Goal: Information Seeking & Learning: Learn about a topic

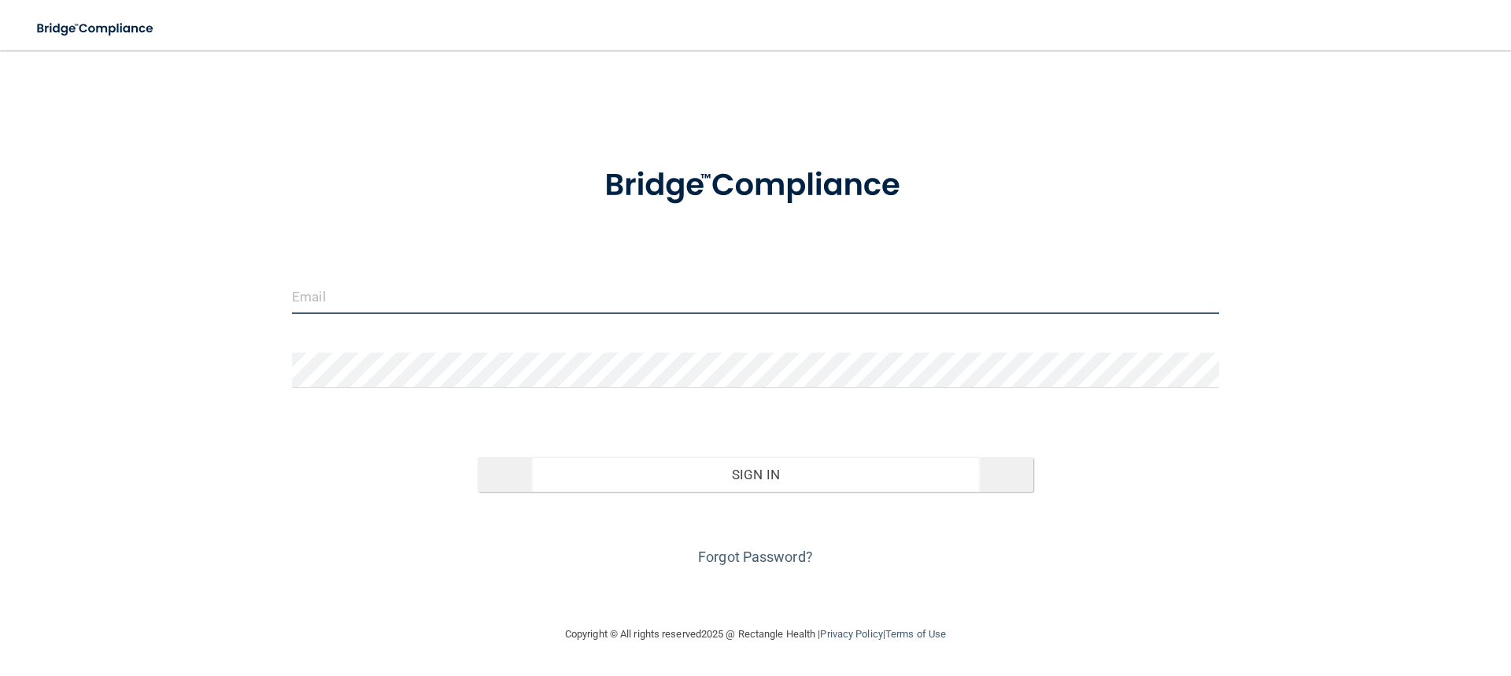
type input "[EMAIL_ADDRESS][DOMAIN_NAME]"
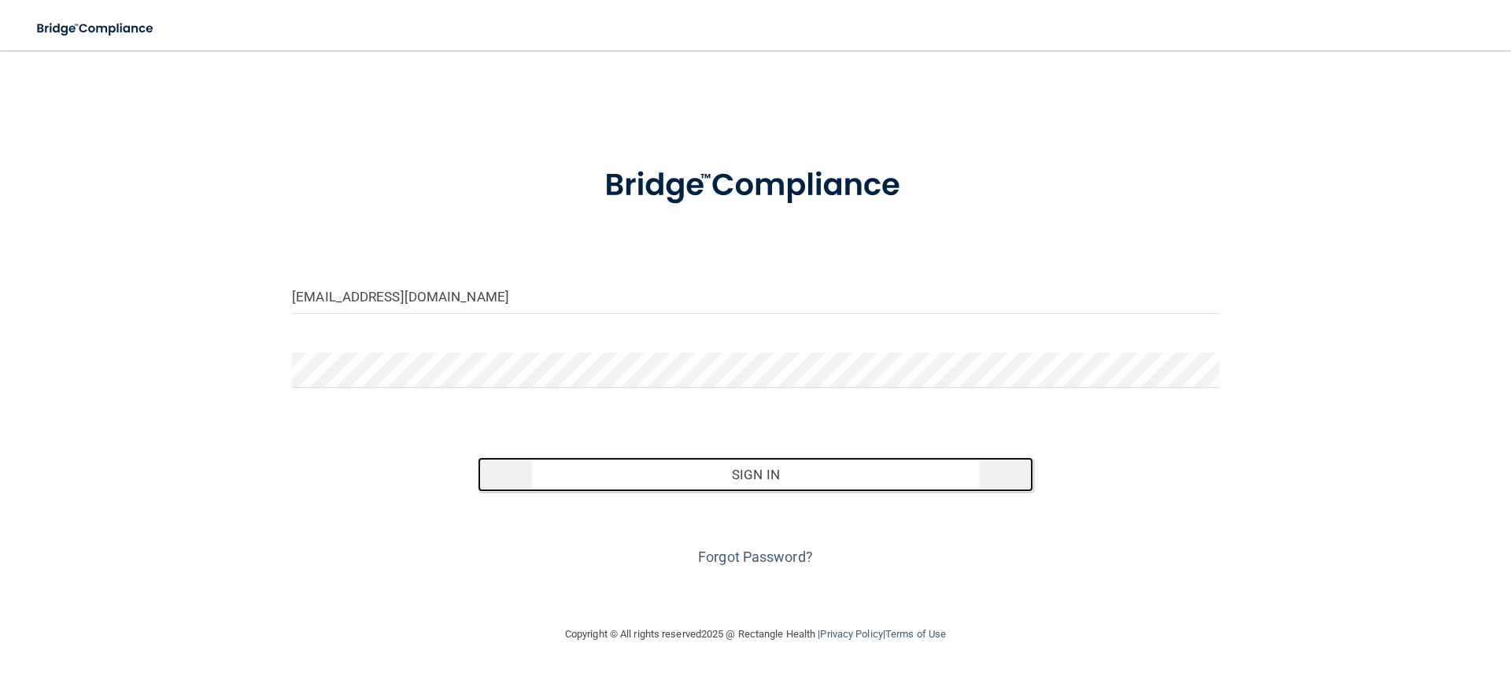
click at [688, 469] on button "Sign In" at bounding box center [756, 474] width 556 height 35
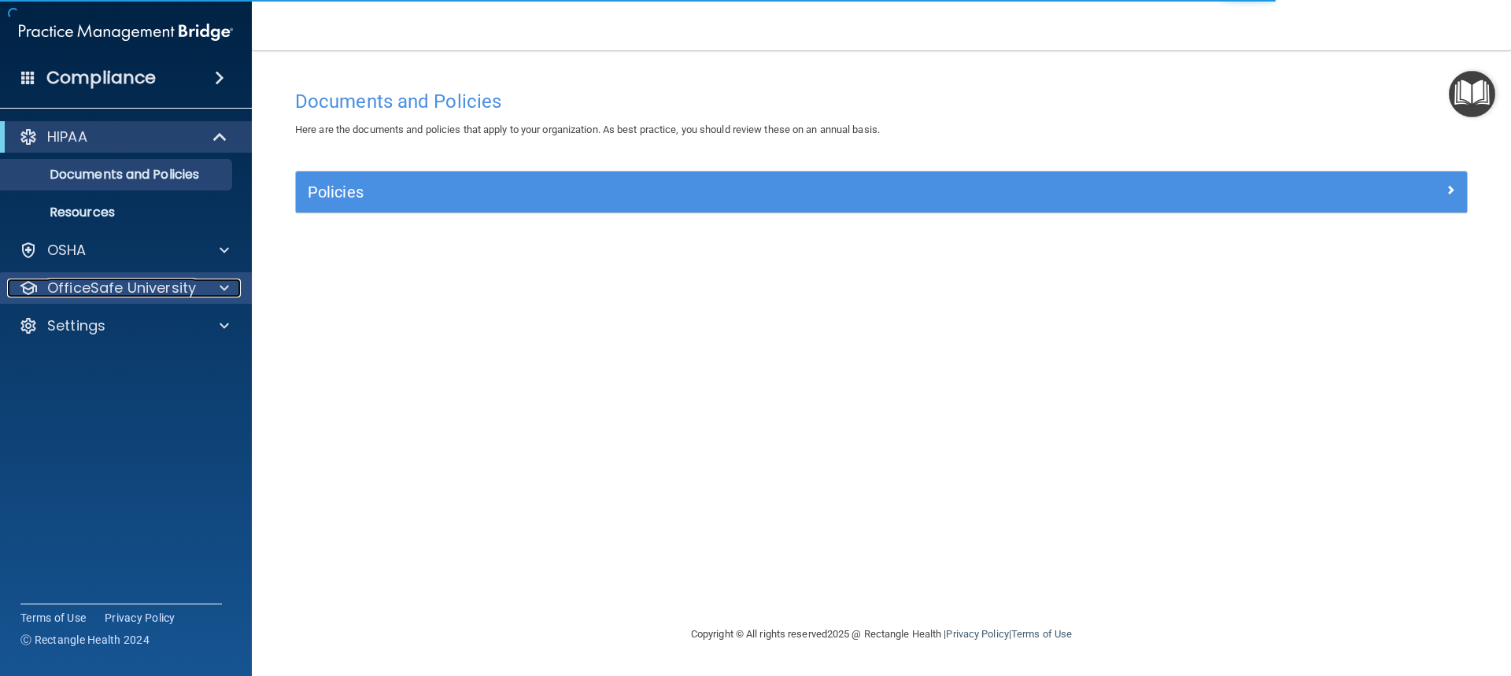
click at [162, 294] on p "OfficeSafe University" at bounding box center [121, 288] width 149 height 19
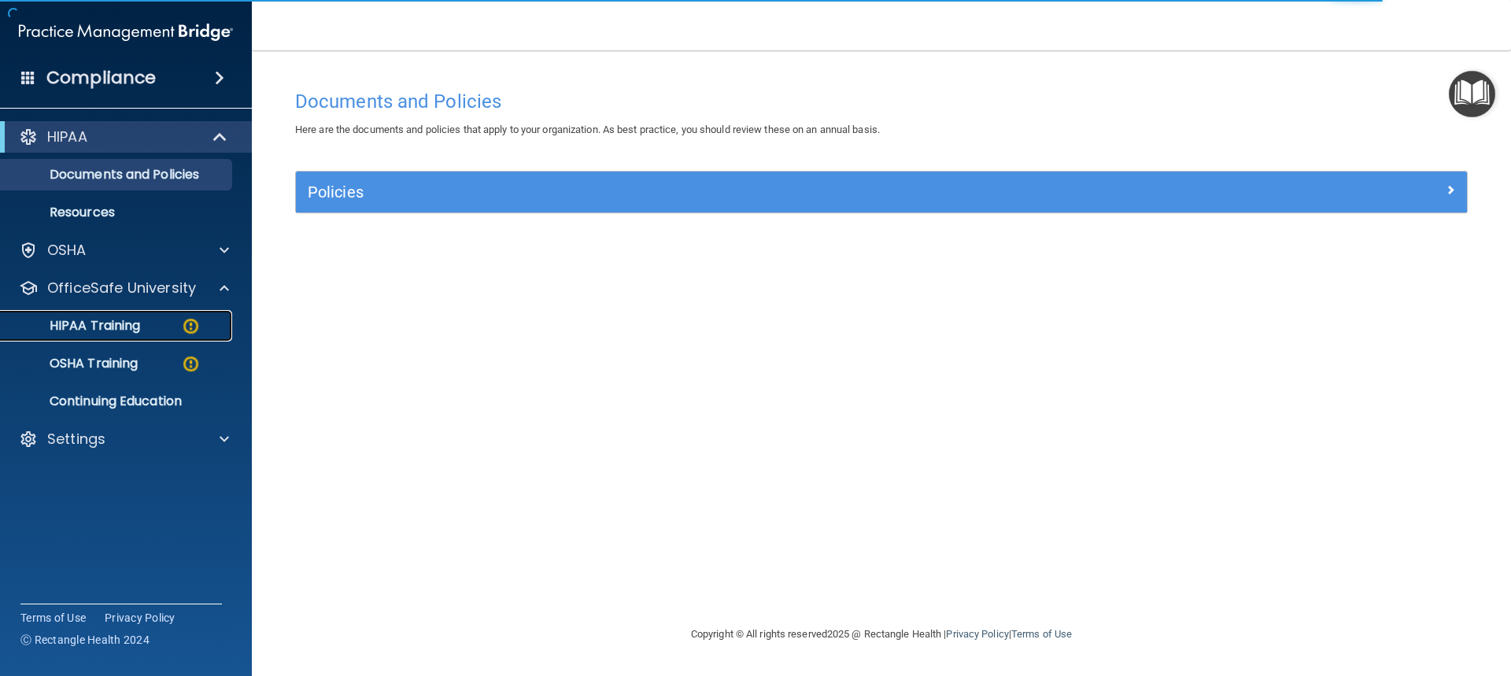
click at [128, 327] on p "HIPAA Training" at bounding box center [75, 326] width 130 height 16
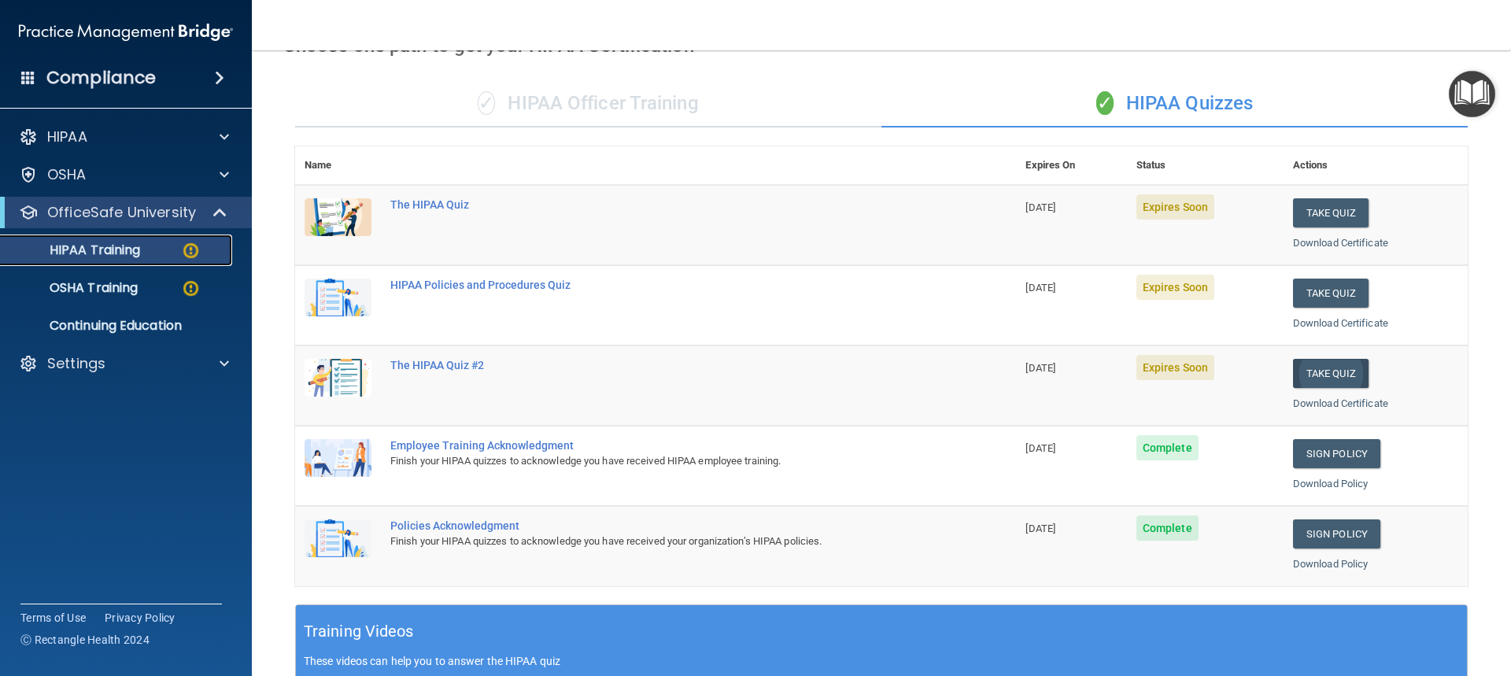
scroll to position [79, 0]
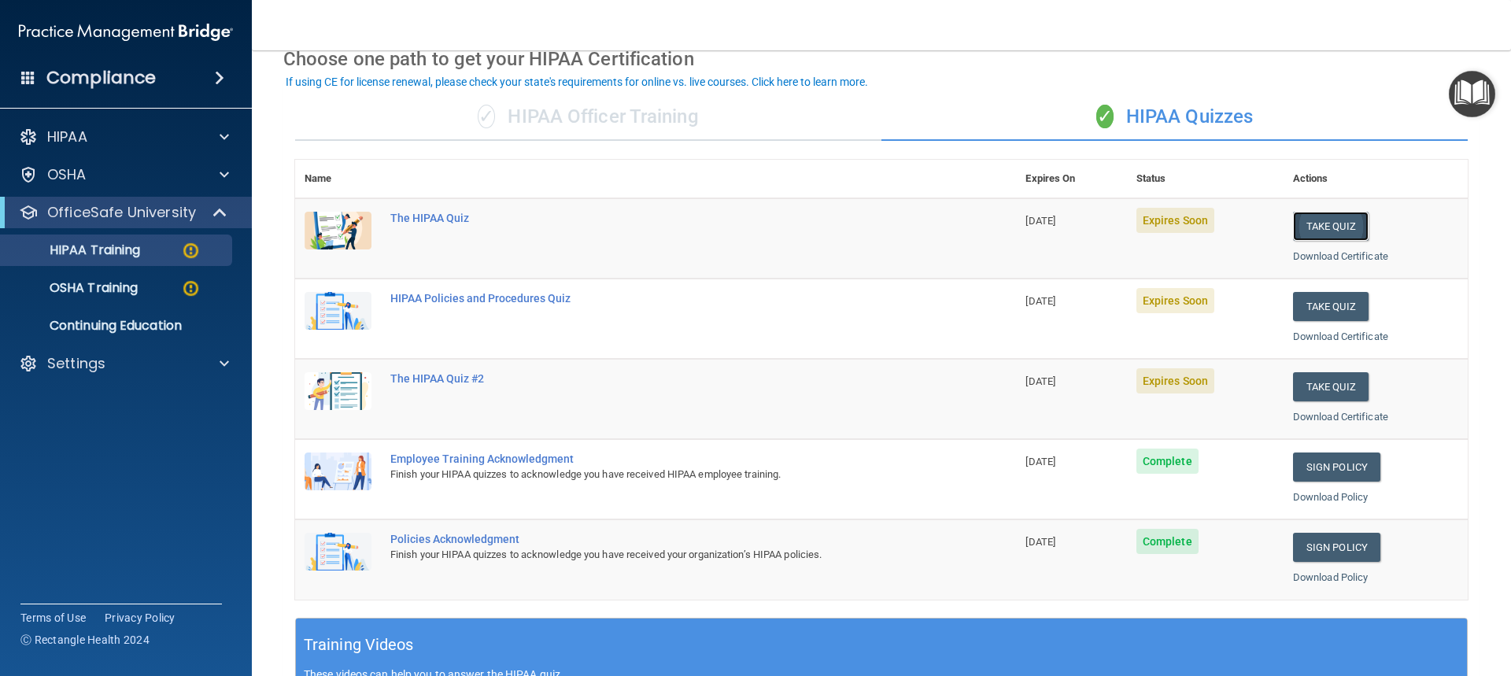
click at [1319, 221] on button "Take Quiz" at bounding box center [1331, 226] width 76 height 29
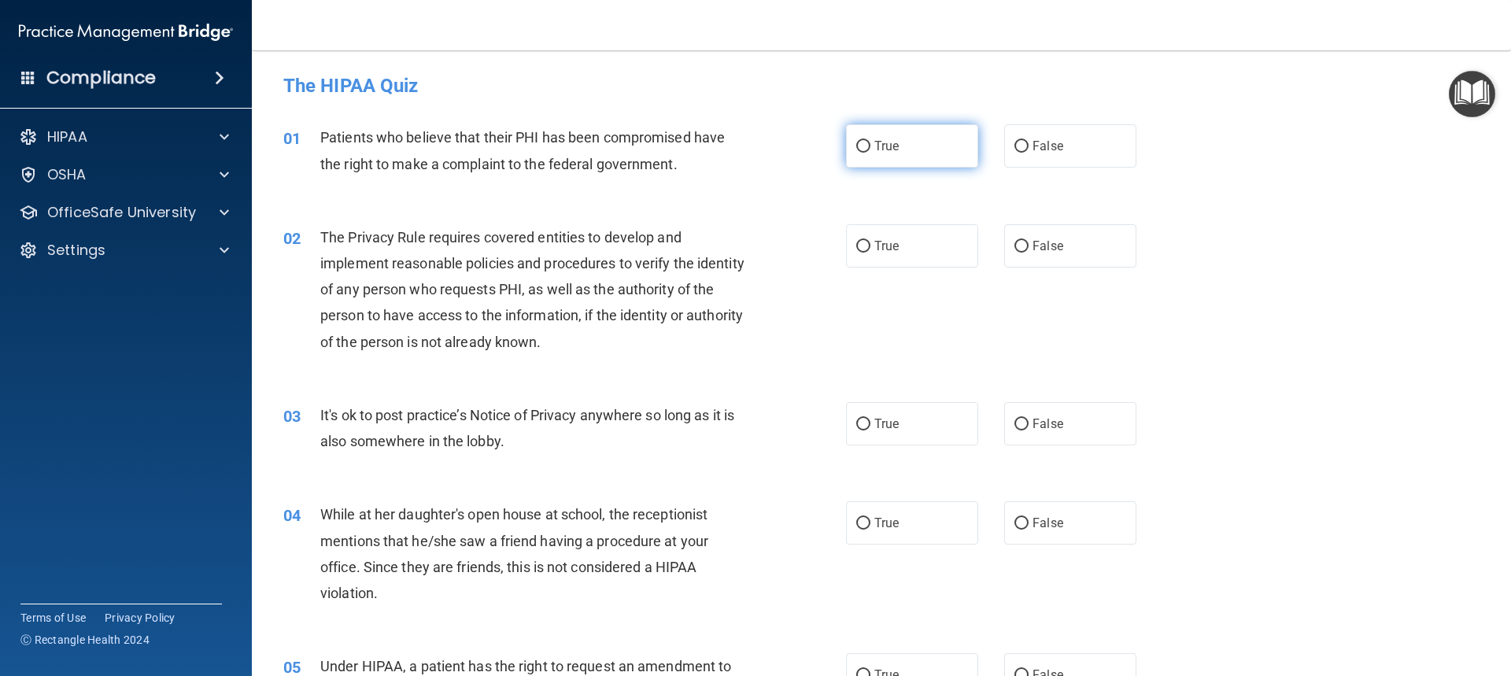
click at [856, 145] on input "True" at bounding box center [863, 147] width 14 height 12
radio input "true"
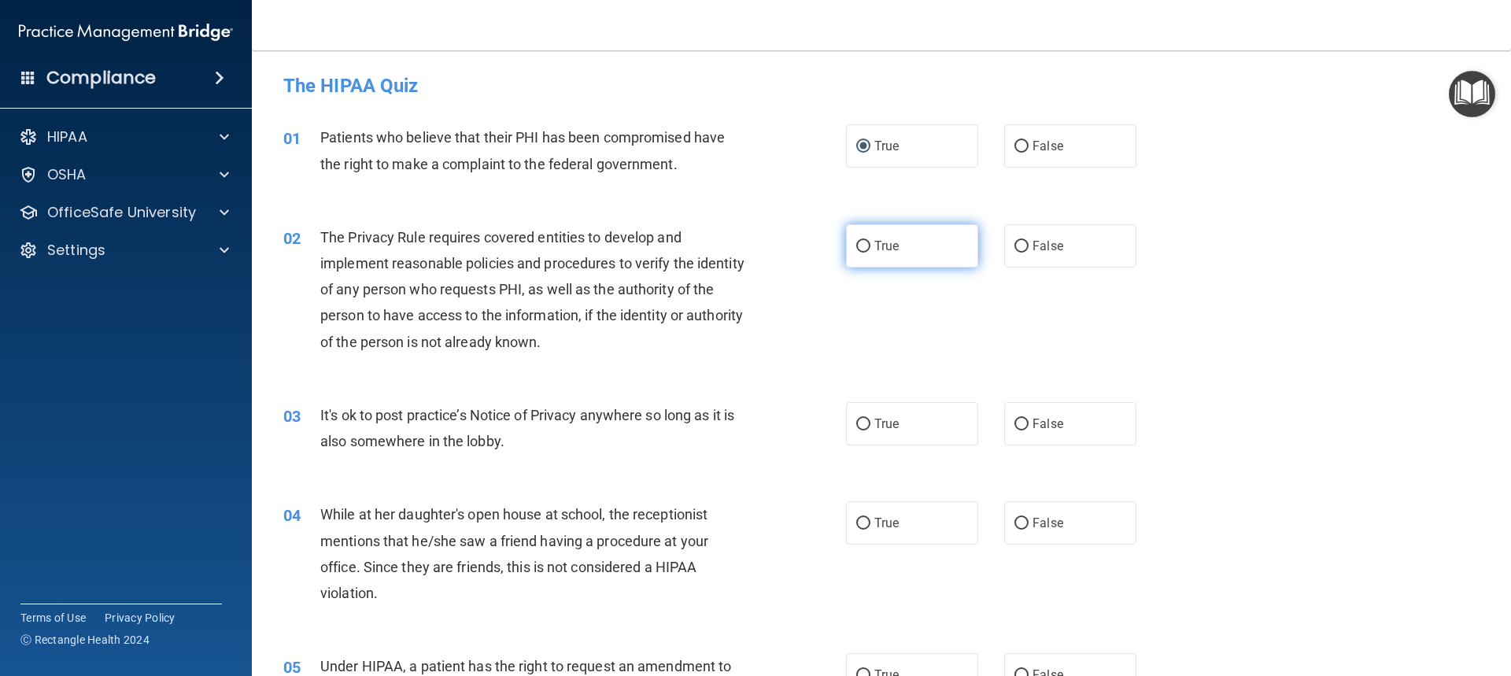
click at [856, 247] on input "True" at bounding box center [863, 247] width 14 height 12
radio input "true"
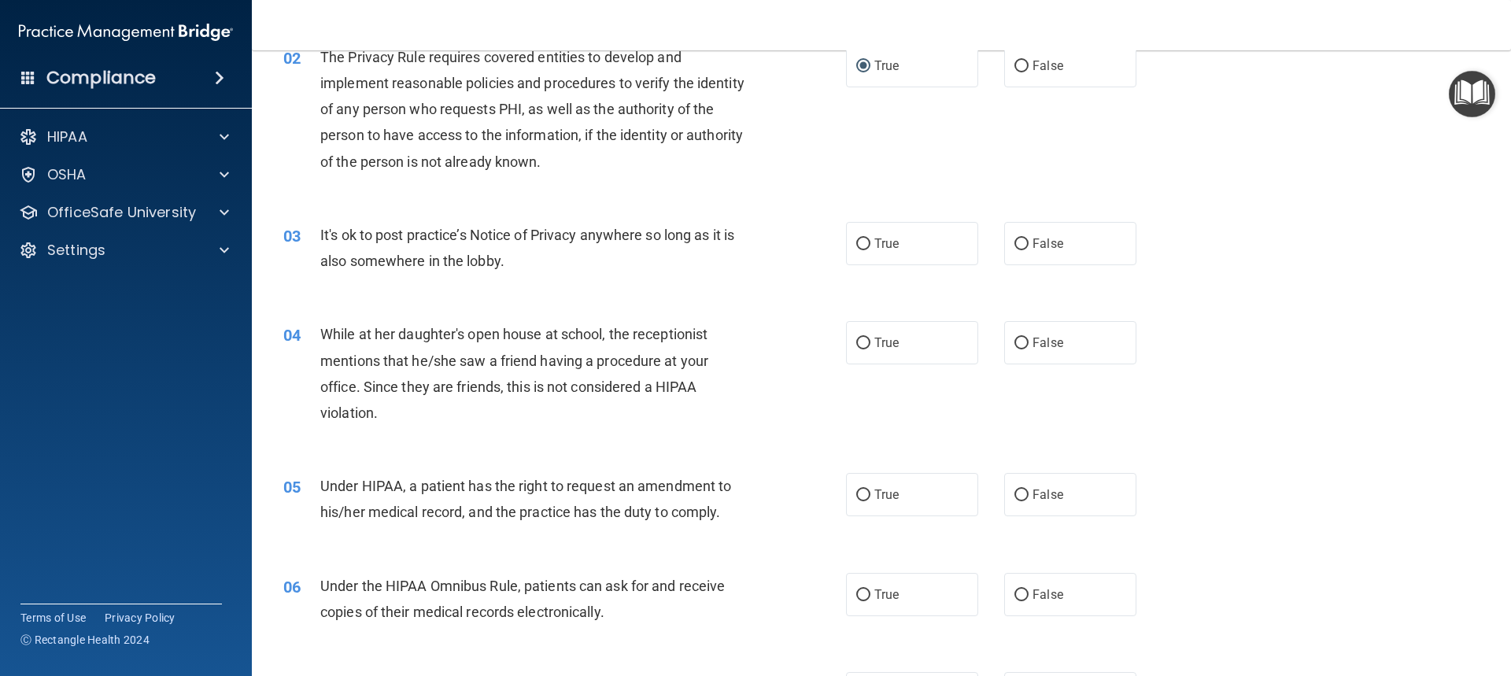
scroll to position [236, 0]
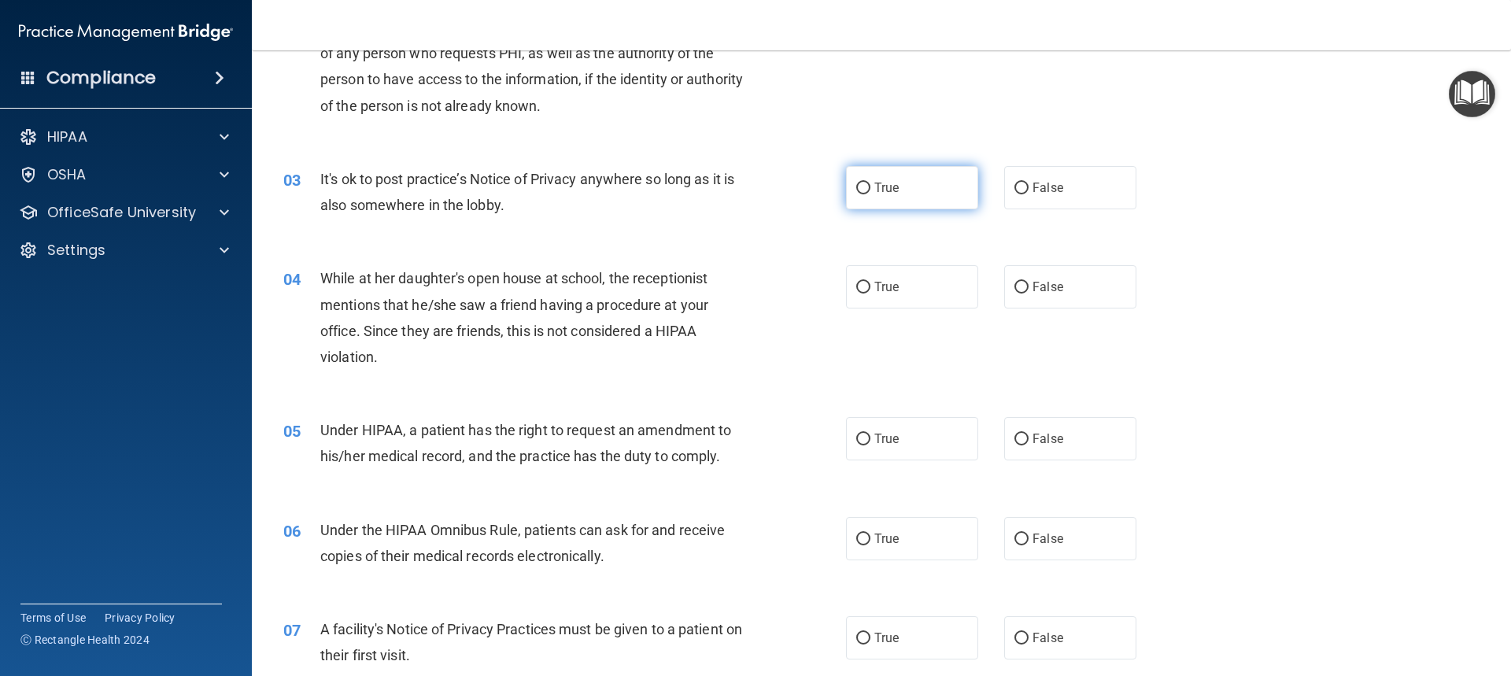
click at [859, 185] on input "True" at bounding box center [863, 189] width 14 height 12
radio input "true"
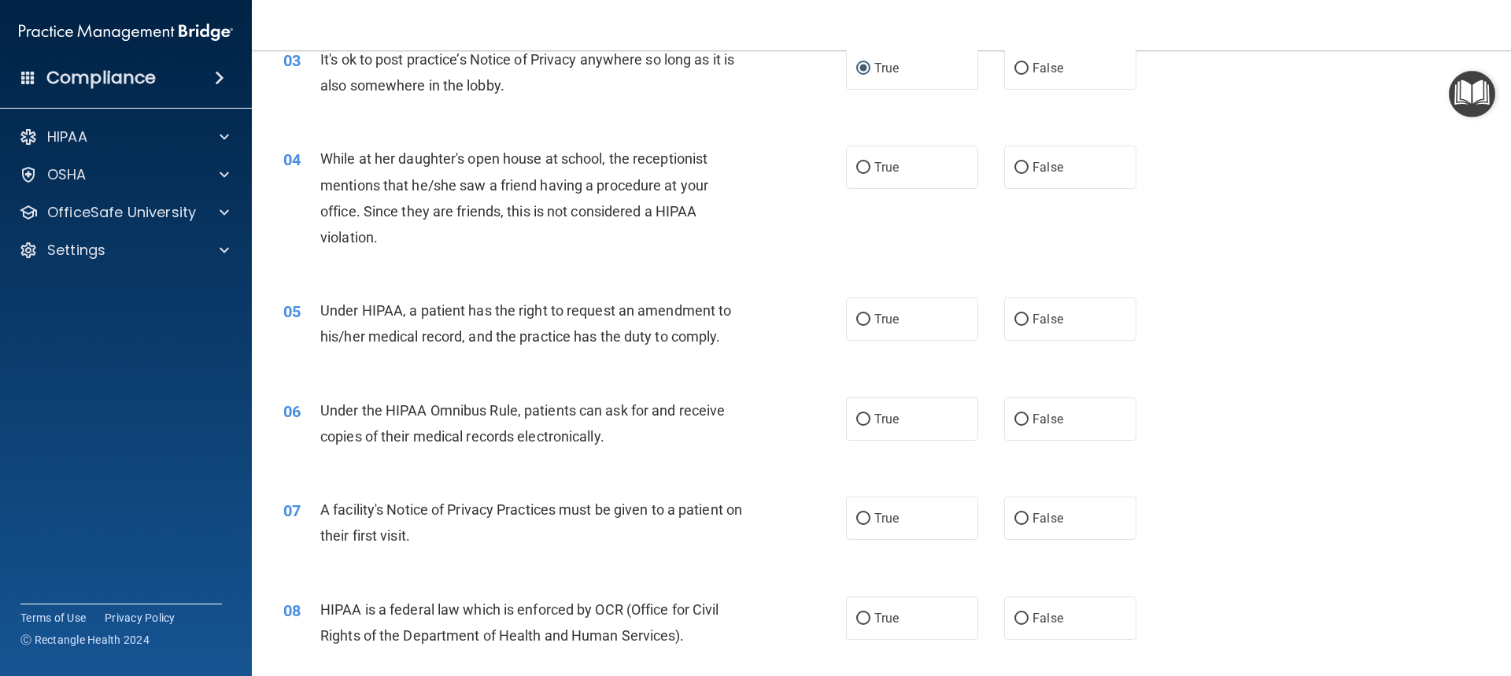
scroll to position [393, 0]
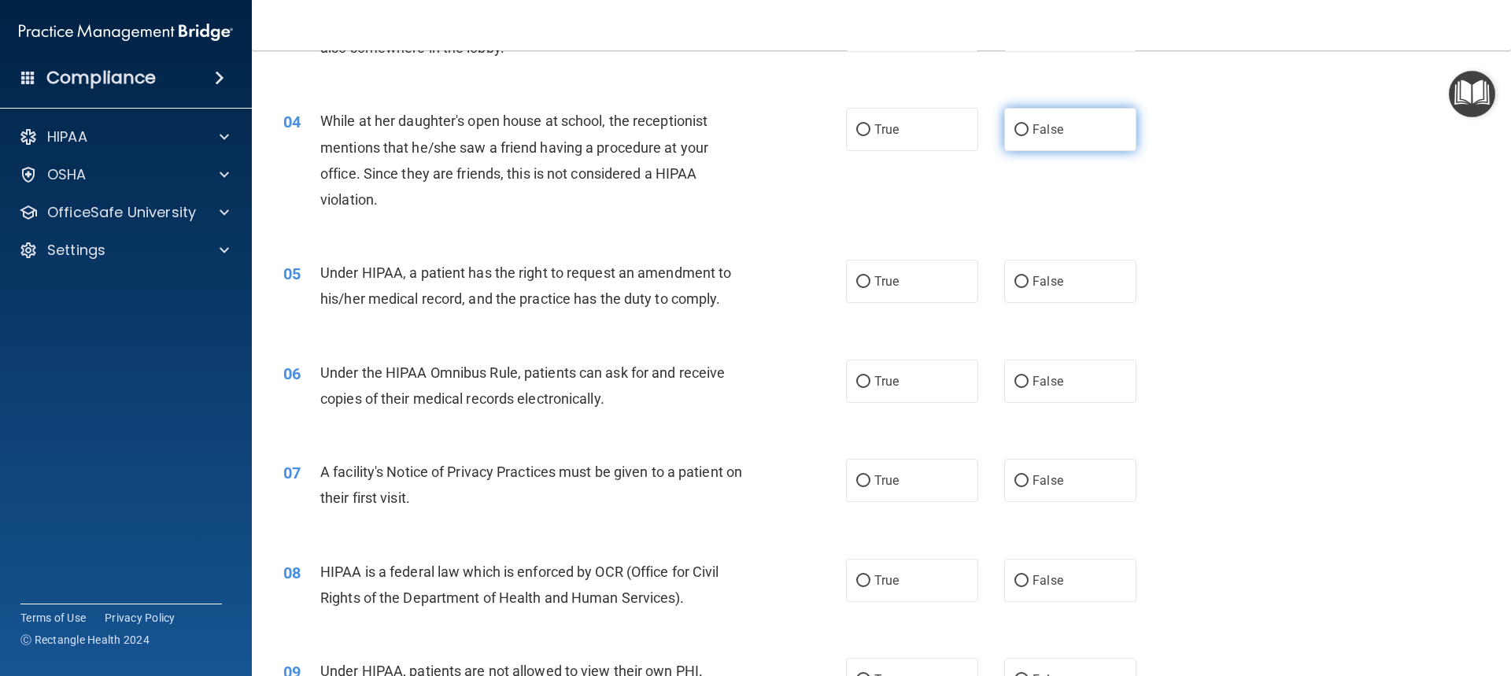
click at [1014, 126] on input "False" at bounding box center [1021, 130] width 14 height 12
radio input "true"
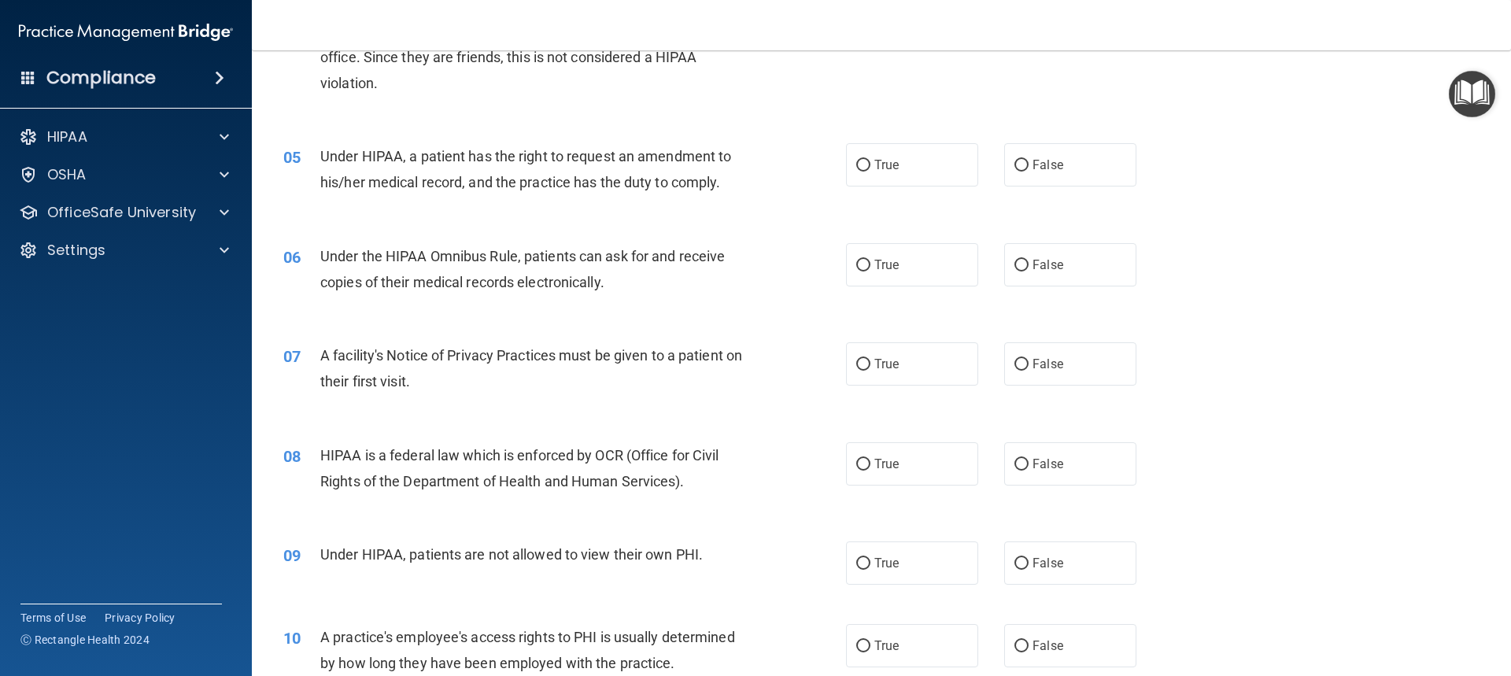
scroll to position [551, 0]
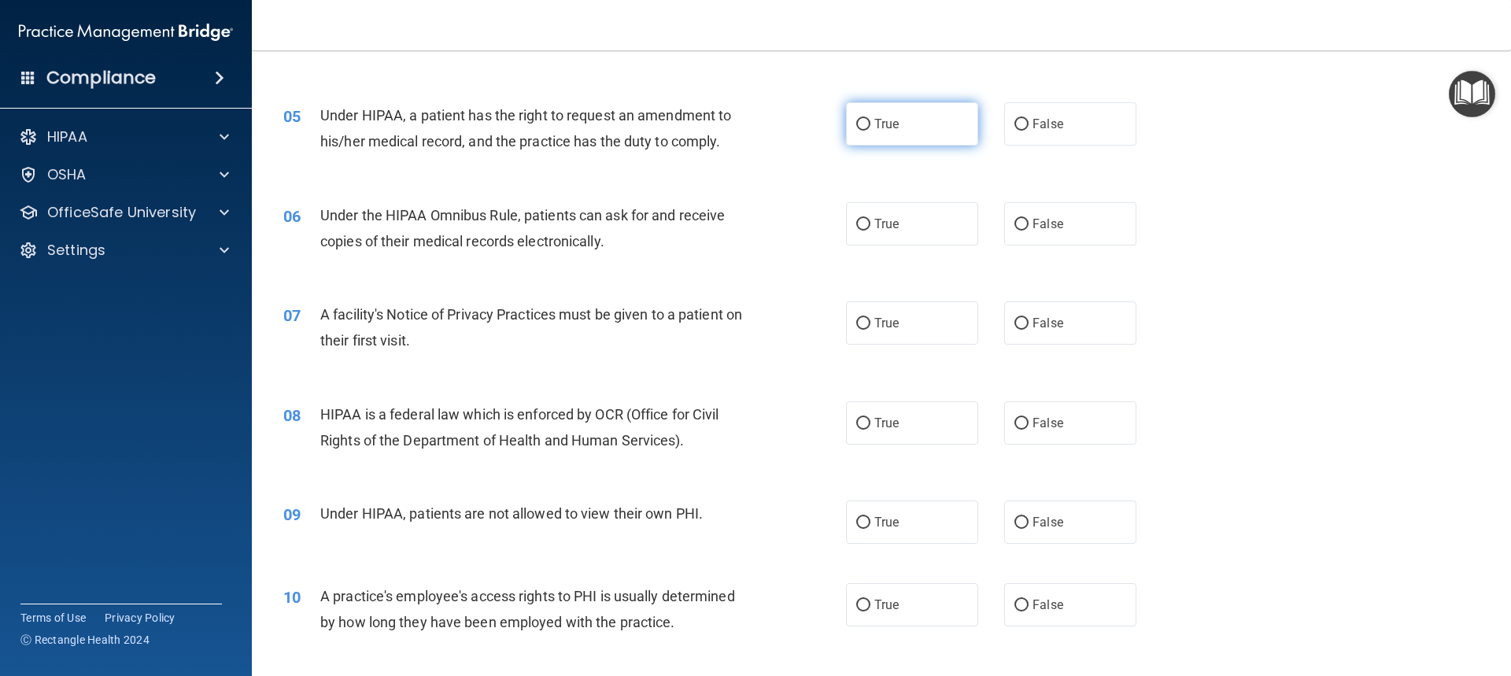
click at [860, 124] on input "True" at bounding box center [863, 125] width 14 height 12
radio input "true"
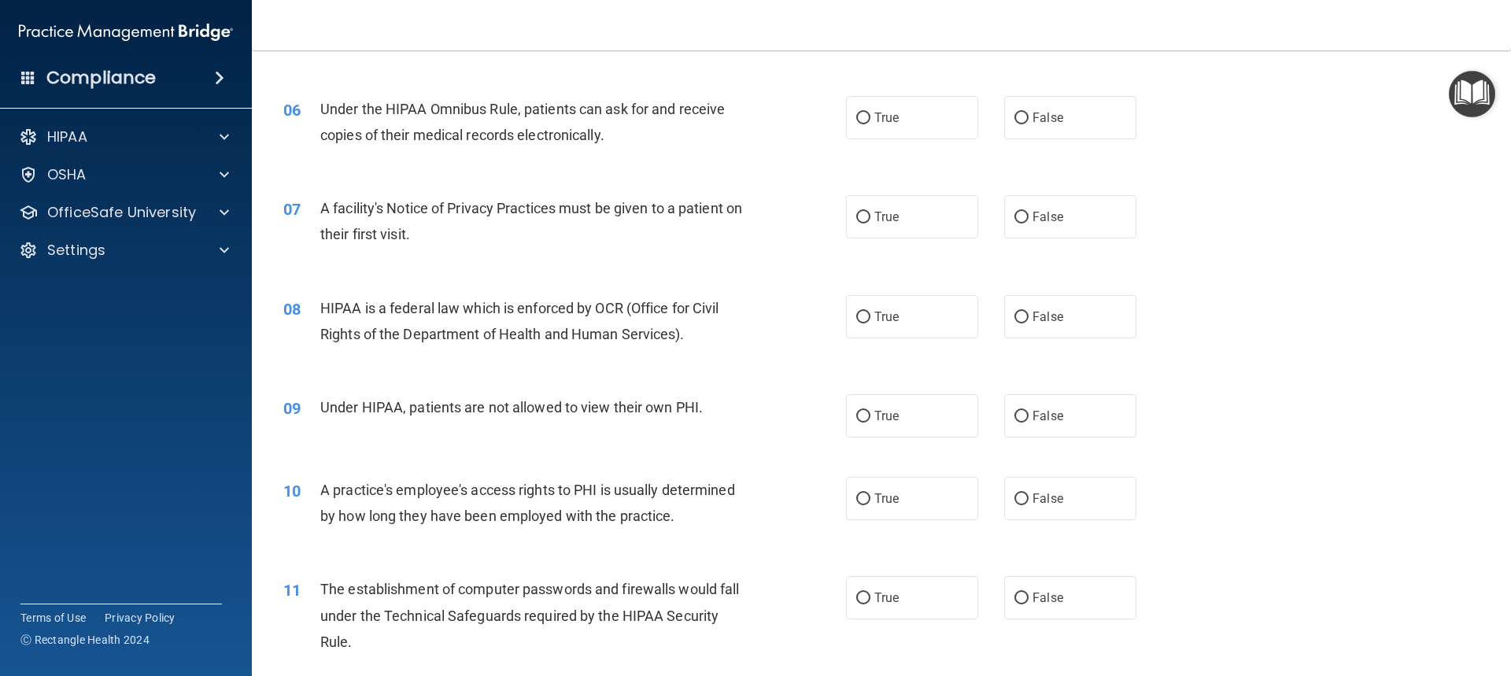
scroll to position [629, 0]
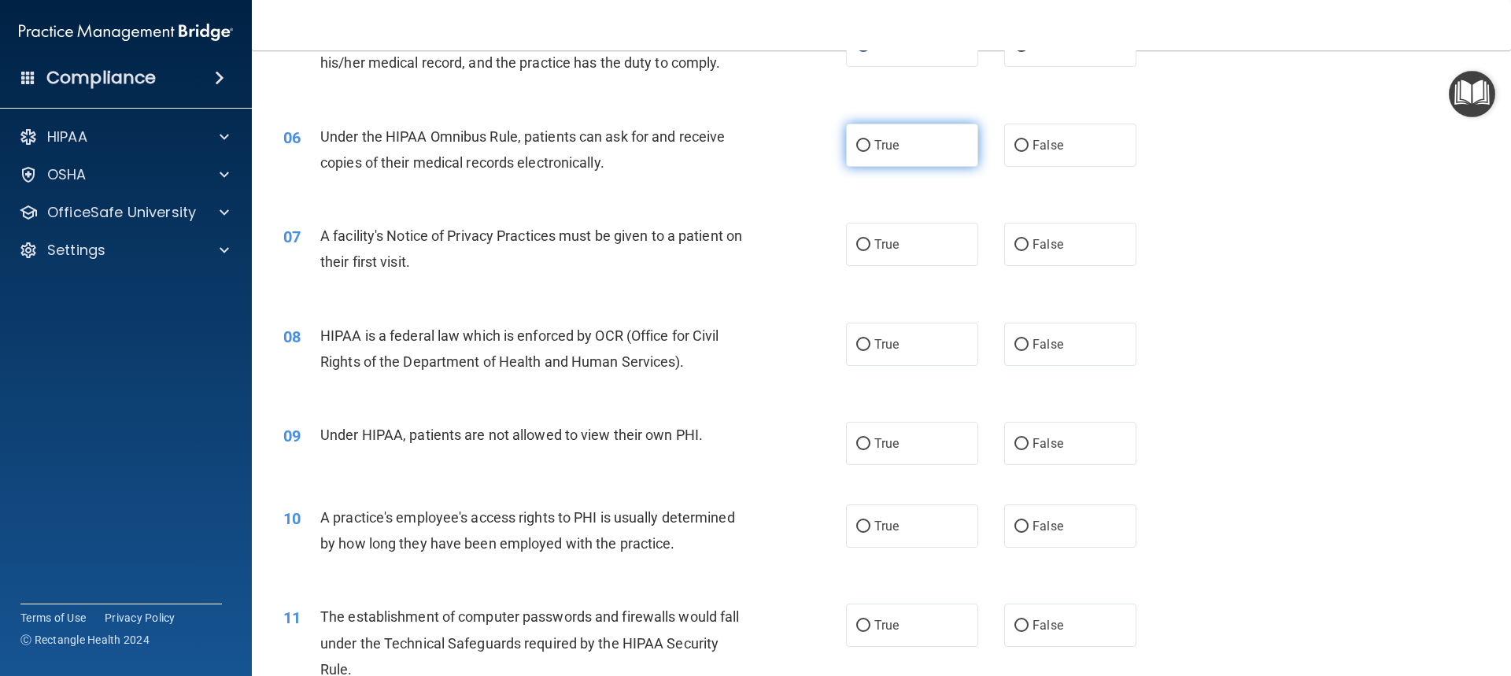
click at [863, 143] on input "True" at bounding box center [863, 146] width 14 height 12
radio input "true"
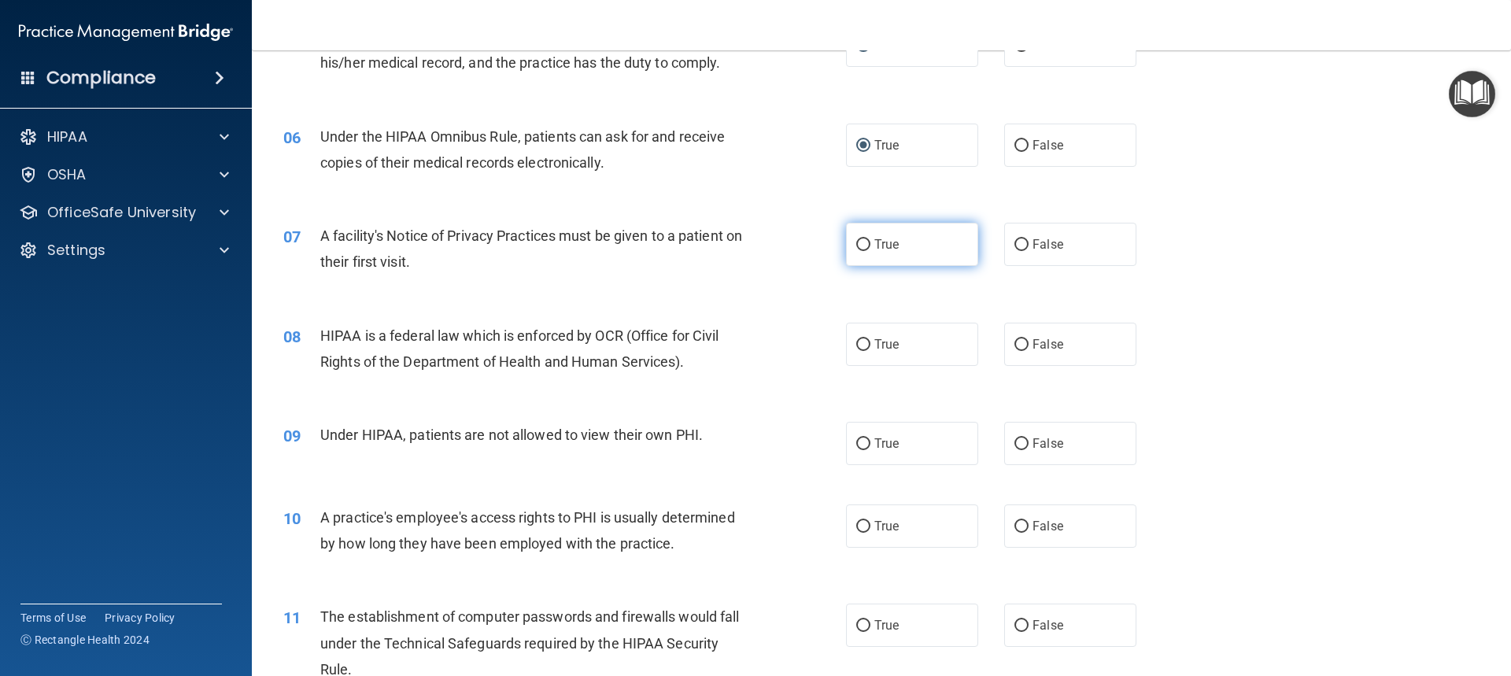
click at [856, 244] on input "True" at bounding box center [863, 245] width 14 height 12
radio input "true"
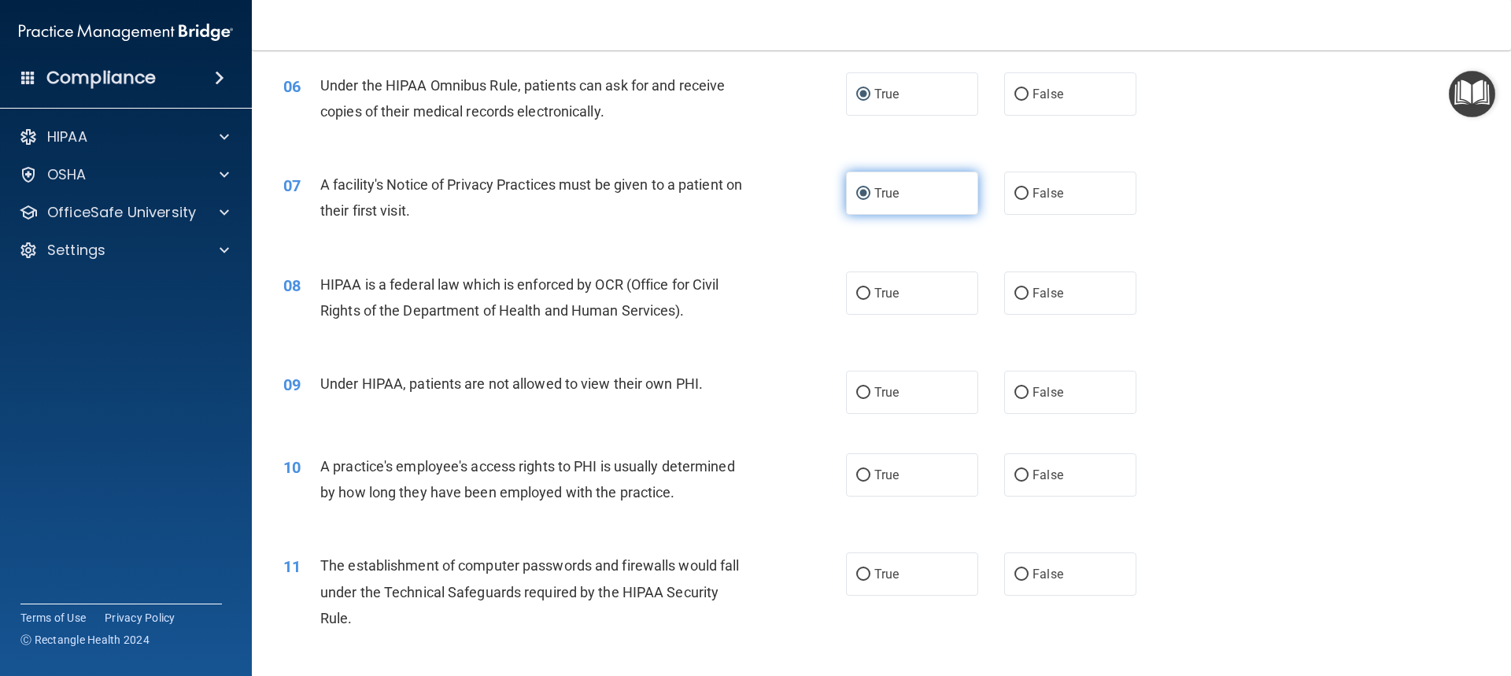
scroll to position [708, 0]
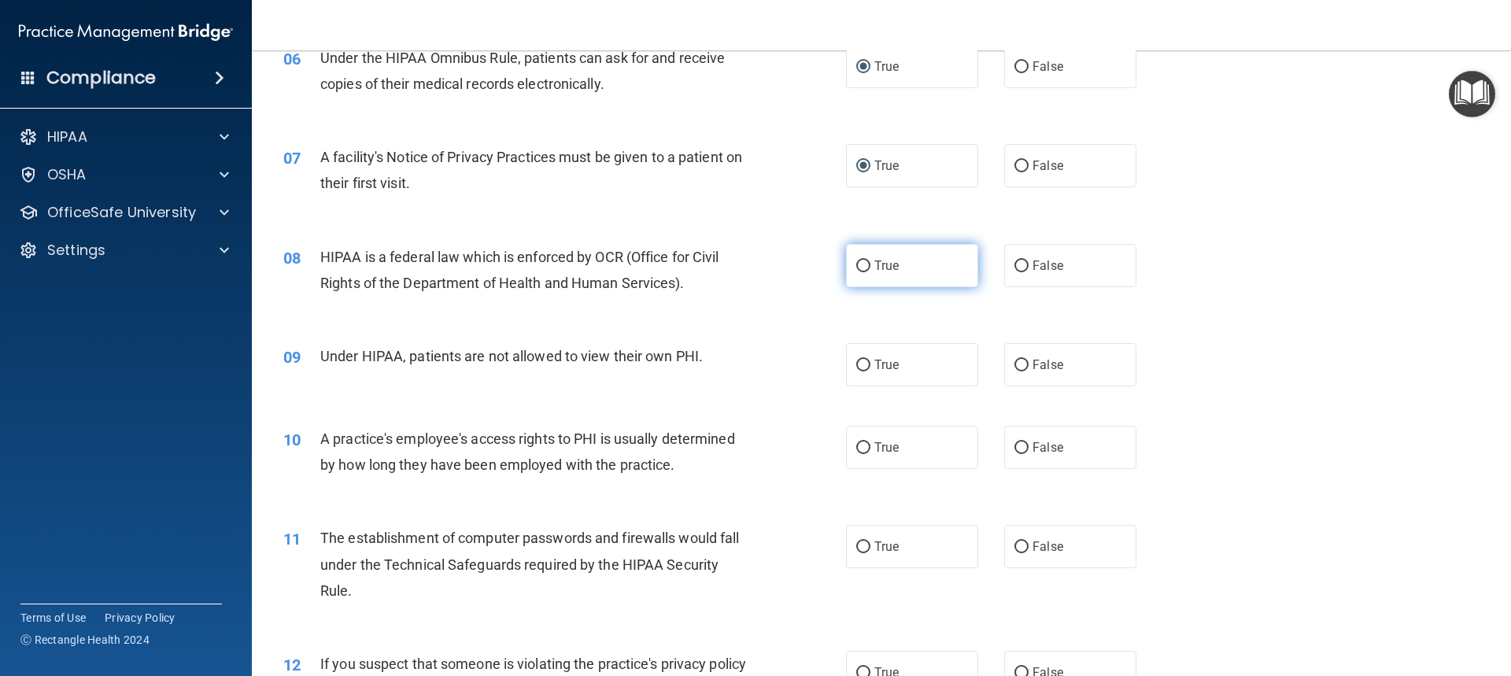
click at [861, 265] on input "True" at bounding box center [863, 266] width 14 height 12
radio input "true"
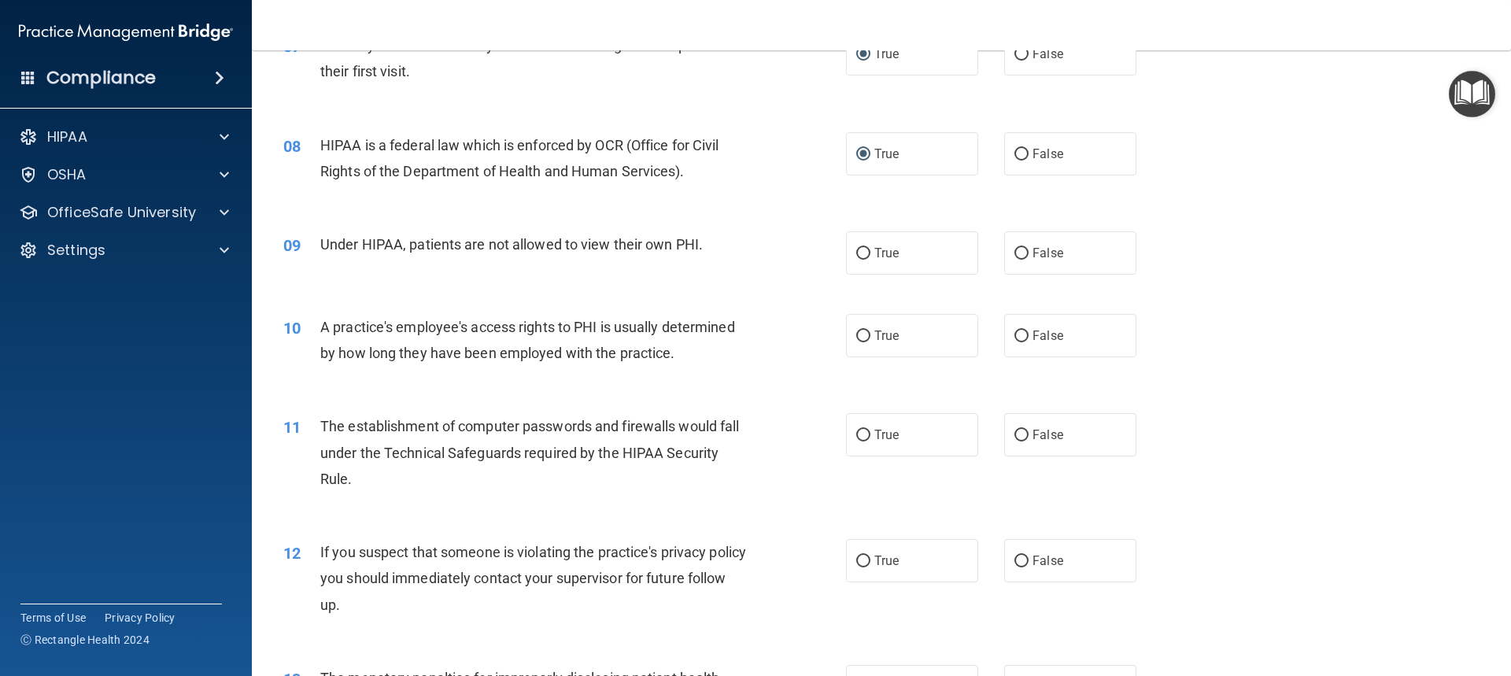
scroll to position [865, 0]
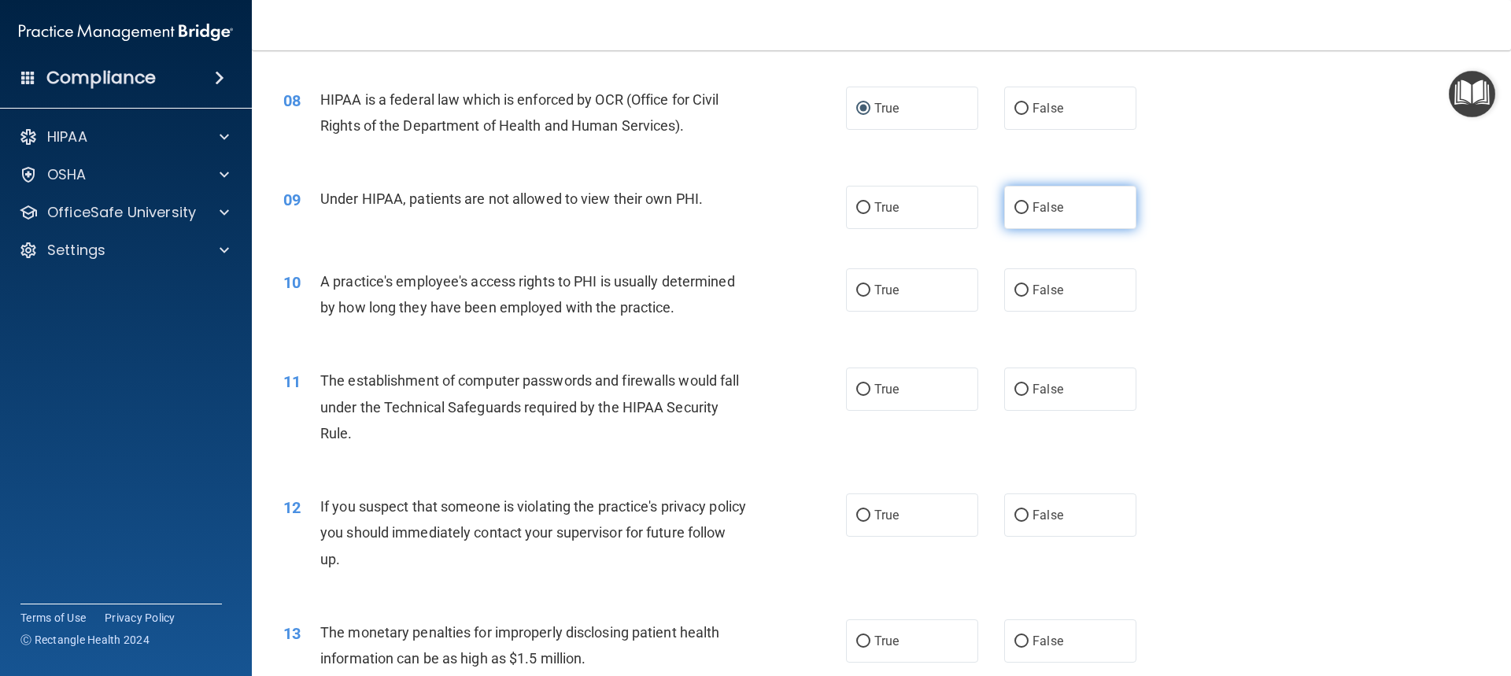
click at [1016, 208] on input "False" at bounding box center [1021, 208] width 14 height 12
radio input "true"
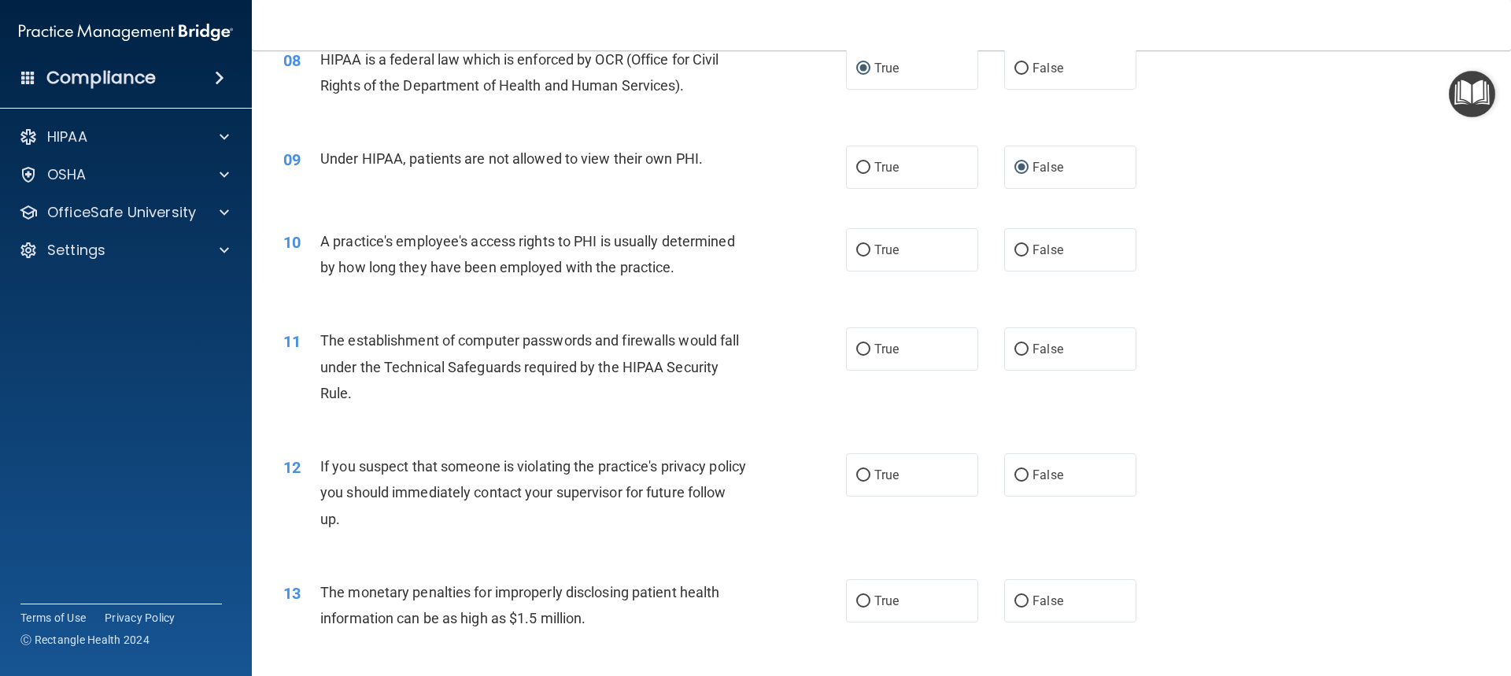
scroll to position [1023, 0]
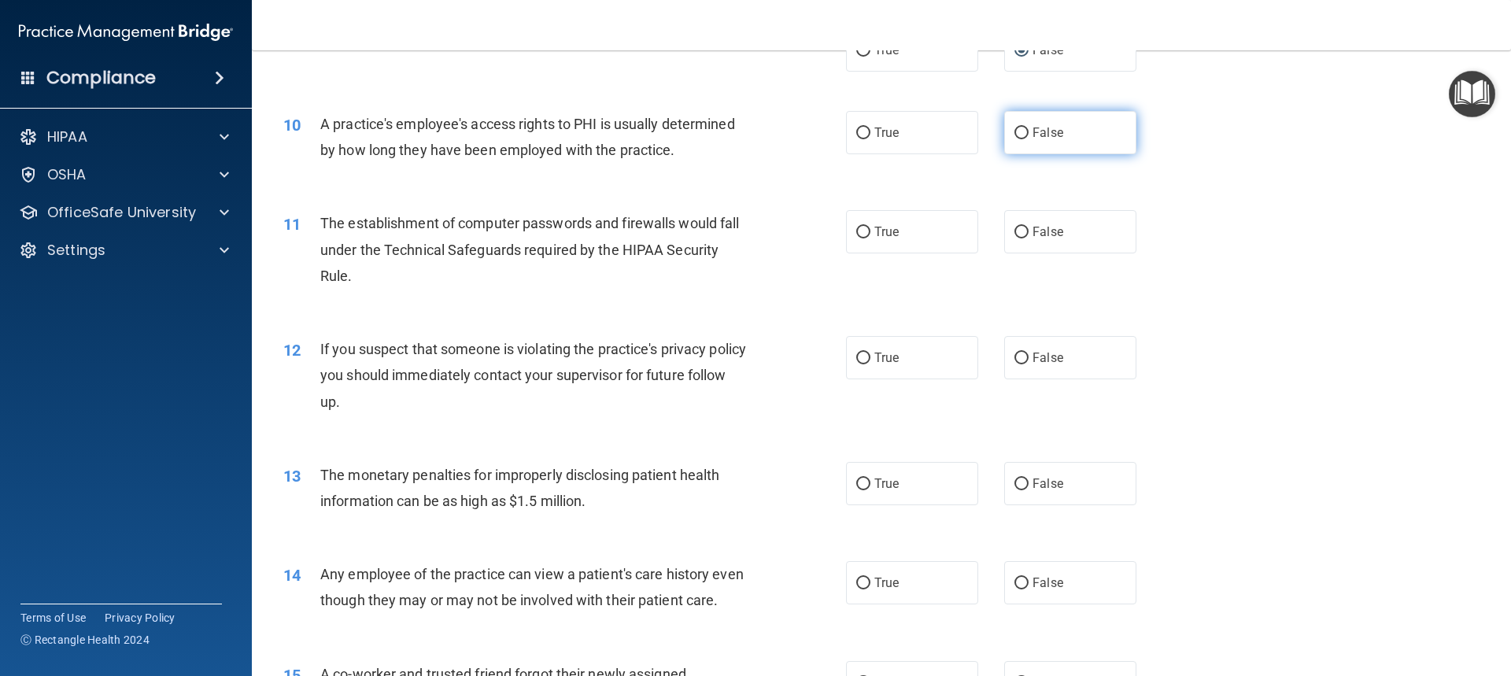
click at [1014, 129] on input "False" at bounding box center [1021, 133] width 14 height 12
radio input "true"
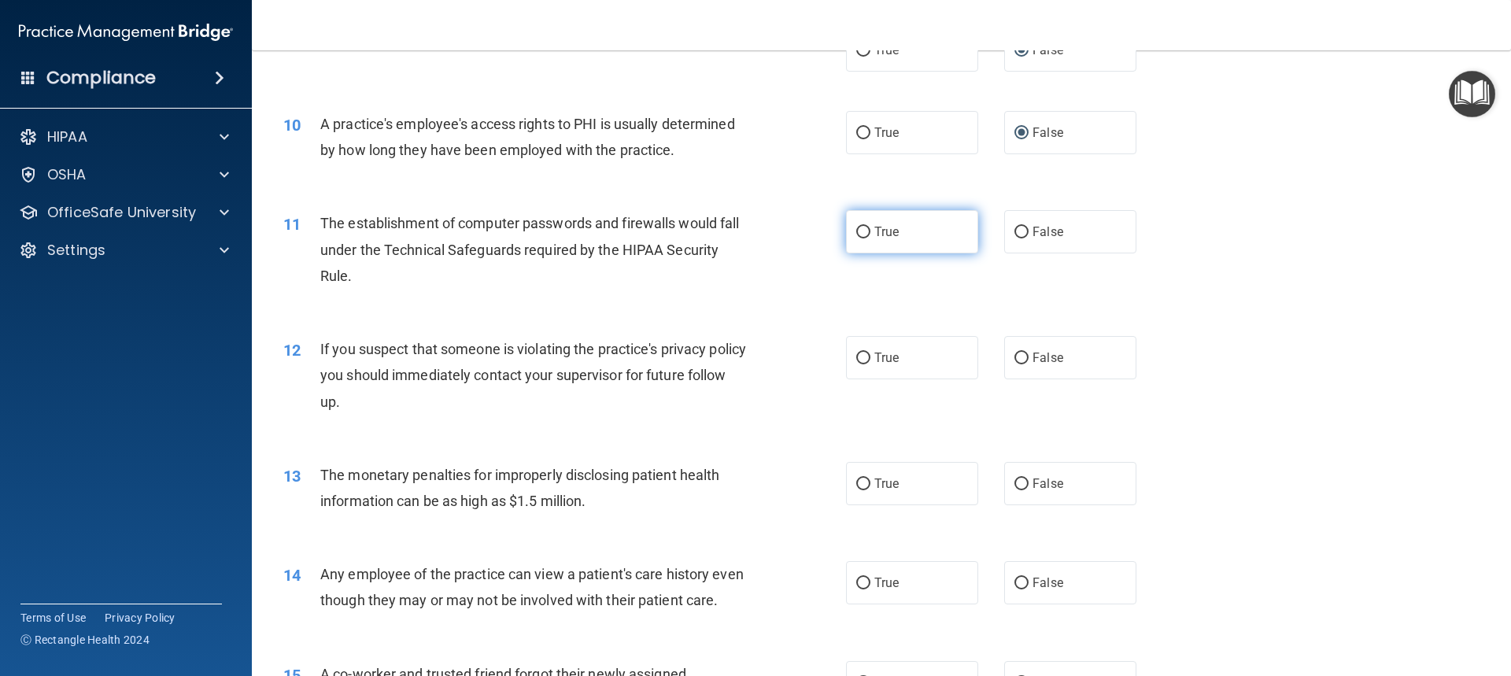
click at [861, 231] on input "True" at bounding box center [863, 233] width 14 height 12
radio input "true"
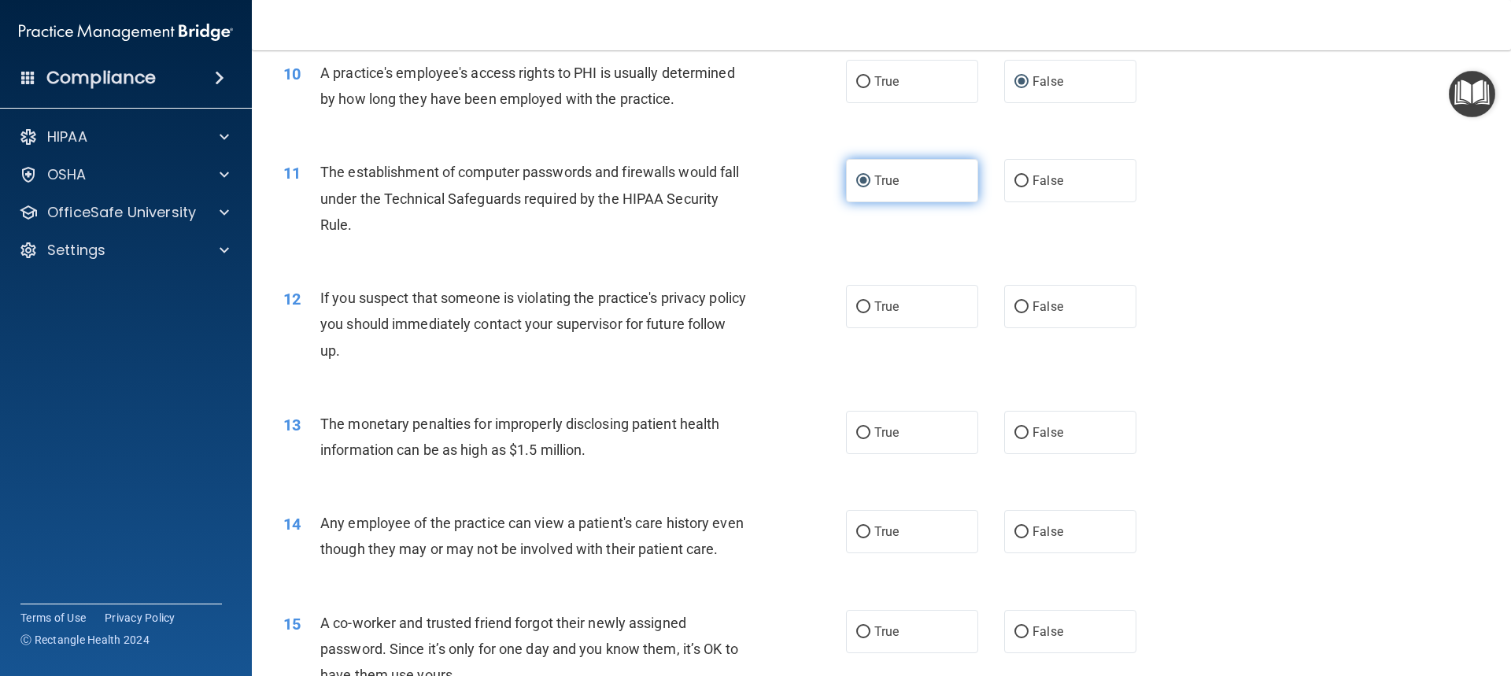
scroll to position [1101, 0]
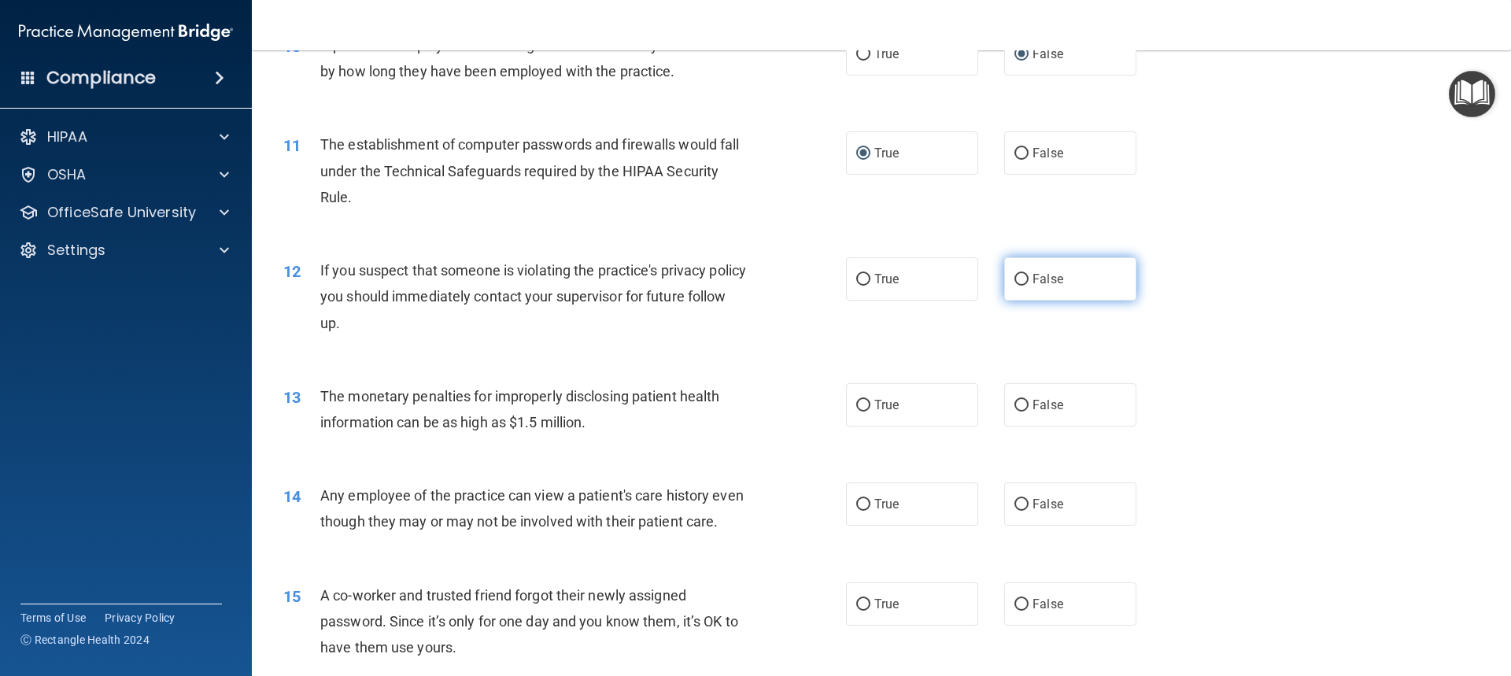
click at [1017, 282] on input "False" at bounding box center [1021, 280] width 14 height 12
radio input "true"
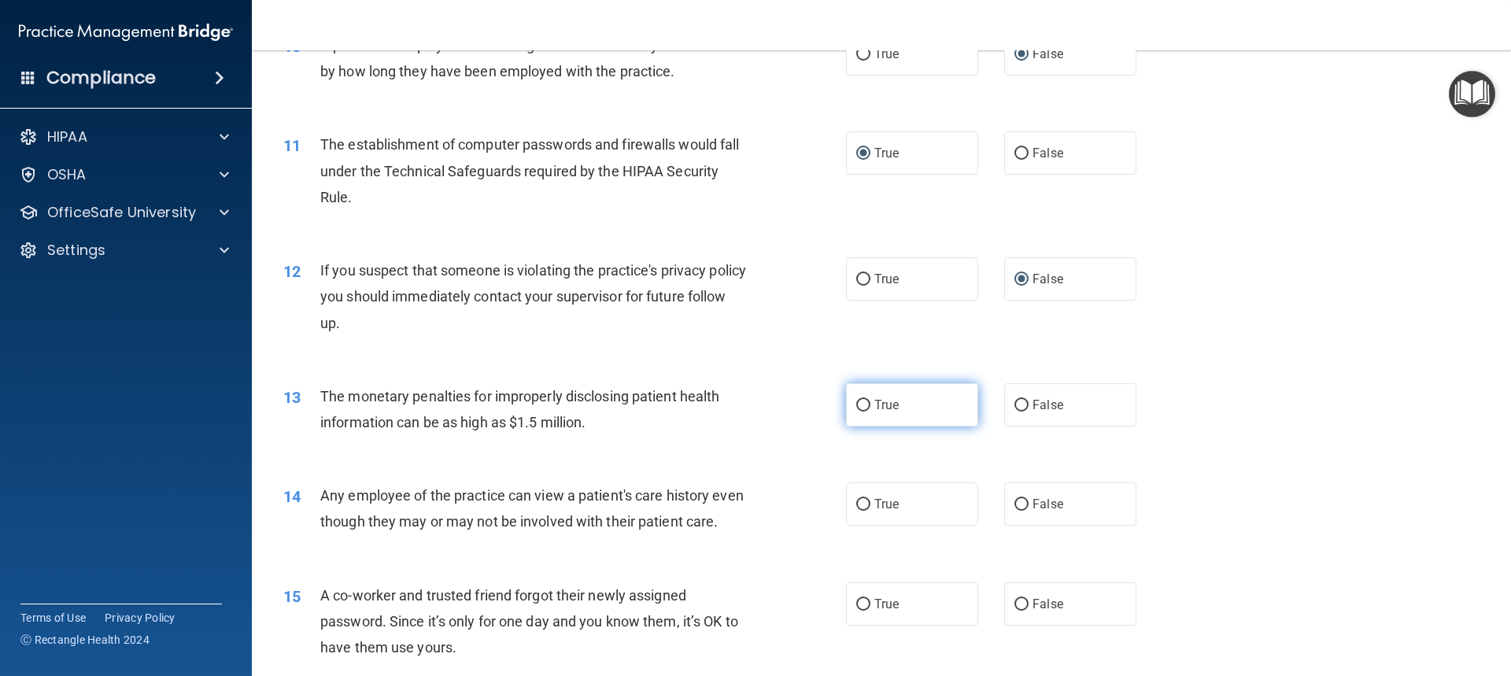
click at [862, 402] on input "True" at bounding box center [863, 406] width 14 height 12
radio input "true"
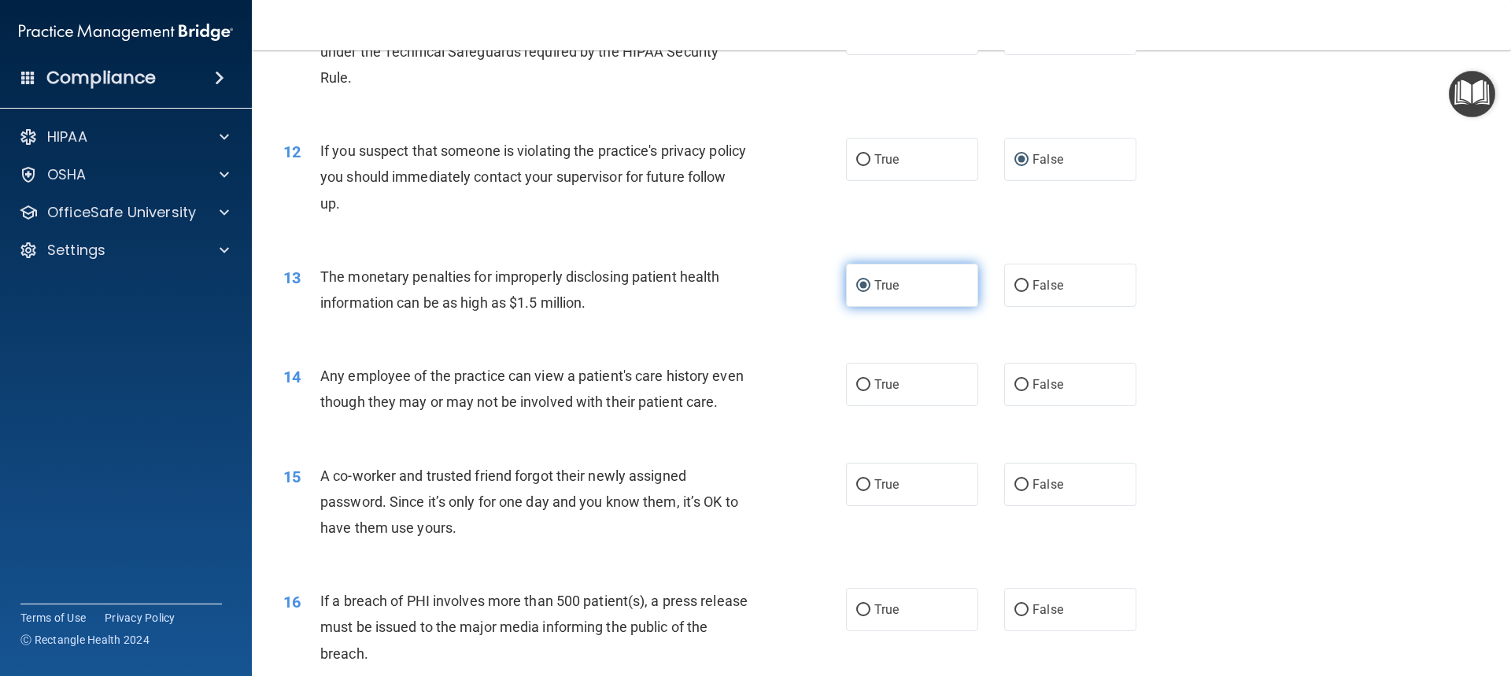
scroll to position [1259, 0]
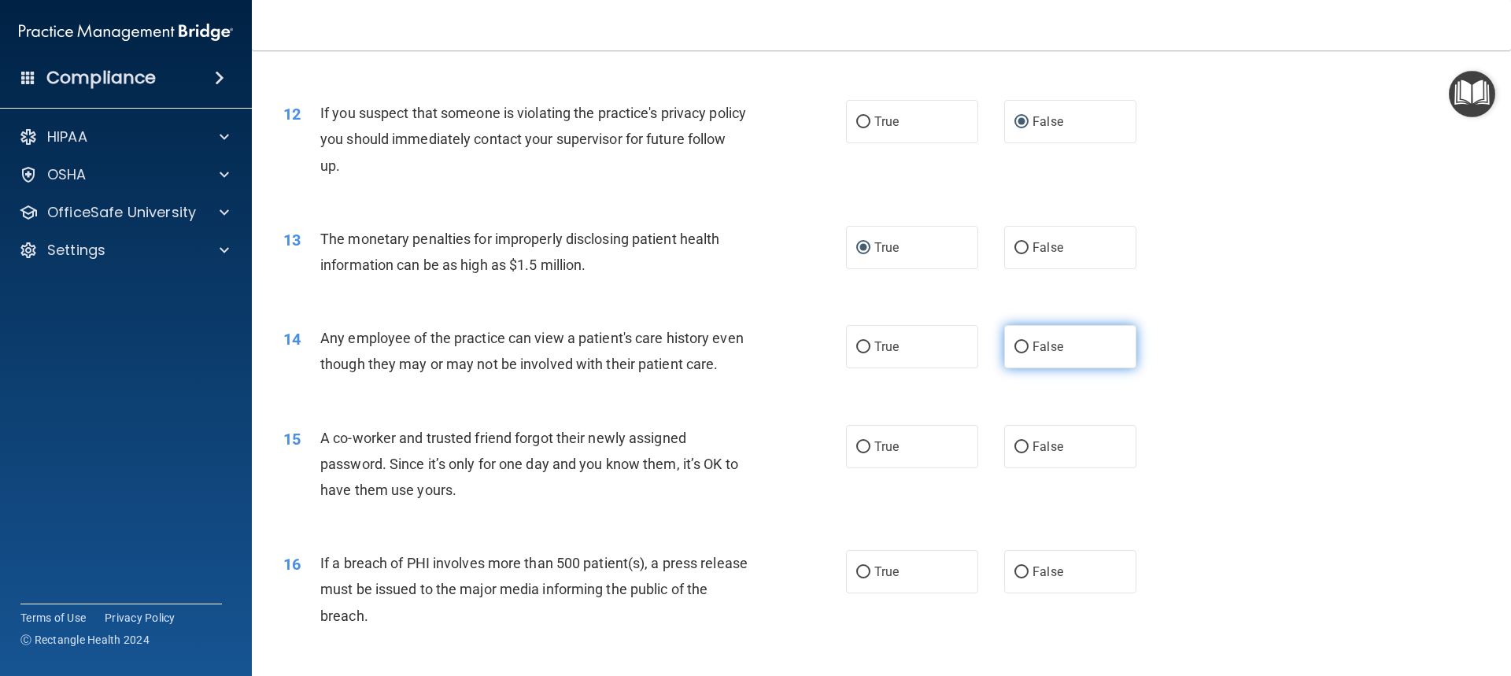
click at [1021, 345] on label "False" at bounding box center [1070, 346] width 132 height 43
click at [1021, 345] on input "False" at bounding box center [1021, 347] width 14 height 12
radio input "true"
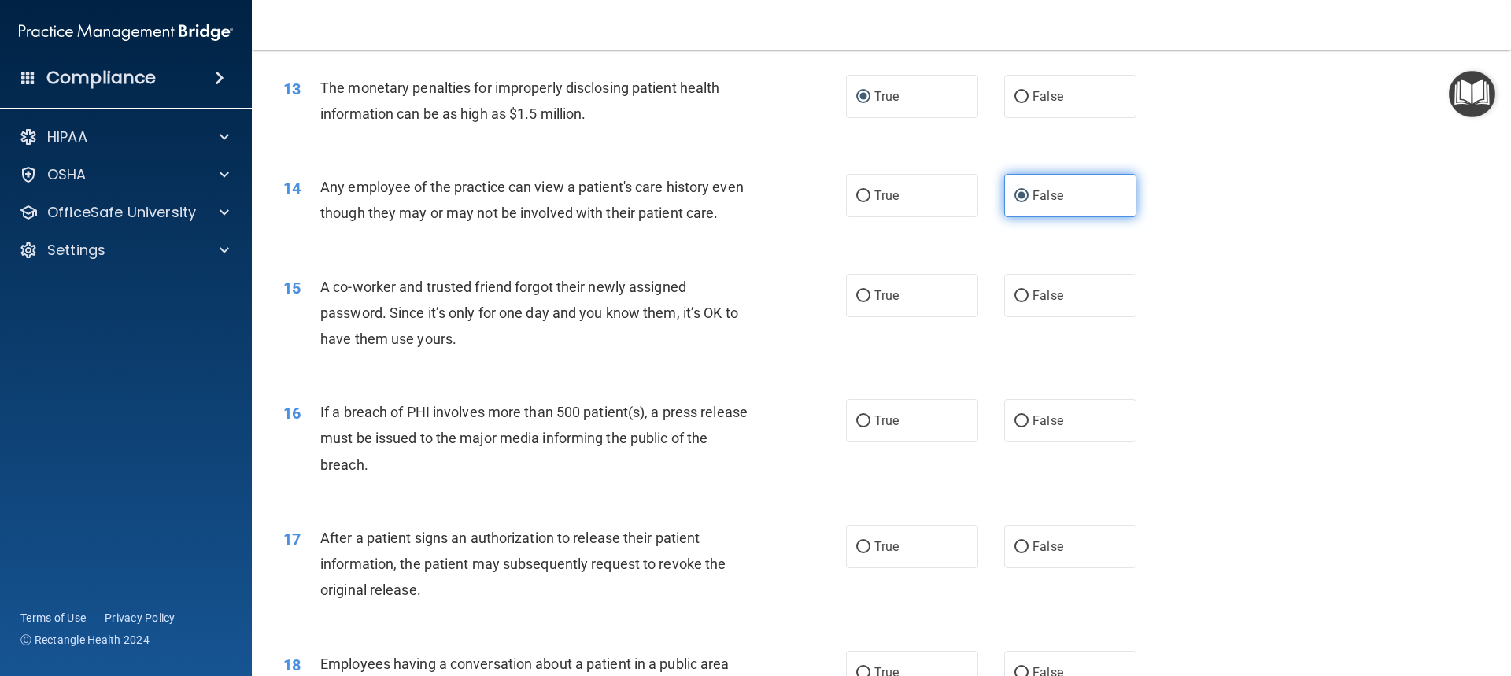
scroll to position [1416, 0]
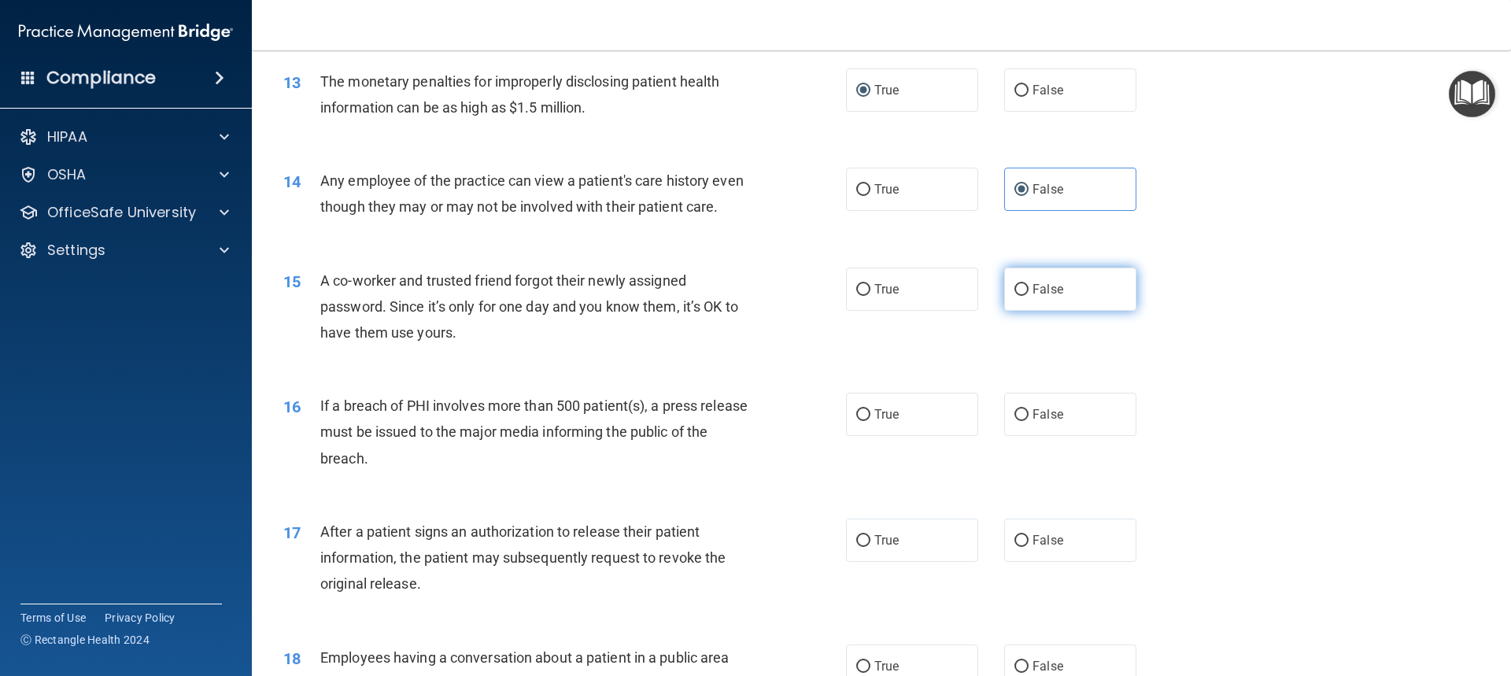
click at [1013, 306] on label "False" at bounding box center [1070, 288] width 132 height 43
click at [1014, 296] on input "False" at bounding box center [1021, 290] width 14 height 12
radio input "true"
click at [1016, 296] on input "False" at bounding box center [1021, 290] width 14 height 12
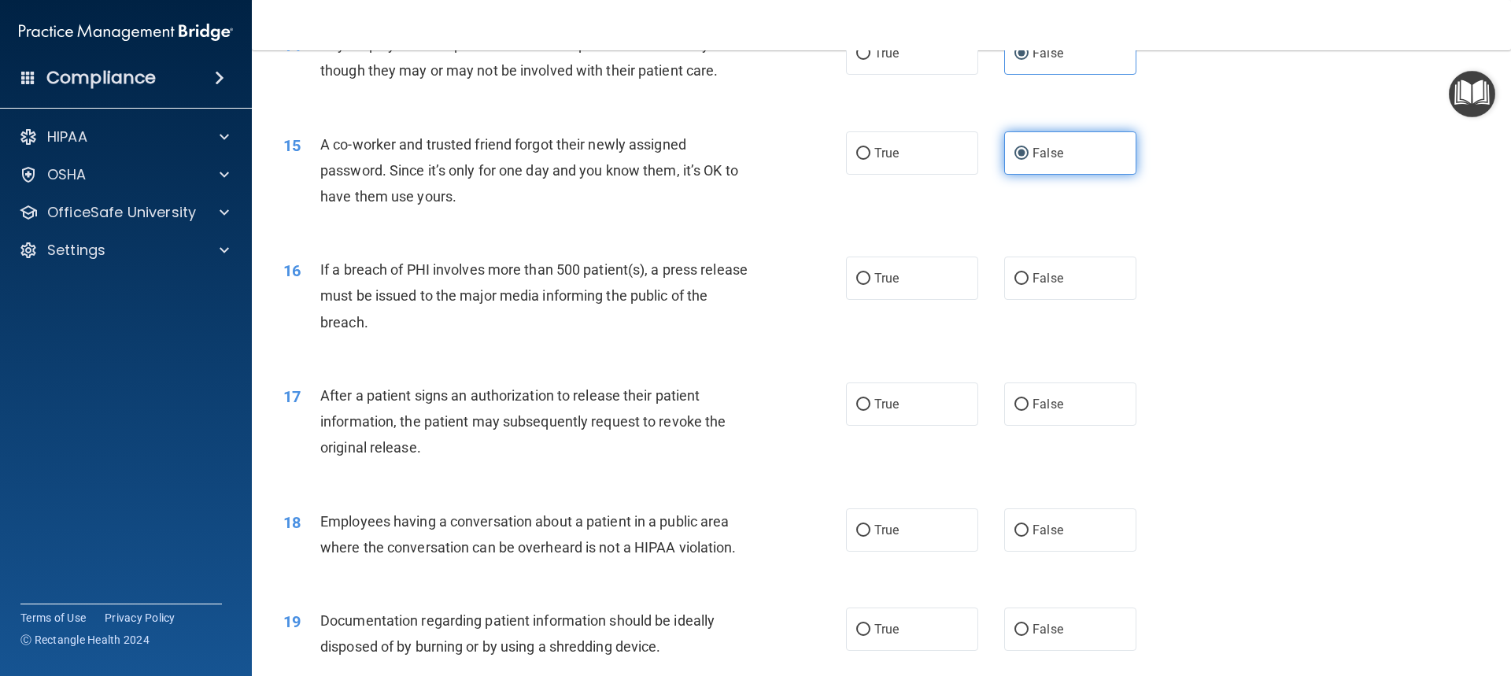
scroll to position [1573, 0]
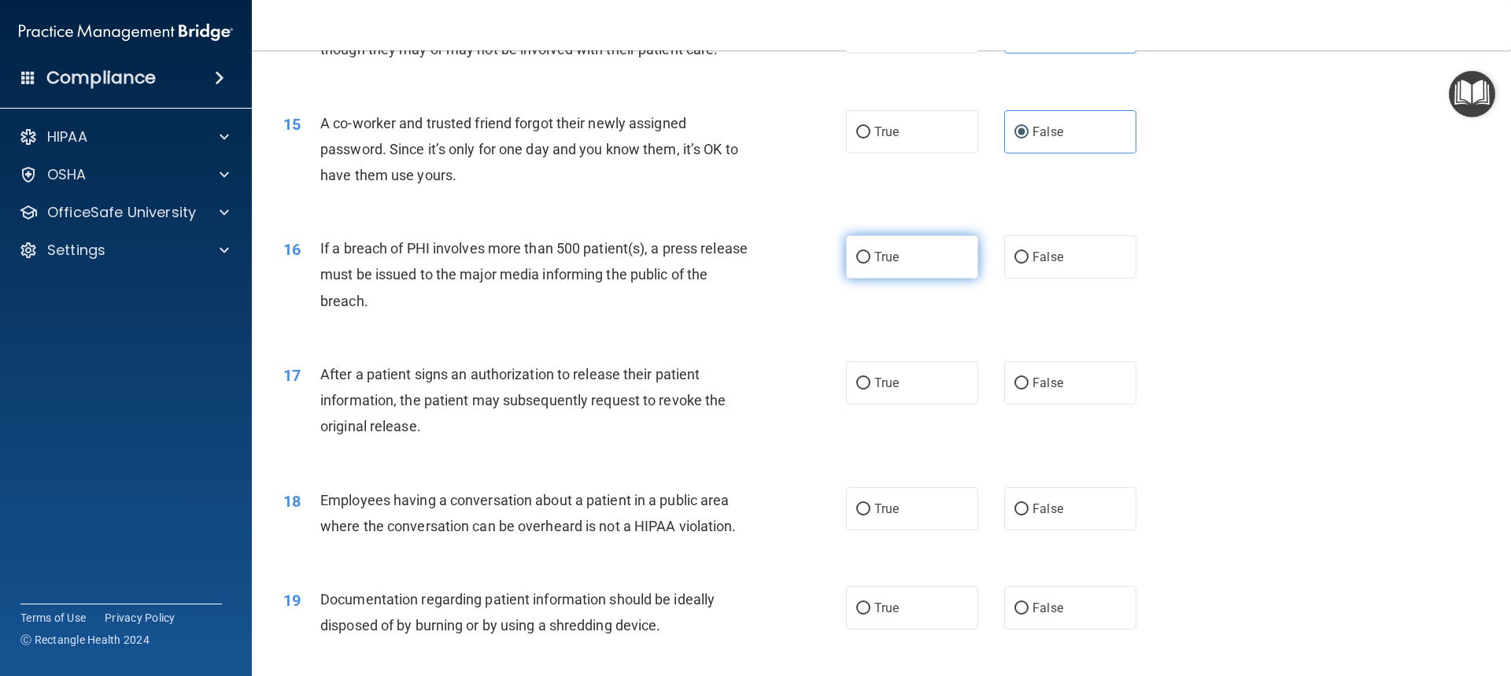
click at [859, 264] on input "True" at bounding box center [863, 258] width 14 height 12
radio input "true"
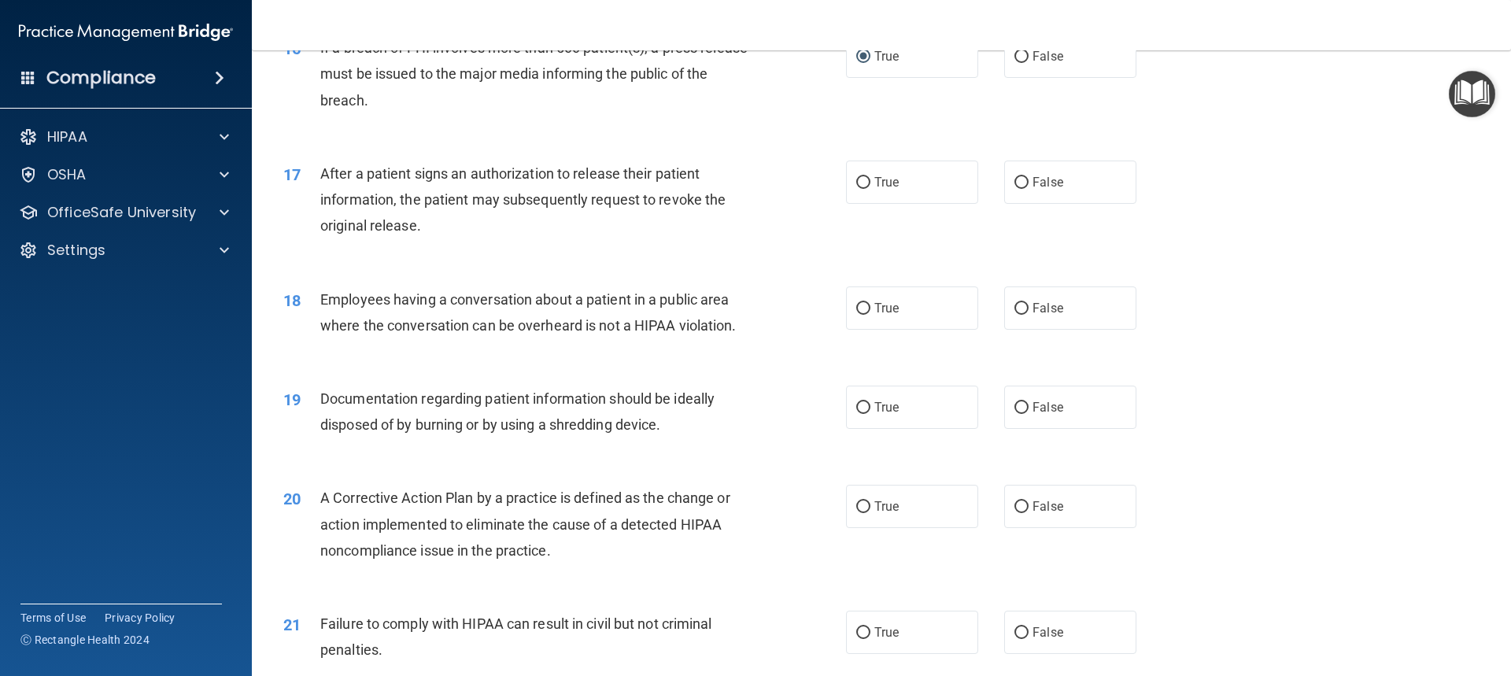
scroll to position [1809, 0]
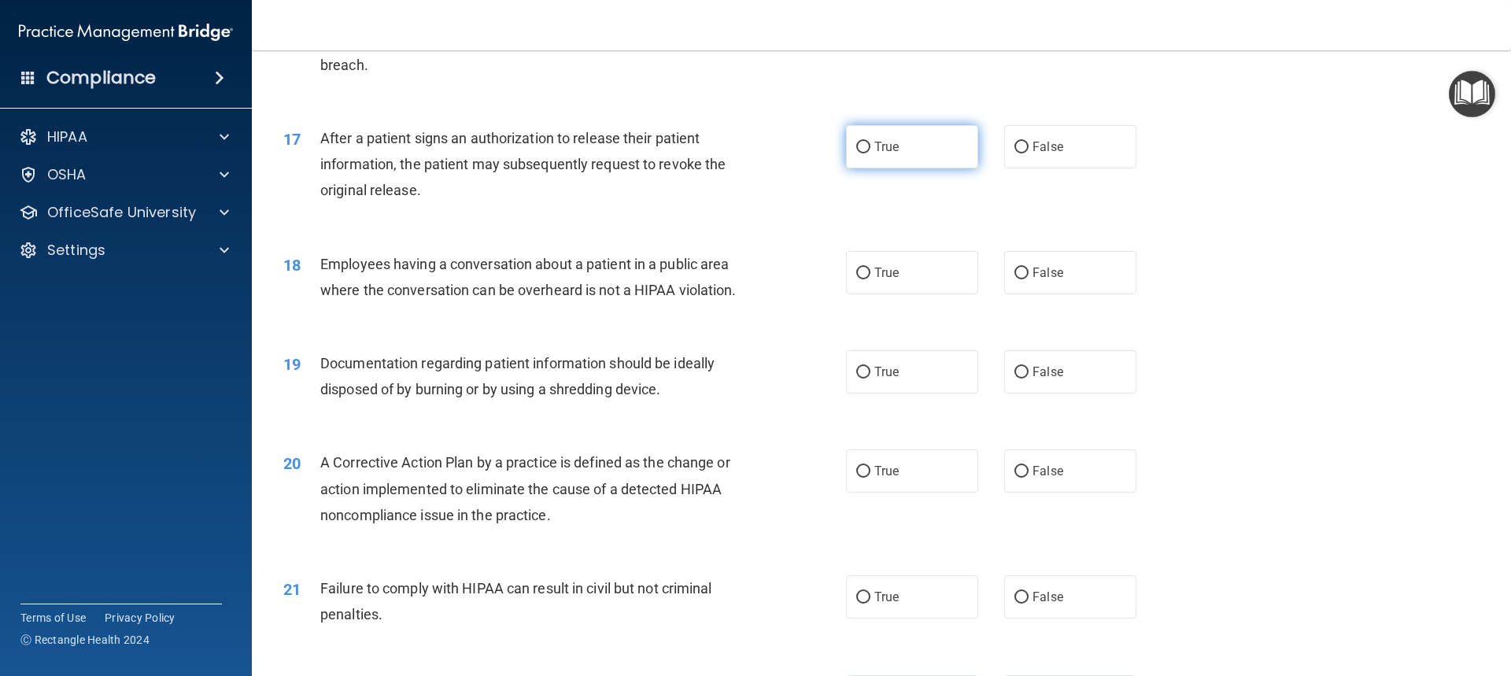
click at [861, 153] on input "True" at bounding box center [863, 148] width 14 height 12
radio input "true"
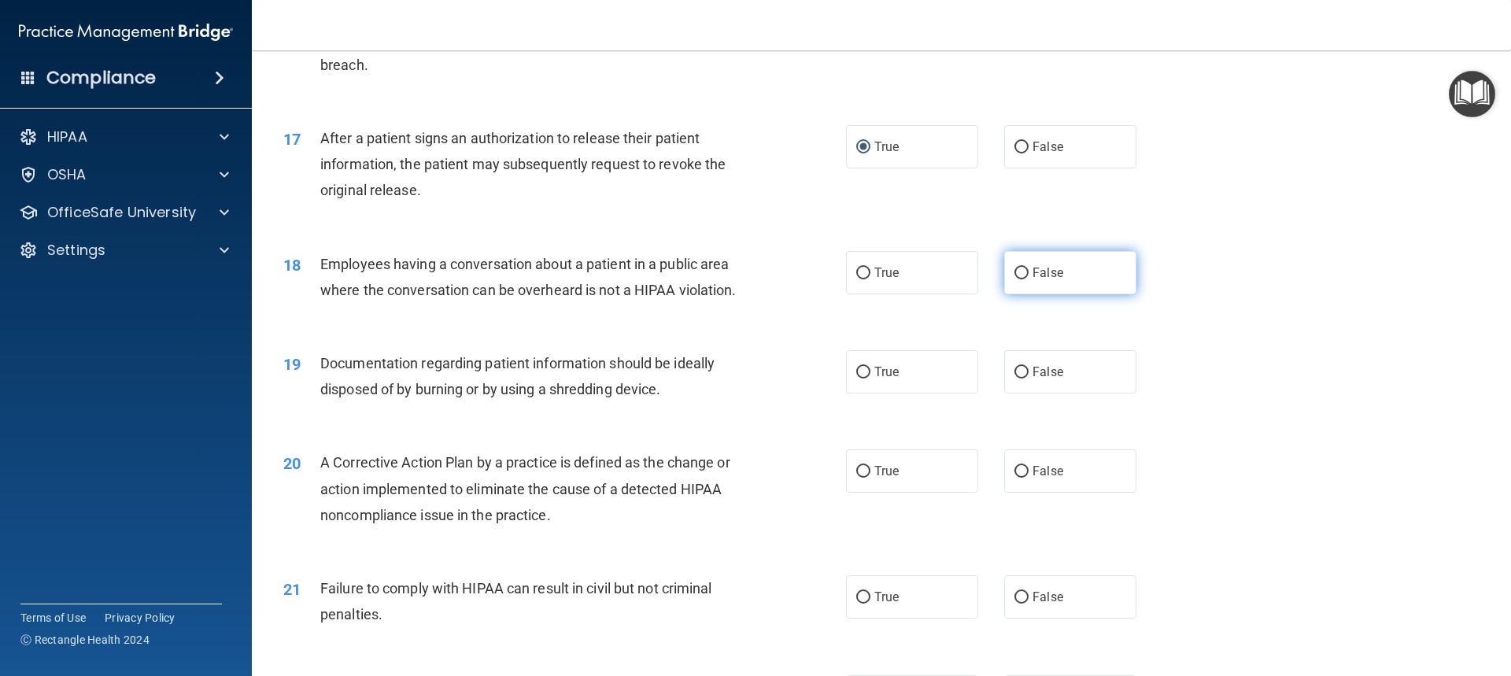
click at [1017, 279] on input "False" at bounding box center [1021, 273] width 14 height 12
radio input "true"
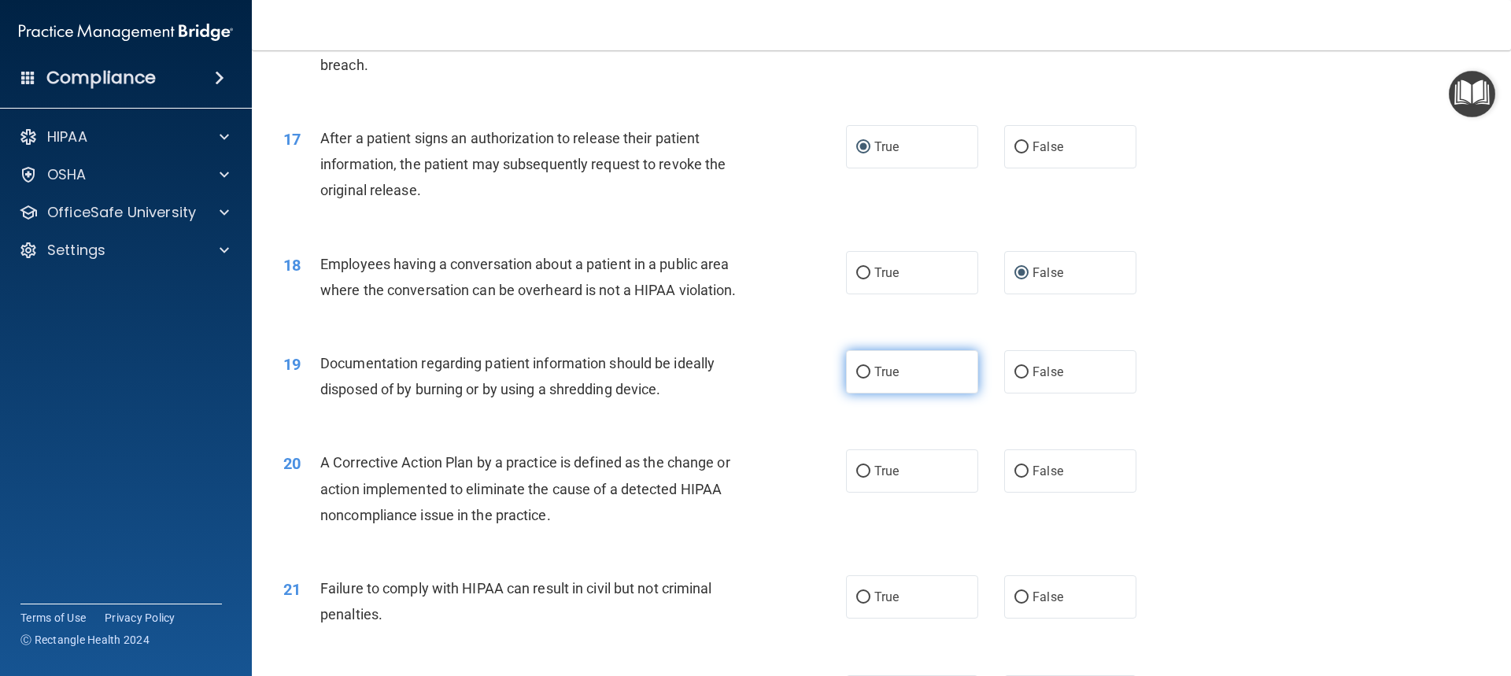
click at [857, 378] on input "True" at bounding box center [863, 373] width 14 height 12
radio input "true"
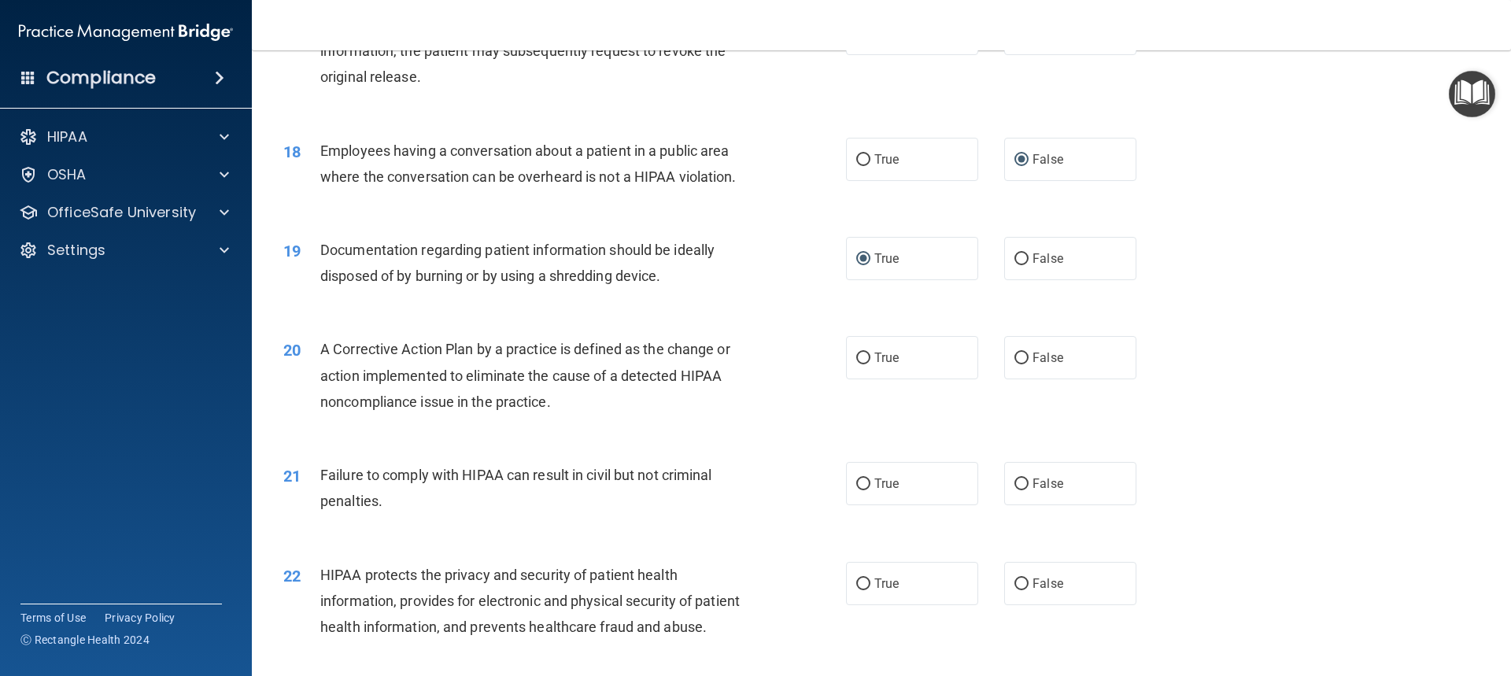
scroll to position [1967, 0]
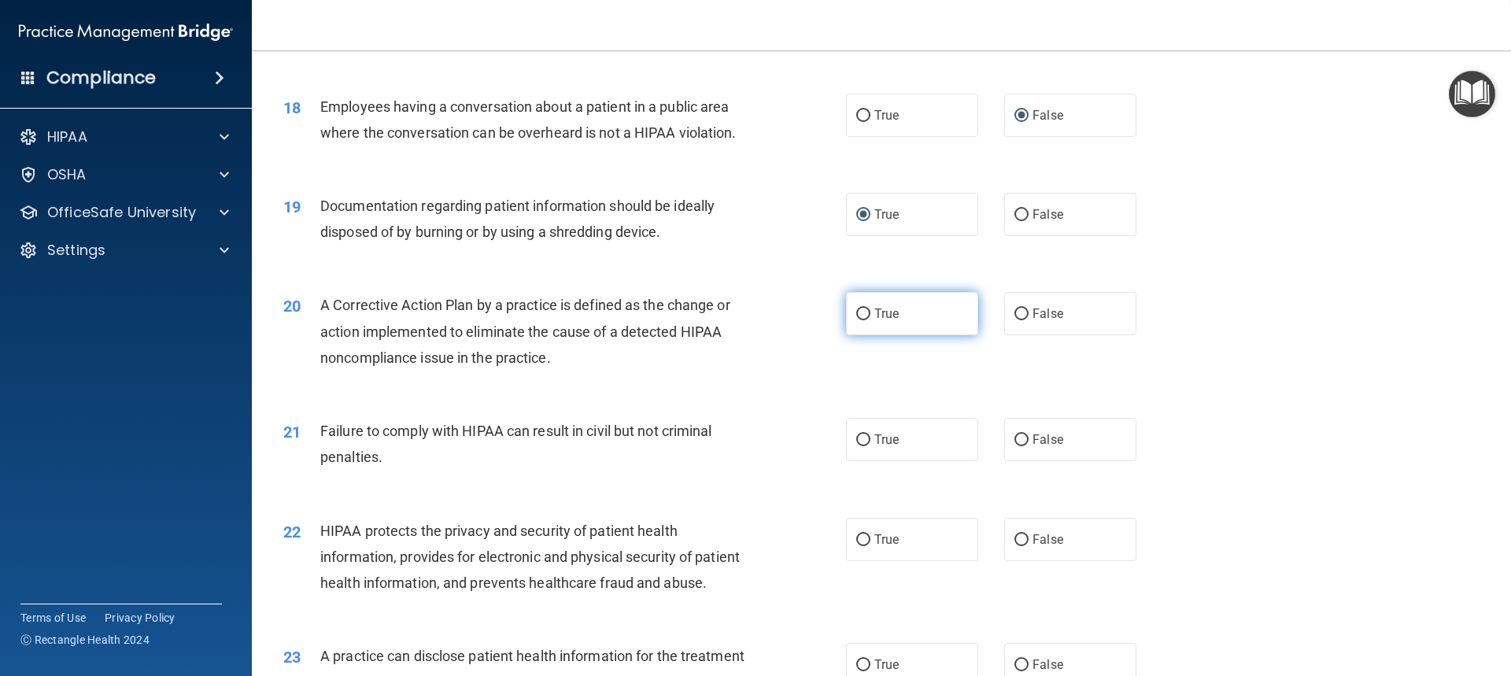
click at [856, 320] on input "True" at bounding box center [863, 314] width 14 height 12
radio input "true"
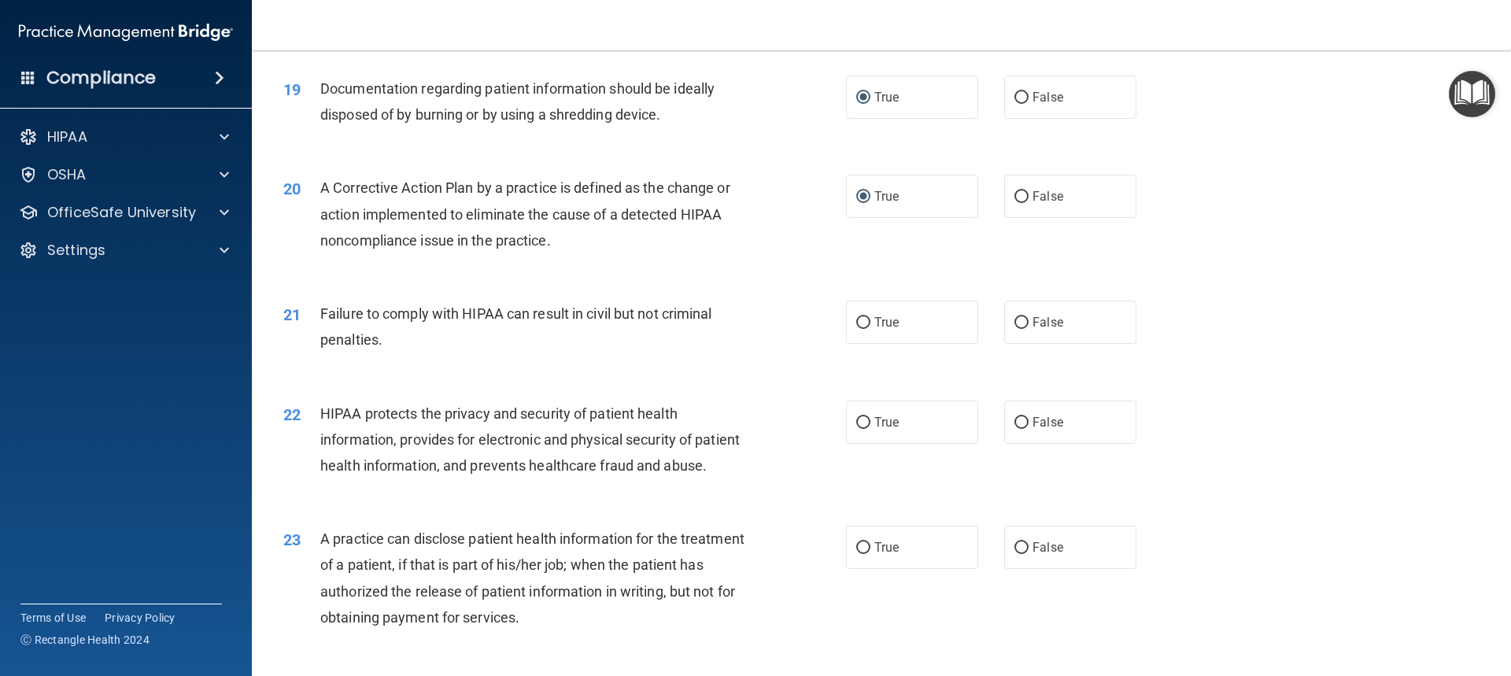
scroll to position [2124, 0]
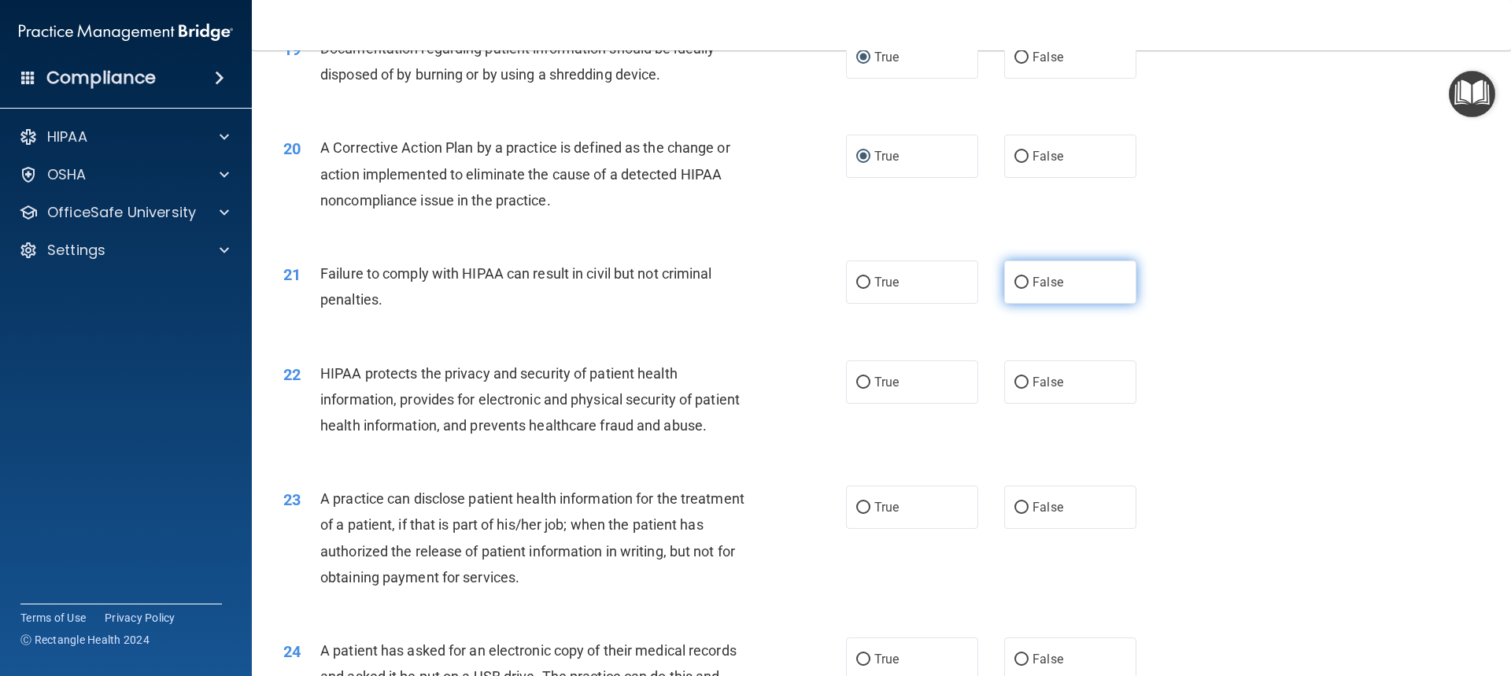
click at [1014, 289] on input "False" at bounding box center [1021, 283] width 14 height 12
radio input "true"
click at [861, 389] on input "True" at bounding box center [863, 383] width 14 height 12
radio input "true"
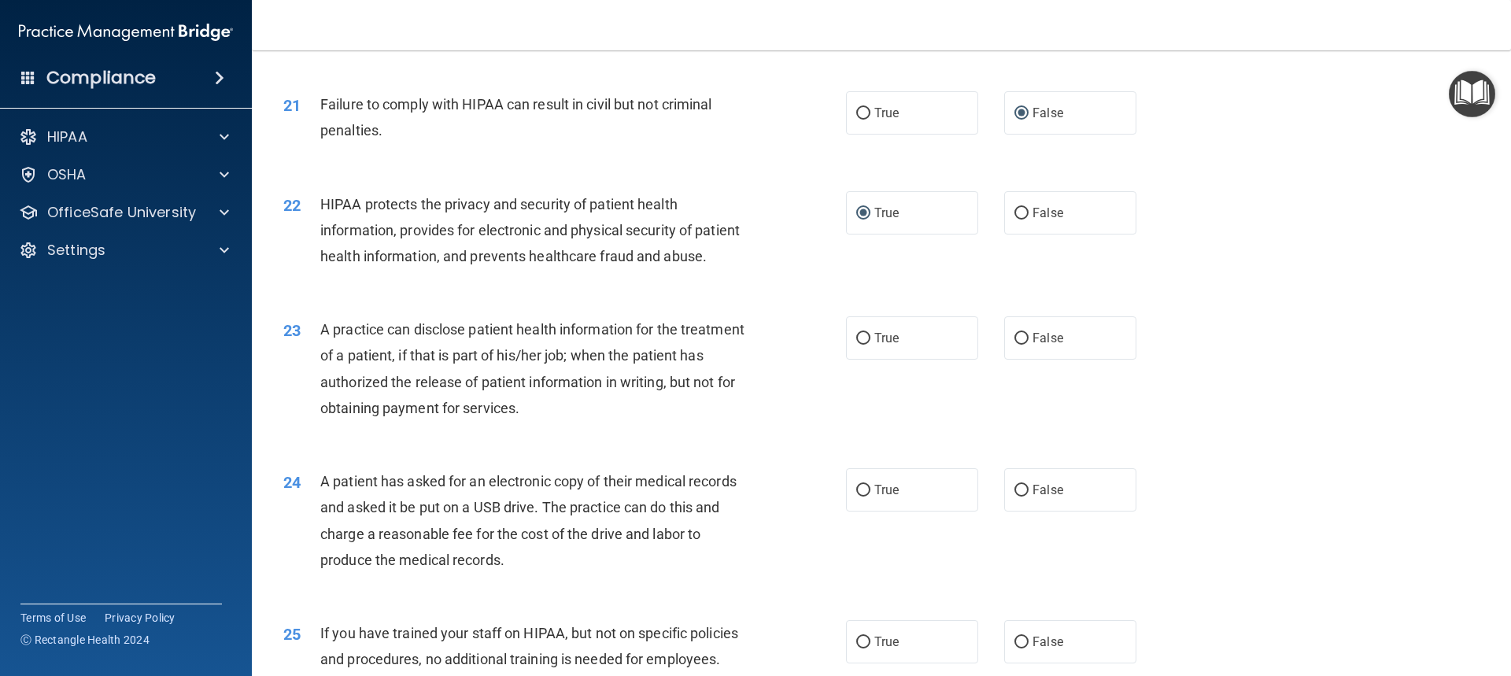
scroll to position [2360, 0]
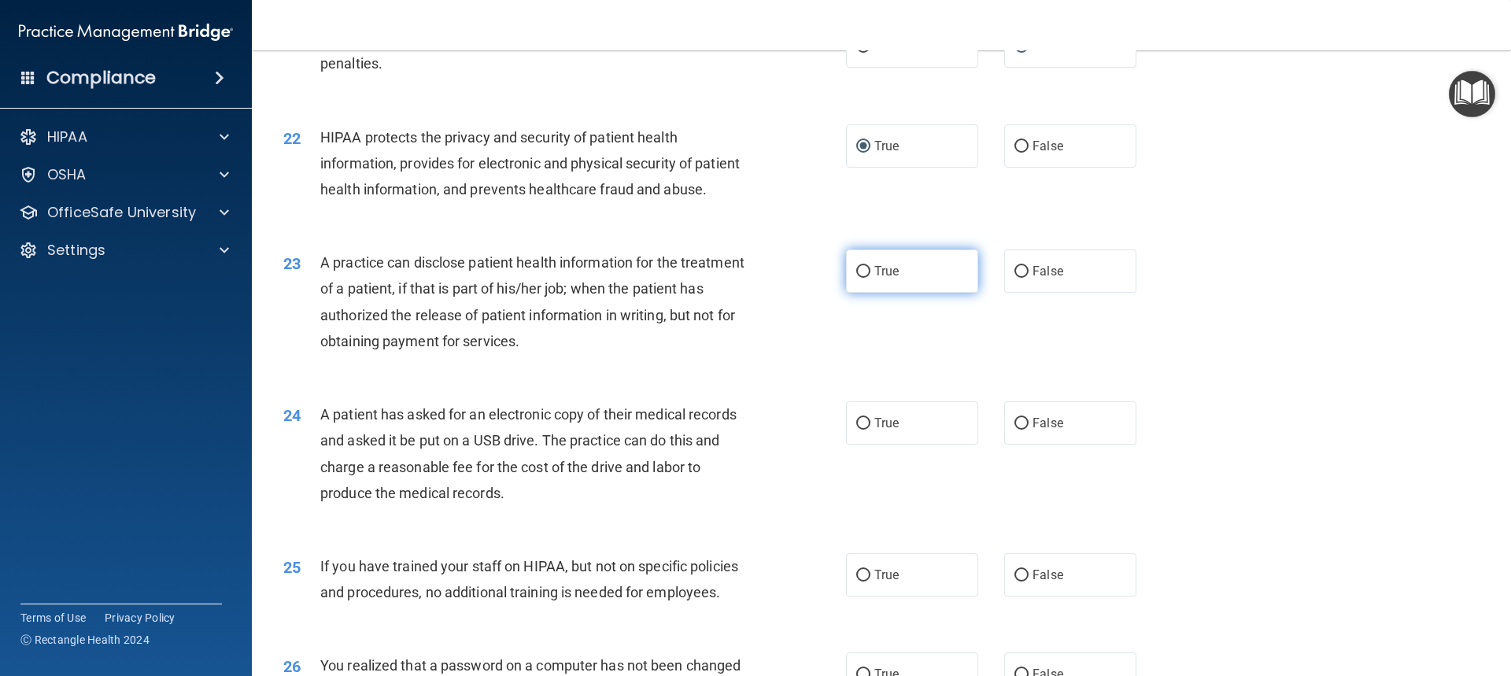
click at [858, 278] on input "True" at bounding box center [863, 272] width 14 height 12
radio input "true"
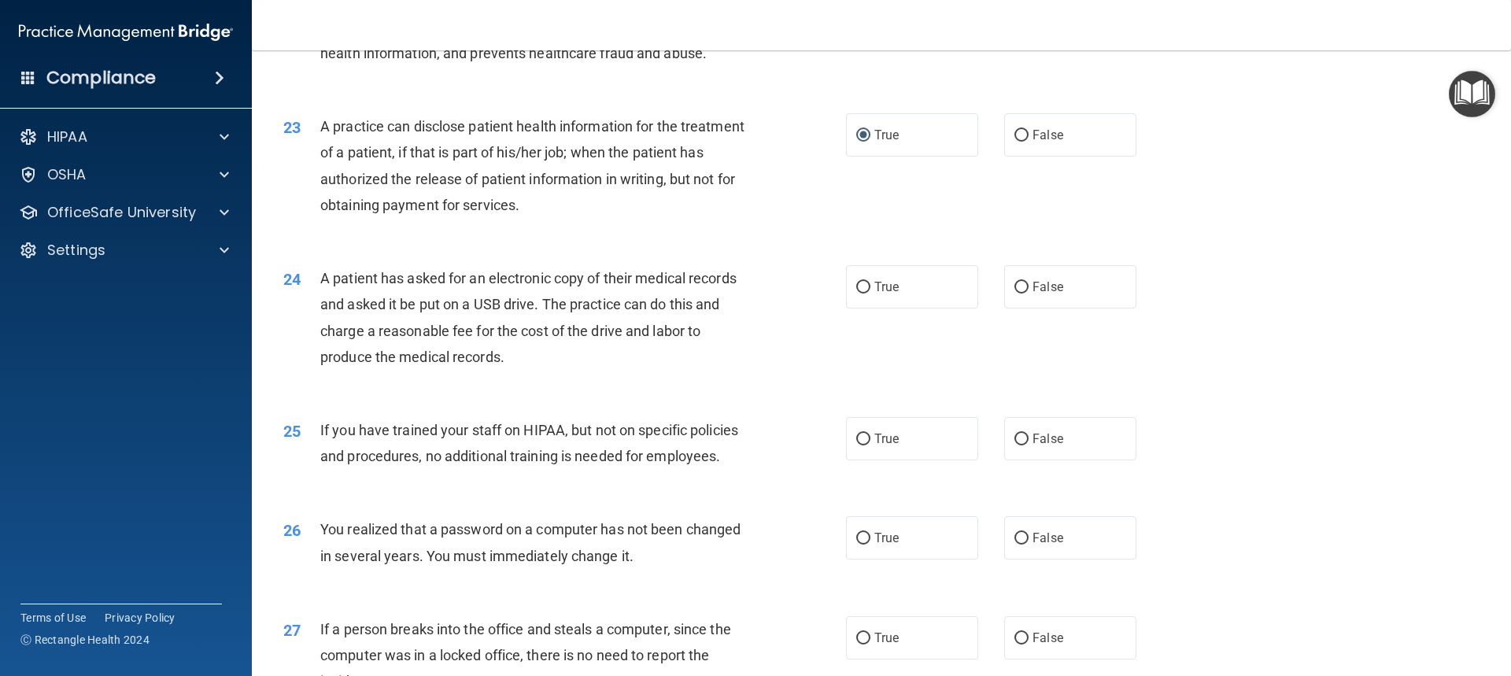
scroll to position [2518, 0]
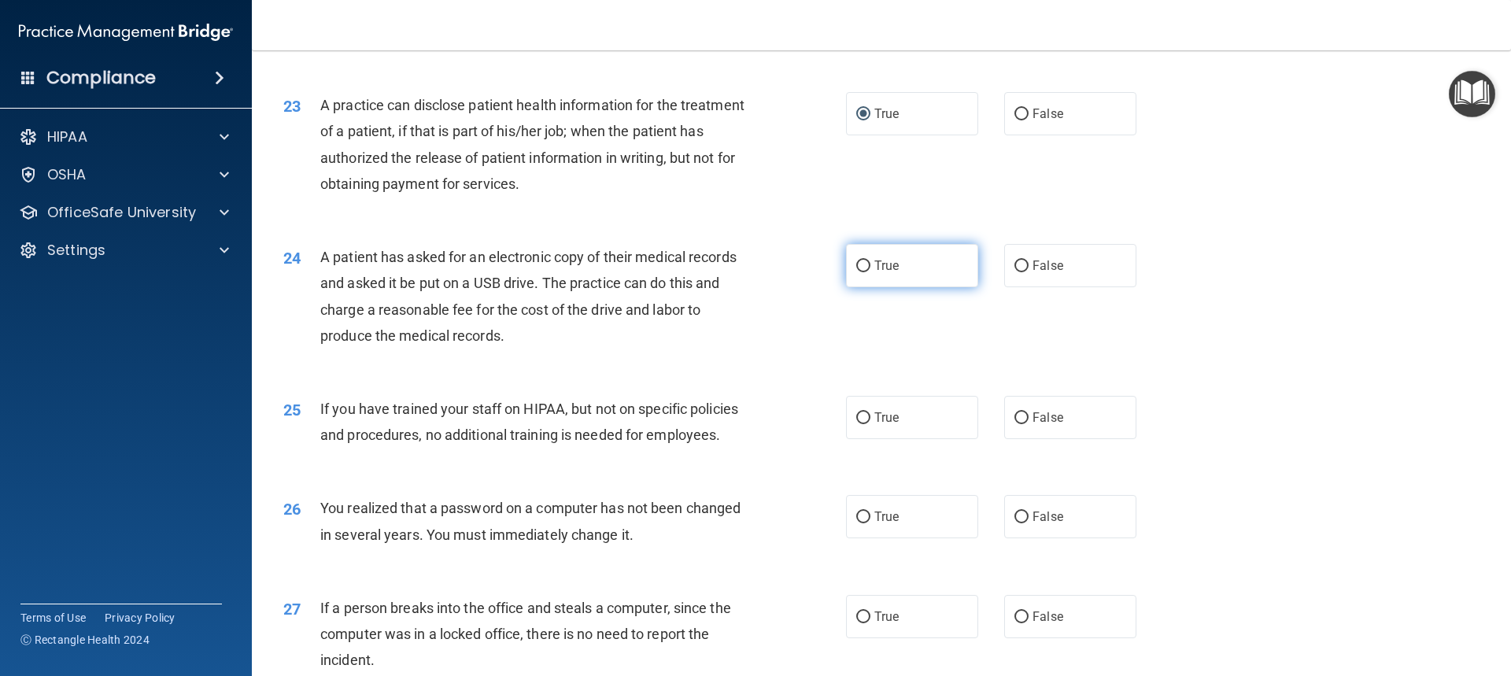
click at [858, 272] on input "True" at bounding box center [863, 266] width 14 height 12
radio input "true"
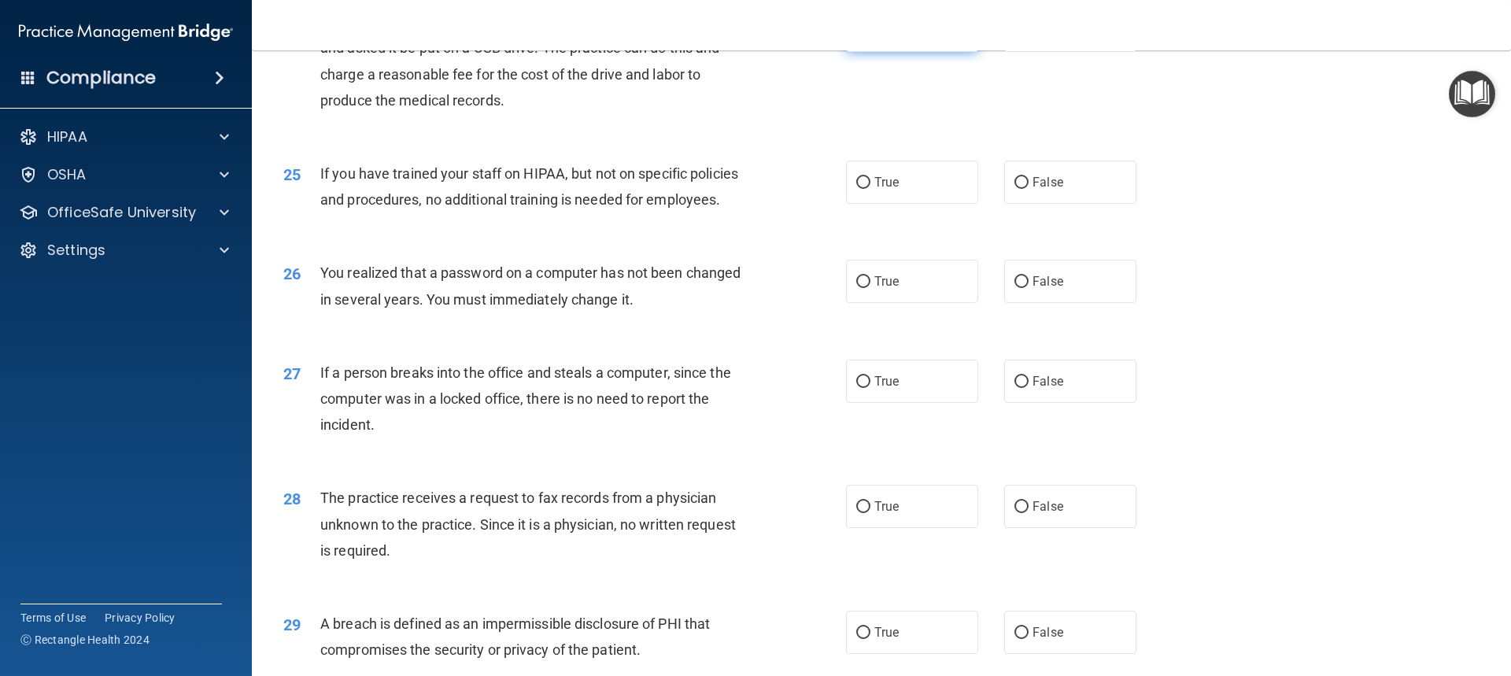
scroll to position [2754, 0]
click at [1017, 188] on input "False" at bounding box center [1021, 182] width 14 height 12
radio input "true"
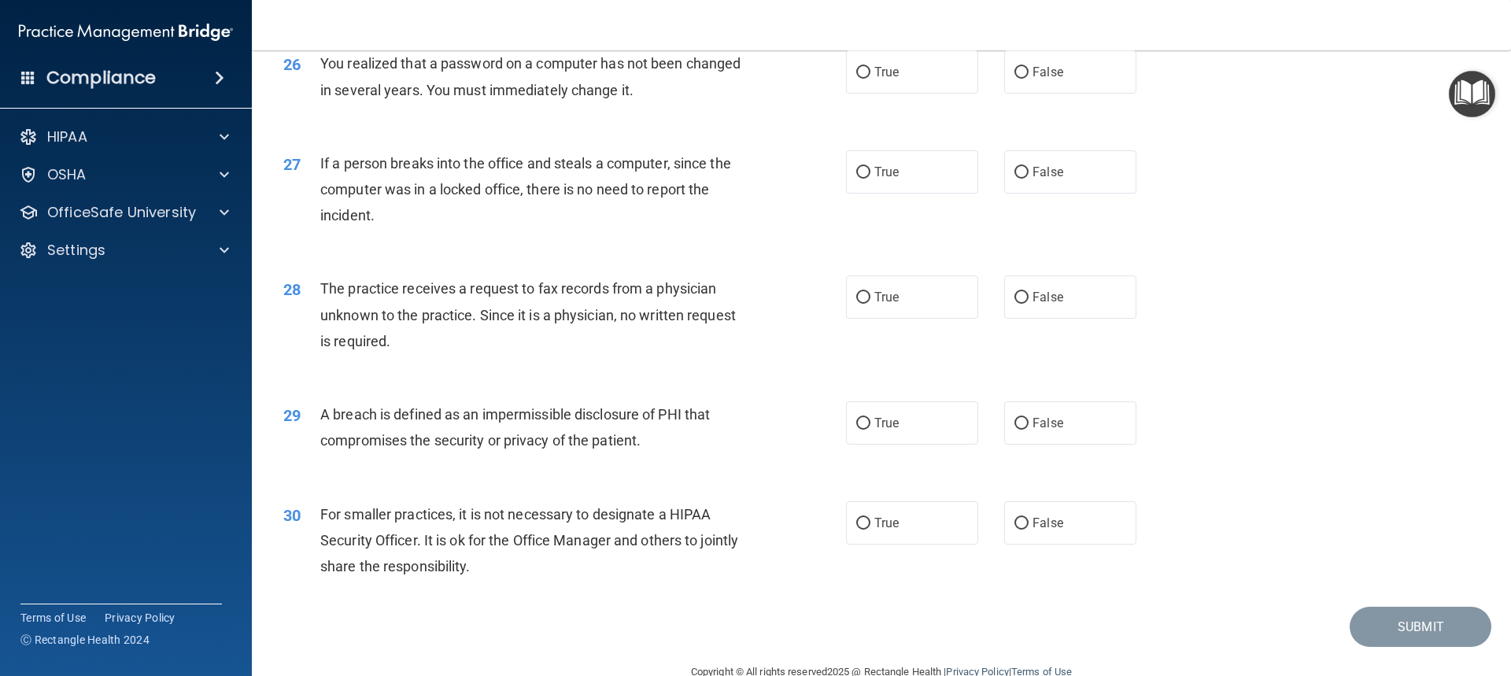
scroll to position [2990, 0]
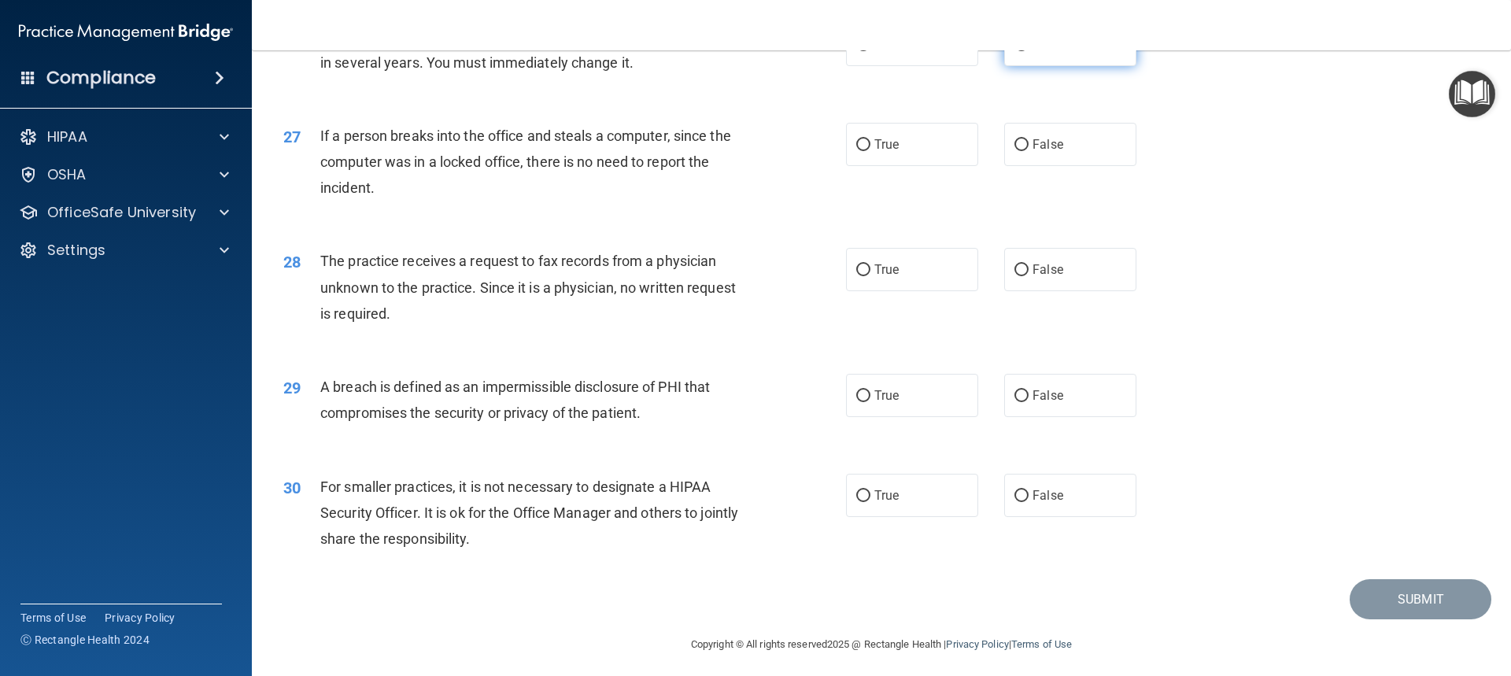
click at [1032, 52] on span "False" at bounding box center [1047, 44] width 31 height 15
click at [1027, 51] on input "False" at bounding box center [1021, 45] width 14 height 12
radio input "true"
click at [1014, 151] on input "False" at bounding box center [1021, 145] width 14 height 12
radio input "true"
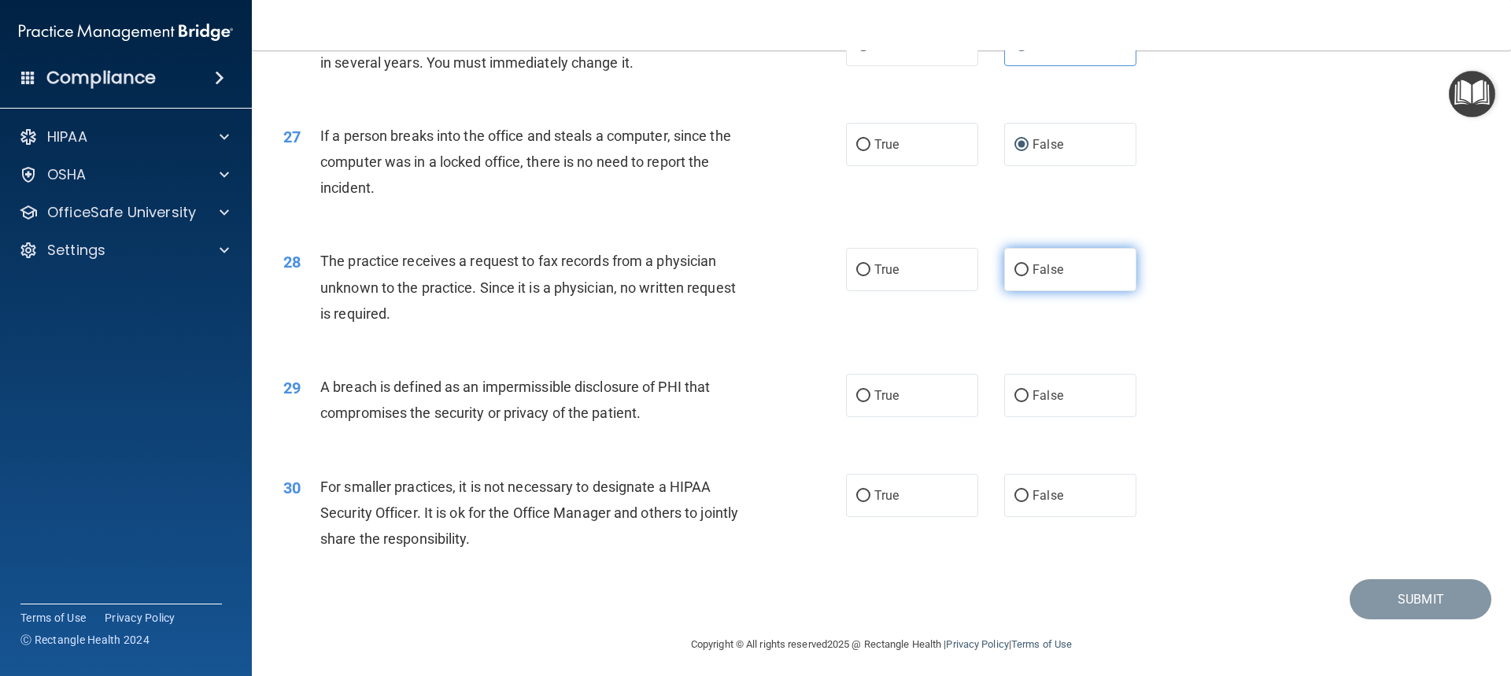
click at [1032, 277] on span "False" at bounding box center [1047, 269] width 31 height 15
click at [1027, 276] on input "False" at bounding box center [1021, 270] width 14 height 12
radio input "true"
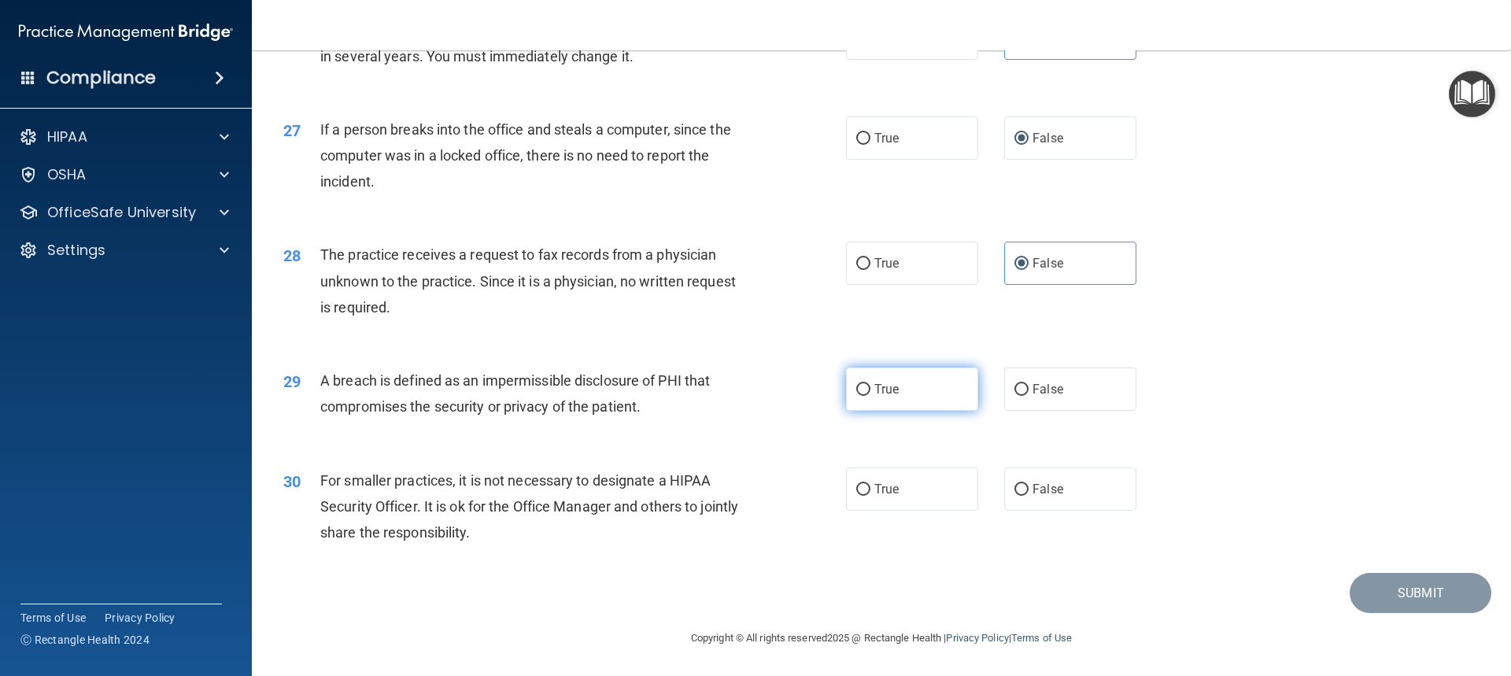
click at [857, 388] on input "True" at bounding box center [863, 390] width 14 height 12
radio input "true"
click at [858, 485] on input "True" at bounding box center [863, 490] width 14 height 12
radio input "true"
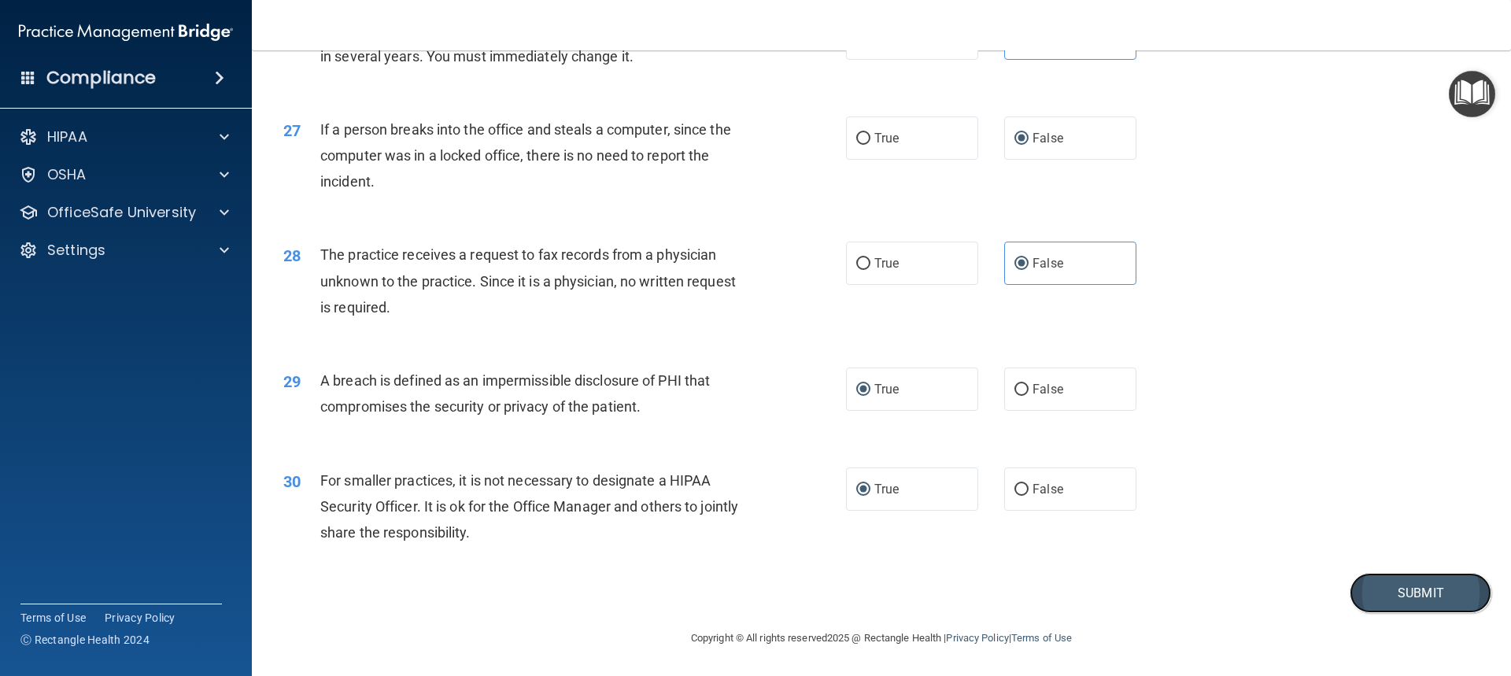
click at [1364, 586] on button "Submit" at bounding box center [1420, 593] width 142 height 40
click at [1385, 601] on button "Submit" at bounding box center [1420, 593] width 142 height 40
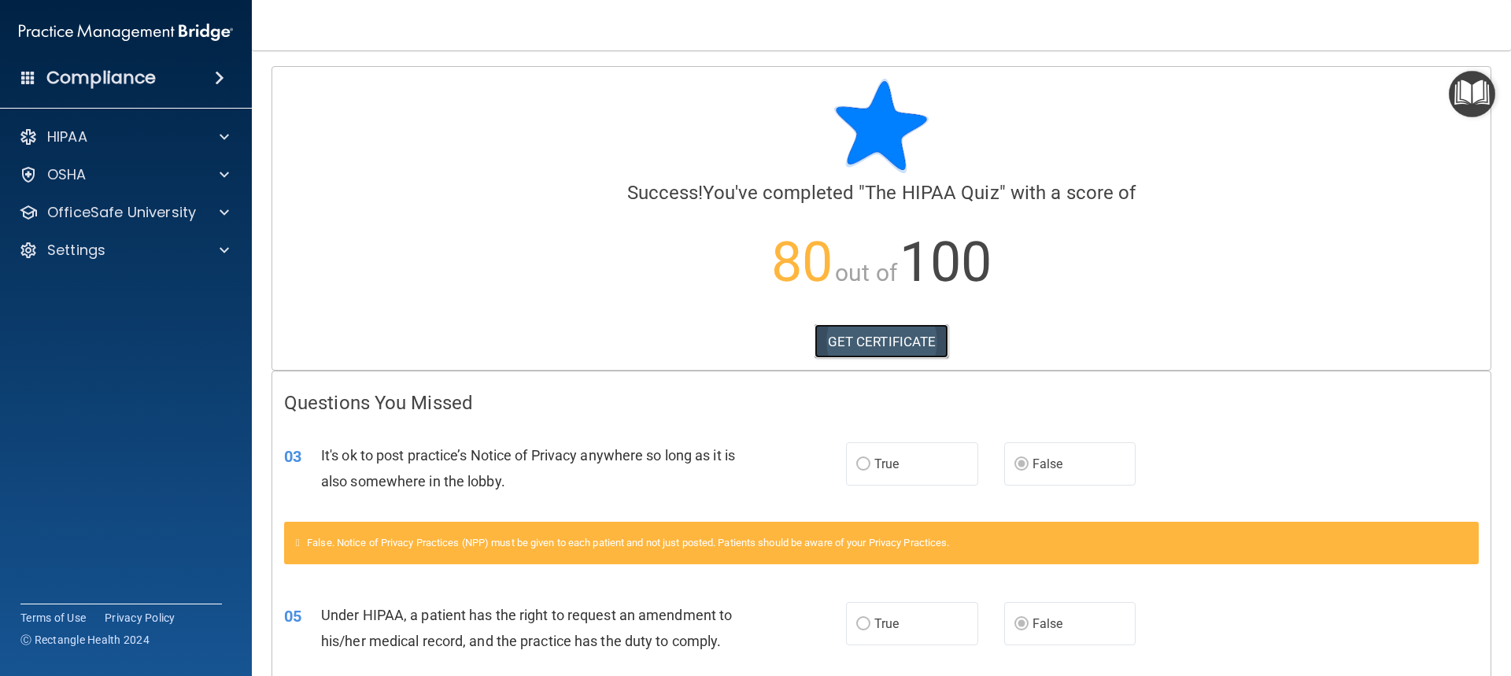
click at [897, 337] on link "GET CERTIFICATE" at bounding box center [881, 341] width 135 height 35
click at [111, 214] on p "OfficeSafe University" at bounding box center [121, 212] width 149 height 19
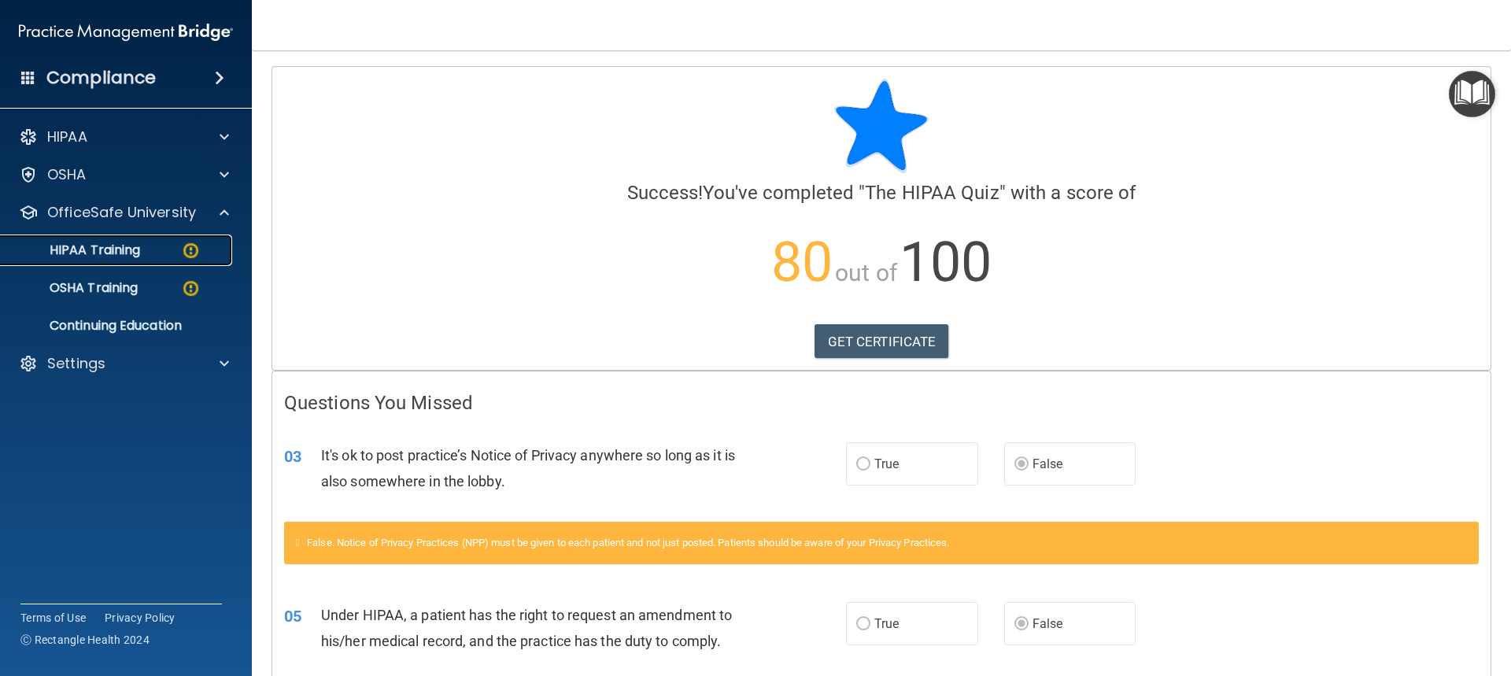
click at [125, 249] on p "HIPAA Training" at bounding box center [75, 250] width 130 height 16
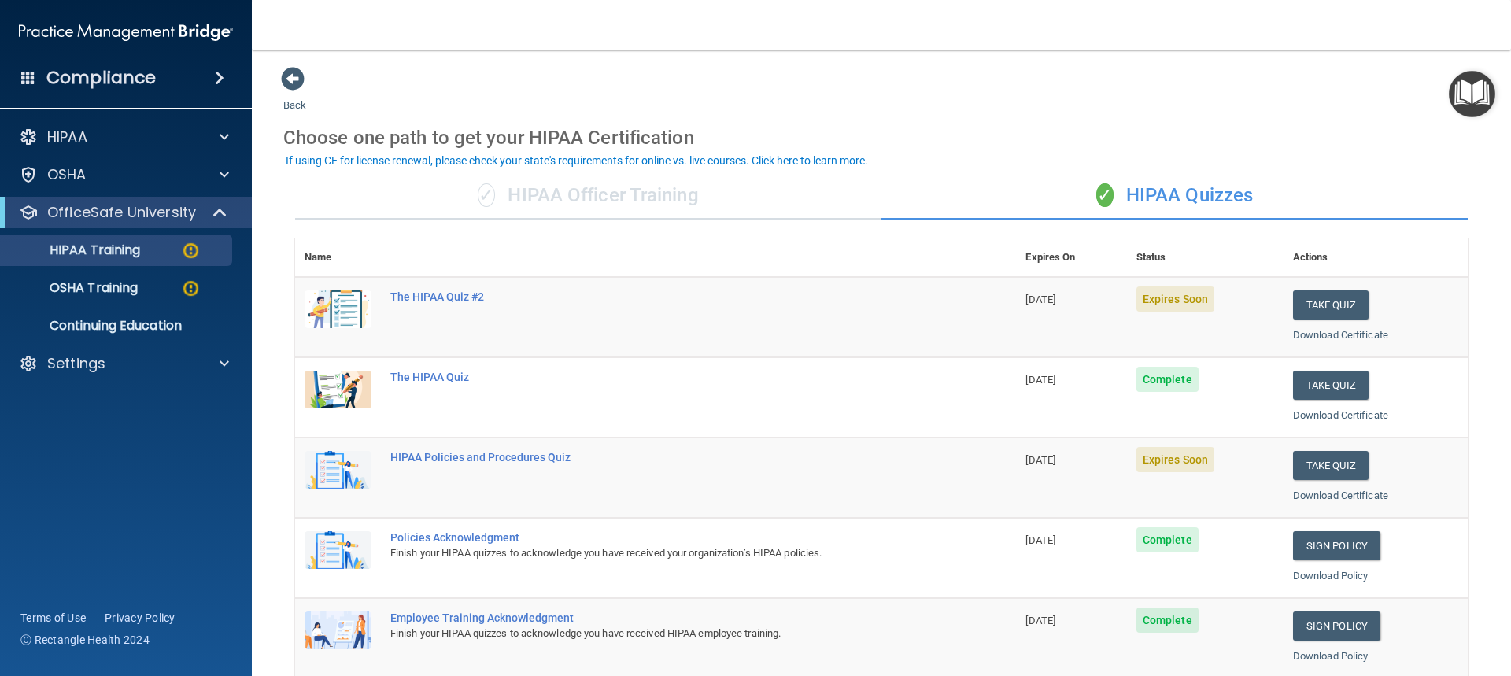
click at [489, 326] on td "The HIPAA Quiz #2" at bounding box center [698, 317] width 635 height 80
click at [1334, 304] on button "Take Quiz" at bounding box center [1331, 304] width 76 height 29
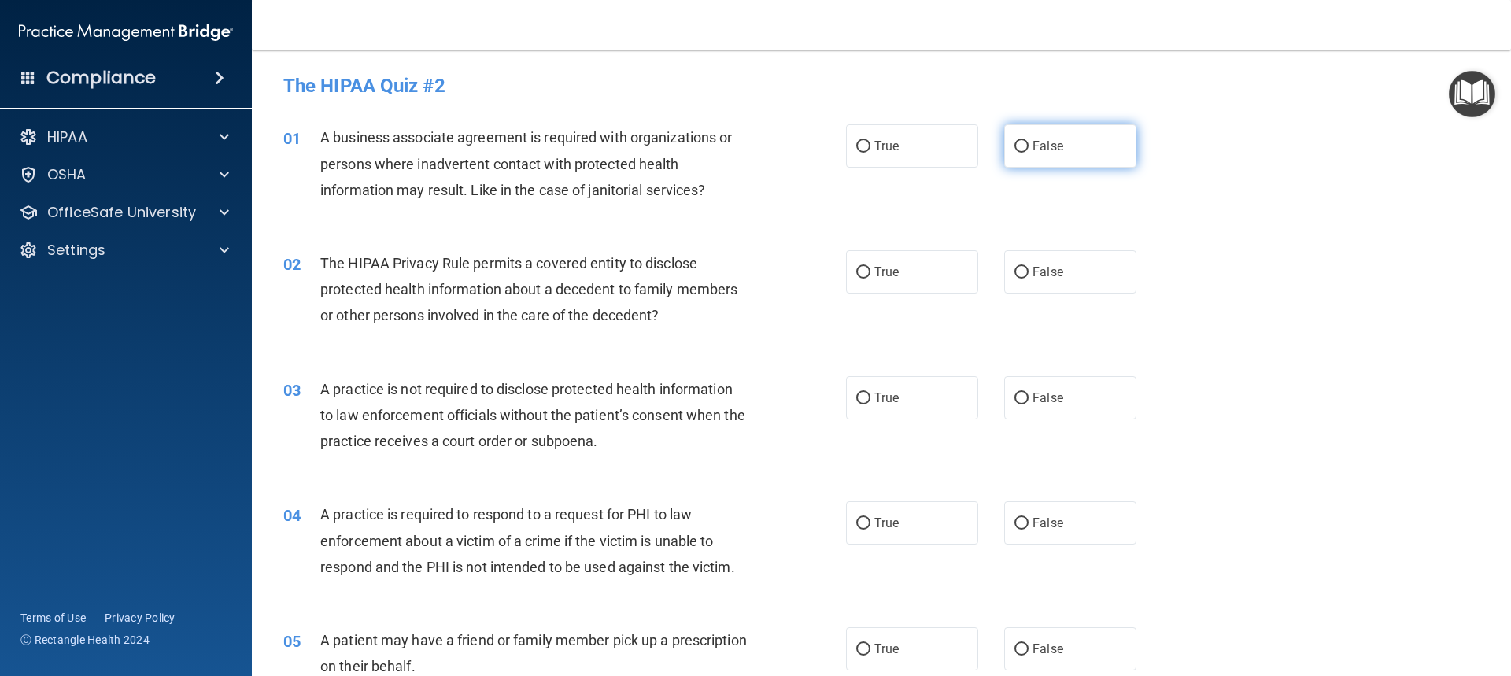
click at [1017, 147] on input "False" at bounding box center [1021, 147] width 14 height 12
radio input "true"
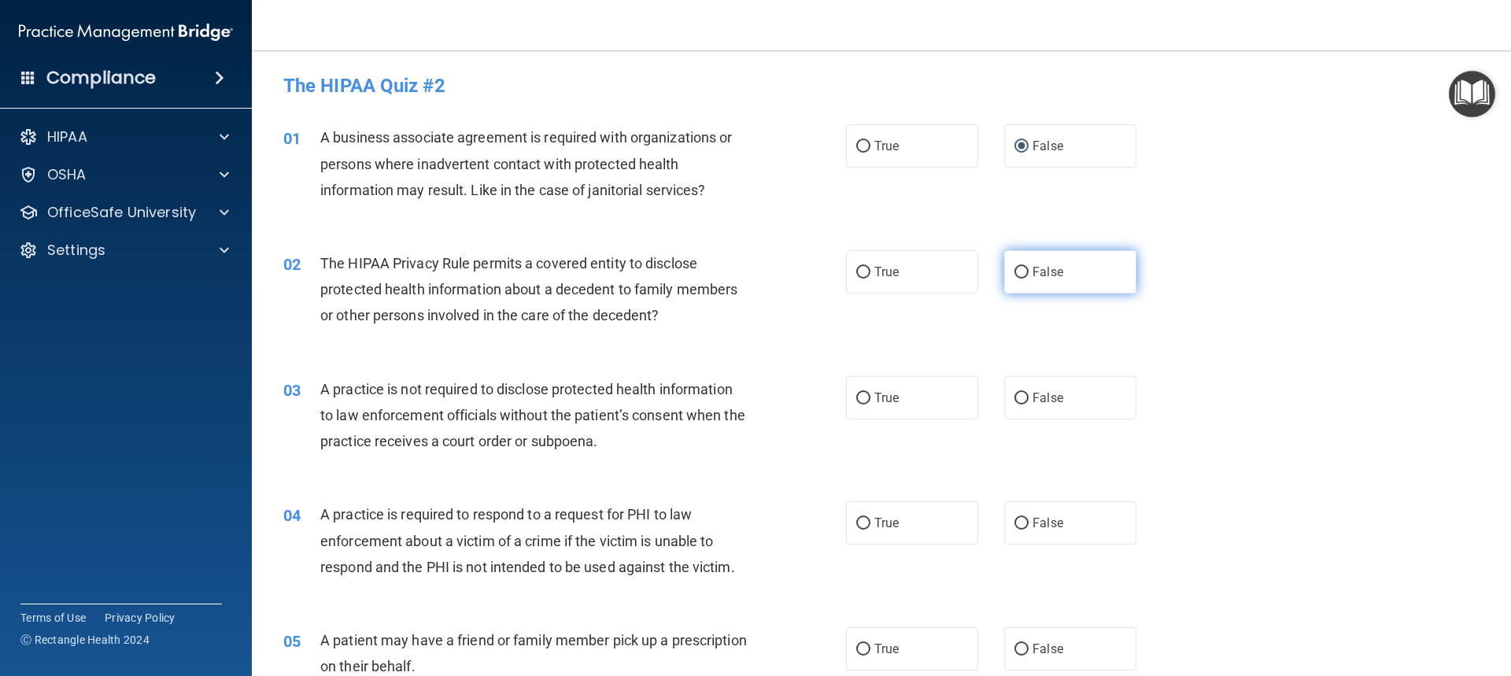
click at [1018, 272] on input "False" at bounding box center [1021, 273] width 14 height 12
radio input "true"
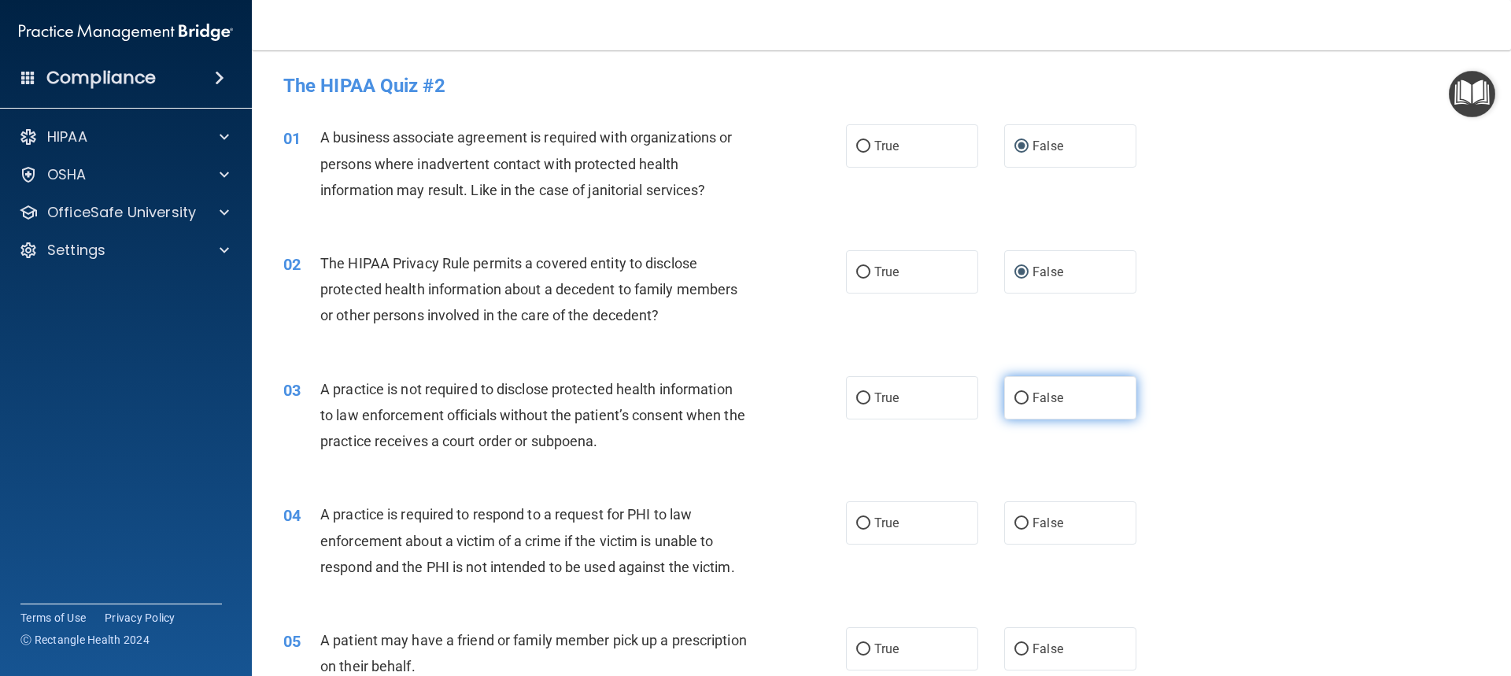
click at [1014, 398] on input "False" at bounding box center [1021, 399] width 14 height 12
radio input "true"
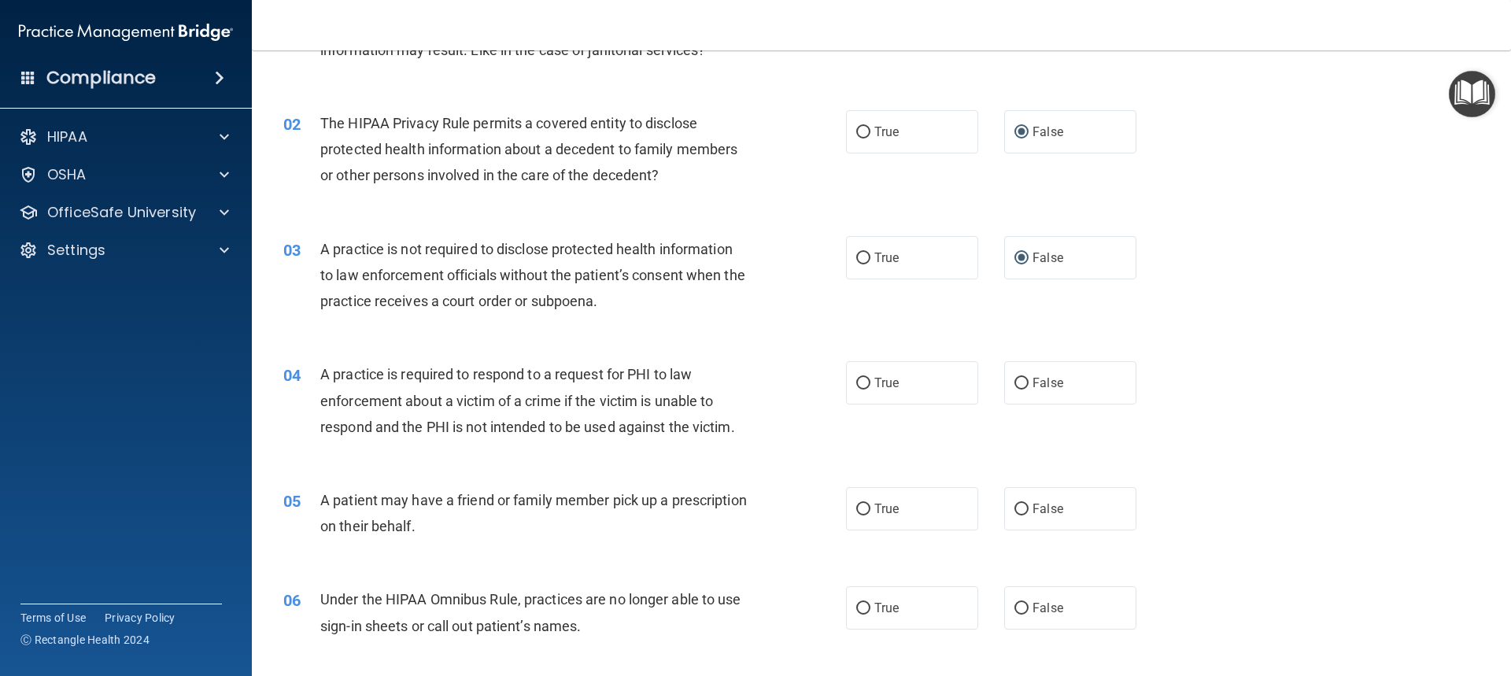
scroll to position [157, 0]
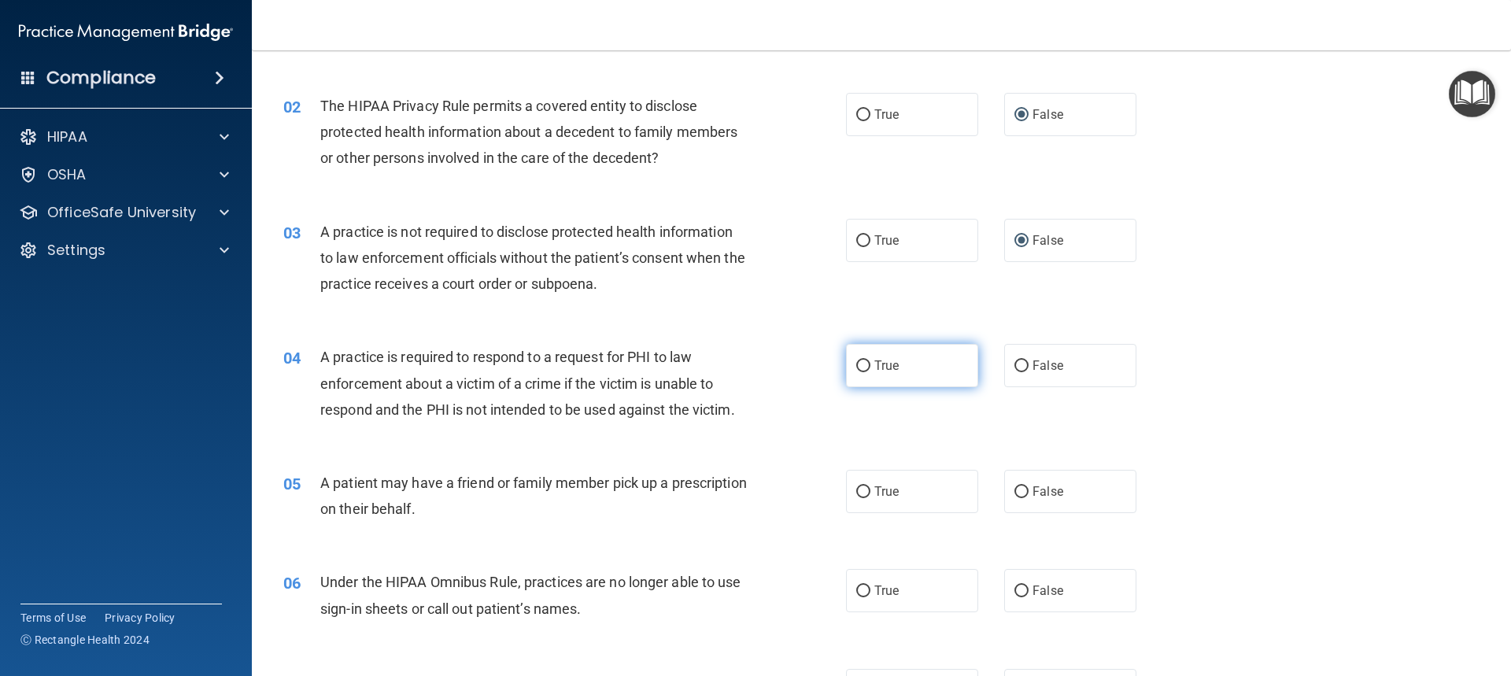
click at [862, 363] on input "True" at bounding box center [863, 366] width 14 height 12
radio input "true"
click at [865, 489] on label "True" at bounding box center [912, 491] width 132 height 43
click at [865, 489] on input "True" at bounding box center [863, 492] width 14 height 12
radio input "true"
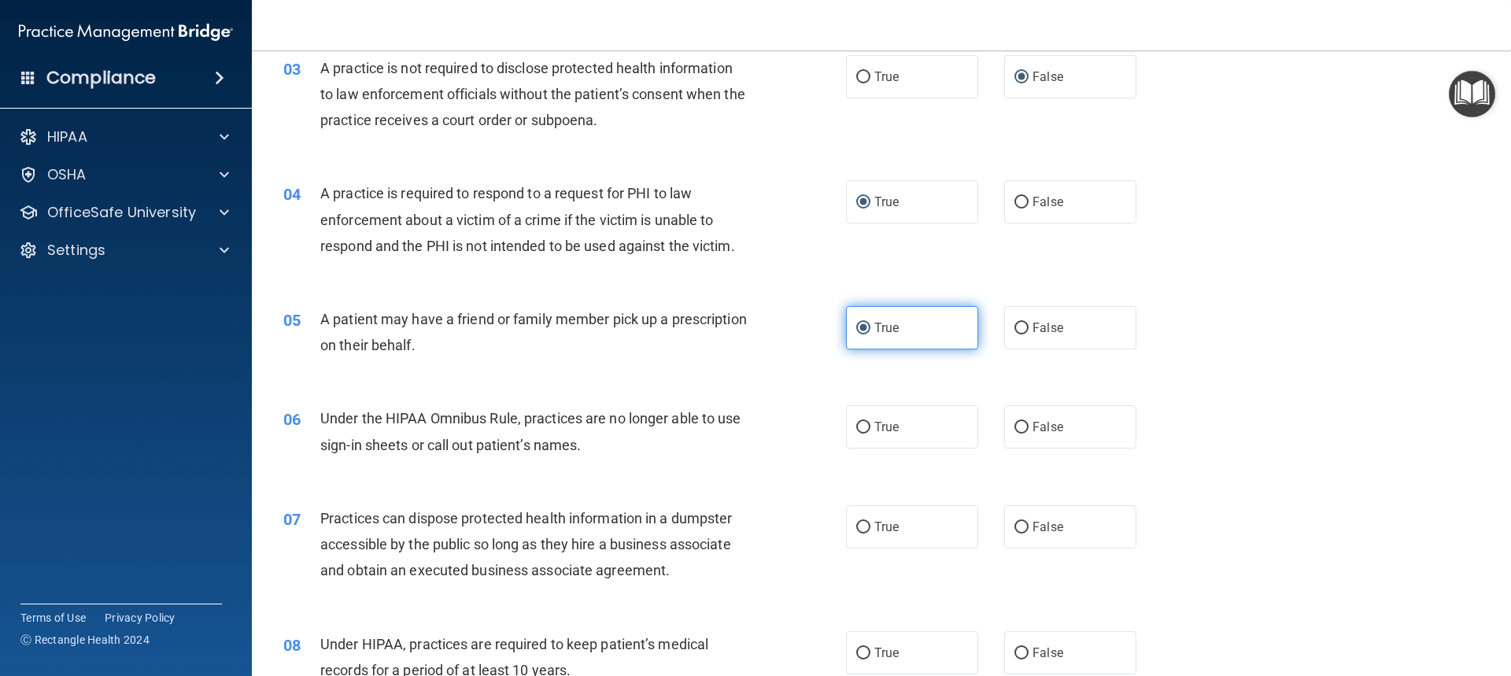
scroll to position [393, 0]
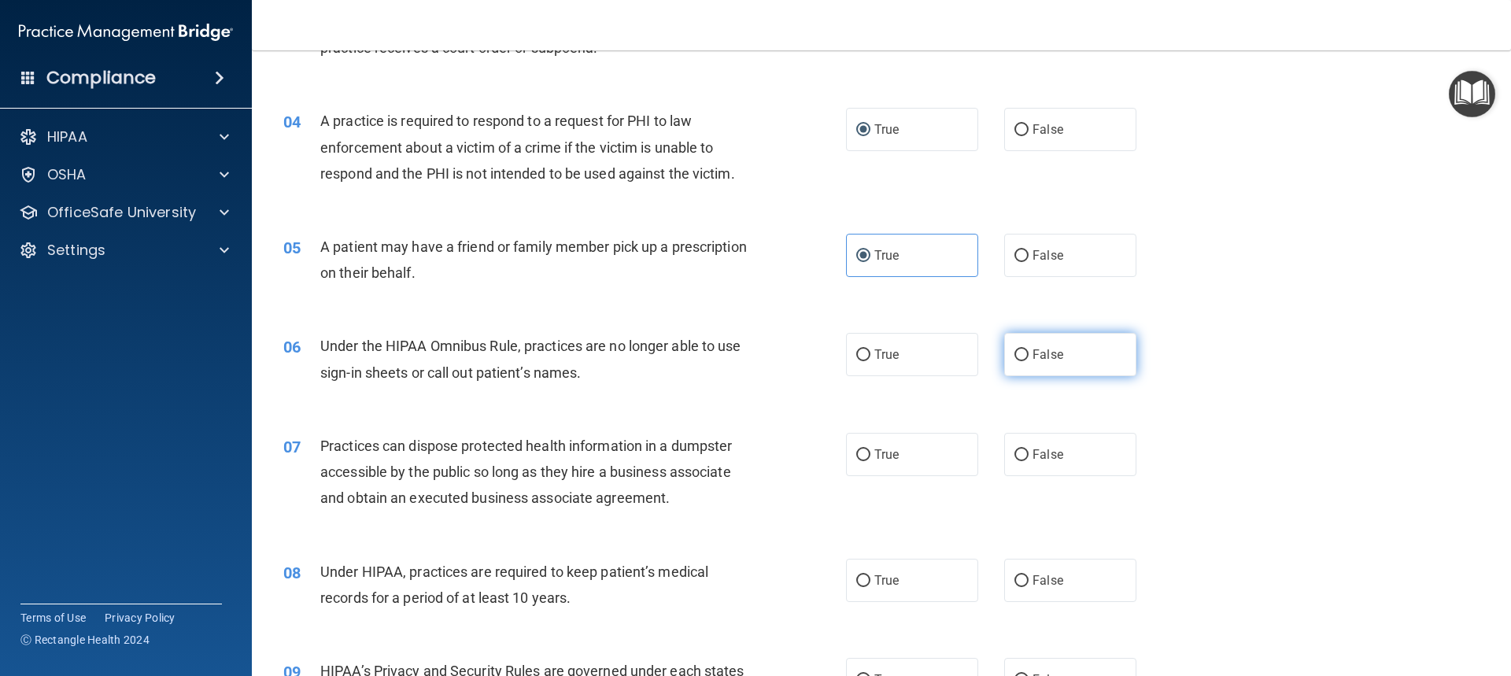
click at [1017, 354] on input "False" at bounding box center [1021, 355] width 14 height 12
radio input "true"
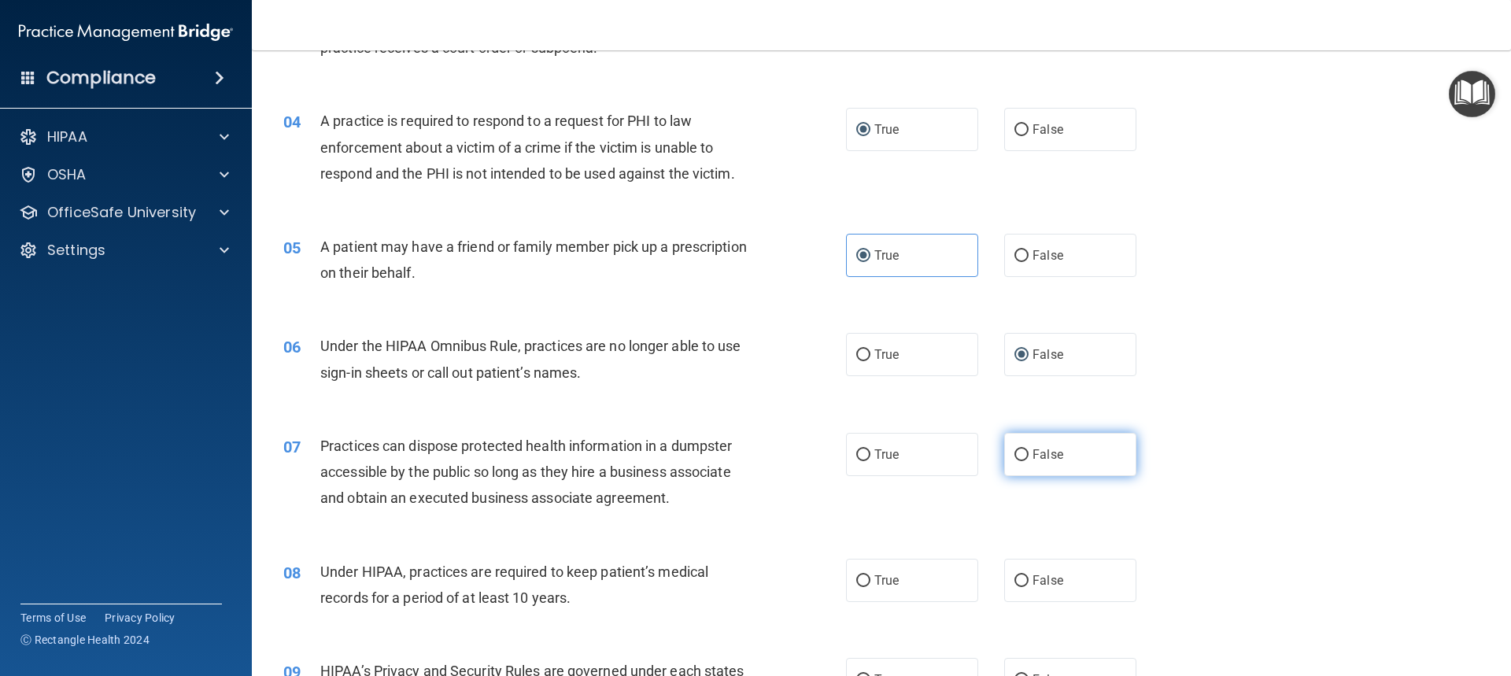
click at [1014, 455] on input "False" at bounding box center [1021, 455] width 14 height 12
radio input "true"
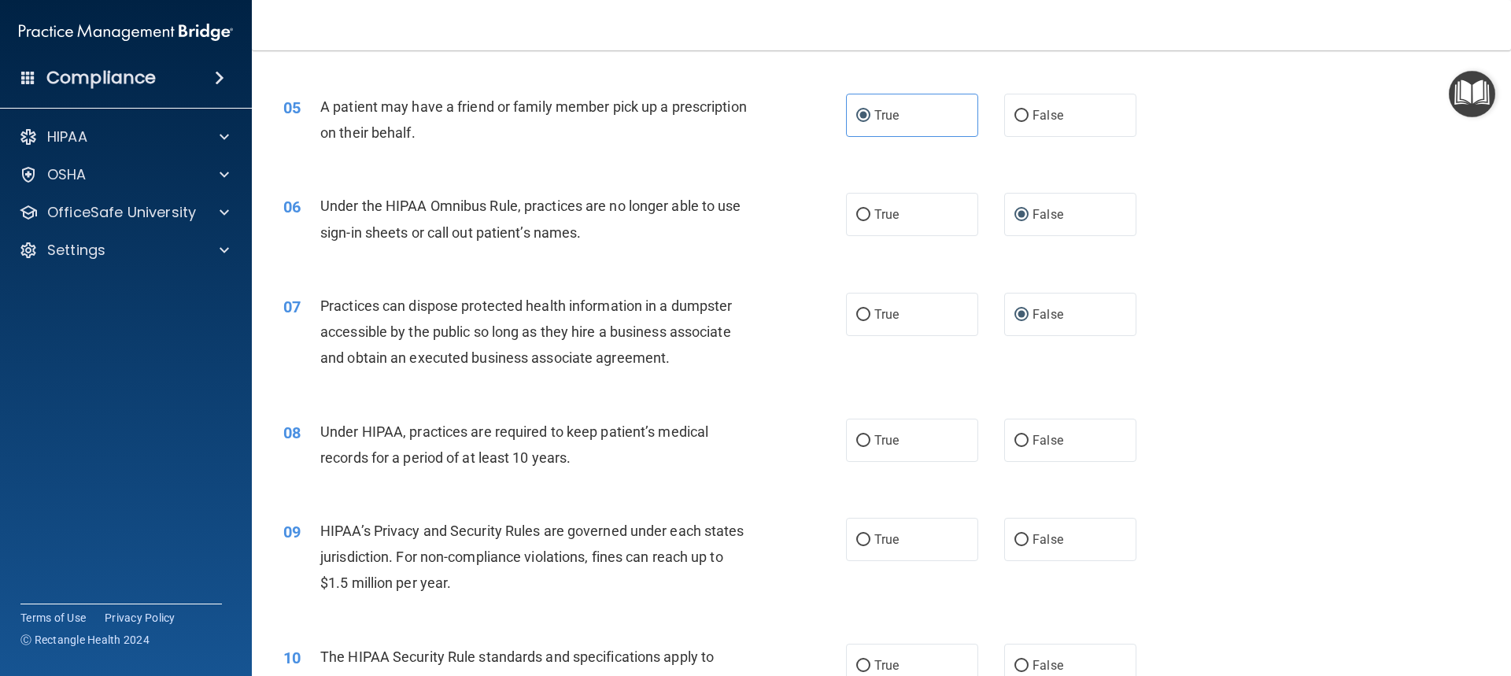
scroll to position [551, 0]
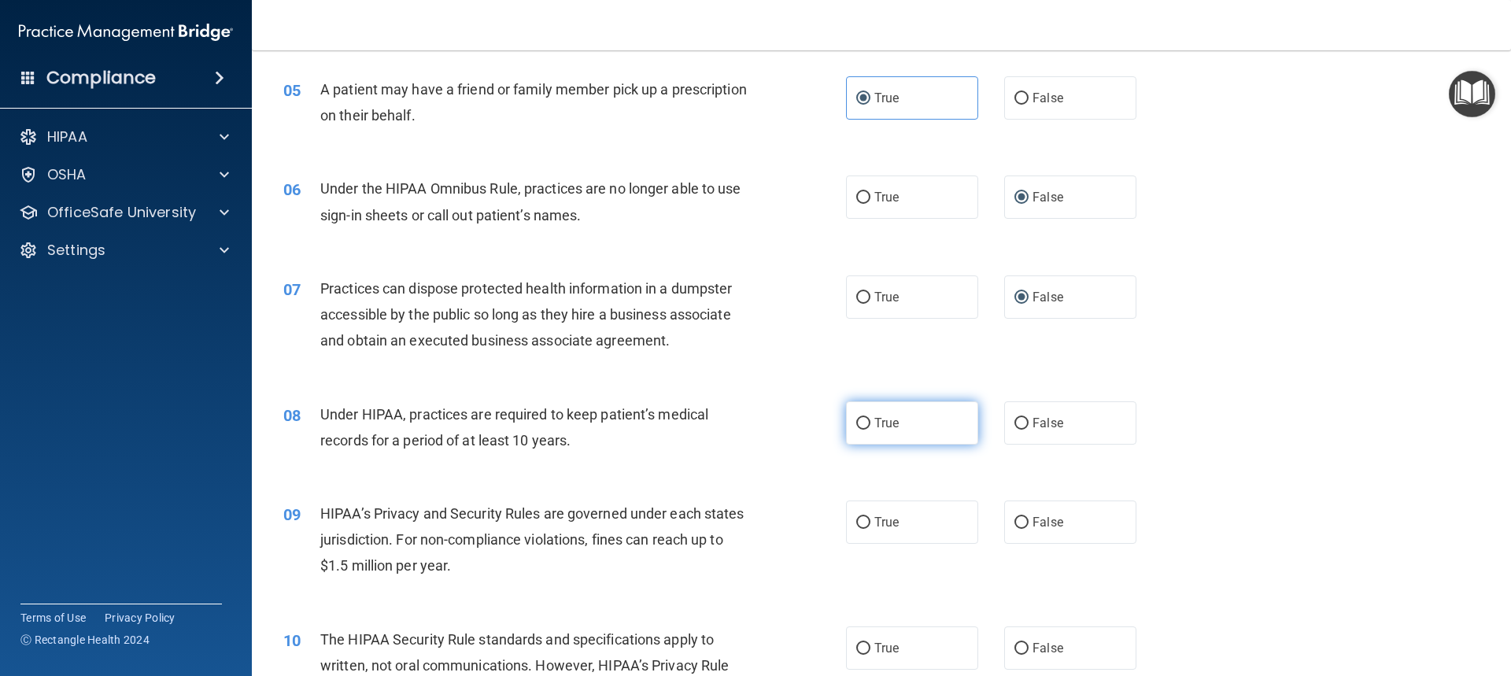
click at [856, 421] on input "True" at bounding box center [863, 424] width 14 height 12
radio input "true"
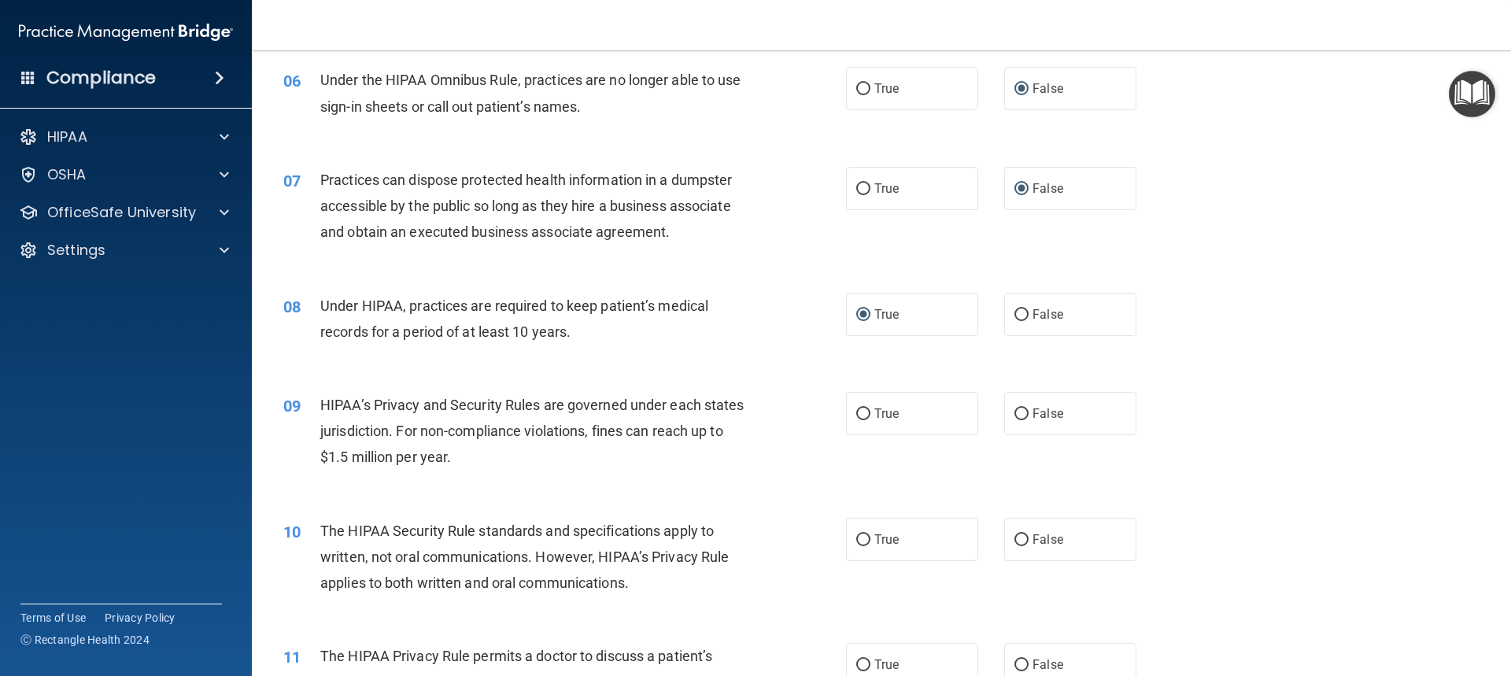
scroll to position [708, 0]
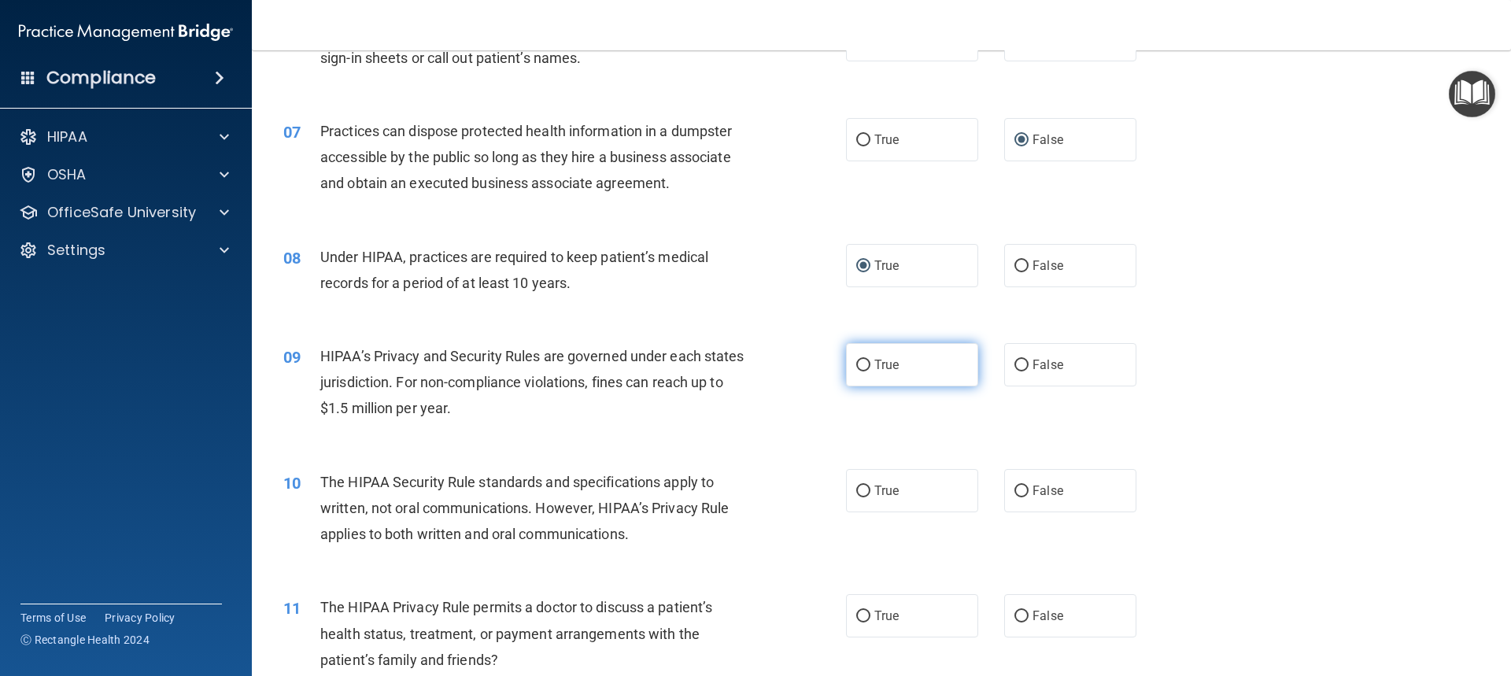
click at [860, 379] on label "True" at bounding box center [912, 364] width 132 height 43
click at [860, 371] on input "True" at bounding box center [863, 366] width 14 height 12
radio input "true"
click at [874, 490] on span "True" at bounding box center [886, 490] width 24 height 15
click at [869, 490] on input "True" at bounding box center [863, 491] width 14 height 12
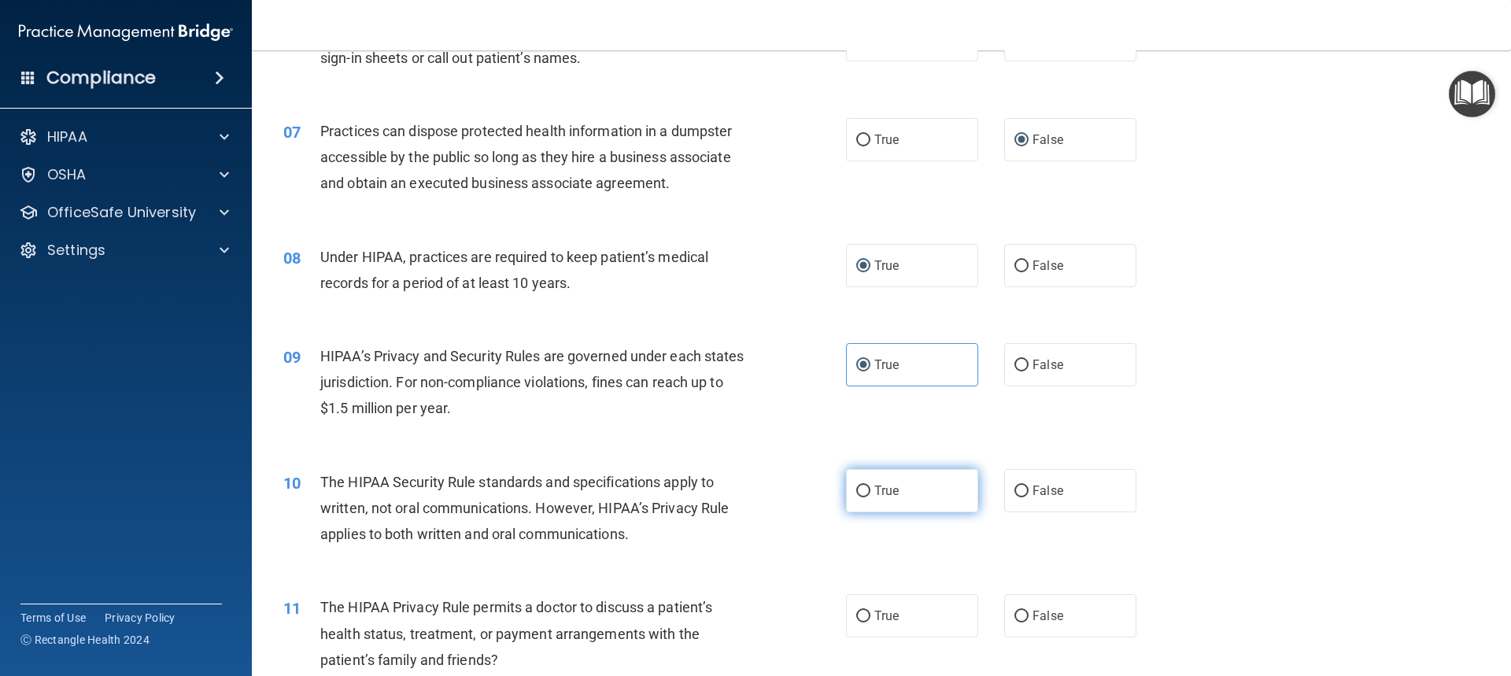
radio input "true"
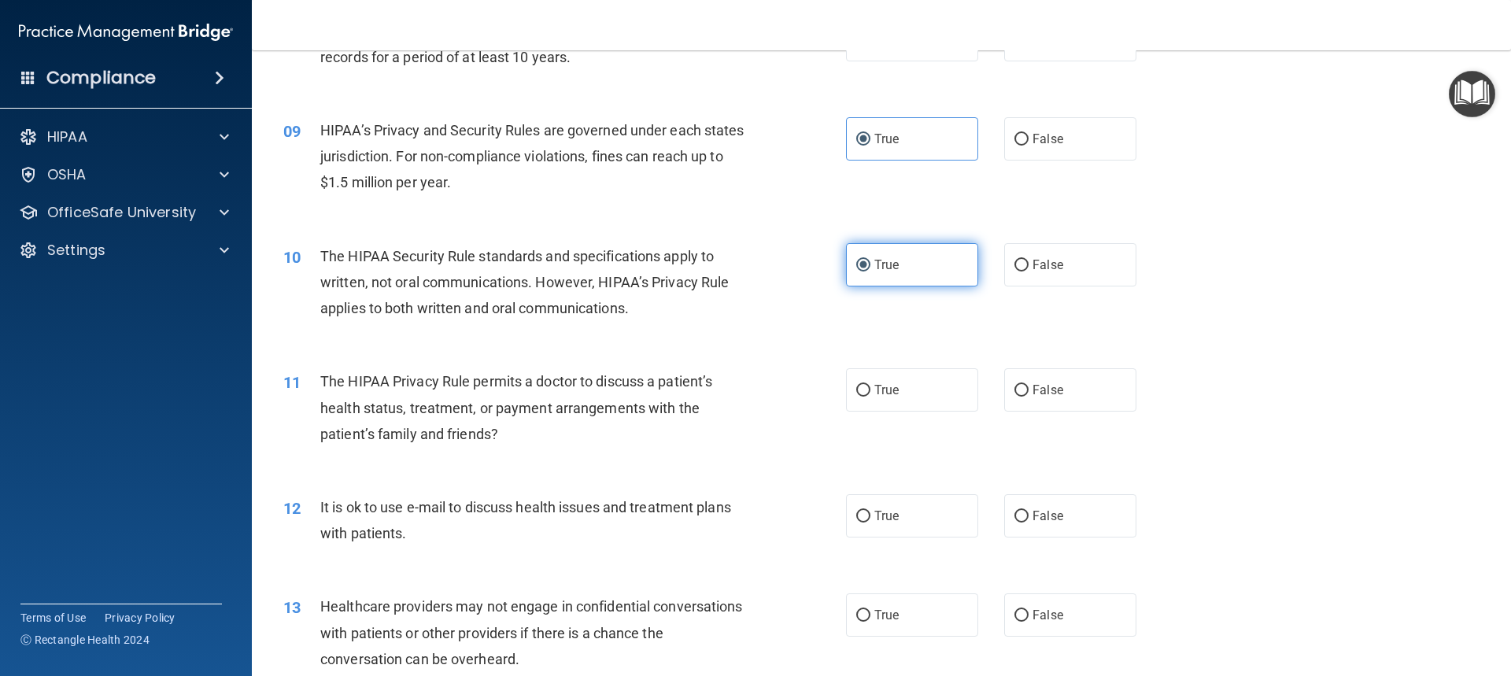
scroll to position [944, 0]
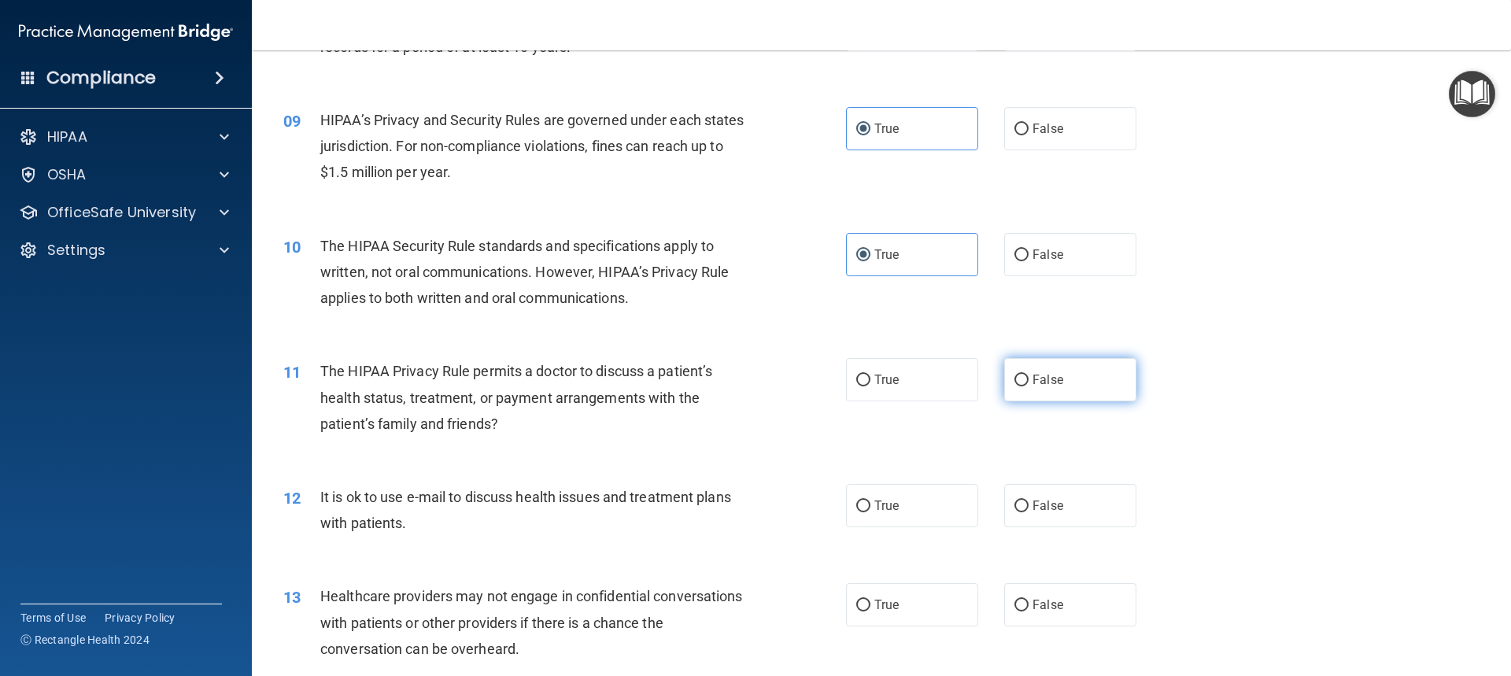
click at [1016, 380] on input "False" at bounding box center [1021, 380] width 14 height 12
radio input "true"
click at [862, 505] on input "True" at bounding box center [863, 506] width 14 height 12
radio input "true"
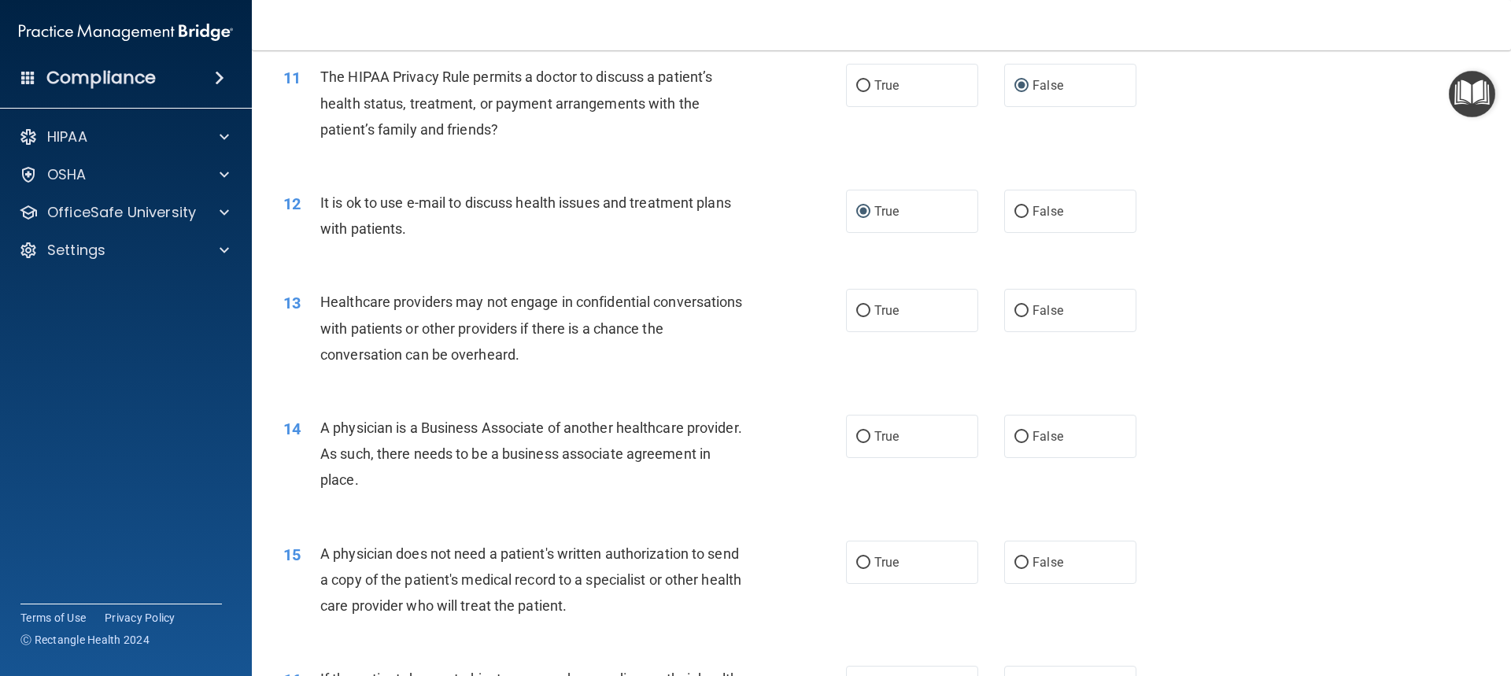
scroll to position [1259, 0]
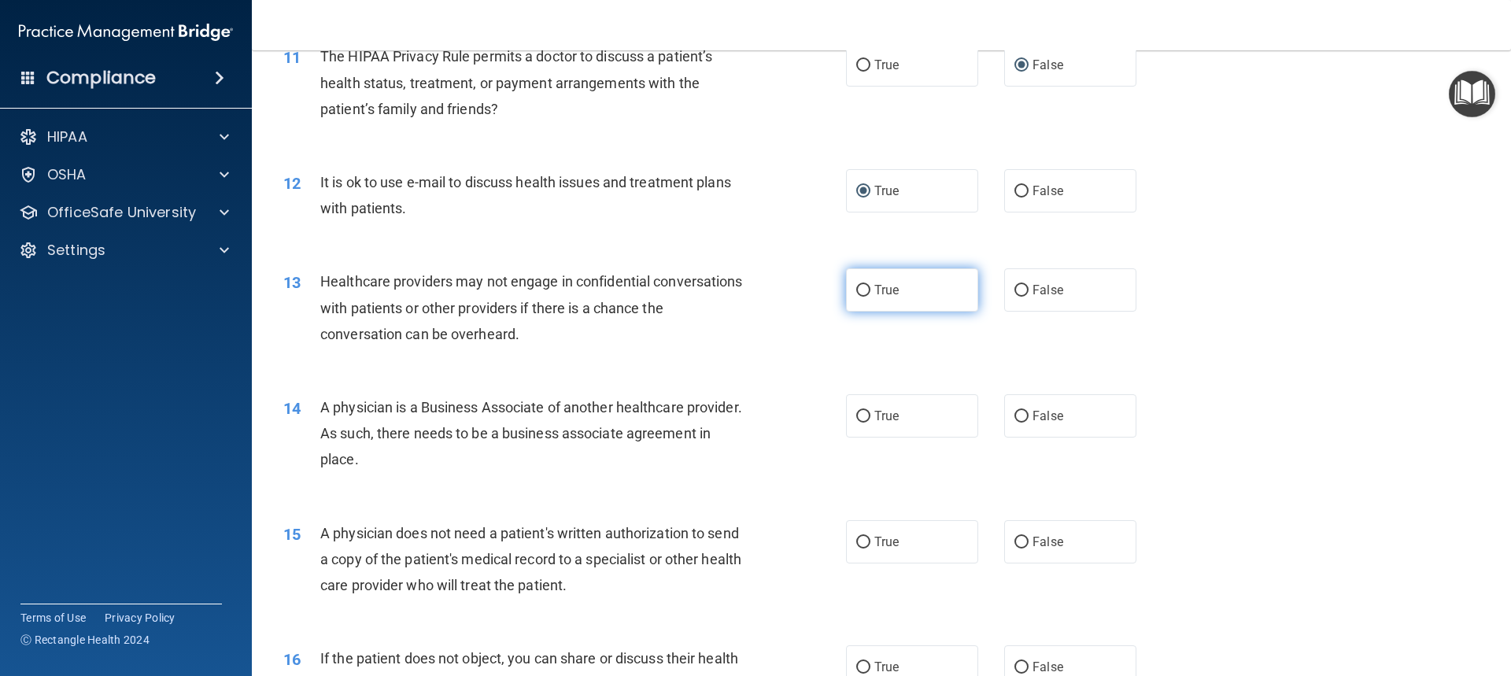
click at [858, 292] on input "True" at bounding box center [863, 291] width 14 height 12
radio input "true"
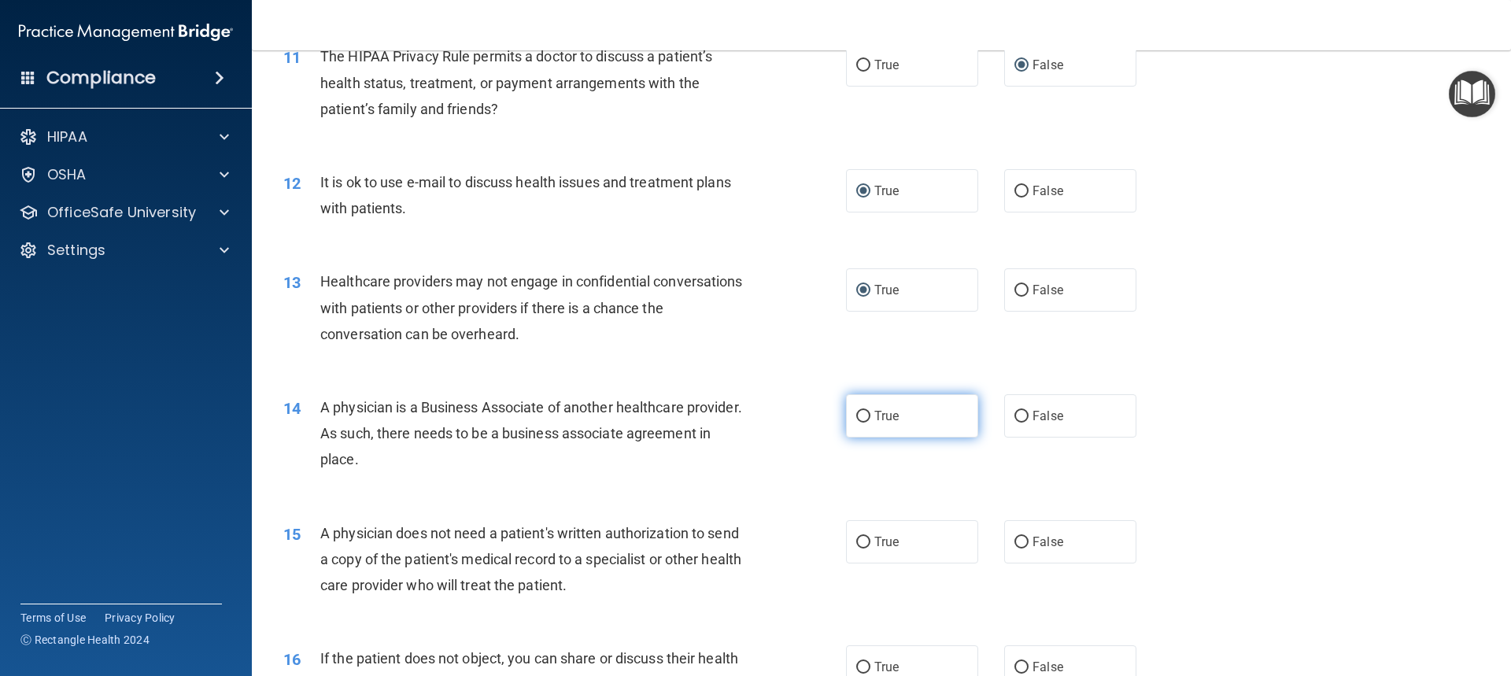
click at [859, 416] on input "True" at bounding box center [863, 417] width 14 height 12
radio input "true"
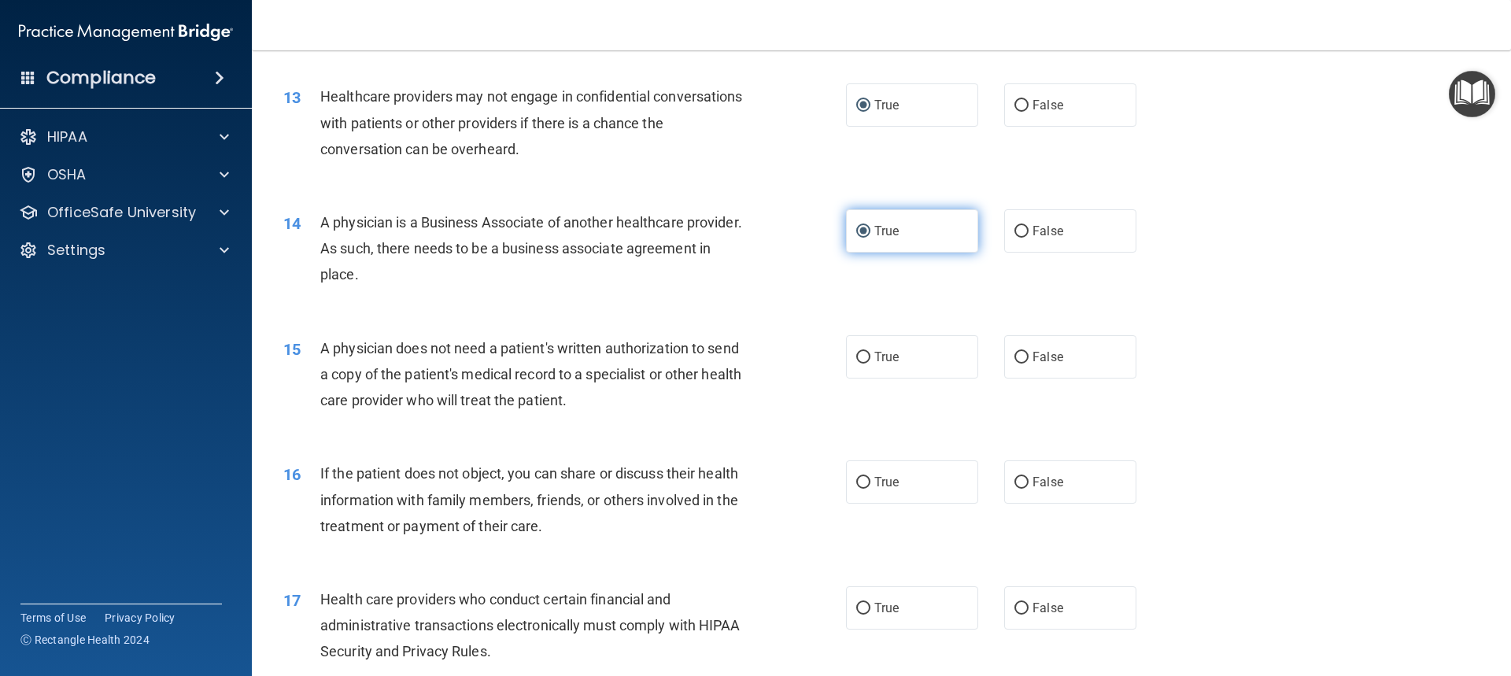
scroll to position [1495, 0]
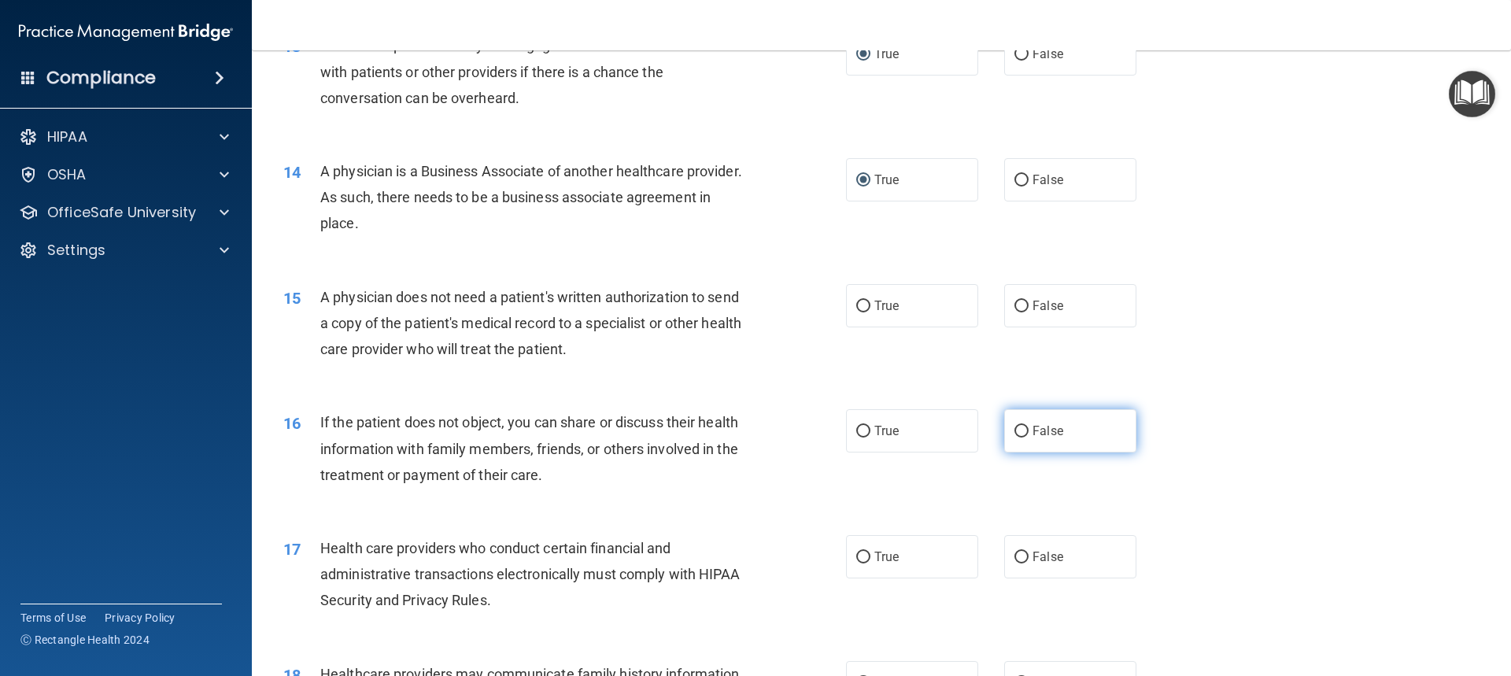
click at [1018, 430] on input "False" at bounding box center [1021, 432] width 14 height 12
radio input "true"
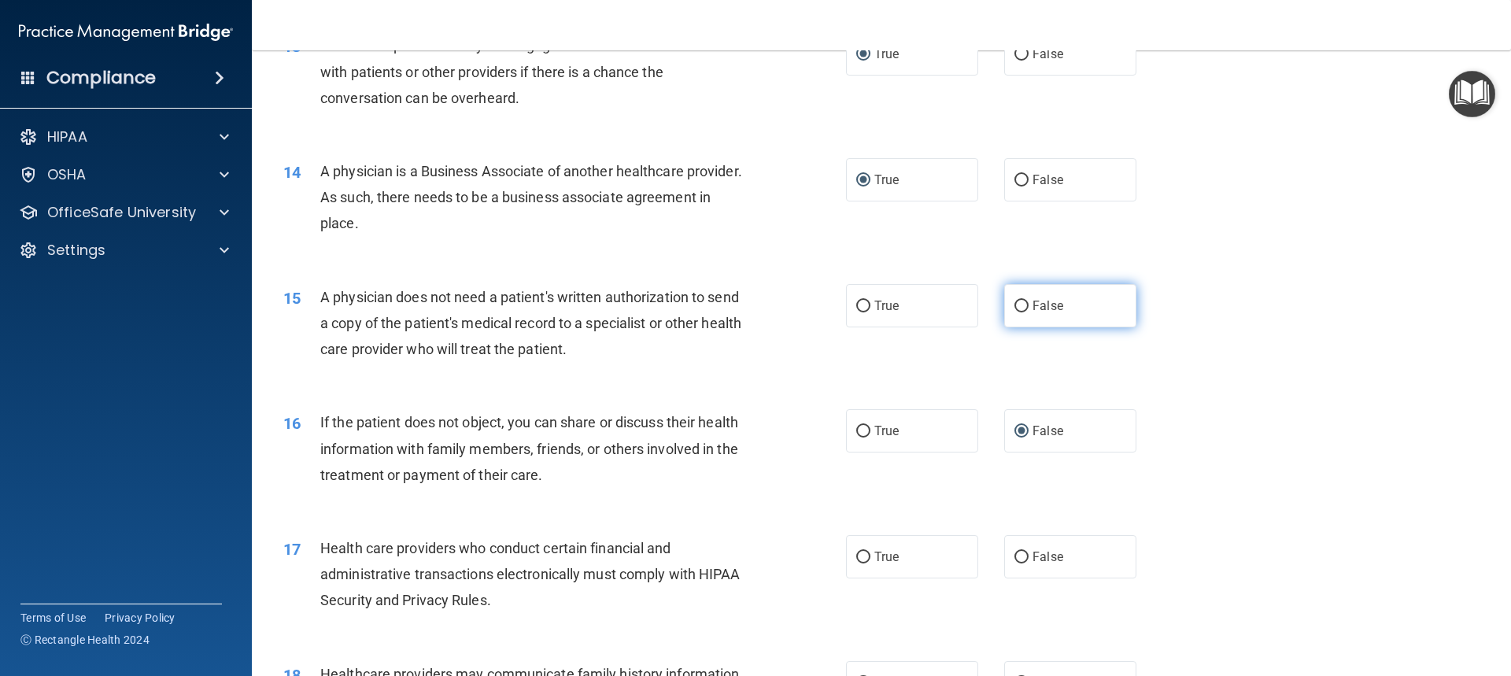
click at [1014, 308] on input "False" at bounding box center [1021, 307] width 14 height 12
radio input "true"
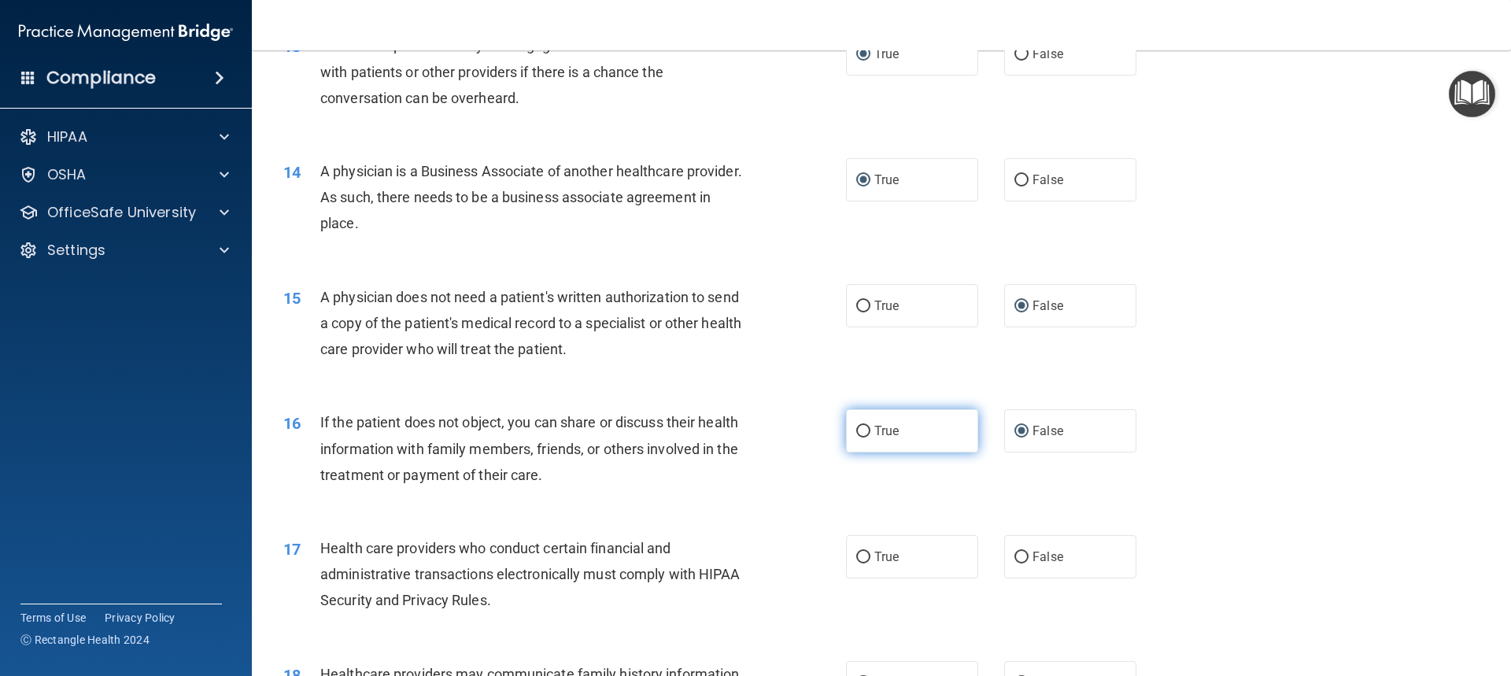
click at [858, 430] on input "True" at bounding box center [863, 432] width 14 height 12
radio input "true"
radio input "false"
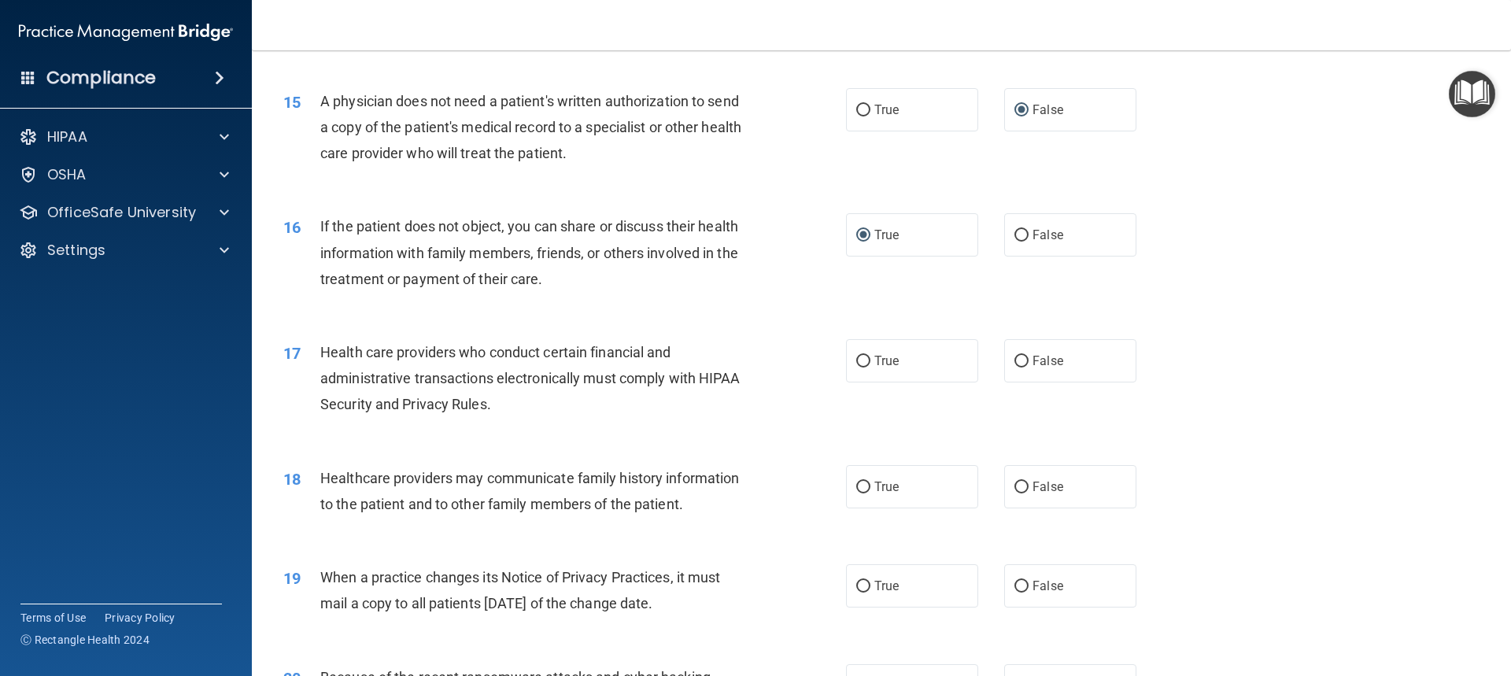
scroll to position [1731, 0]
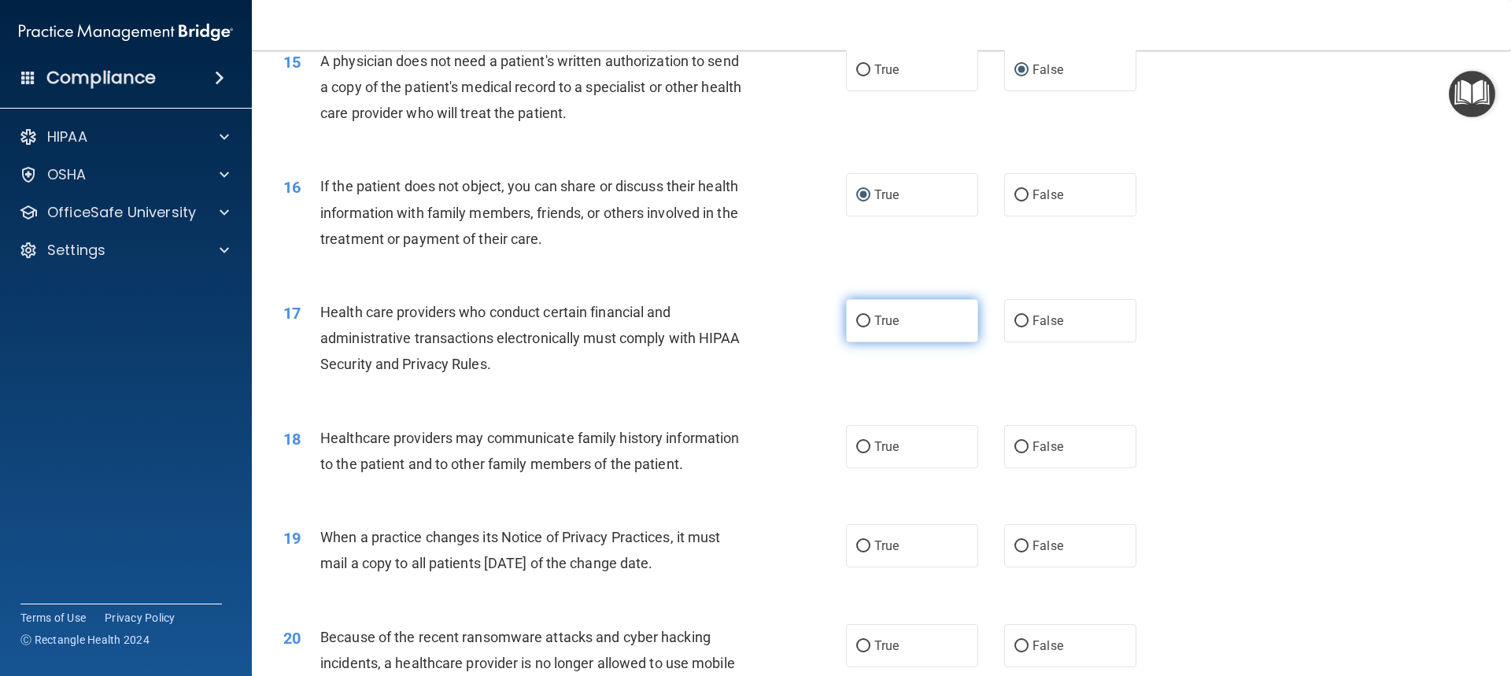
click at [856, 318] on input "True" at bounding box center [863, 321] width 14 height 12
radio input "true"
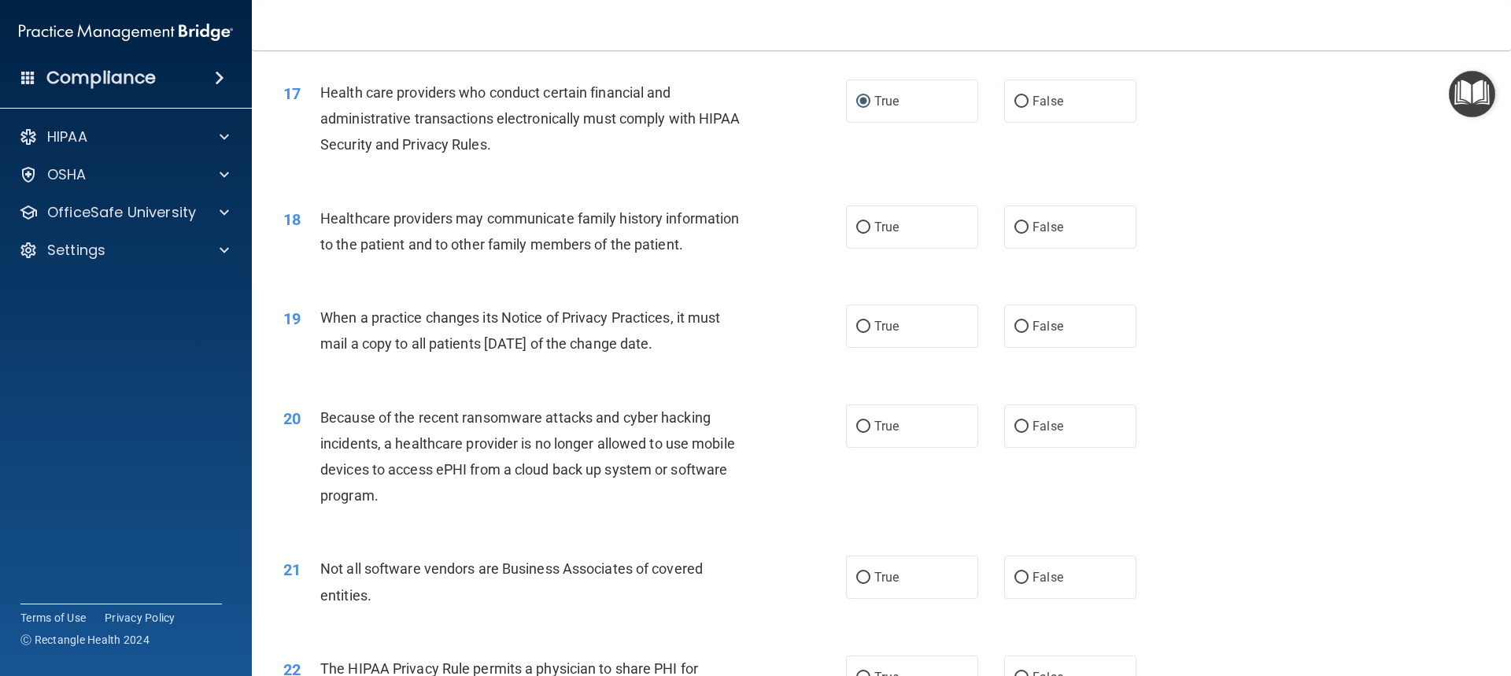
scroll to position [1967, 0]
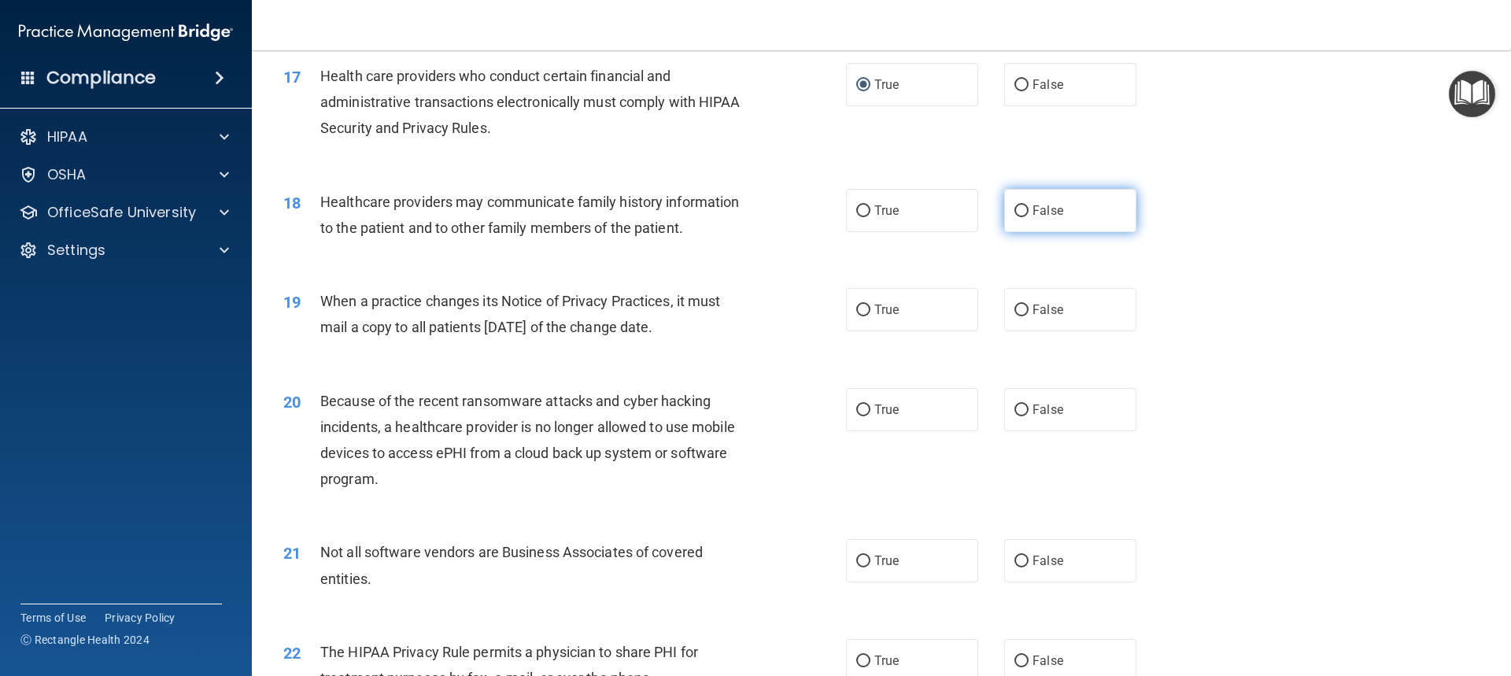
click at [1015, 205] on input "False" at bounding box center [1021, 211] width 14 height 12
radio input "true"
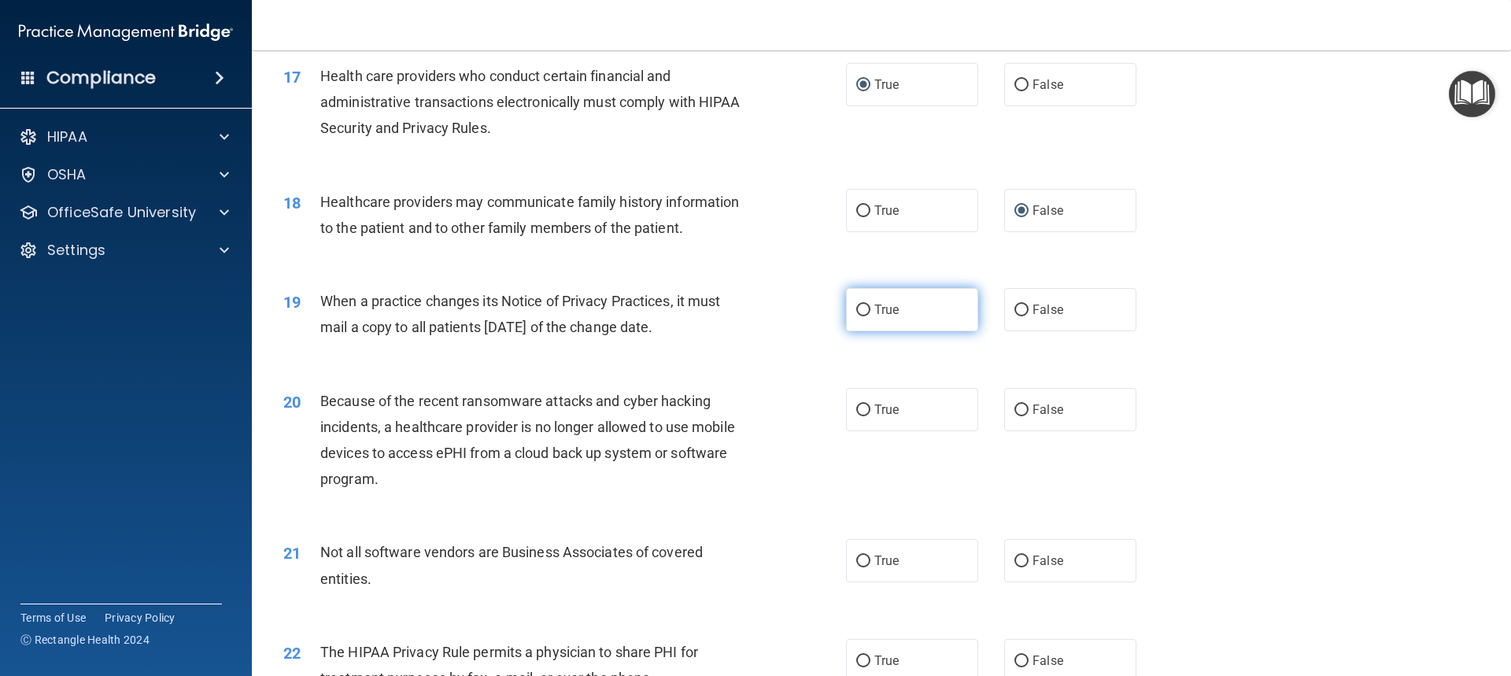
click at [865, 304] on label "True" at bounding box center [912, 309] width 132 height 43
click at [865, 304] on input "True" at bounding box center [863, 310] width 14 height 12
radio input "true"
click at [1014, 411] on input "False" at bounding box center [1021, 410] width 14 height 12
radio input "true"
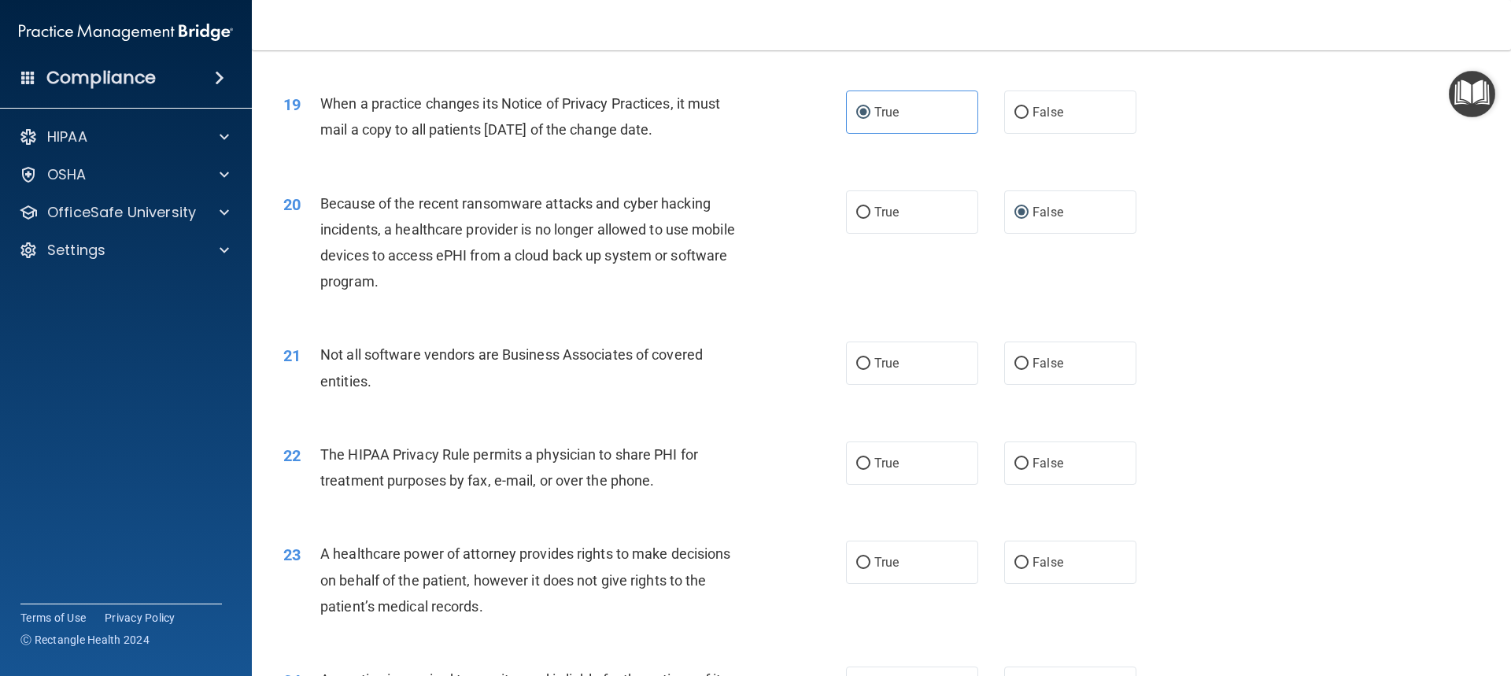
scroll to position [2203, 0]
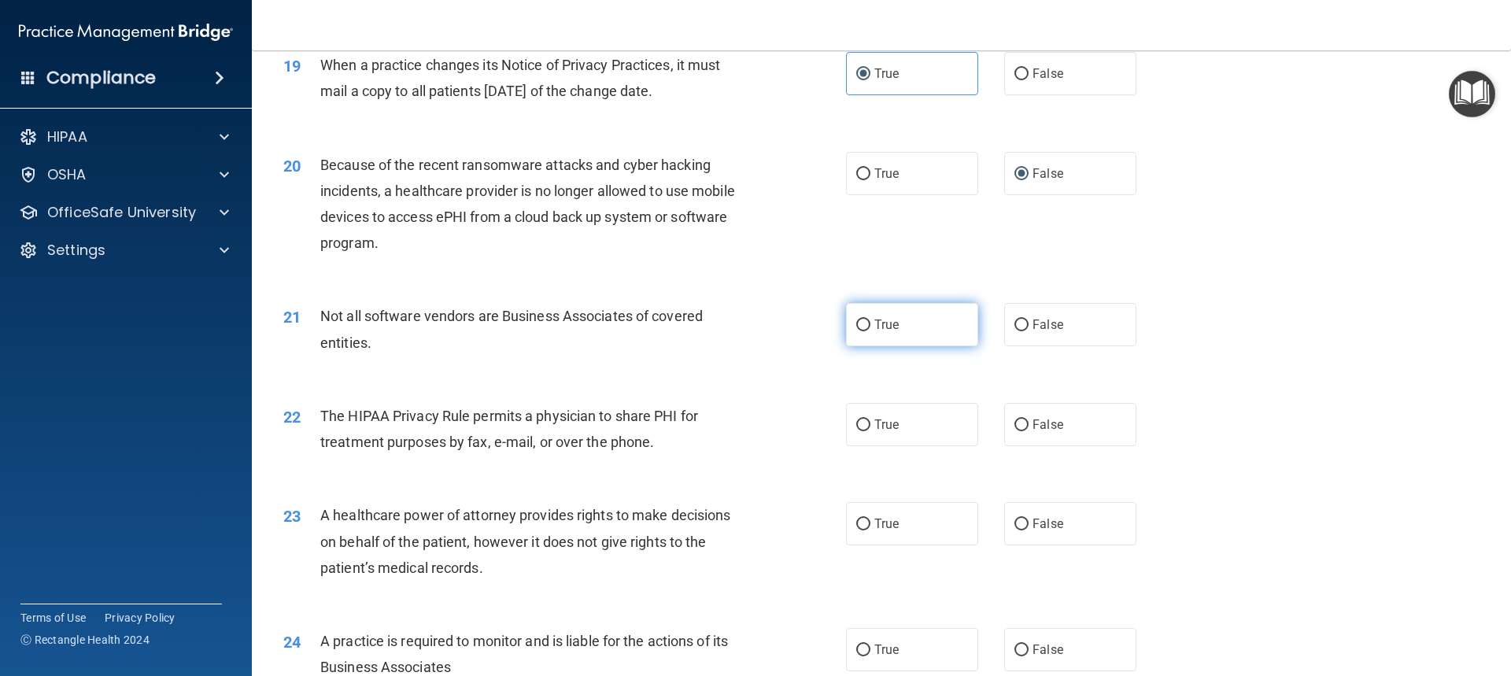
click at [856, 322] on input "True" at bounding box center [863, 325] width 14 height 12
radio input "true"
click at [865, 422] on label "True" at bounding box center [912, 424] width 132 height 43
click at [865, 422] on input "True" at bounding box center [863, 425] width 14 height 12
radio input "true"
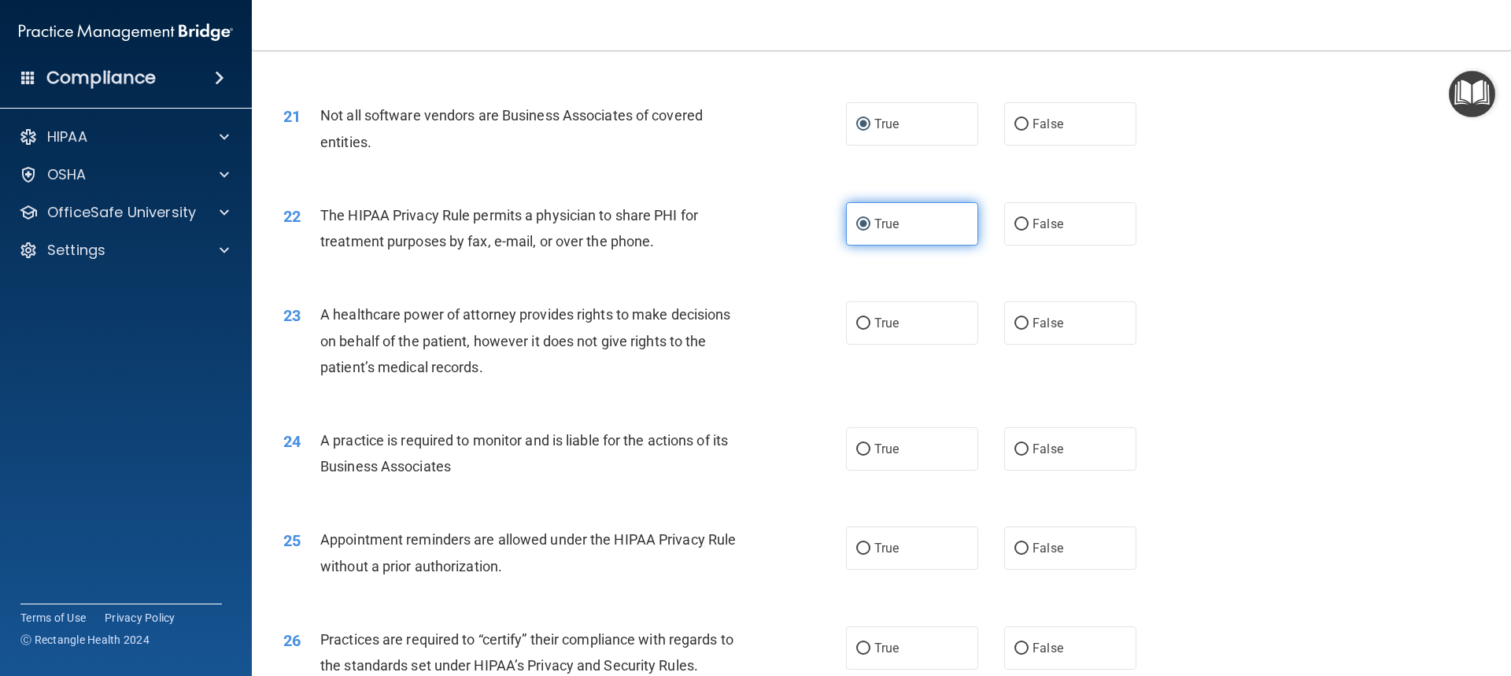
scroll to position [2439, 0]
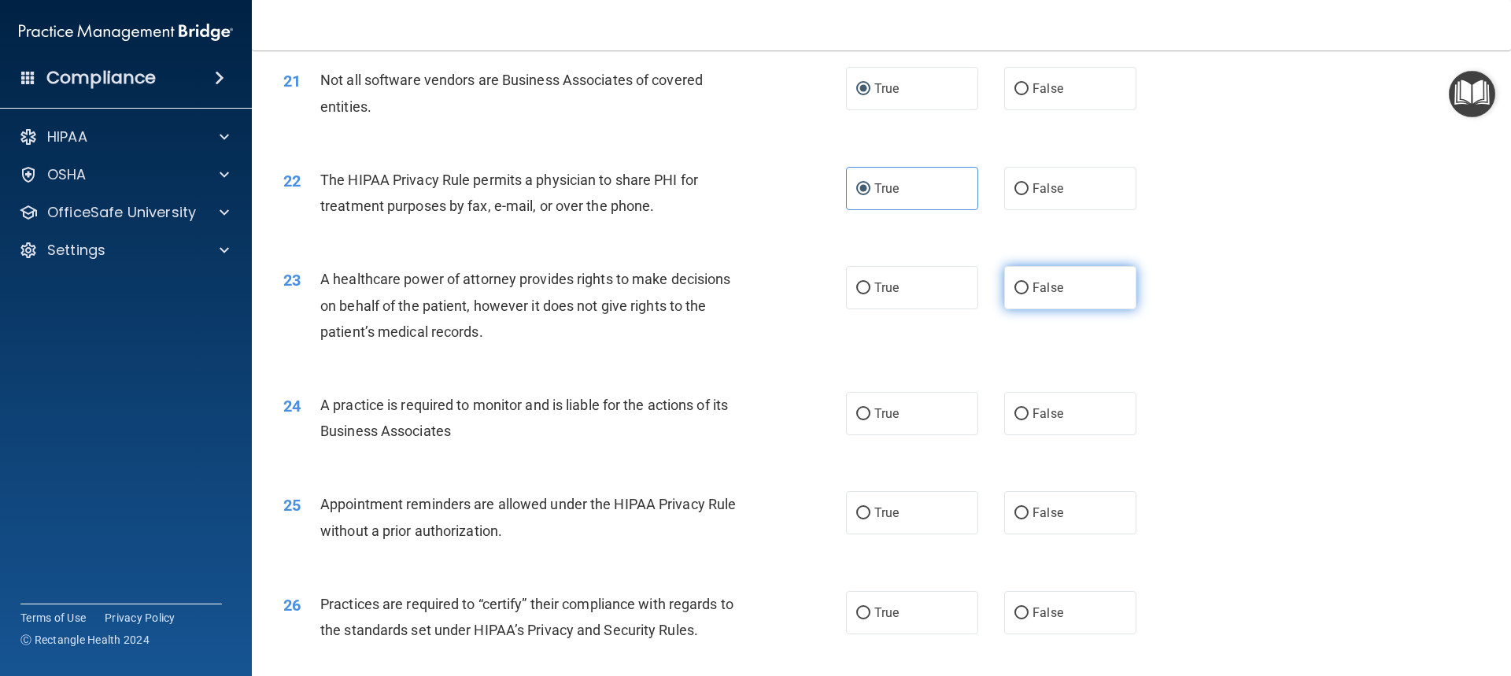
click at [1014, 288] on input "False" at bounding box center [1021, 288] width 14 height 12
radio input "true"
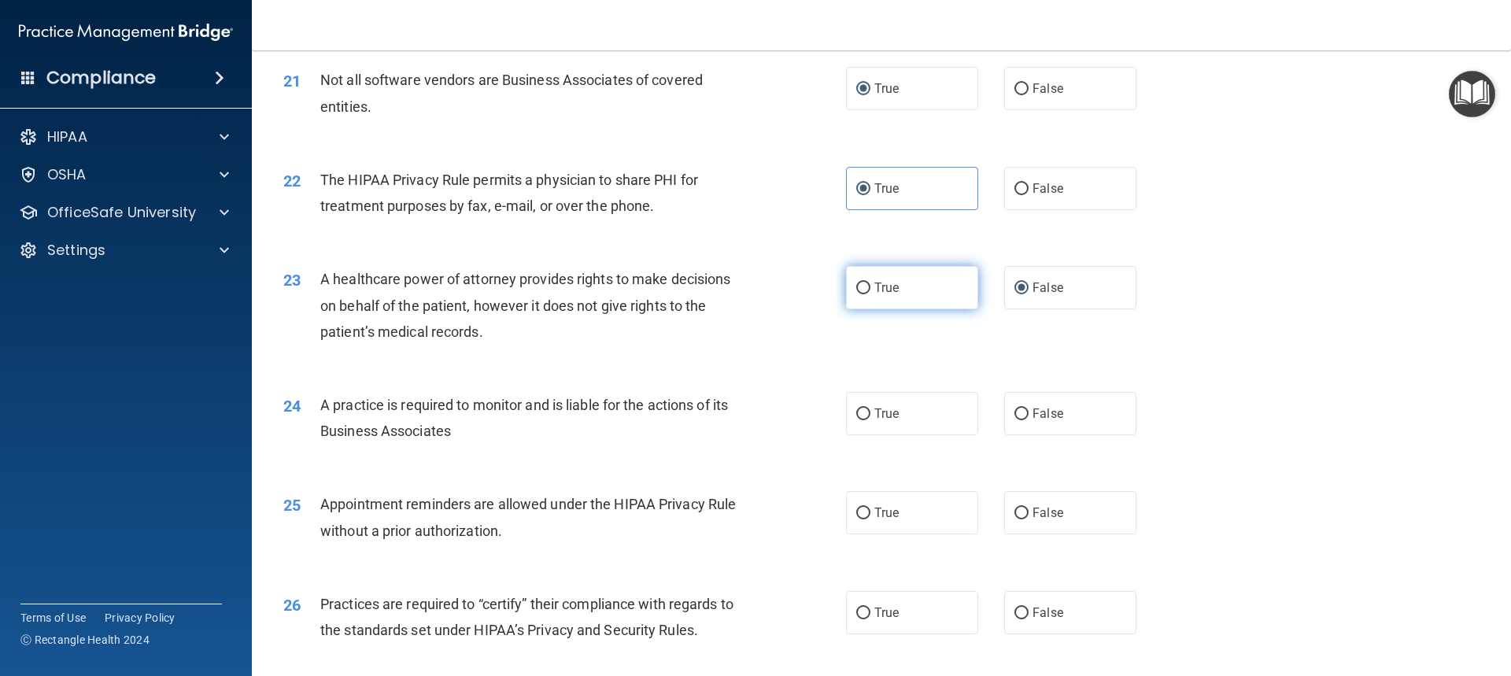
click at [849, 290] on label "True" at bounding box center [912, 287] width 132 height 43
click at [856, 290] on input "True" at bounding box center [863, 288] width 14 height 12
radio input "true"
radio input "false"
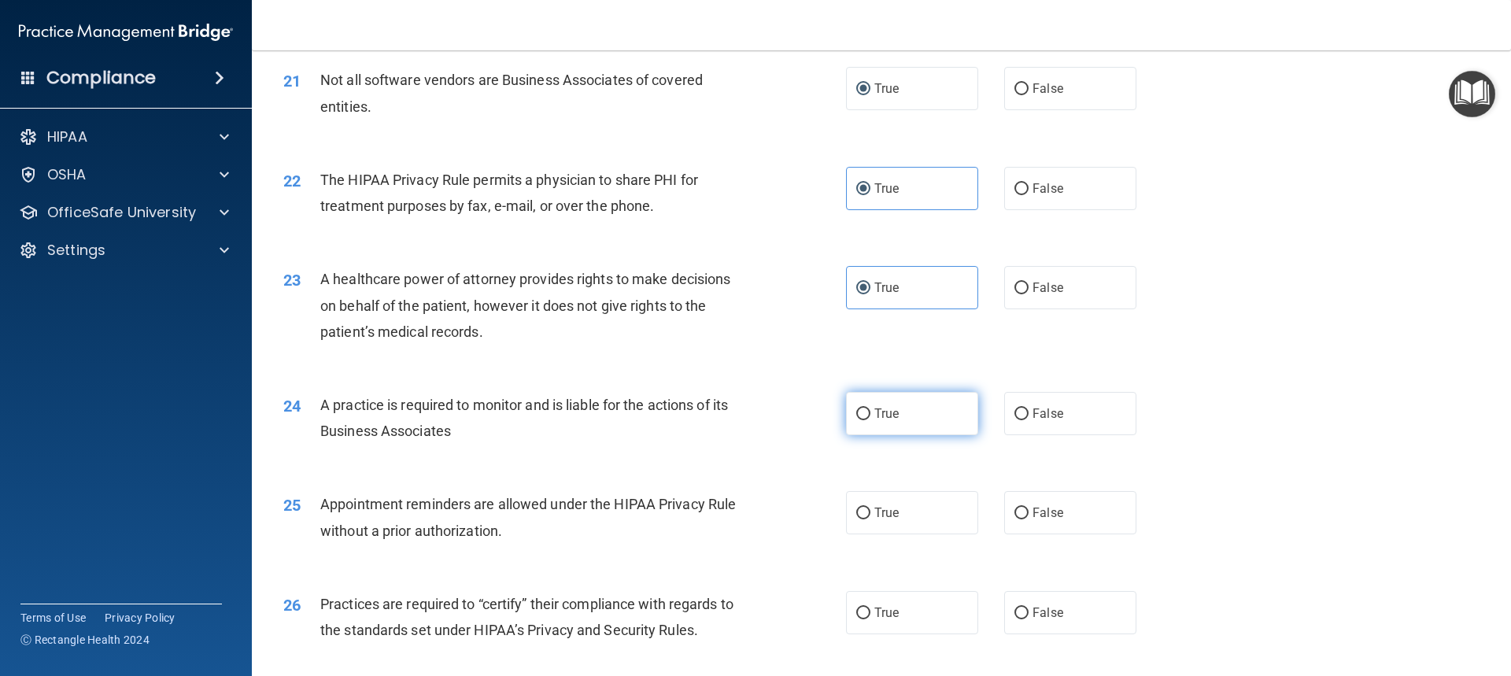
click at [856, 415] on input "True" at bounding box center [863, 414] width 14 height 12
radio input "true"
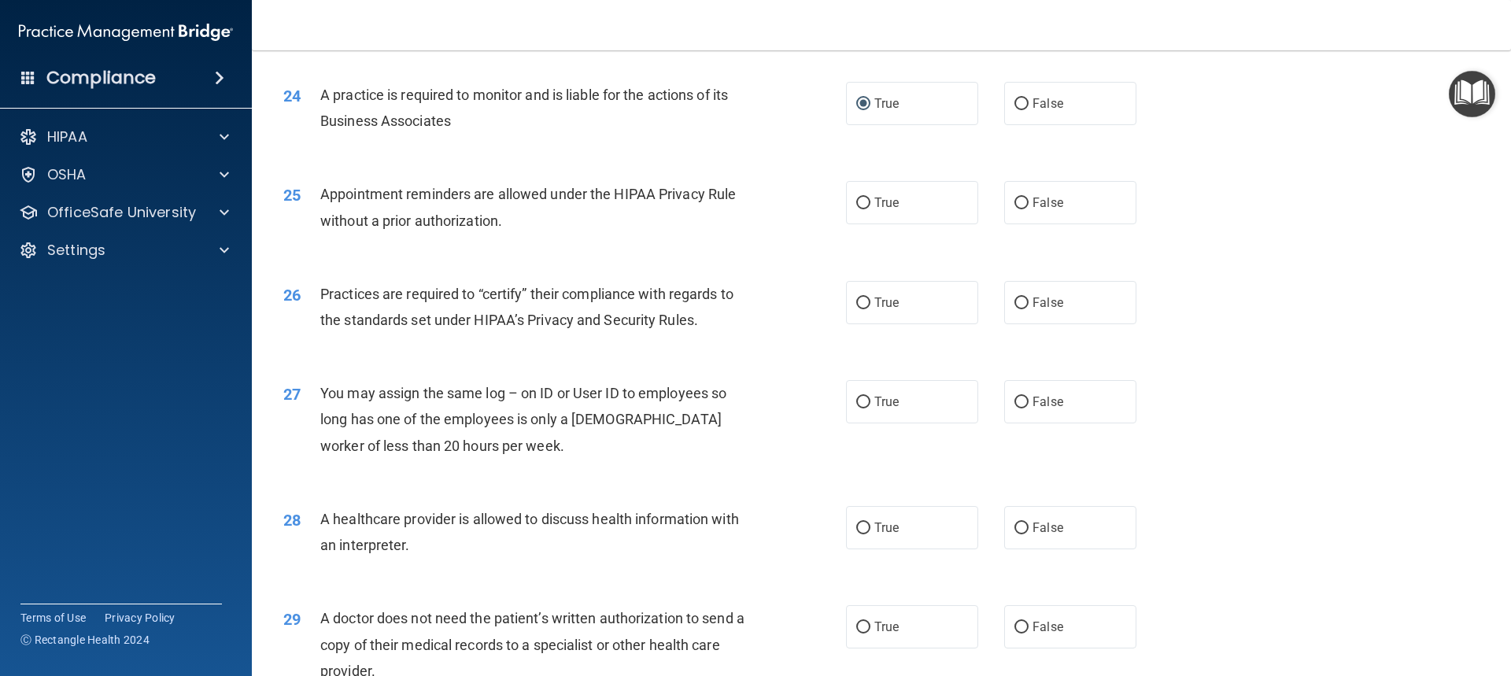
scroll to position [2754, 0]
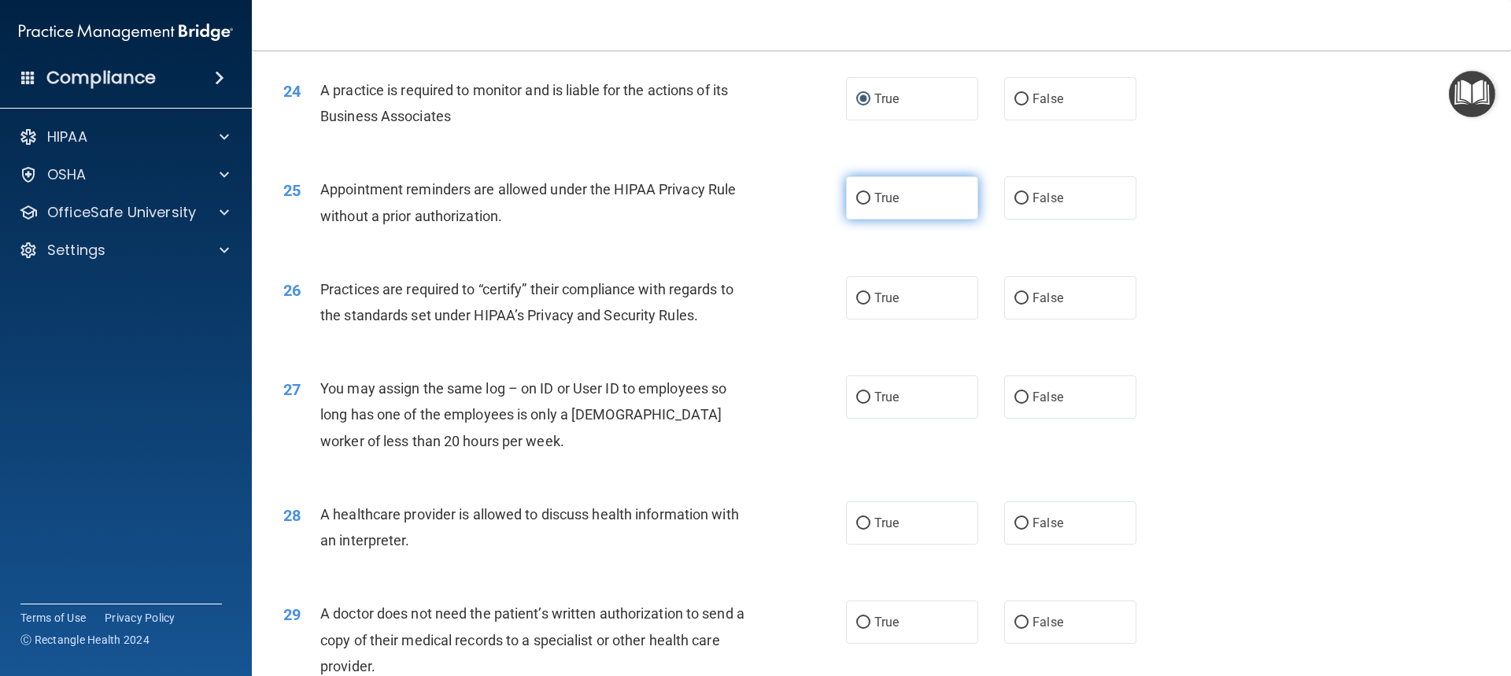
click at [859, 199] on input "True" at bounding box center [863, 199] width 14 height 12
radio input "true"
click at [859, 297] on input "True" at bounding box center [863, 299] width 14 height 12
radio input "true"
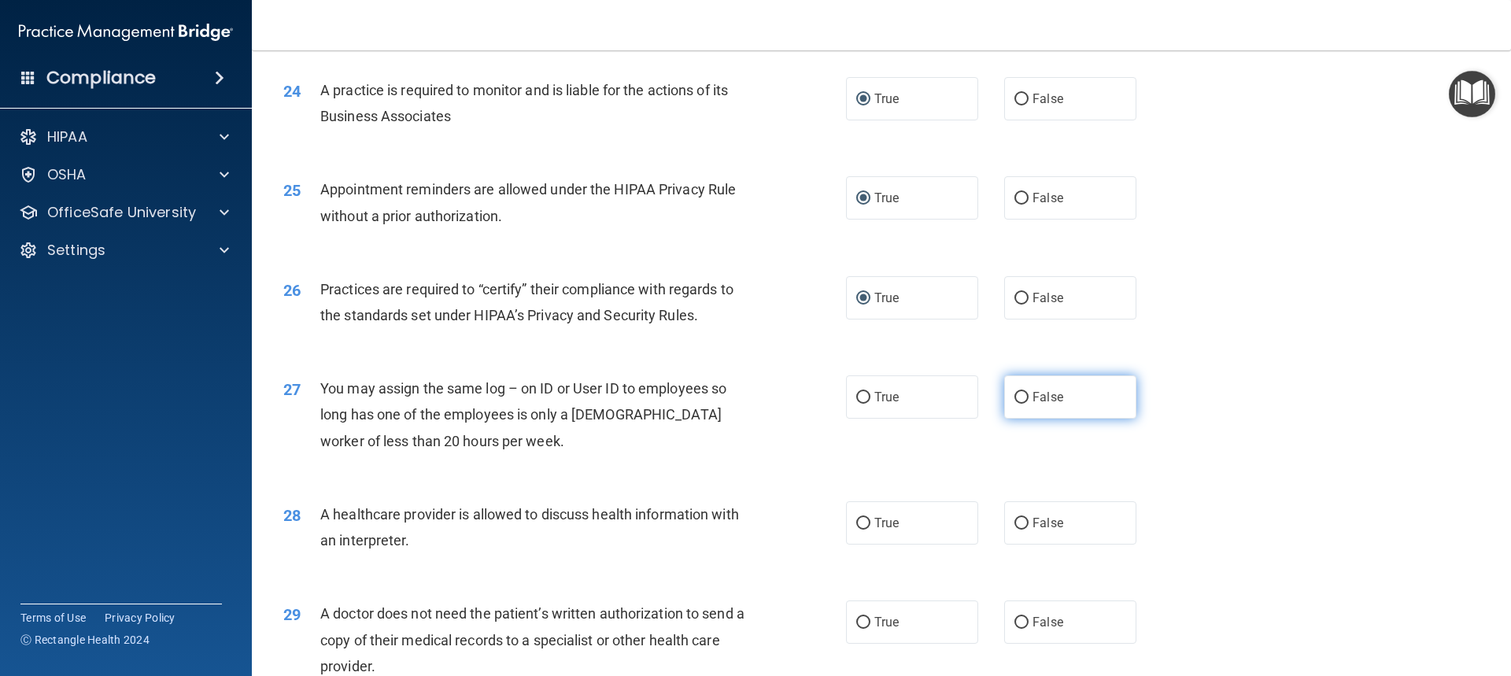
click at [1014, 396] on input "False" at bounding box center [1021, 398] width 14 height 12
radio input "true"
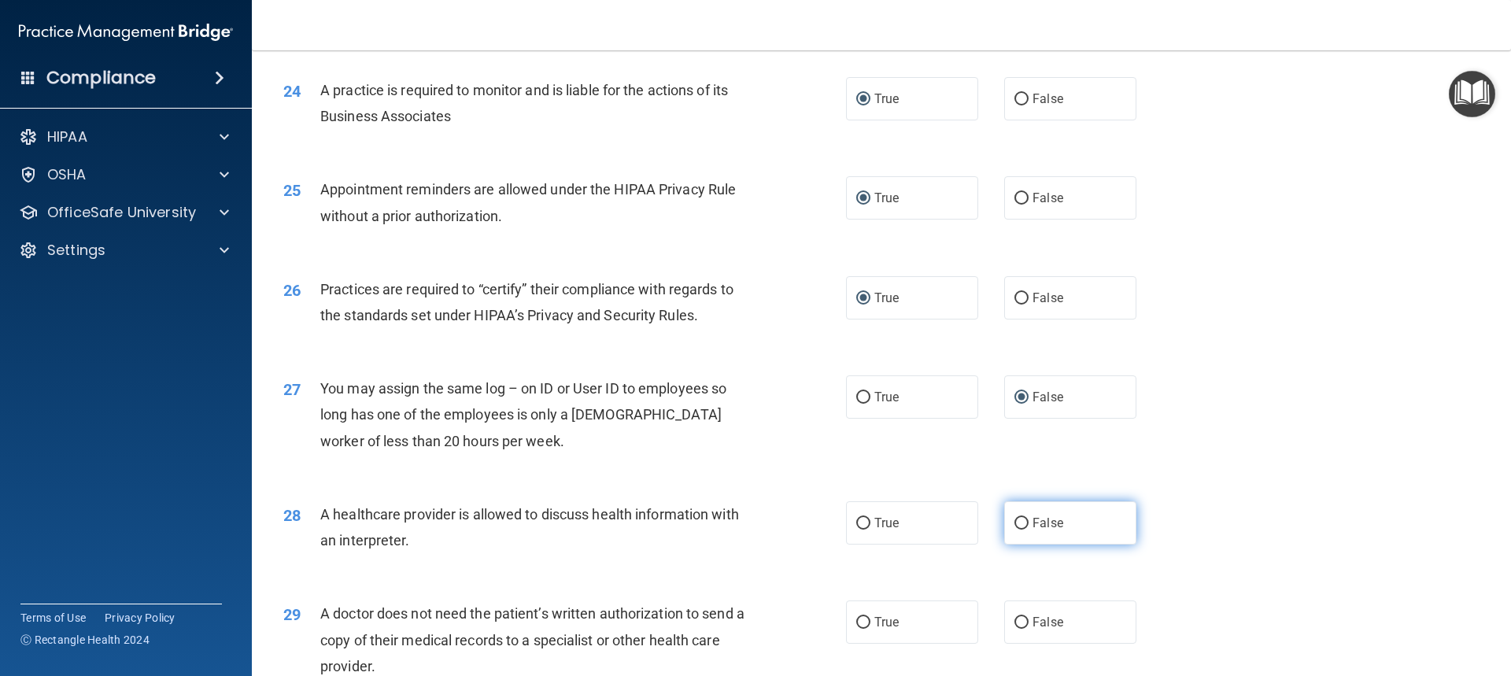
drag, startPoint x: 858, startPoint y: 525, endPoint x: 1002, endPoint y: 525, distance: 143.2
click at [988, 526] on div "True False" at bounding box center [1004, 522] width 317 height 43
click at [1014, 524] on input "False" at bounding box center [1021, 524] width 14 height 12
radio input "true"
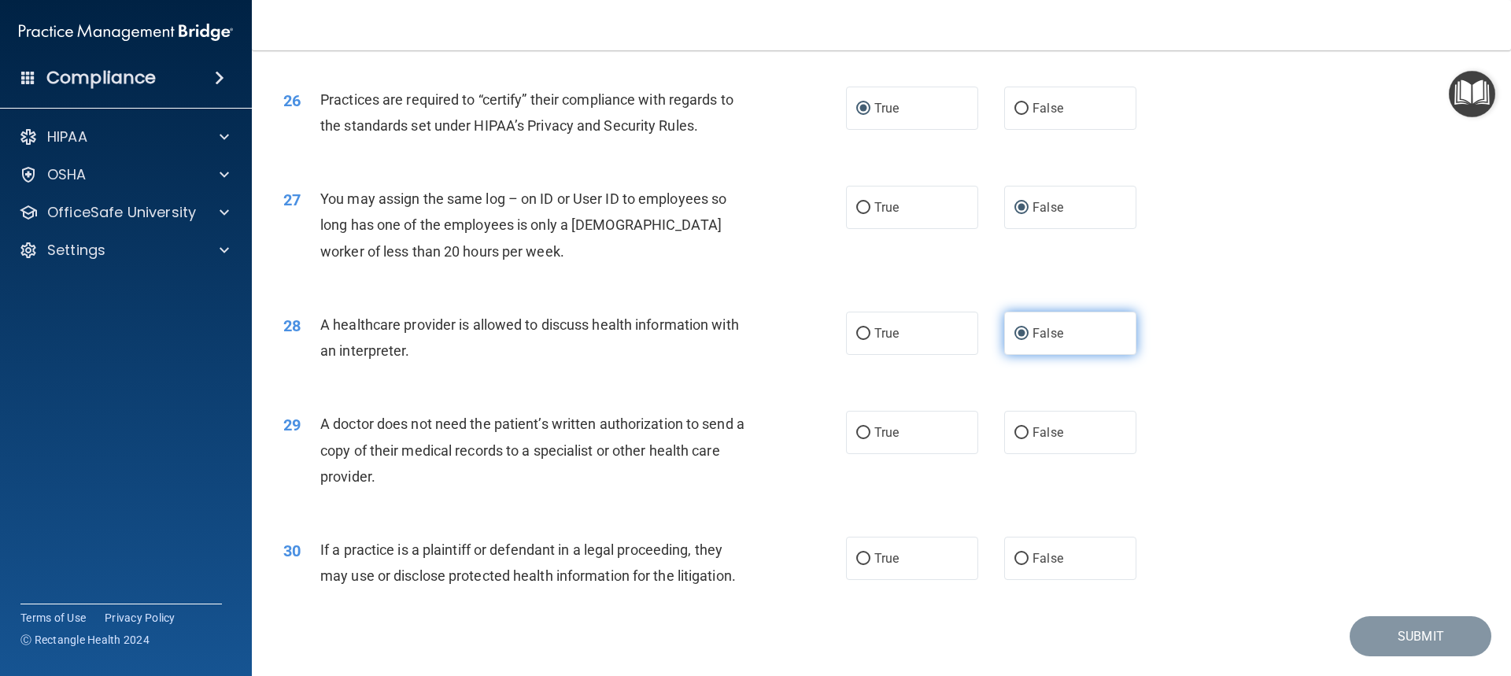
scroll to position [2986, 0]
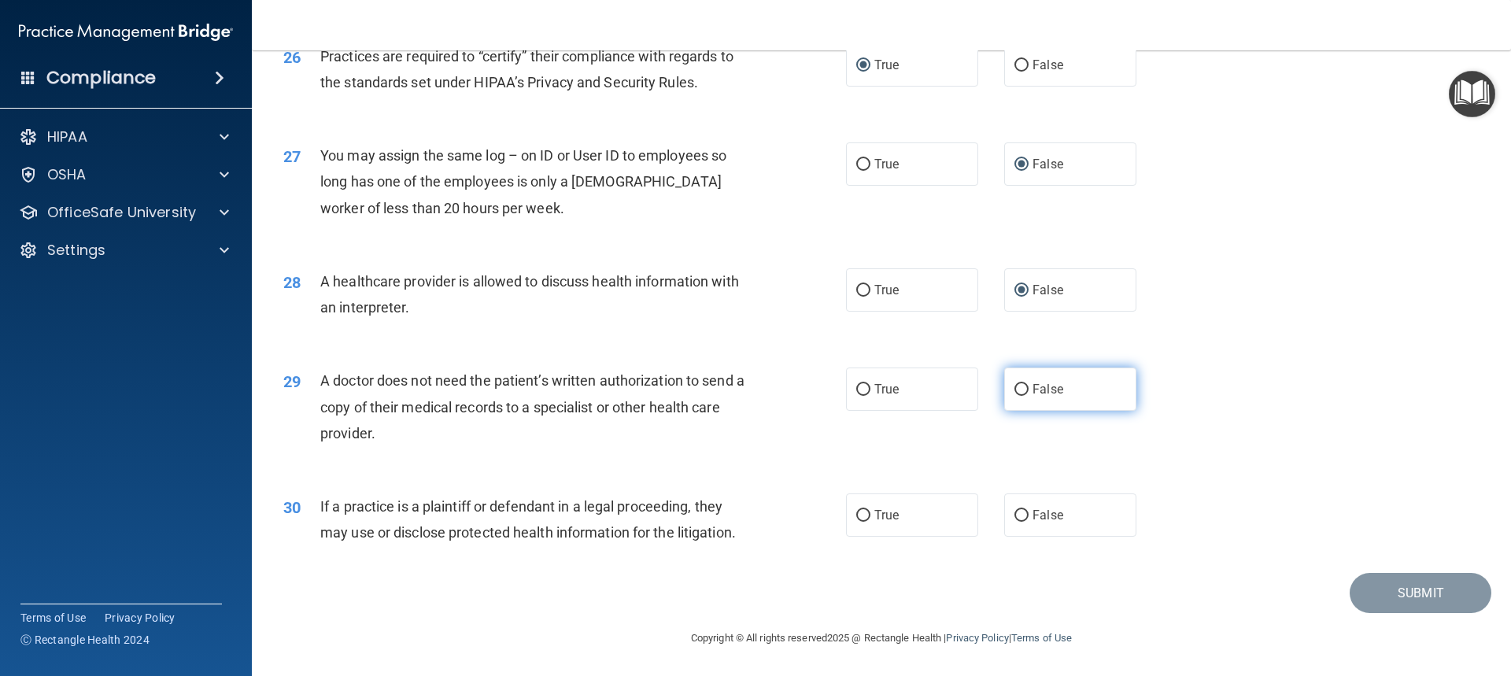
click at [1016, 393] on input "False" at bounding box center [1021, 390] width 14 height 12
radio input "true"
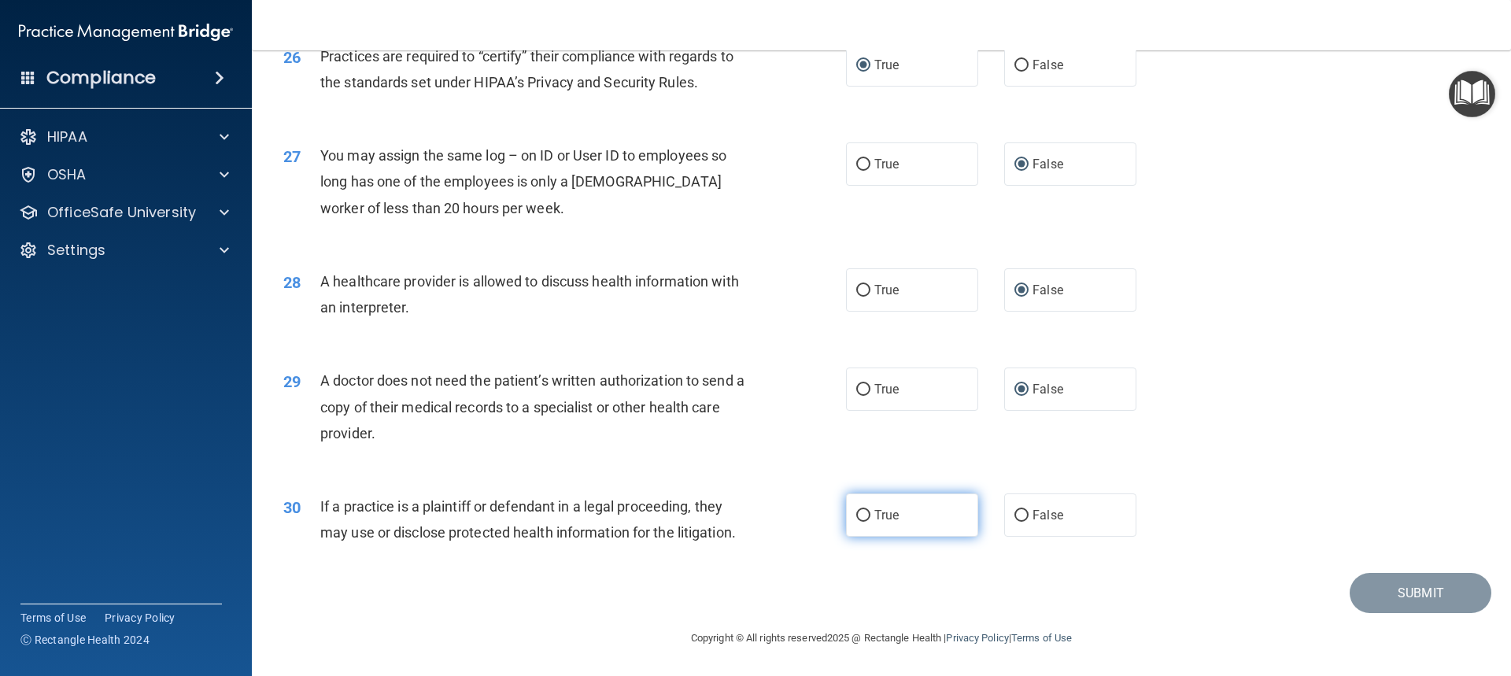
click at [854, 522] on label "True" at bounding box center [912, 514] width 132 height 43
click at [856, 522] on input "True" at bounding box center [863, 516] width 14 height 12
radio input "true"
click at [1418, 591] on button "Submit" at bounding box center [1420, 593] width 142 height 40
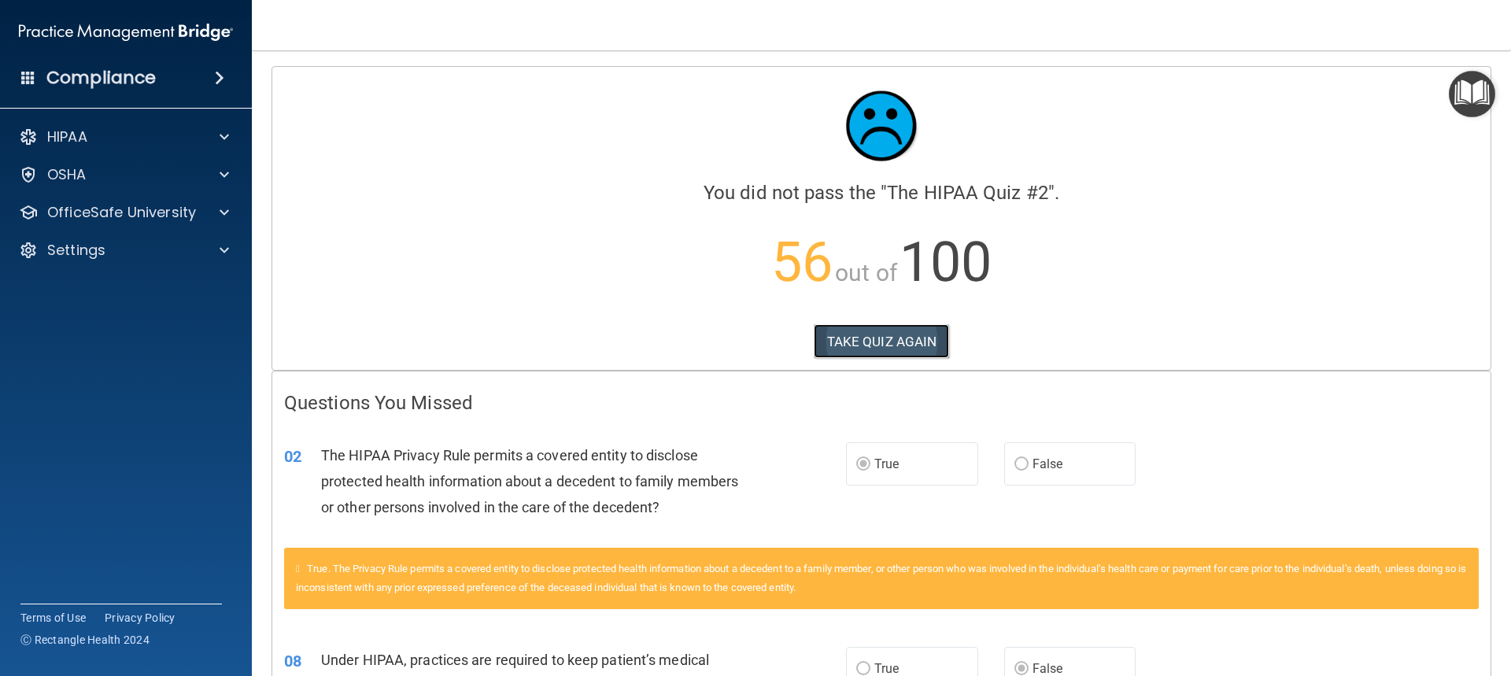
click at [828, 345] on button "TAKE QUIZ AGAIN" at bounding box center [881, 341] width 136 height 35
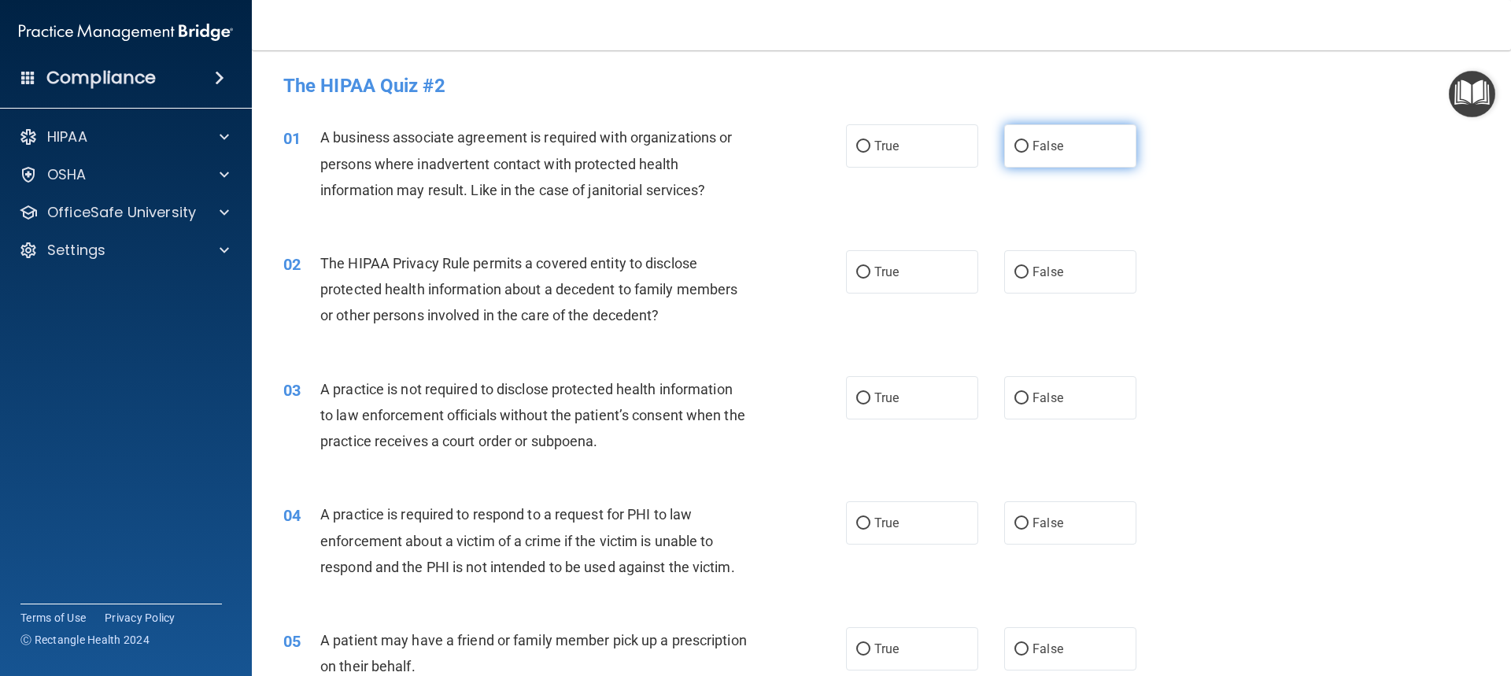
click at [1014, 145] on input "False" at bounding box center [1021, 147] width 14 height 12
radio input "true"
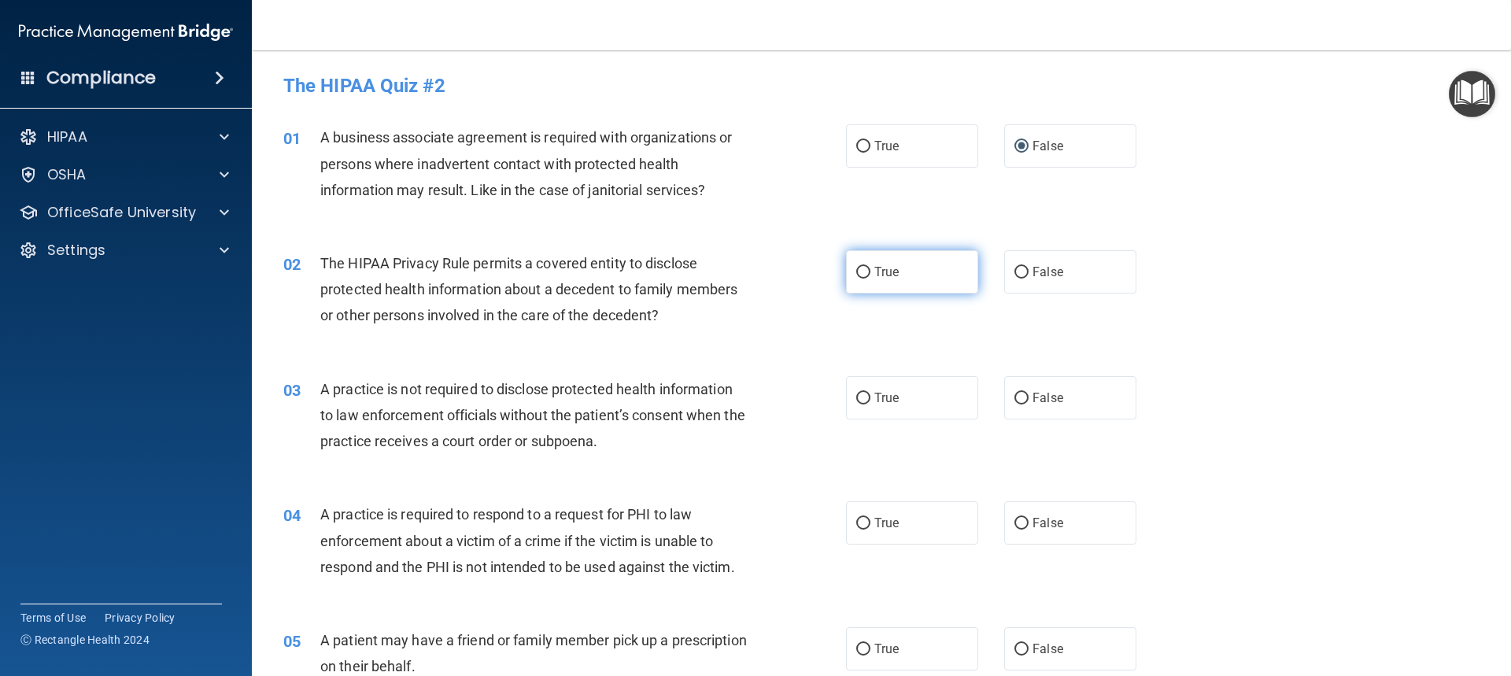
click at [856, 268] on input "True" at bounding box center [863, 273] width 14 height 12
radio input "true"
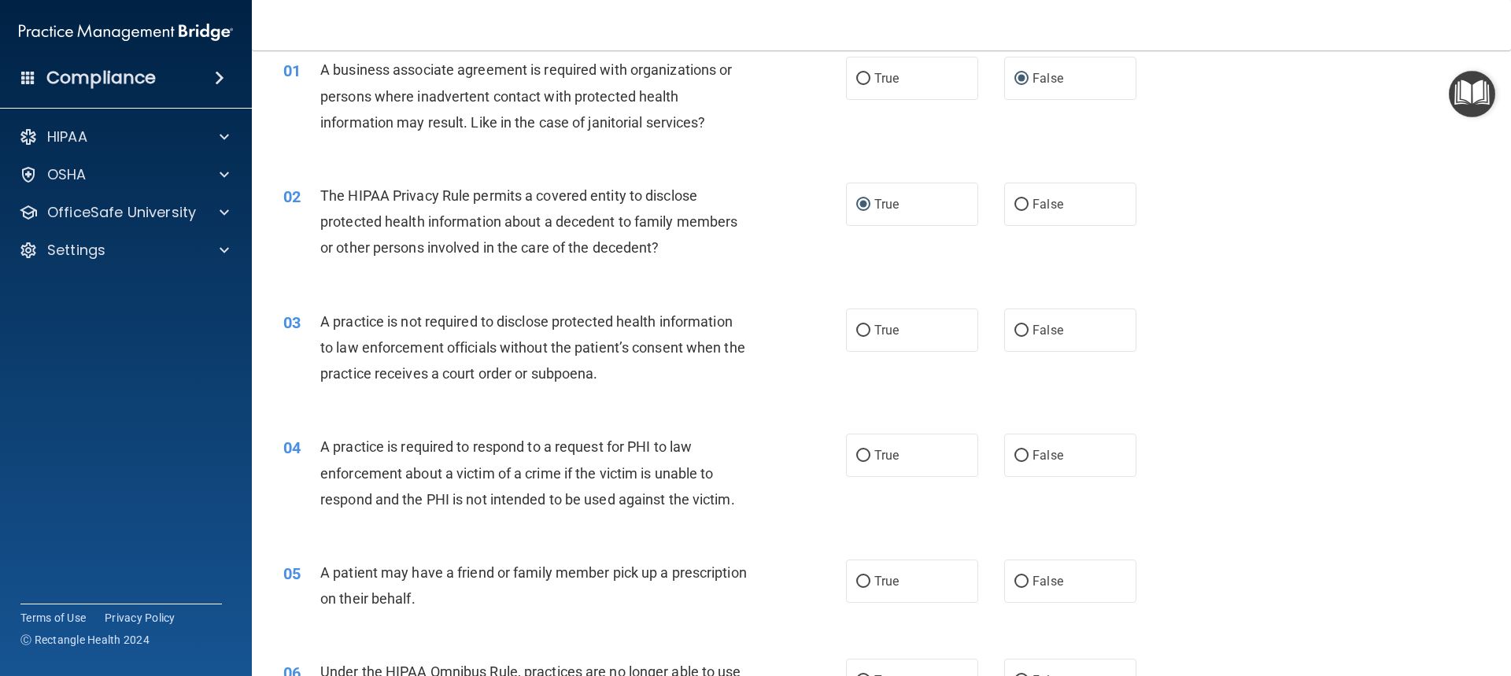
scroll to position [157, 0]
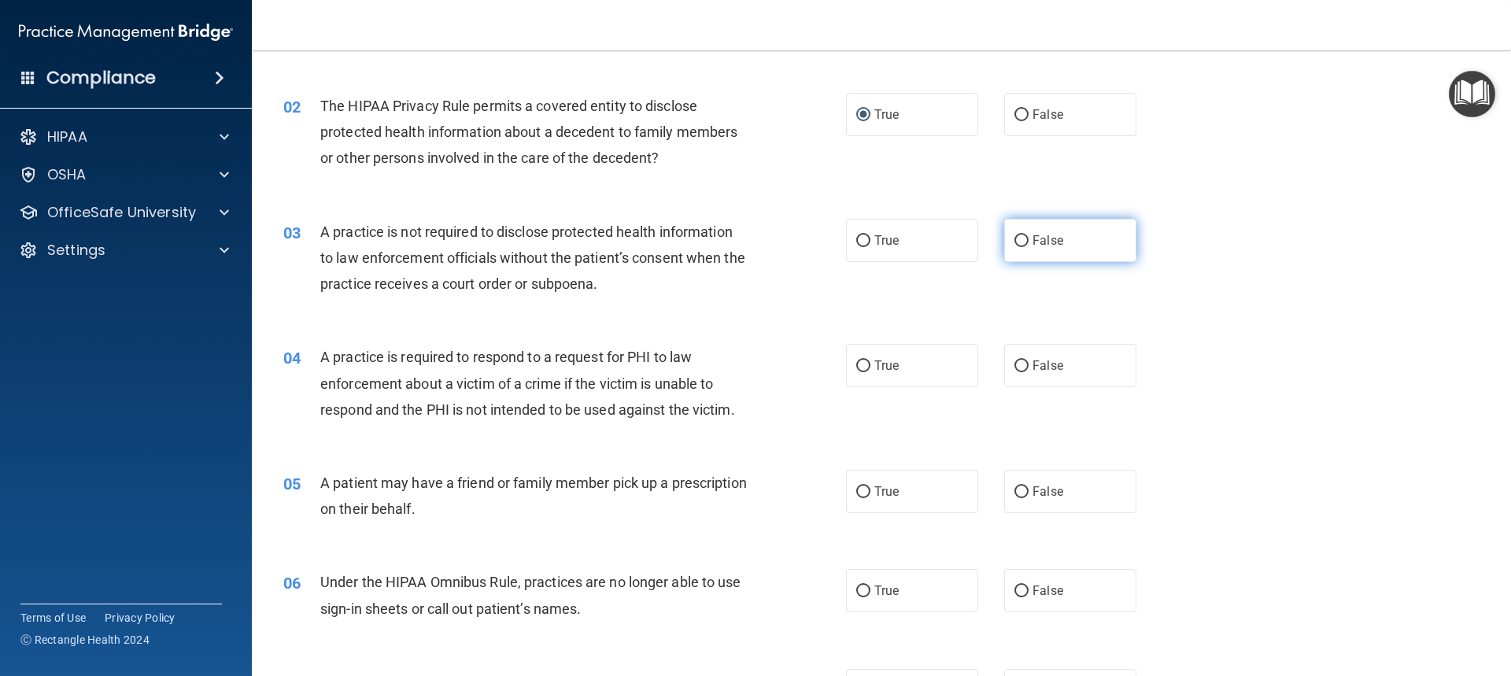
click at [1014, 239] on input "False" at bounding box center [1021, 241] width 14 height 12
radio input "true"
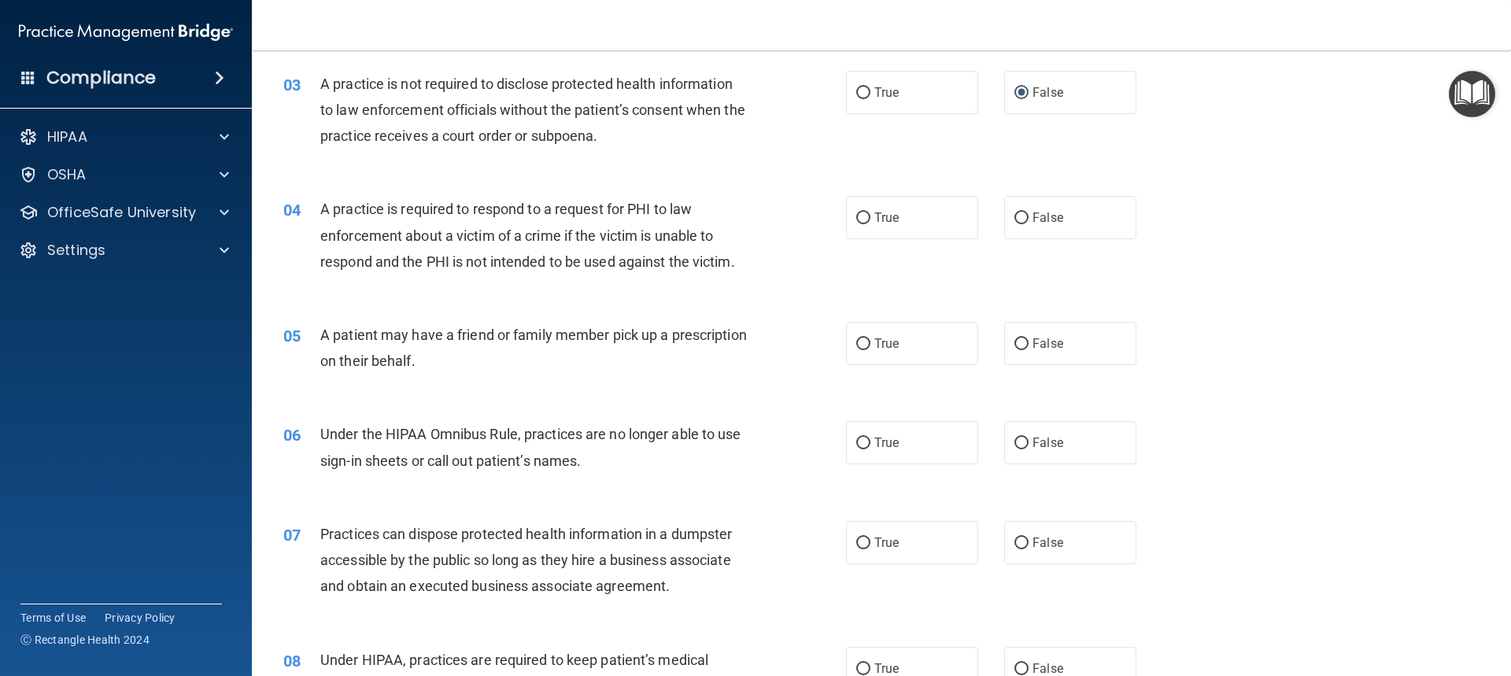
scroll to position [315, 0]
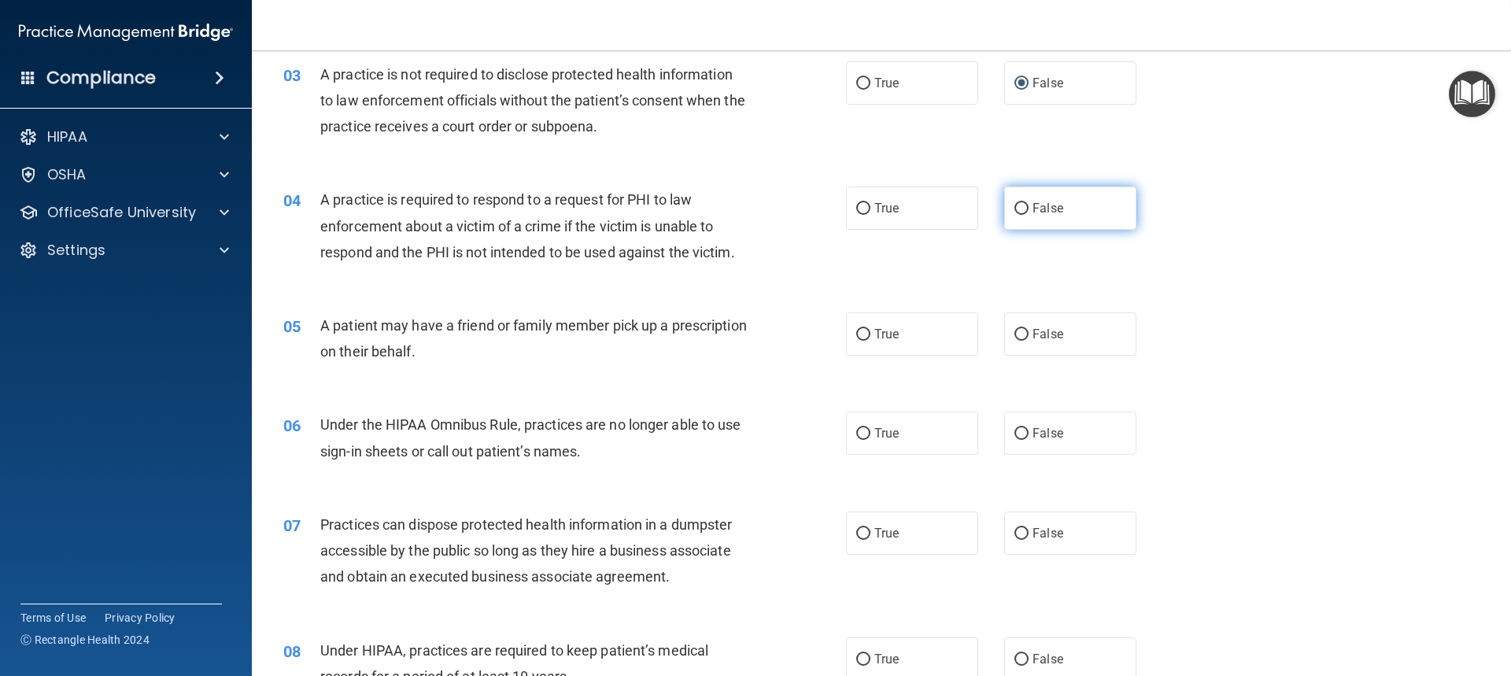
click at [1015, 210] on input "False" at bounding box center [1021, 209] width 14 height 12
radio input "true"
click at [861, 337] on input "True" at bounding box center [863, 335] width 14 height 12
radio input "true"
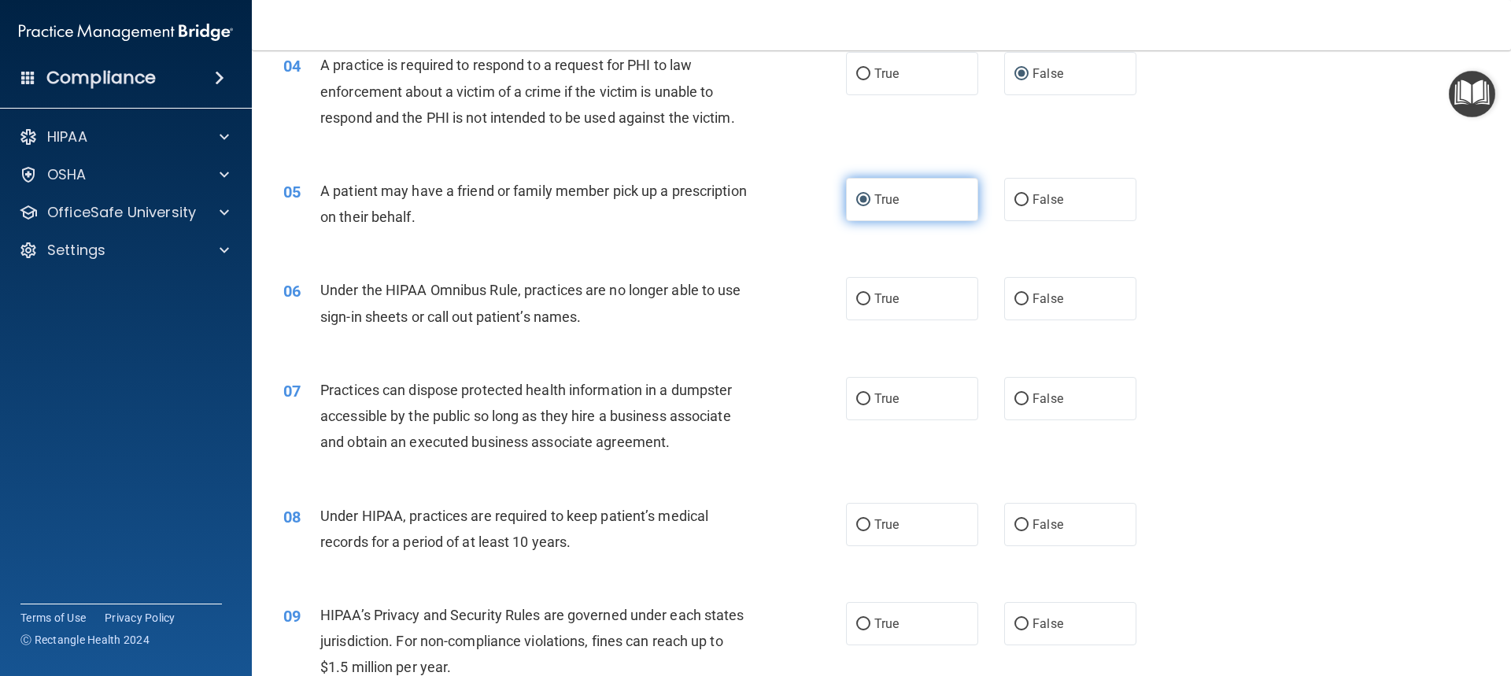
scroll to position [472, 0]
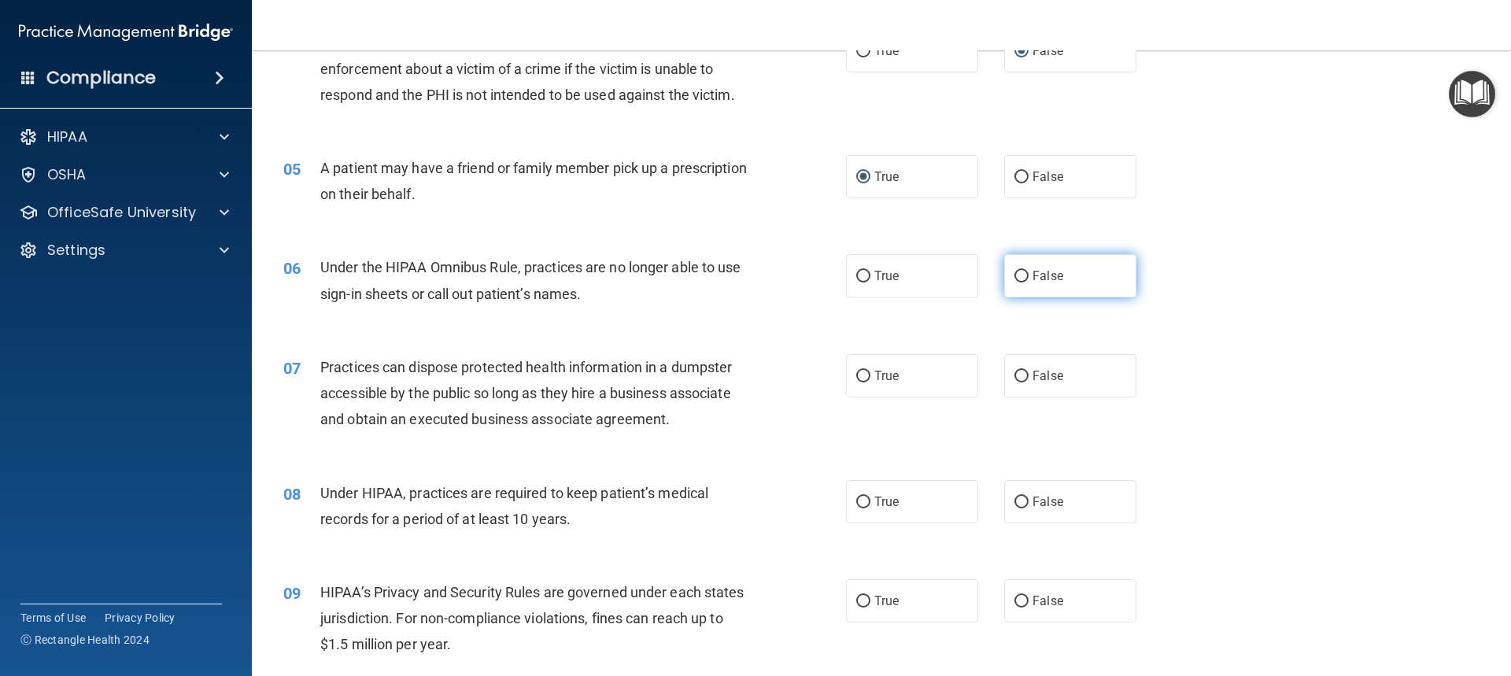
click at [1021, 275] on label "False" at bounding box center [1070, 275] width 132 height 43
click at [1021, 275] on input "False" at bounding box center [1021, 277] width 14 height 12
radio input "true"
click at [1015, 371] on input "False" at bounding box center [1021, 377] width 14 height 12
radio input "true"
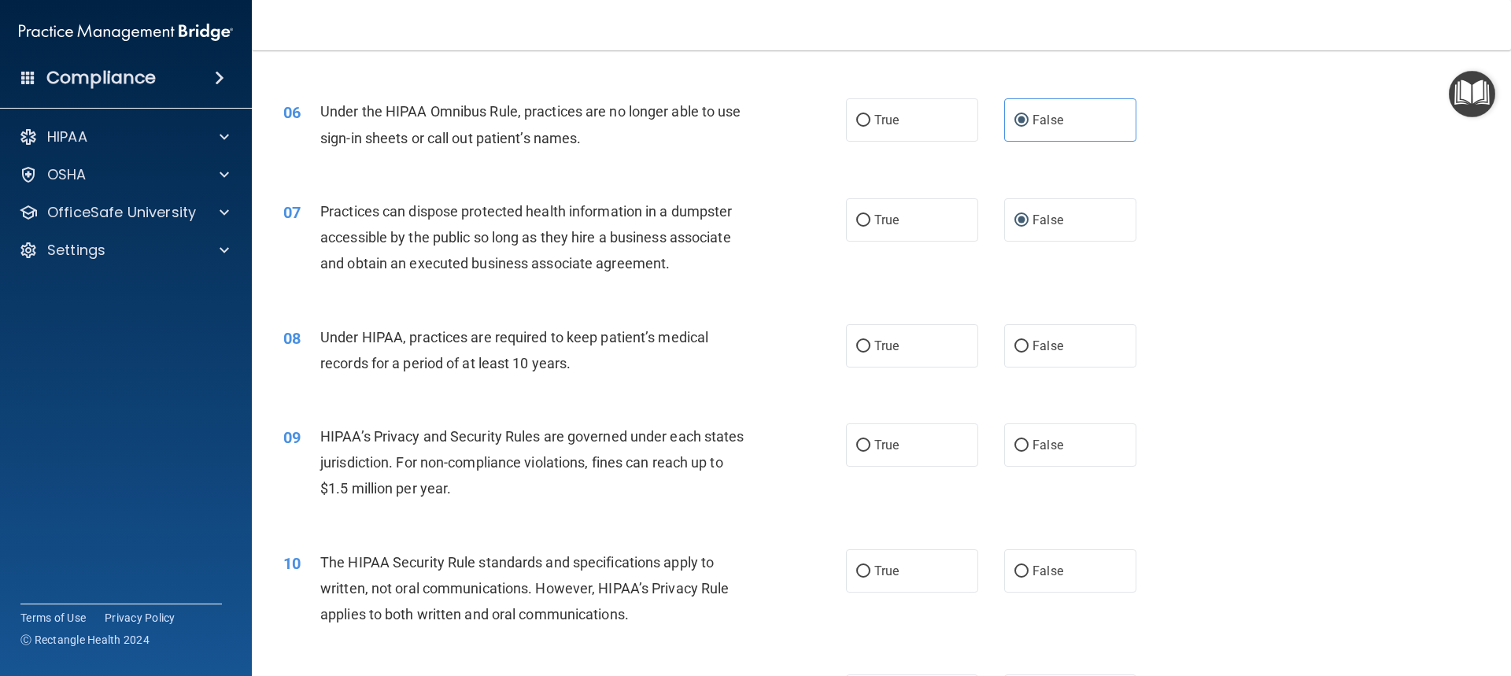
scroll to position [629, 0]
click at [1022, 349] on label "False" at bounding box center [1070, 344] width 132 height 43
click at [1022, 349] on input "False" at bounding box center [1021, 345] width 14 height 12
radio input "true"
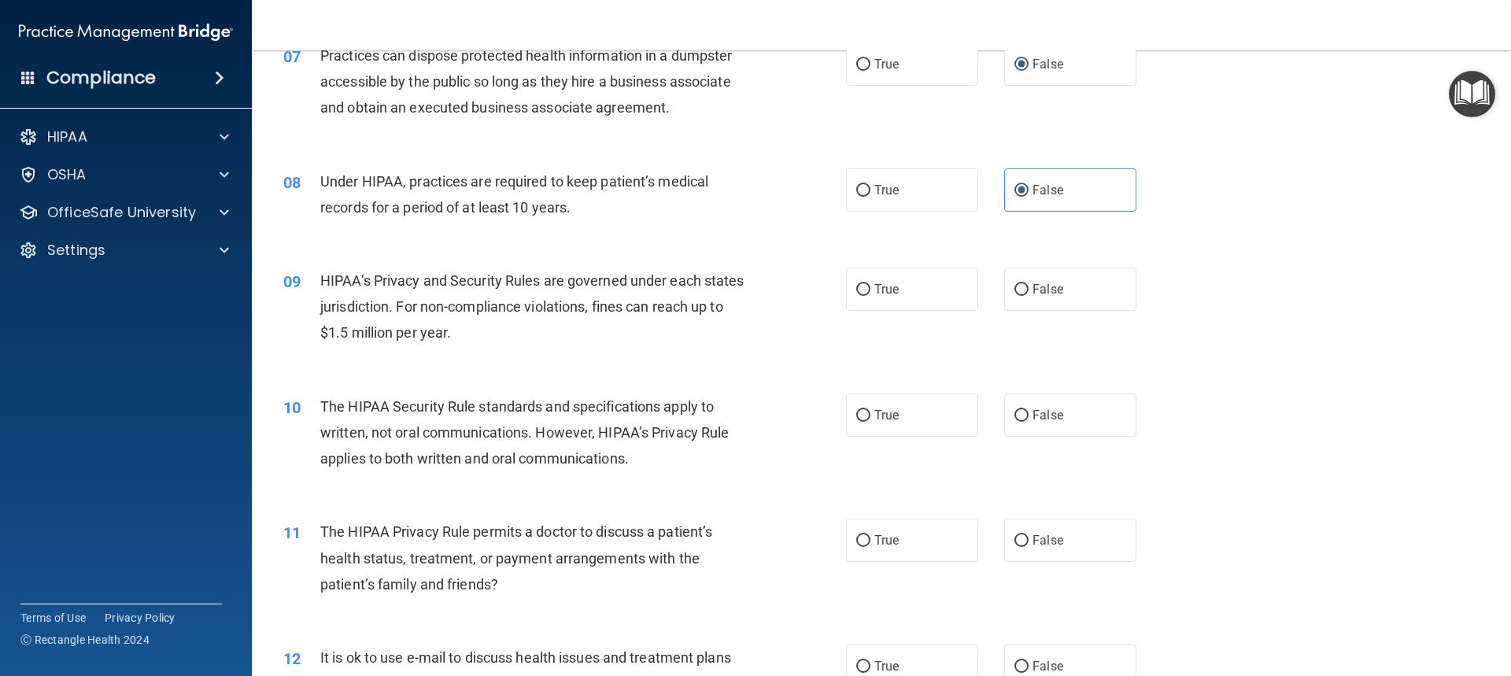
scroll to position [787, 0]
click at [857, 285] on input "True" at bounding box center [863, 287] width 14 height 12
radio input "true"
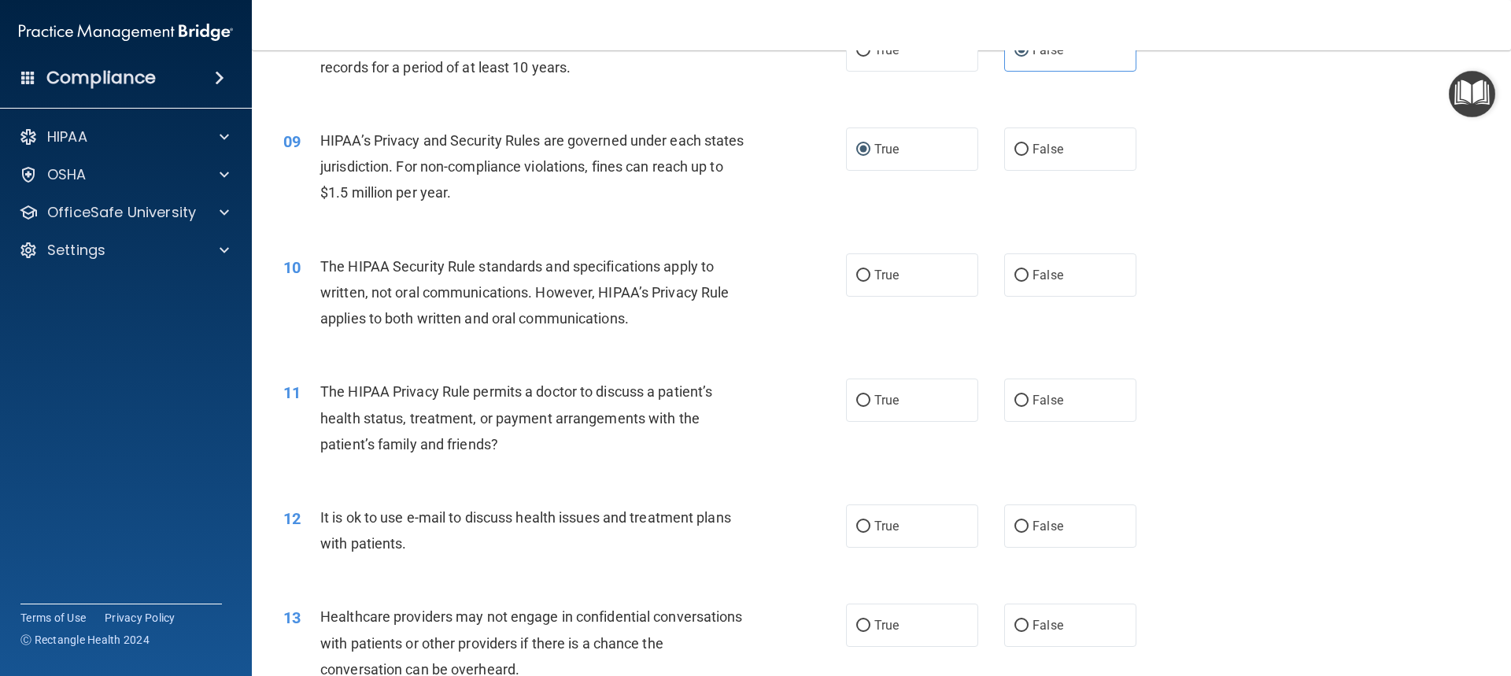
scroll to position [944, 0]
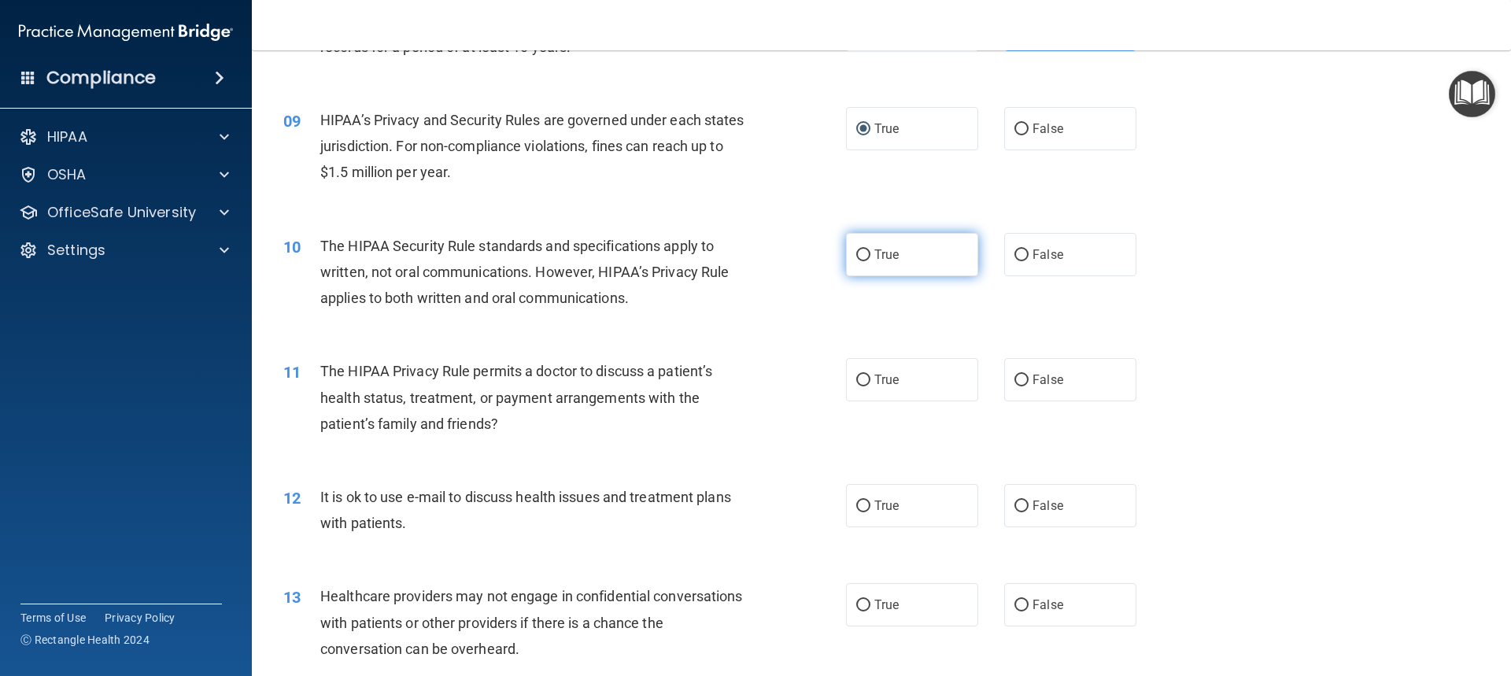
click at [863, 256] on input "True" at bounding box center [863, 255] width 14 height 12
radio input "true"
click at [1014, 379] on input "False" at bounding box center [1021, 380] width 14 height 12
radio input "true"
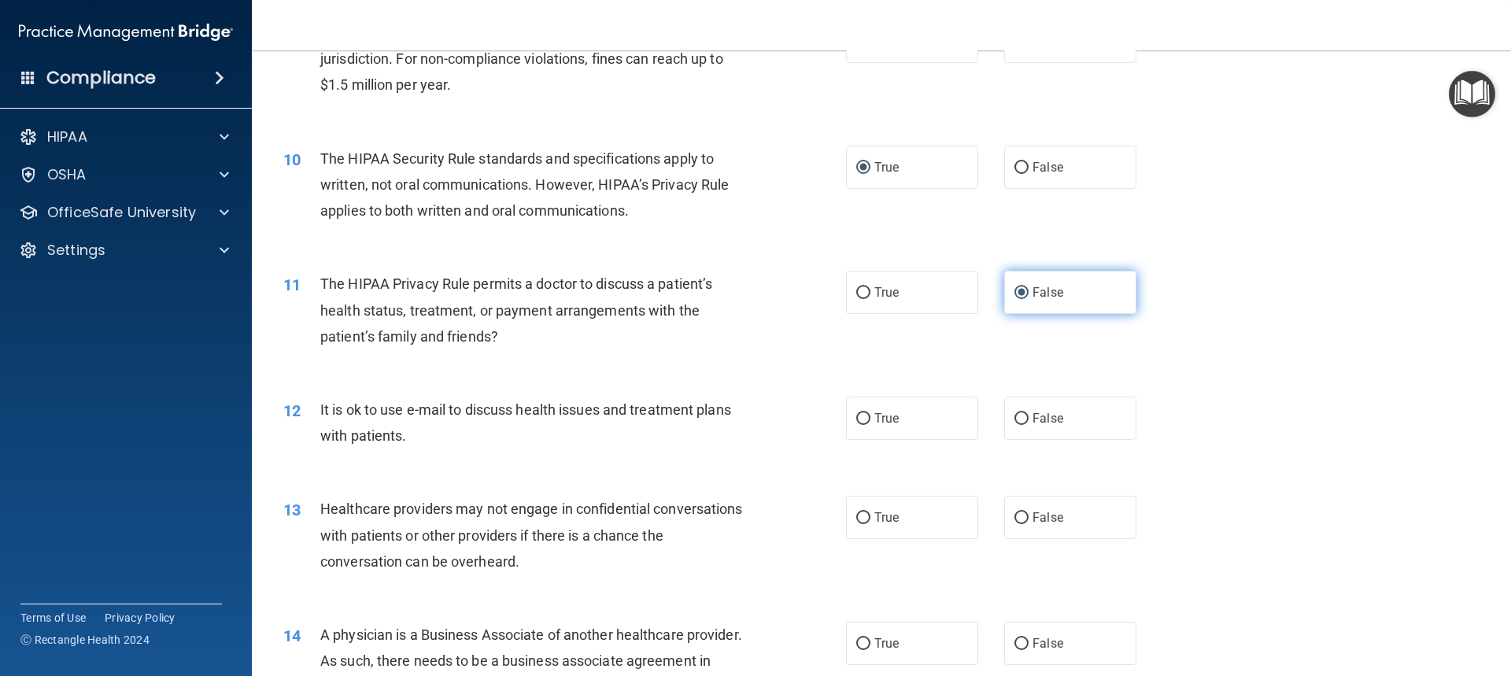
scroll to position [1101, 0]
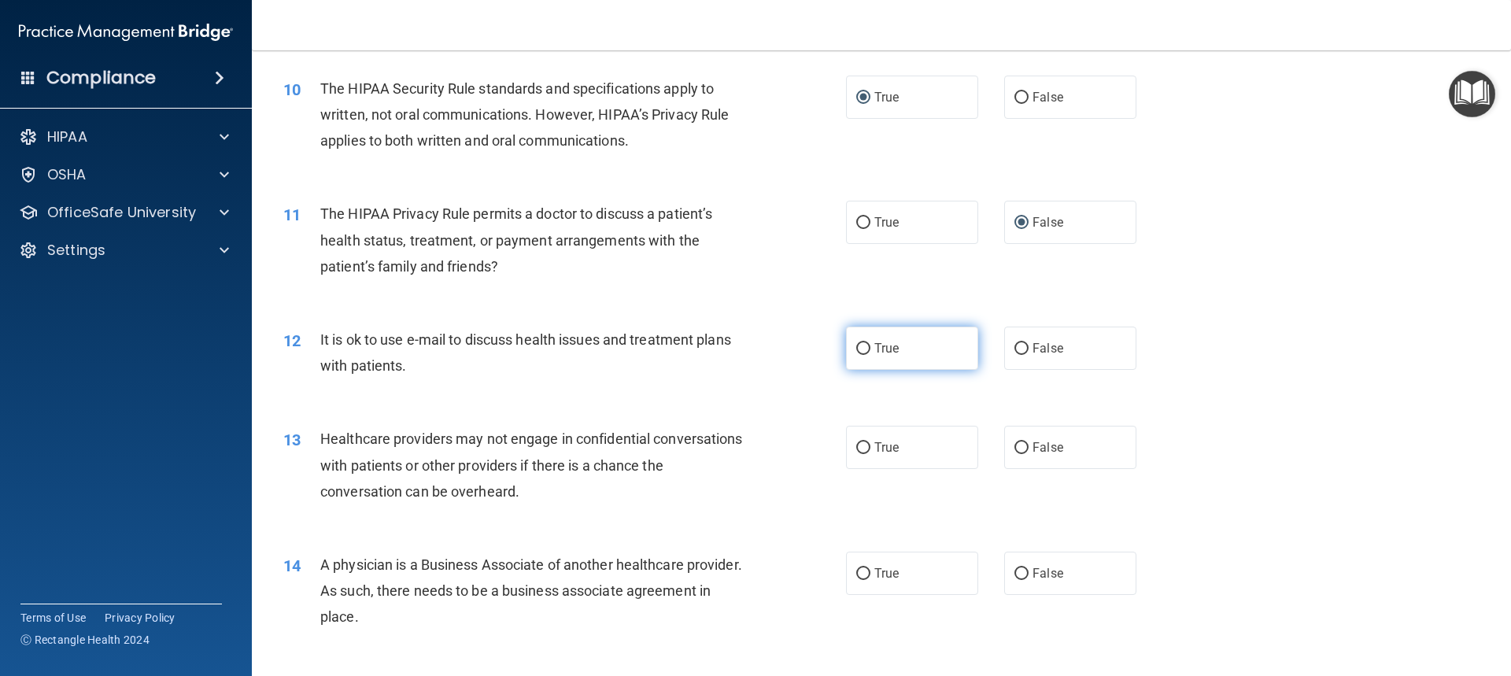
click at [856, 343] on input "True" at bounding box center [863, 349] width 14 height 12
radio input "true"
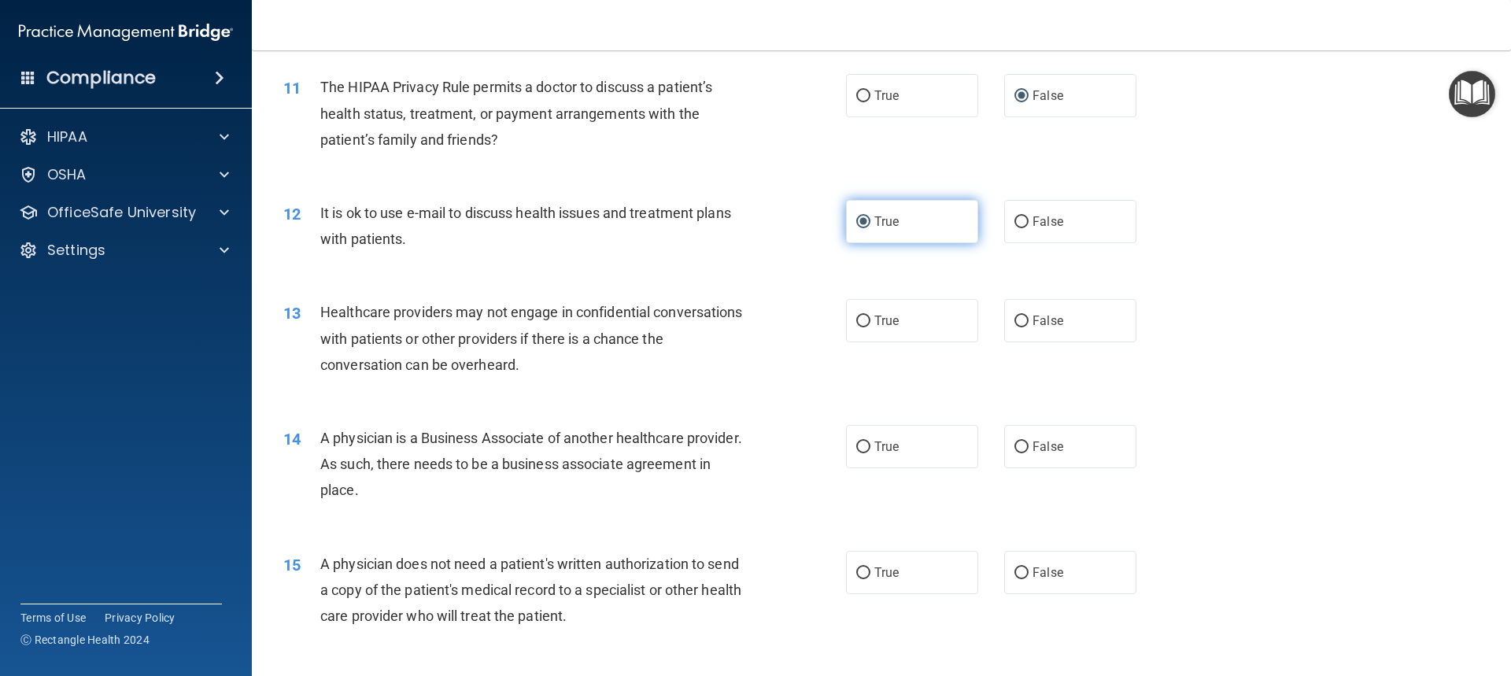
scroll to position [1259, 0]
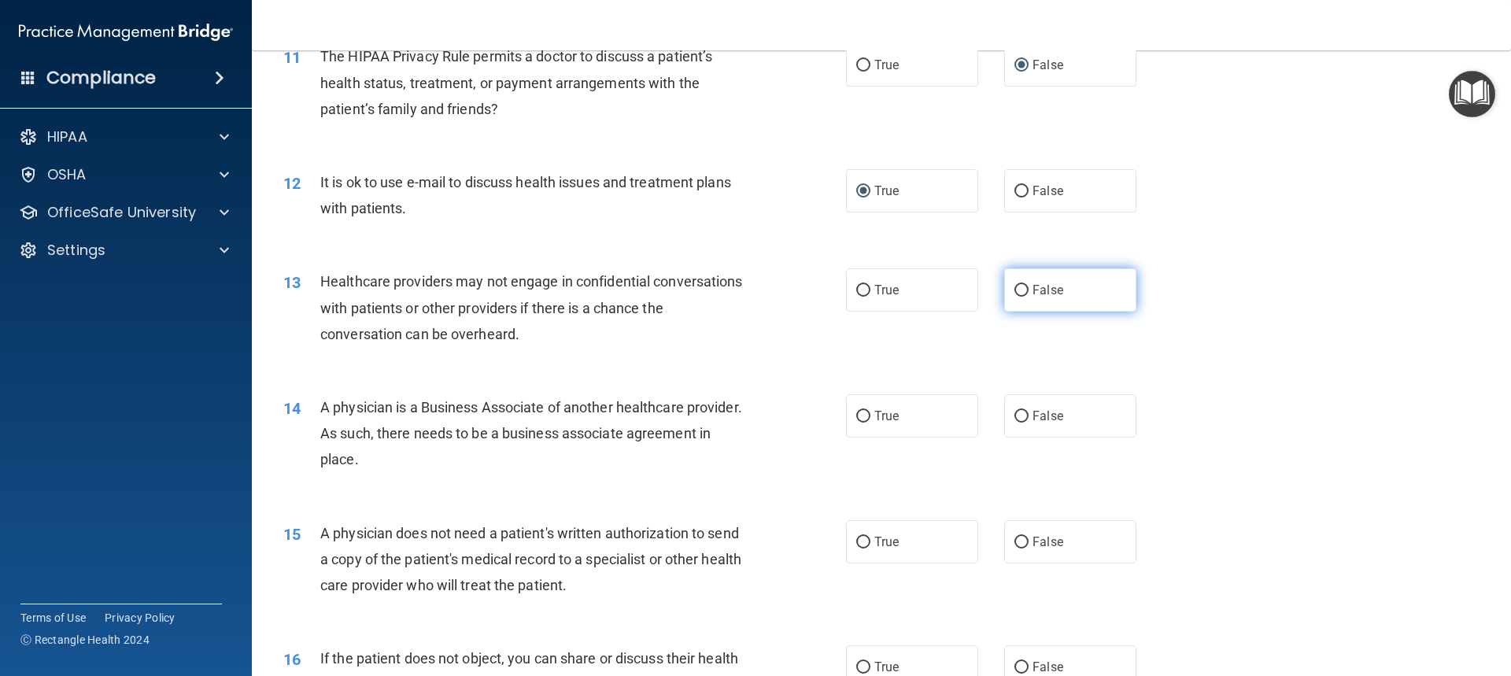
click at [1014, 285] on input "False" at bounding box center [1021, 291] width 14 height 12
radio input "true"
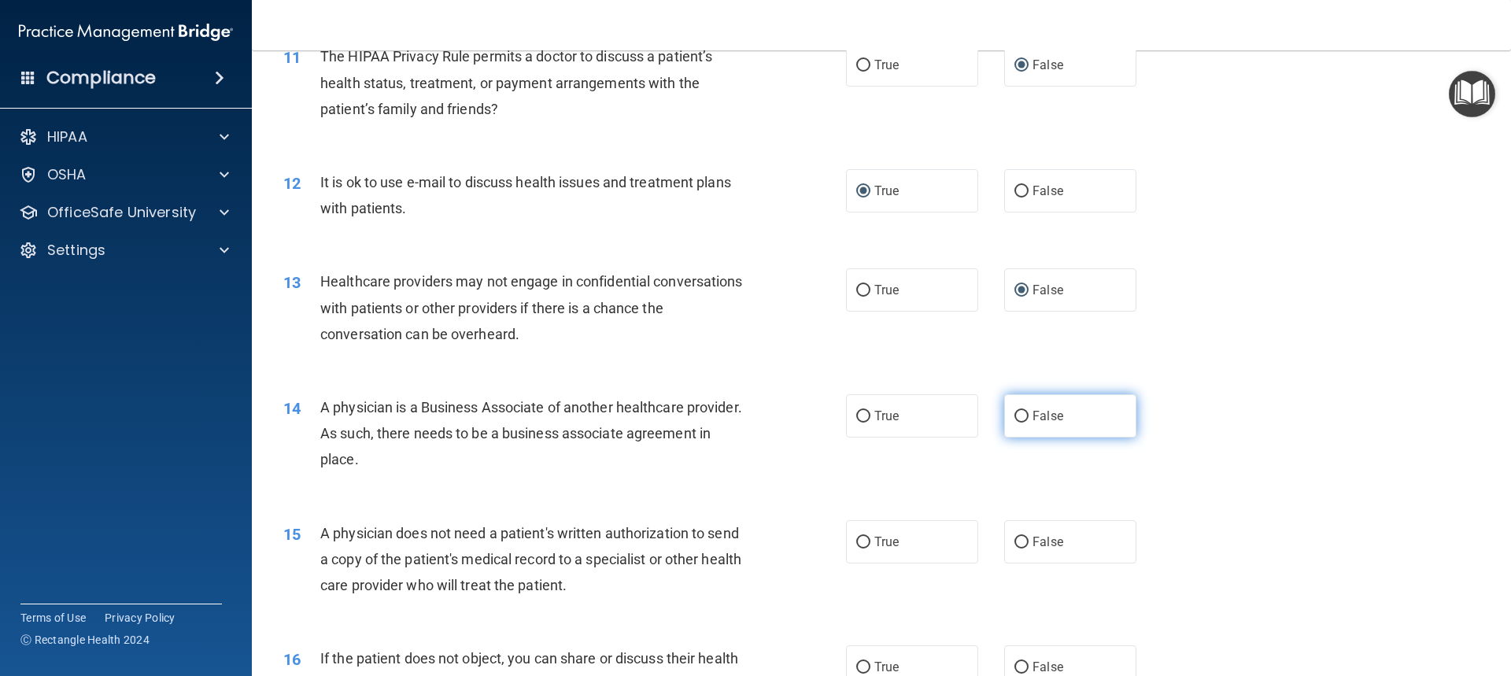
click at [1014, 411] on input "False" at bounding box center [1021, 417] width 14 height 12
radio input "true"
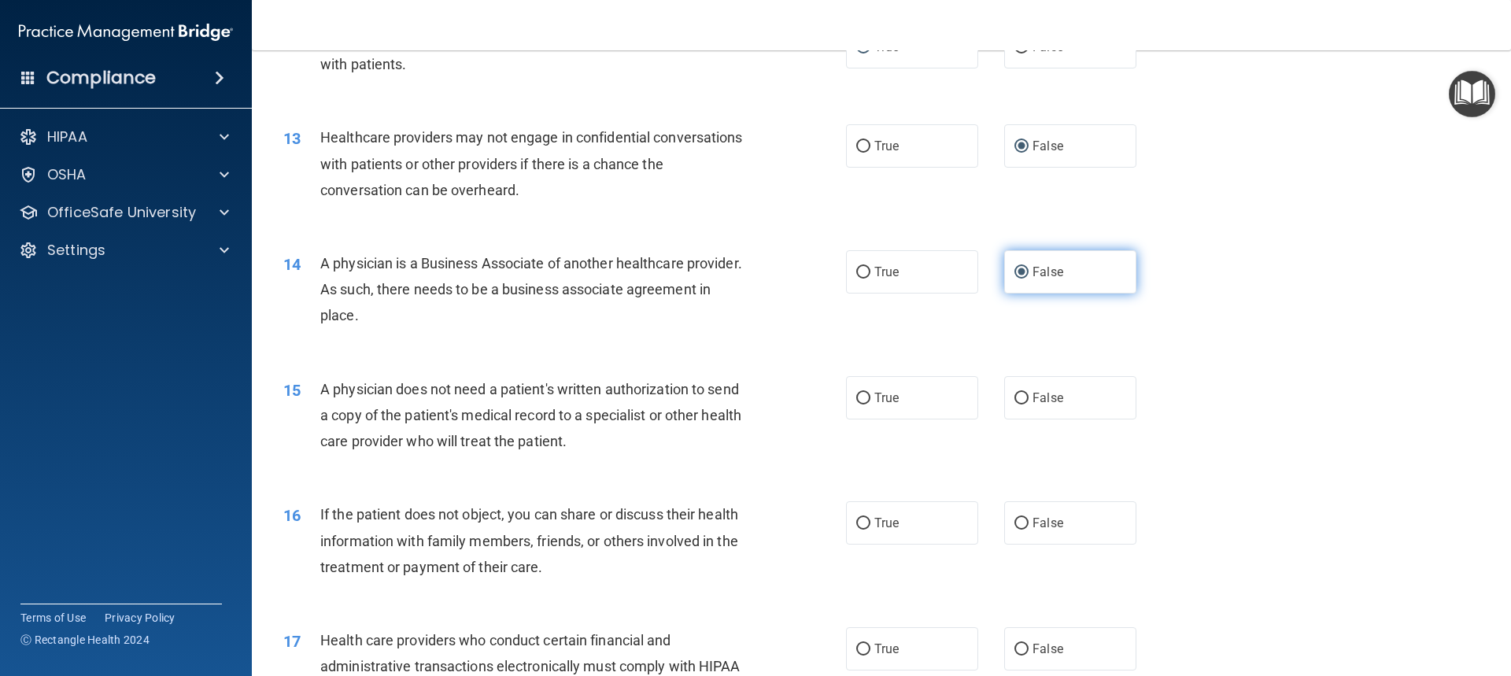
scroll to position [1416, 0]
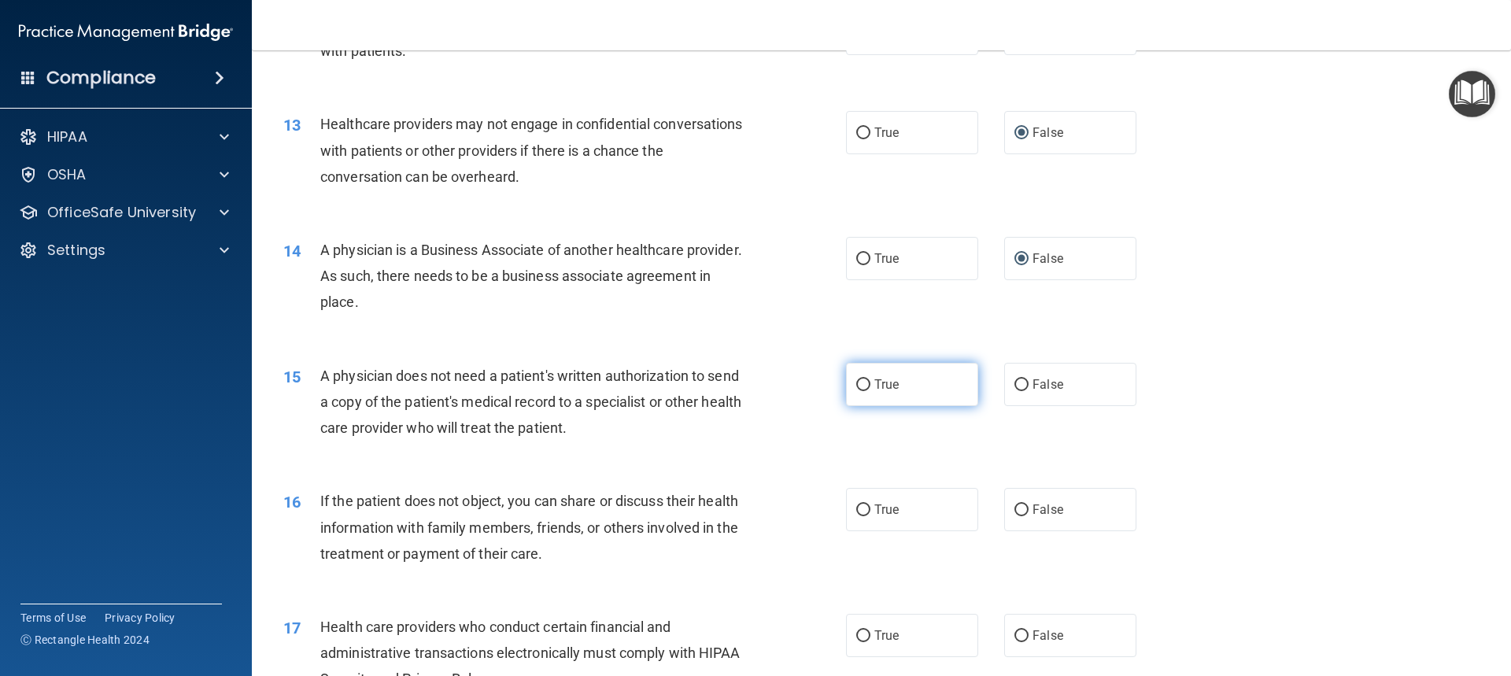
click at [858, 382] on input "True" at bounding box center [863, 385] width 14 height 12
radio input "true"
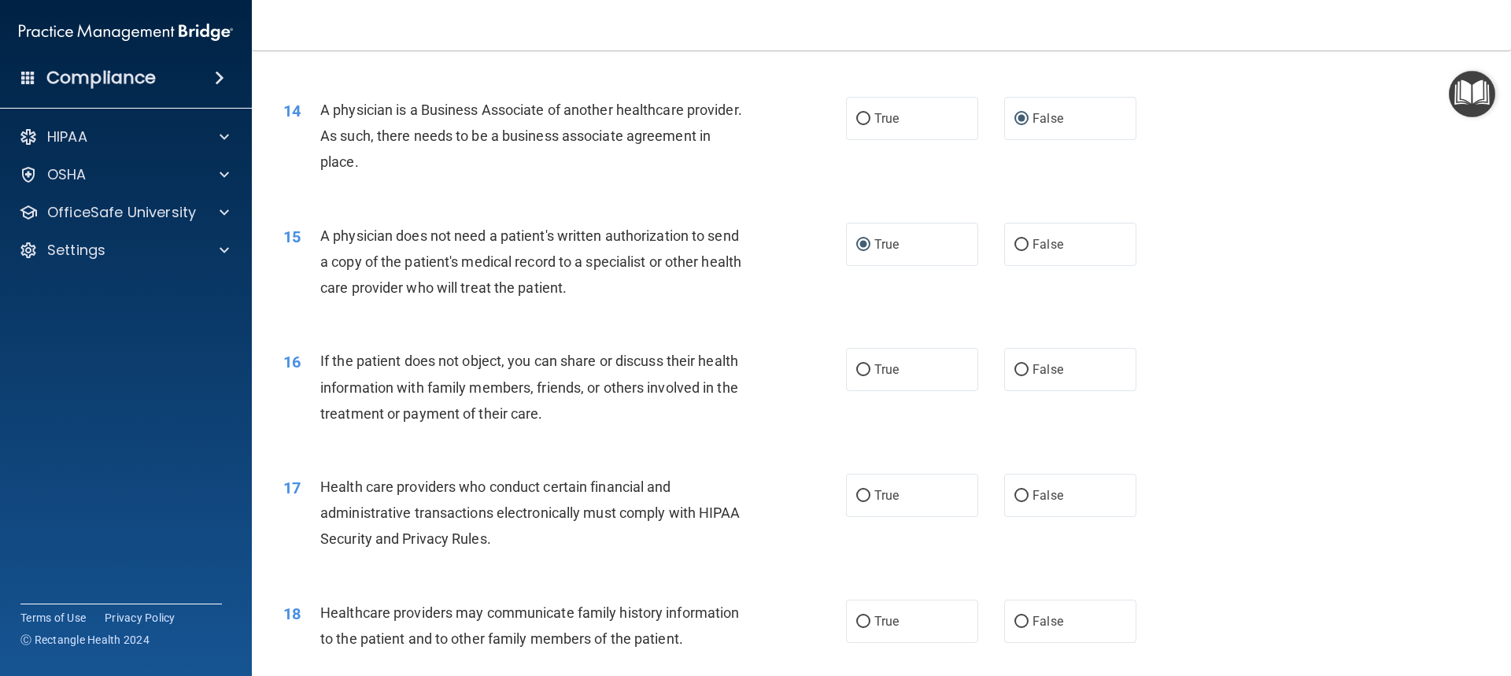
scroll to position [1573, 0]
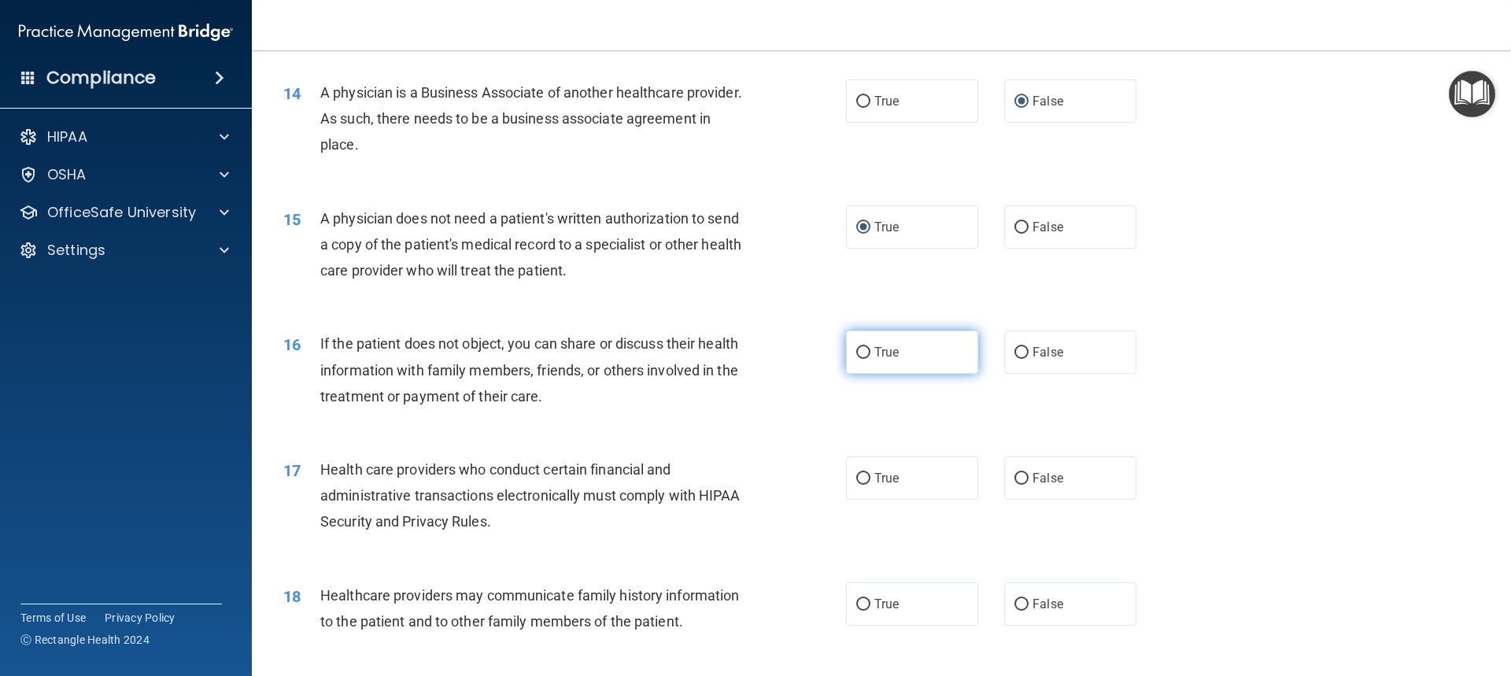
click at [856, 352] on input "True" at bounding box center [863, 353] width 14 height 12
radio input "true"
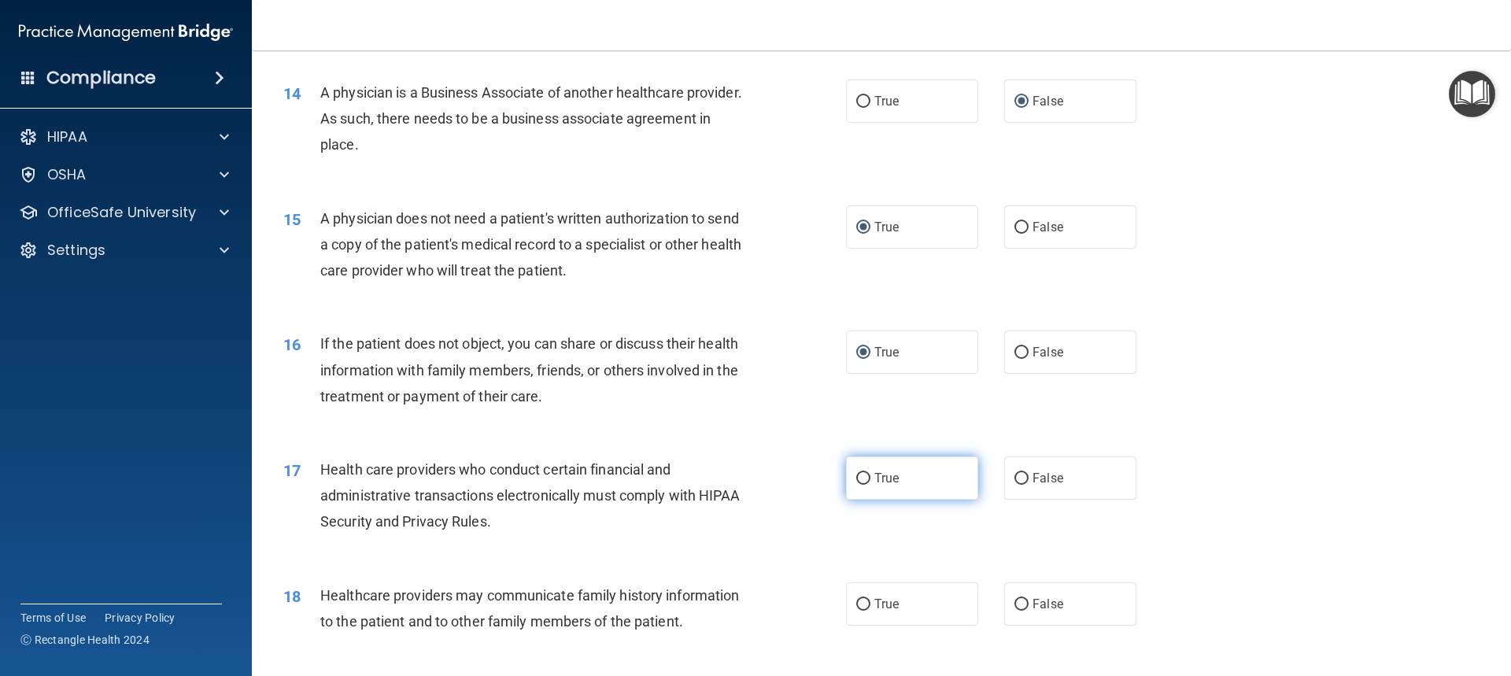
click at [856, 478] on input "True" at bounding box center [863, 479] width 14 height 12
radio input "true"
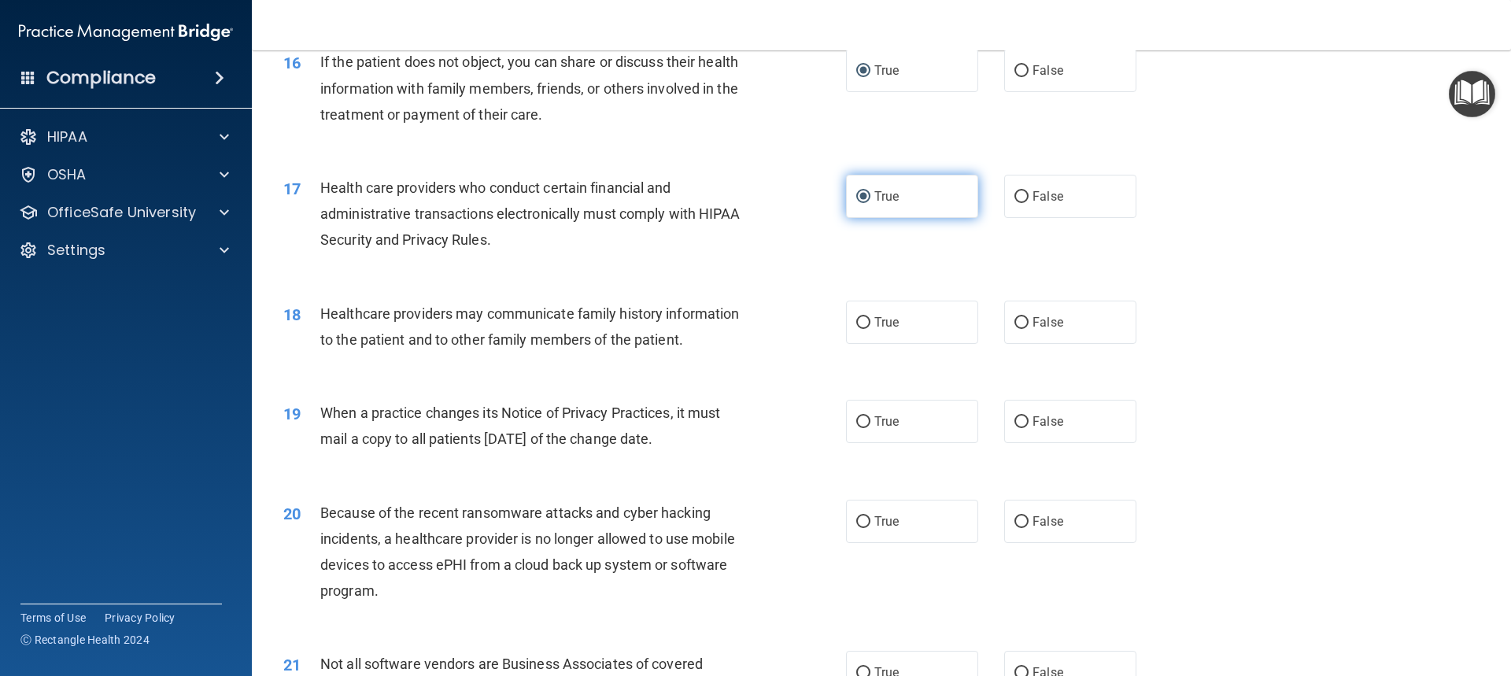
scroll to position [1888, 0]
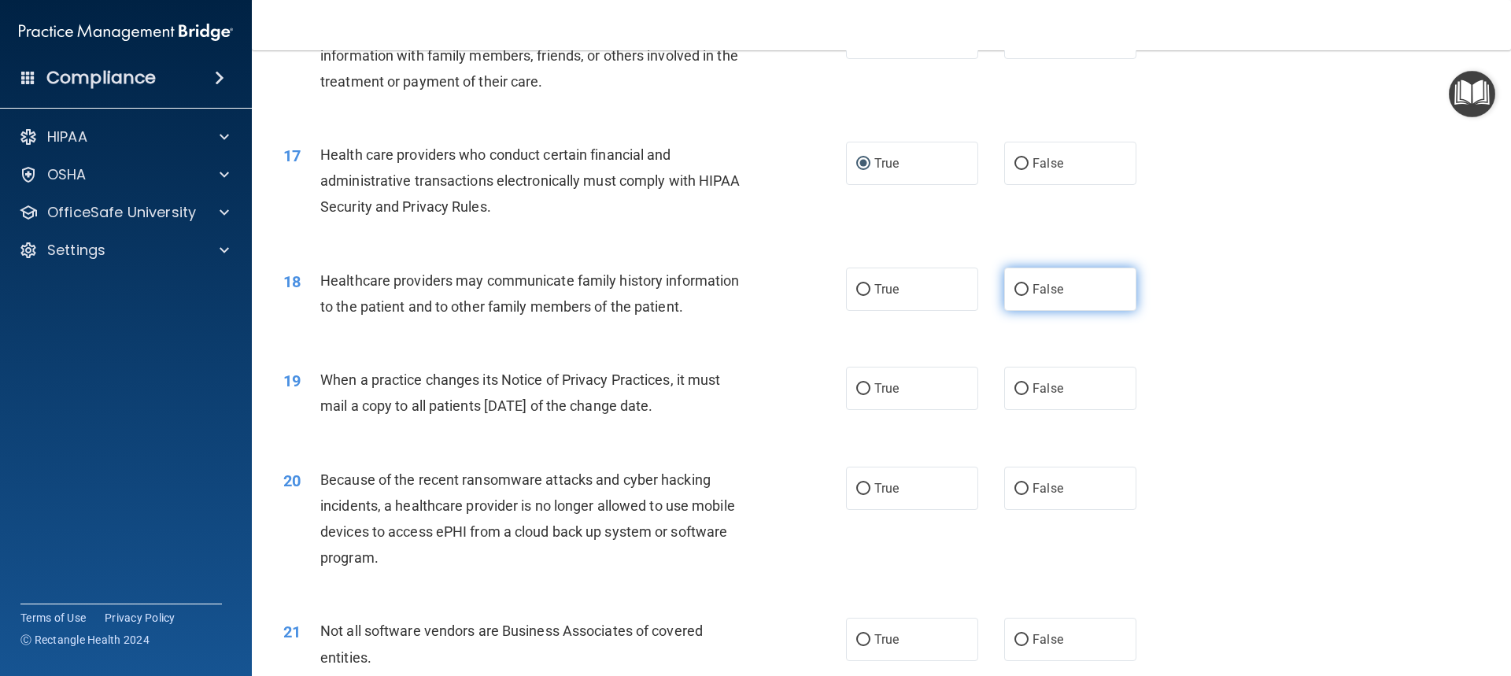
click at [1019, 290] on input "False" at bounding box center [1021, 290] width 14 height 12
radio input "true"
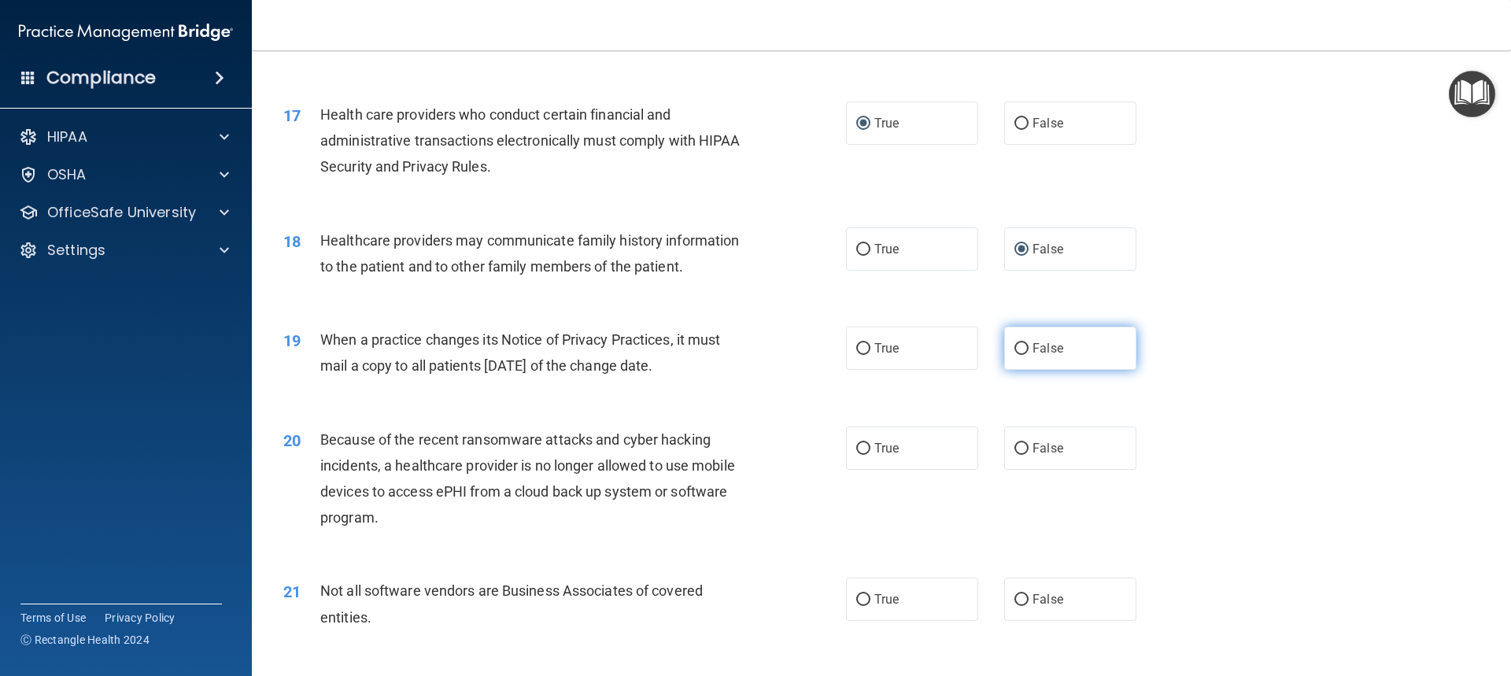
scroll to position [2046, 0]
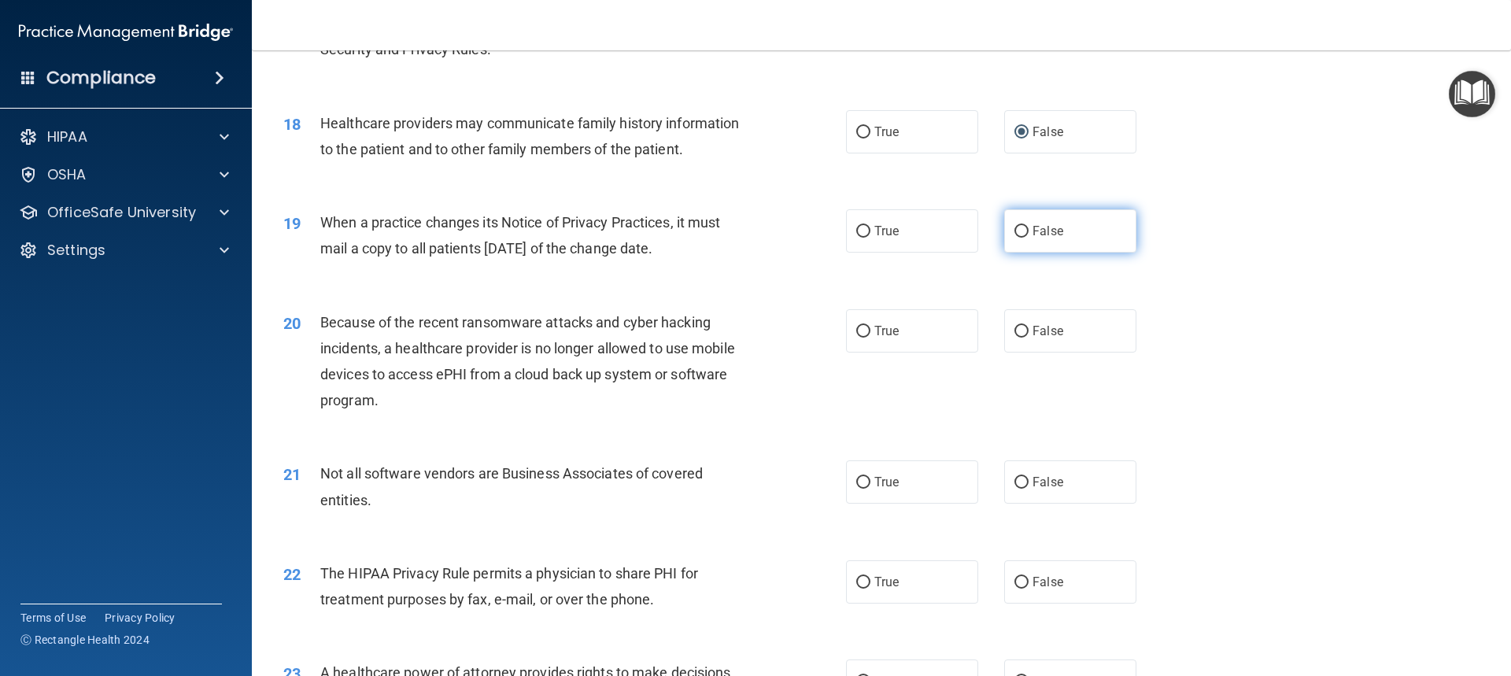
click at [1014, 231] on input "False" at bounding box center [1021, 232] width 14 height 12
radio input "true"
click at [1014, 330] on input "False" at bounding box center [1021, 332] width 14 height 12
radio input "true"
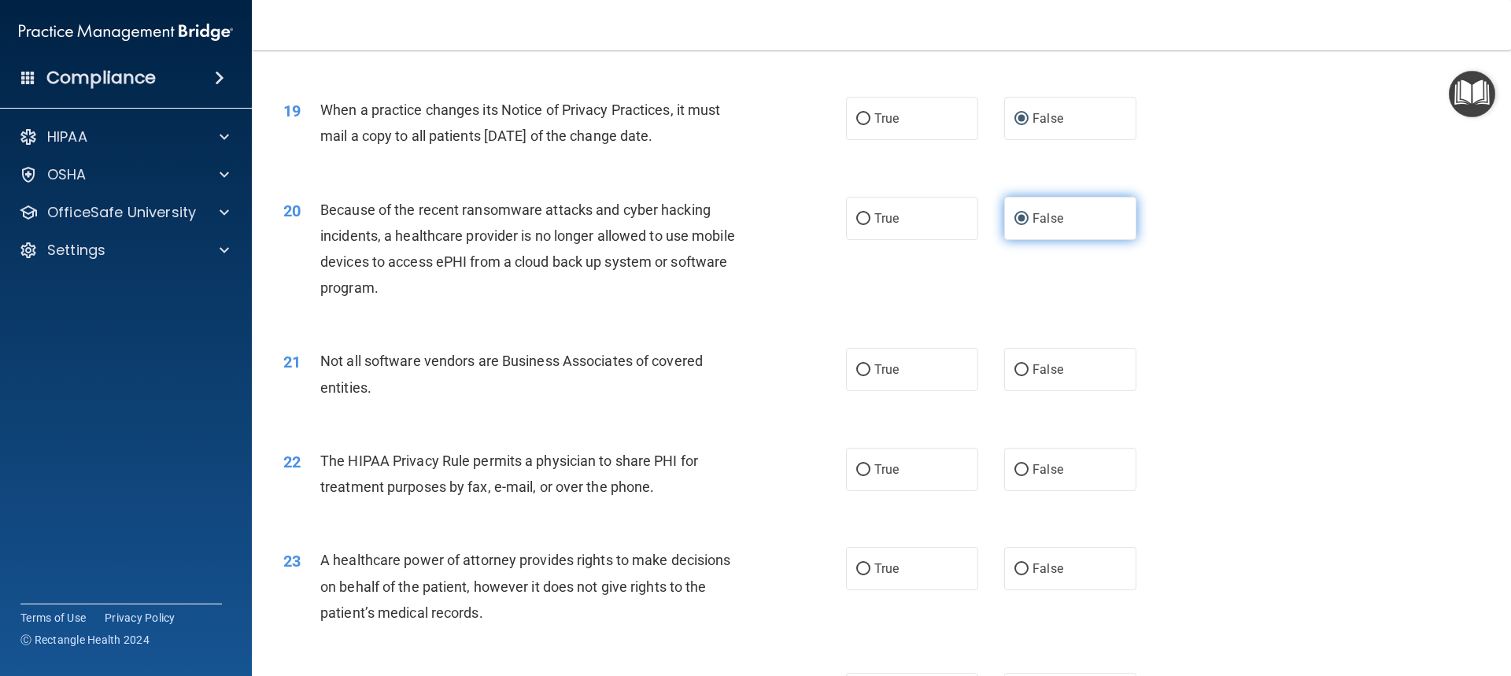
scroll to position [2203, 0]
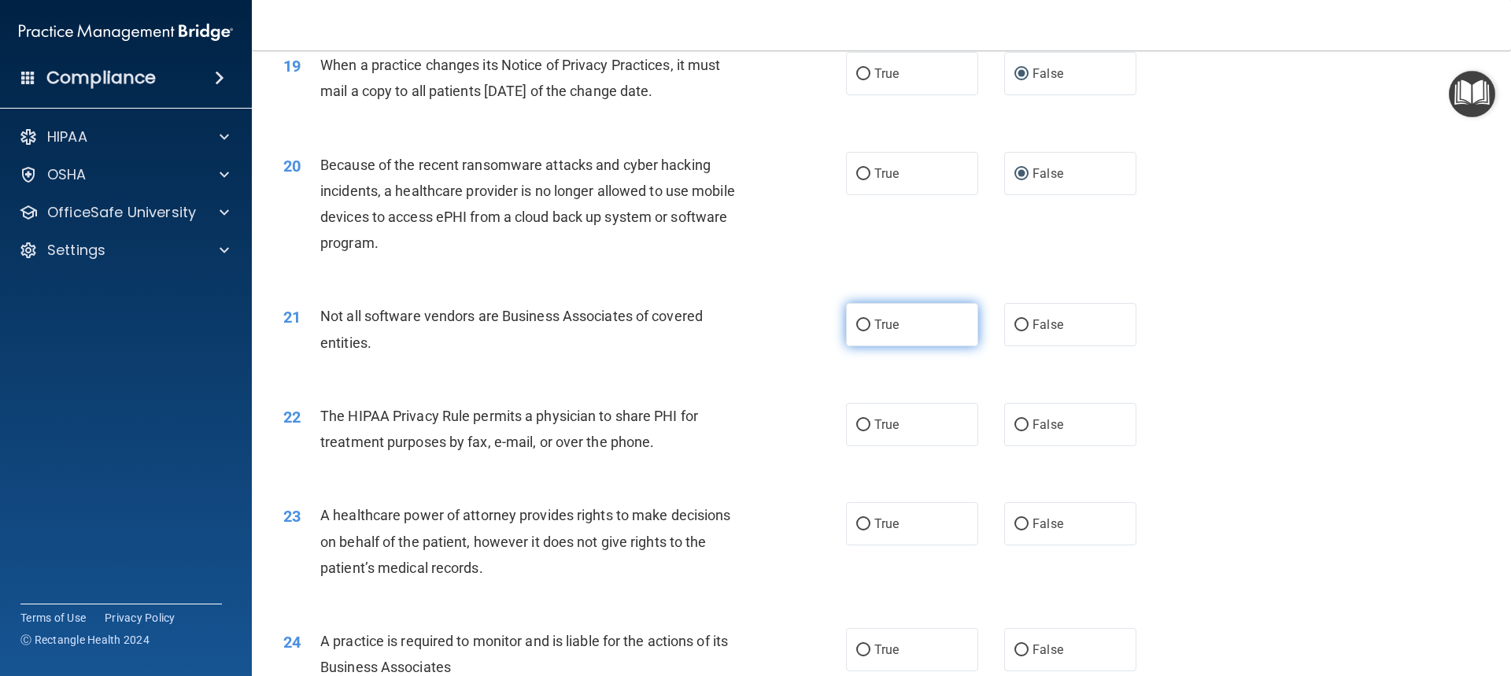
click at [856, 322] on input "True" at bounding box center [863, 325] width 14 height 12
radio input "true"
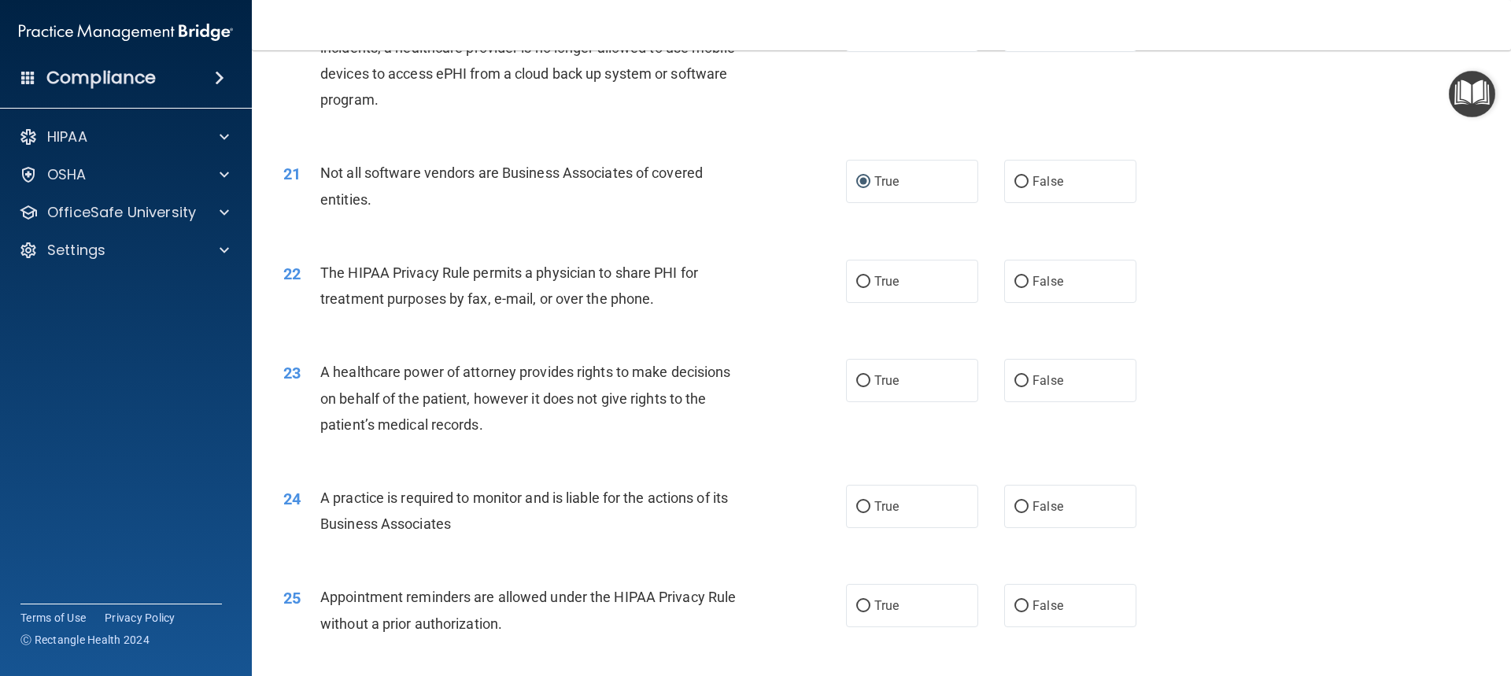
scroll to position [2360, 0]
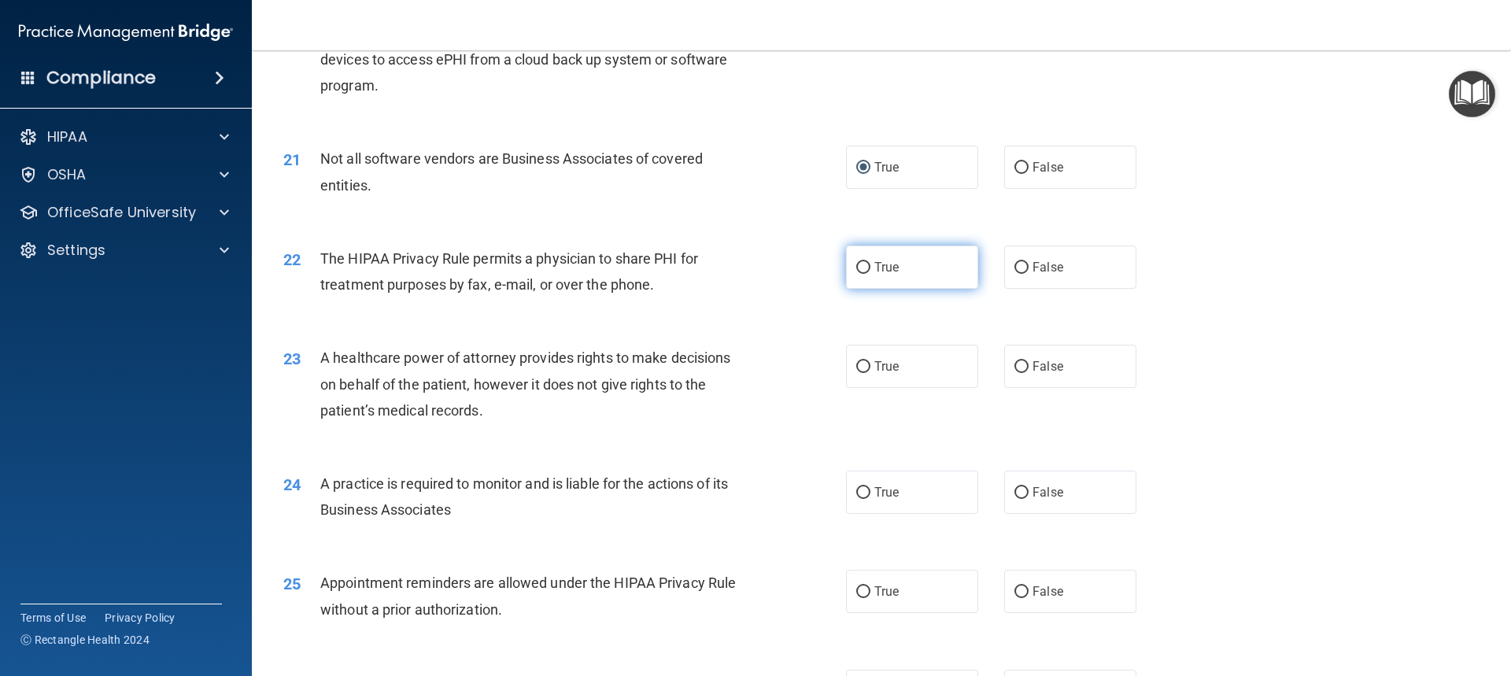
click at [856, 264] on input "True" at bounding box center [863, 268] width 14 height 12
radio input "true"
click at [1014, 363] on input "False" at bounding box center [1021, 367] width 14 height 12
radio input "true"
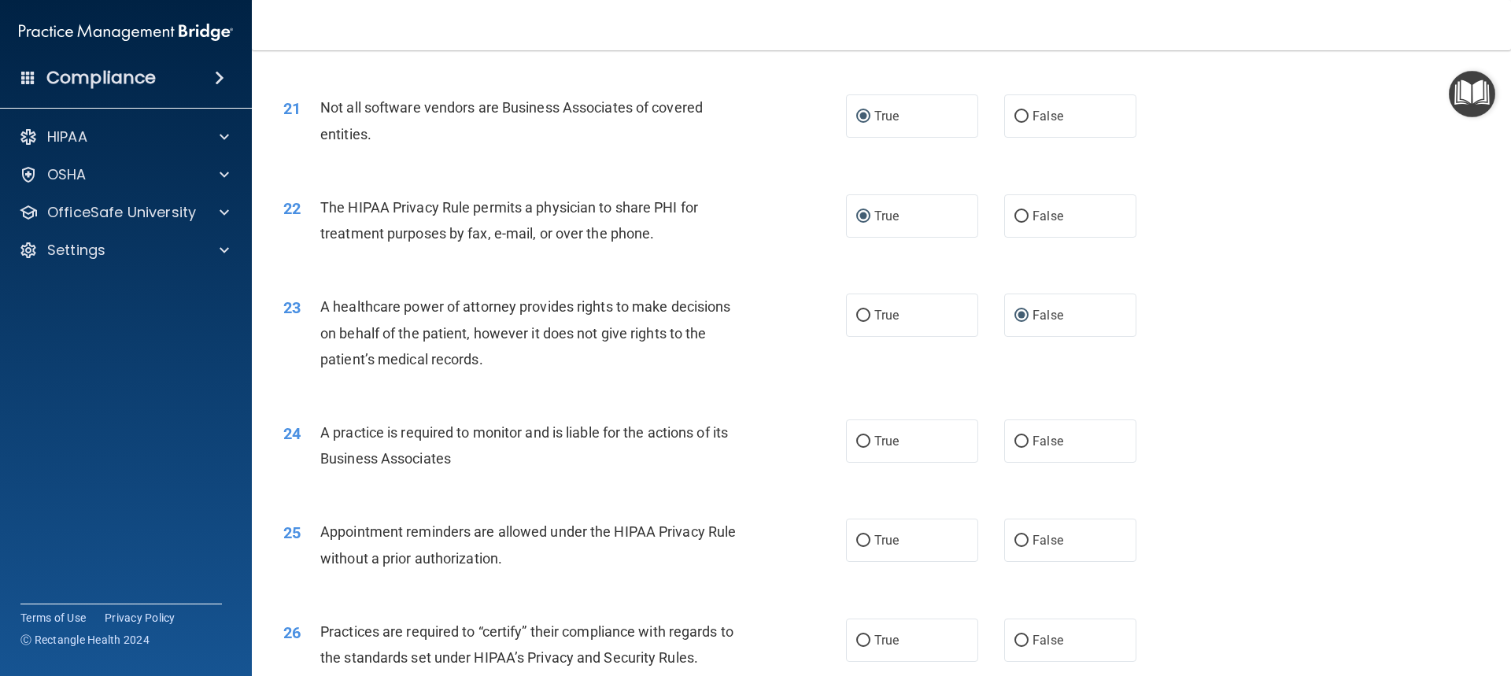
scroll to position [2518, 0]
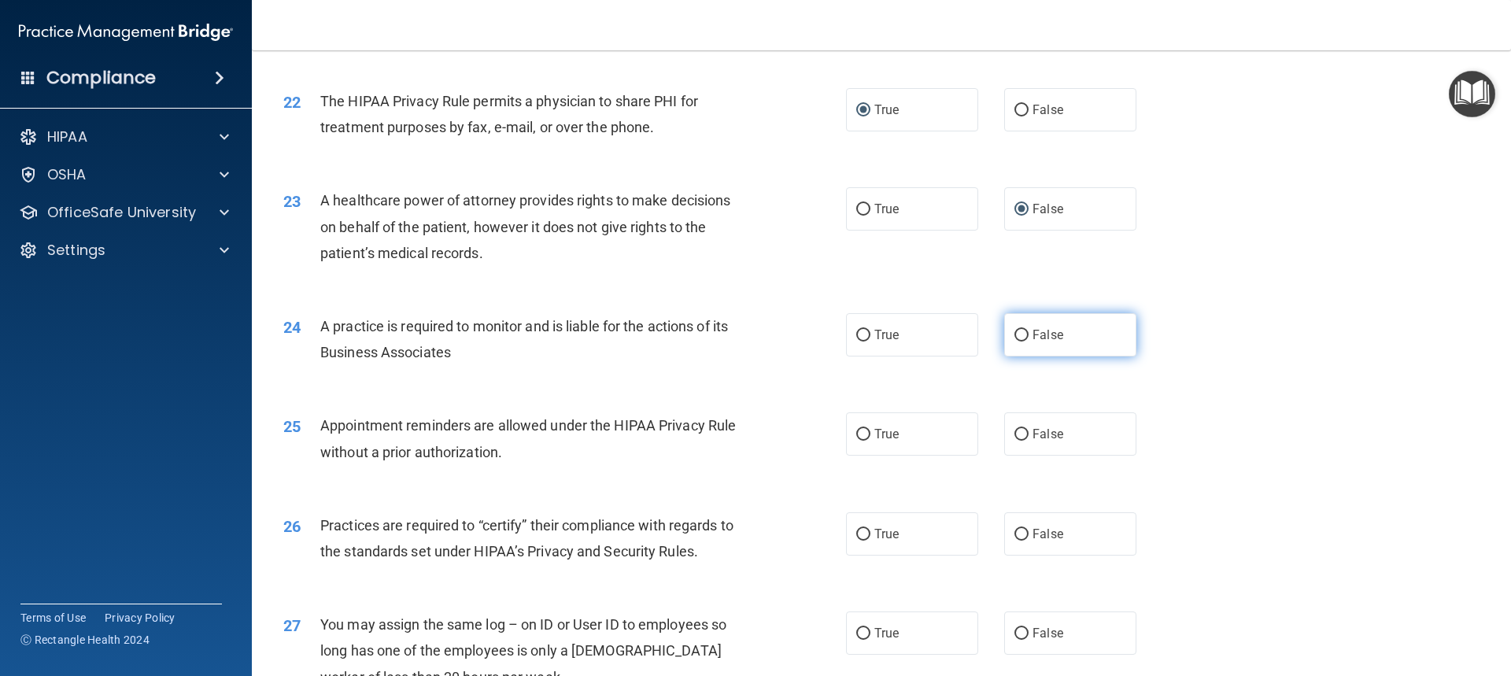
click at [1014, 335] on input "False" at bounding box center [1021, 336] width 14 height 12
radio input "true"
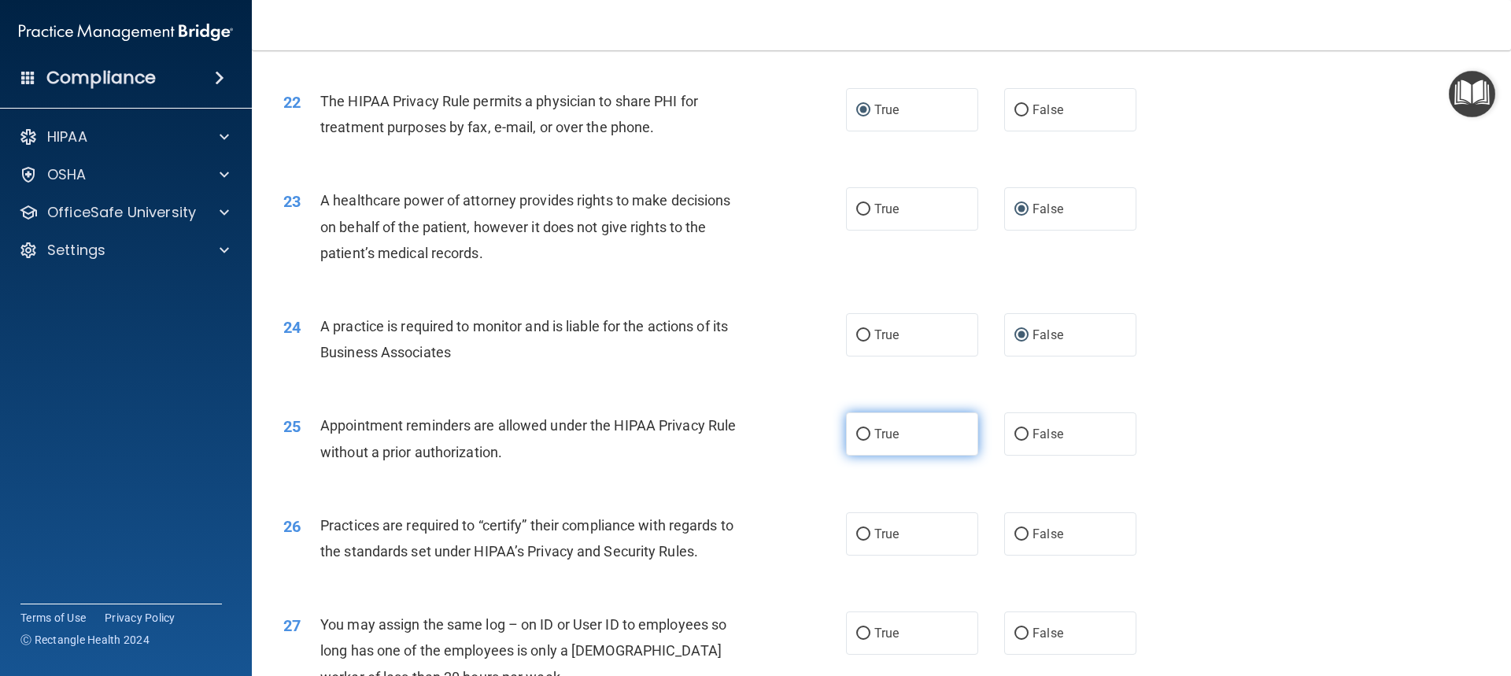
click at [860, 430] on input "True" at bounding box center [863, 435] width 14 height 12
radio input "true"
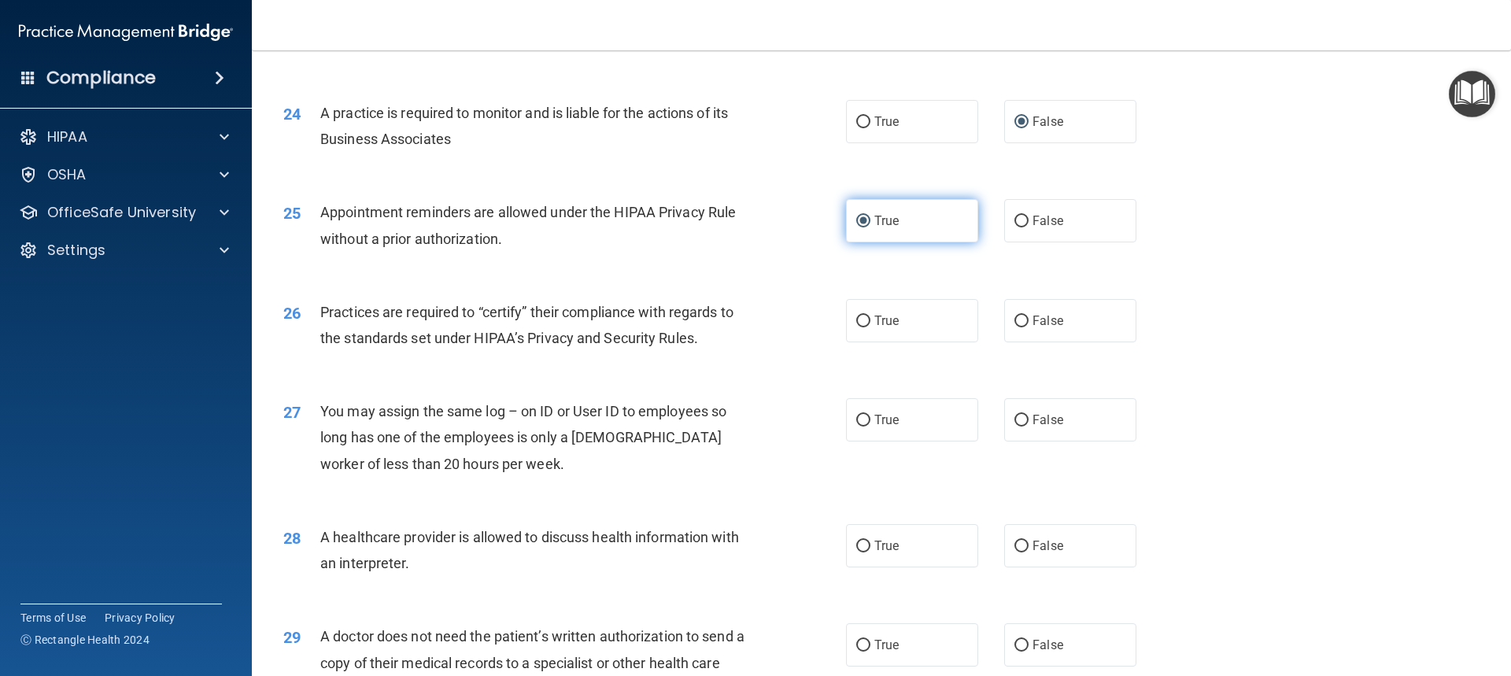
scroll to position [2754, 0]
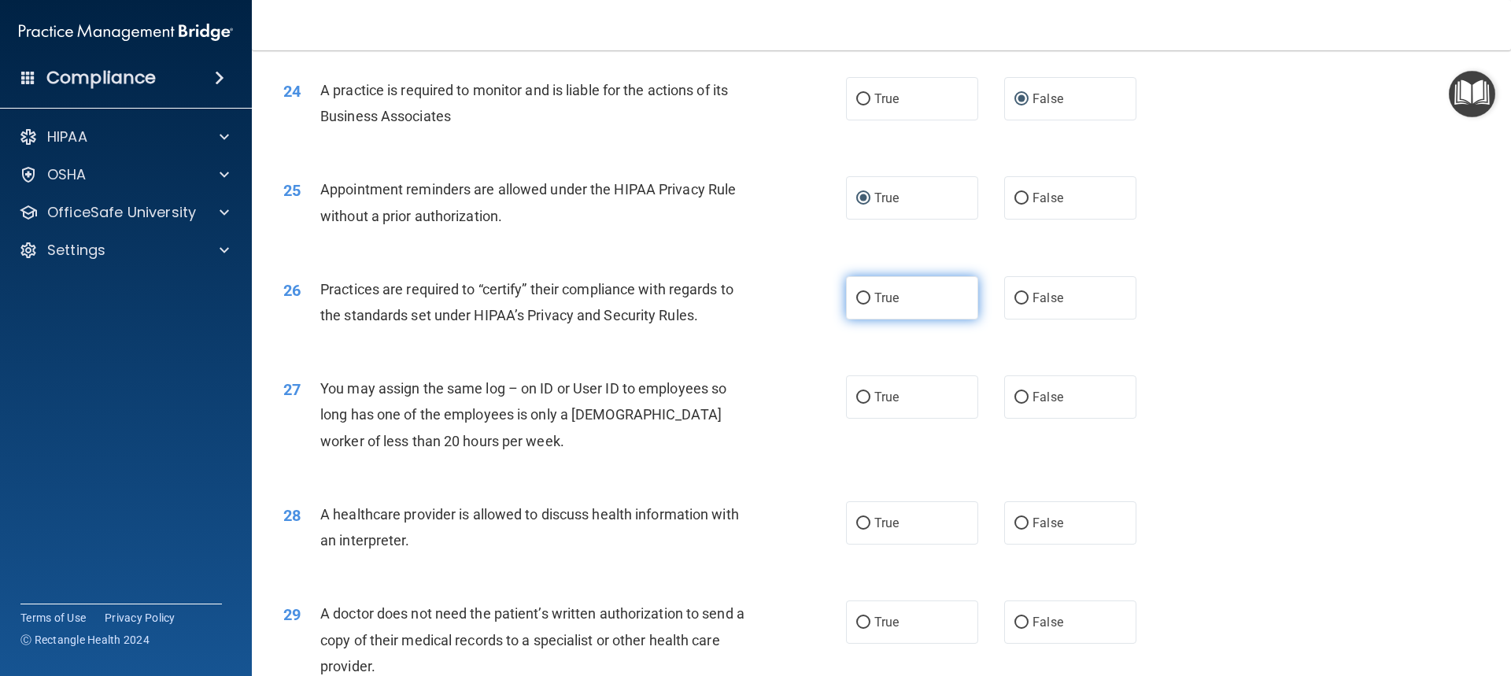
click at [848, 293] on label "True" at bounding box center [912, 297] width 132 height 43
click at [856, 293] on input "True" at bounding box center [863, 299] width 14 height 12
radio input "true"
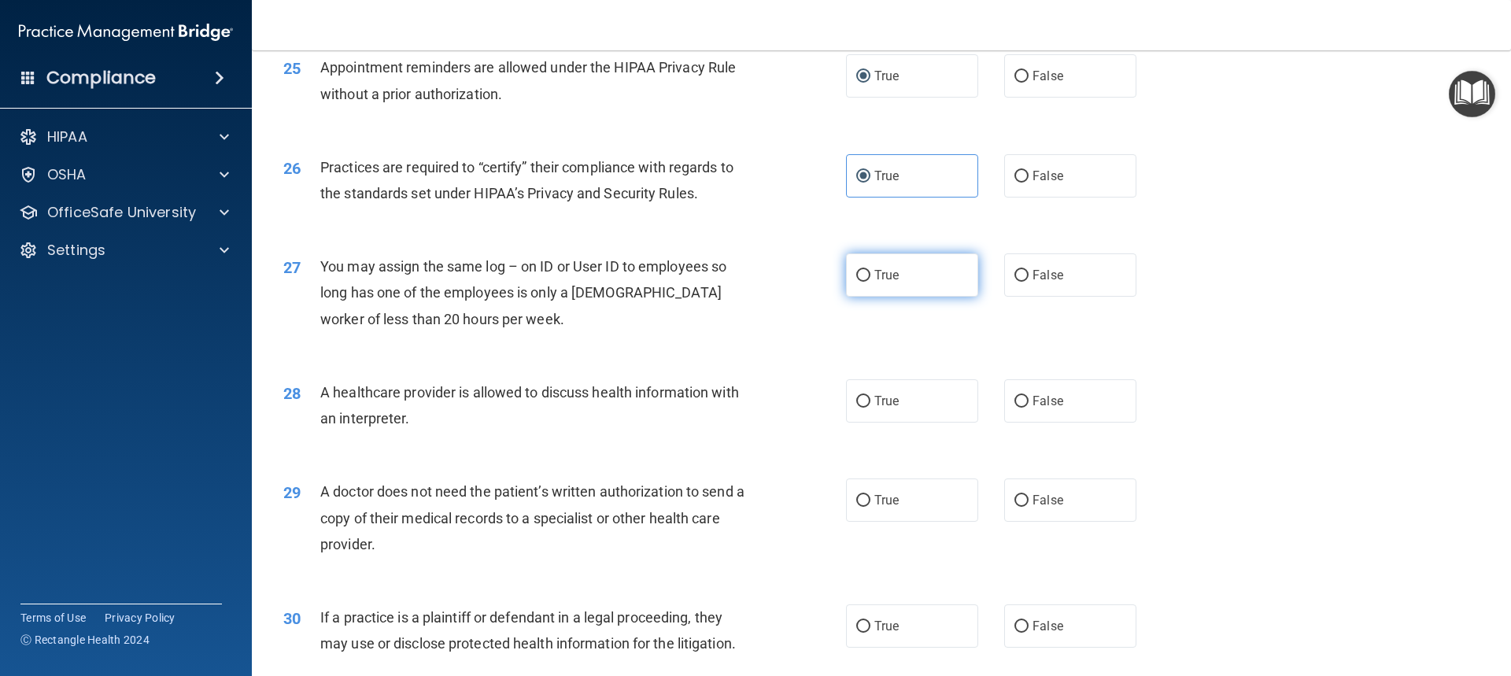
scroll to position [2911, 0]
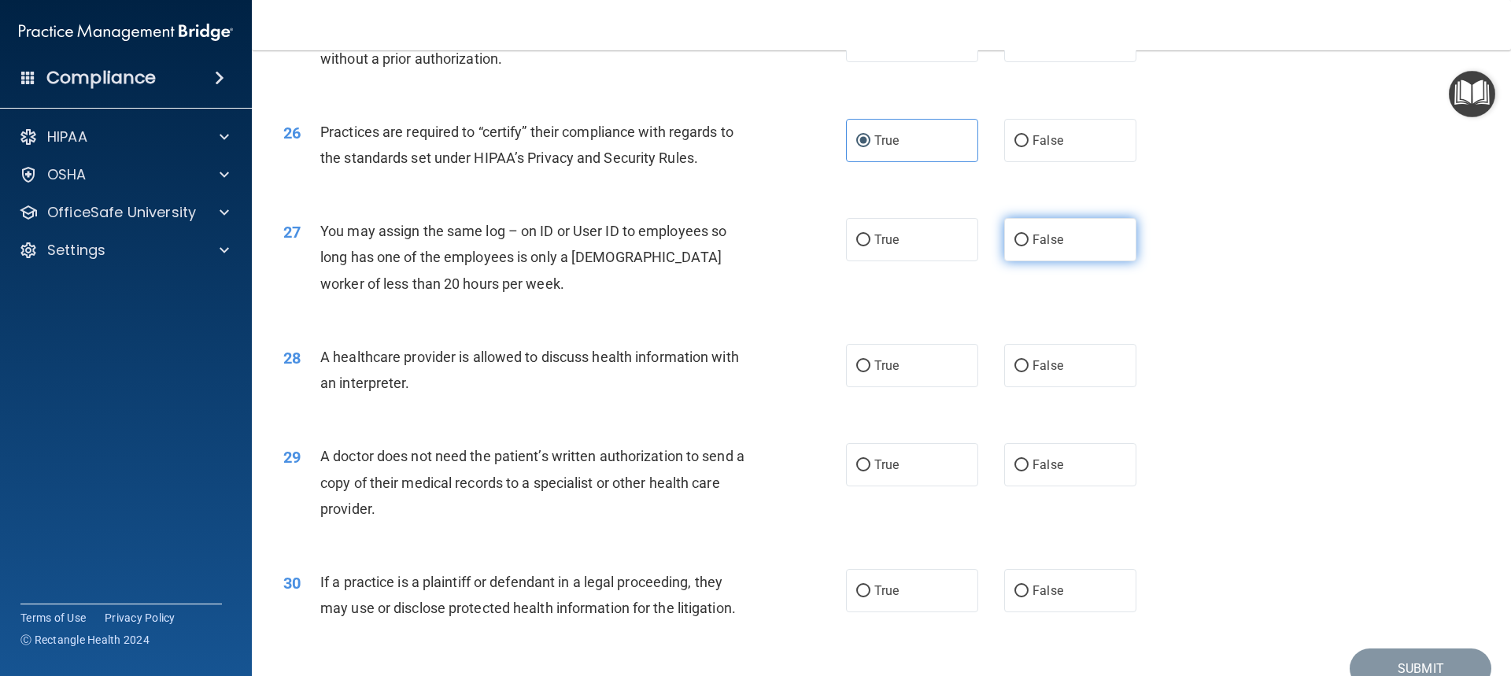
click at [1014, 243] on input "False" at bounding box center [1021, 240] width 14 height 12
radio input "true"
click at [856, 362] on input "True" at bounding box center [863, 366] width 14 height 12
radio input "true"
click at [1014, 360] on input "False" at bounding box center [1021, 366] width 14 height 12
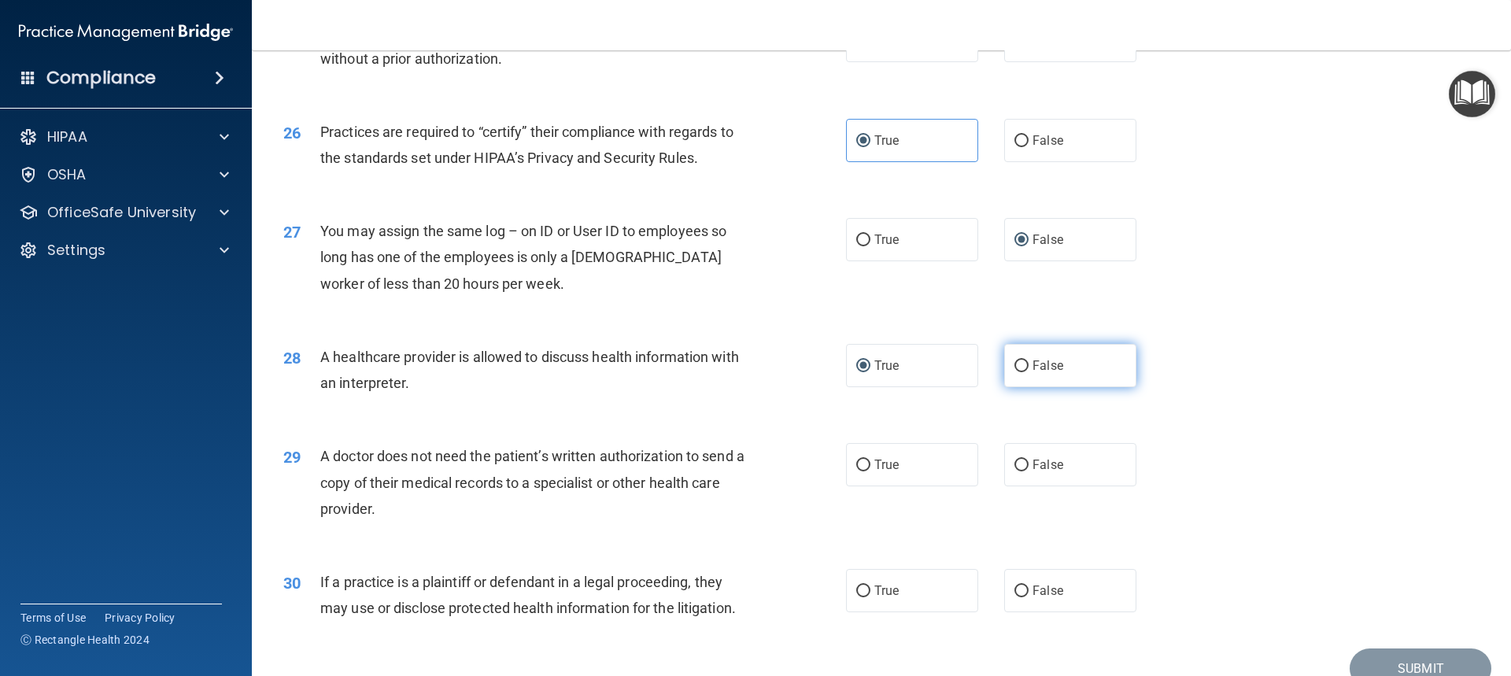
radio input "true"
radio input "false"
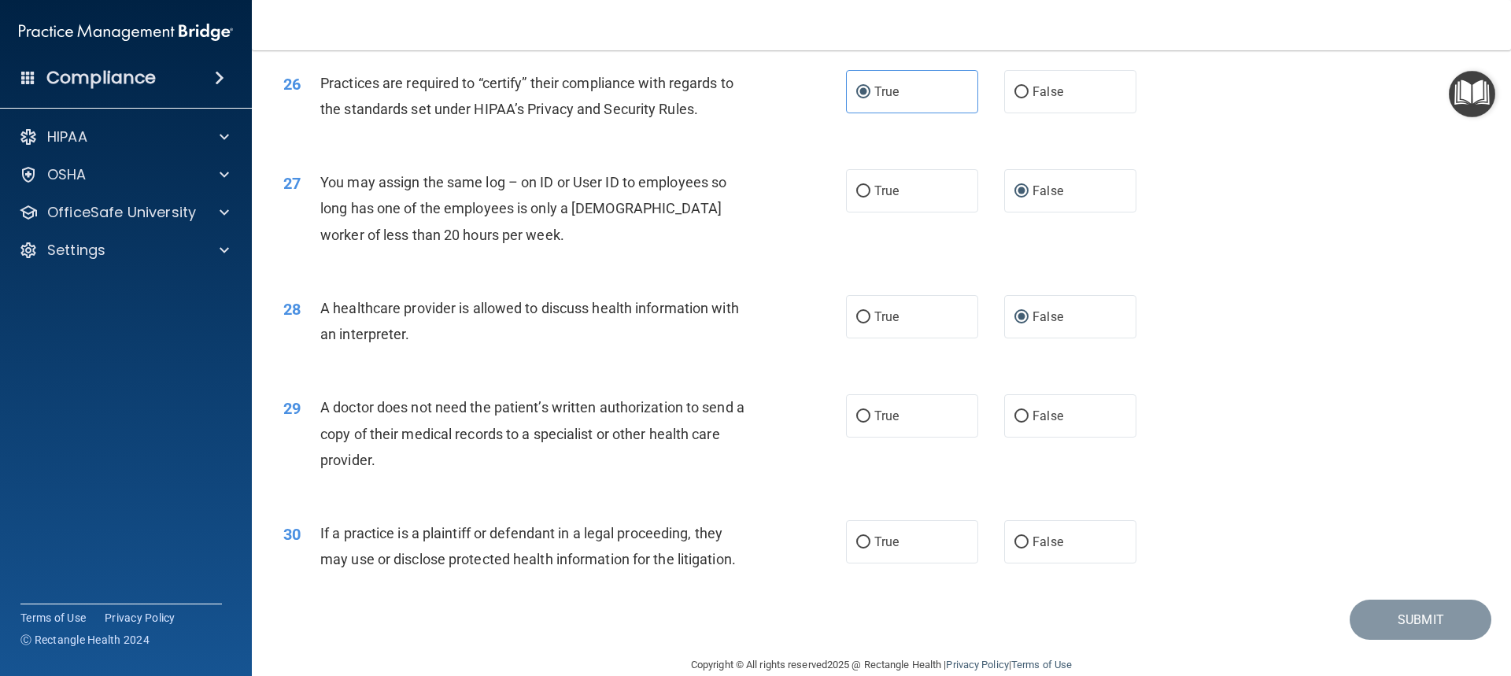
scroll to position [2986, 0]
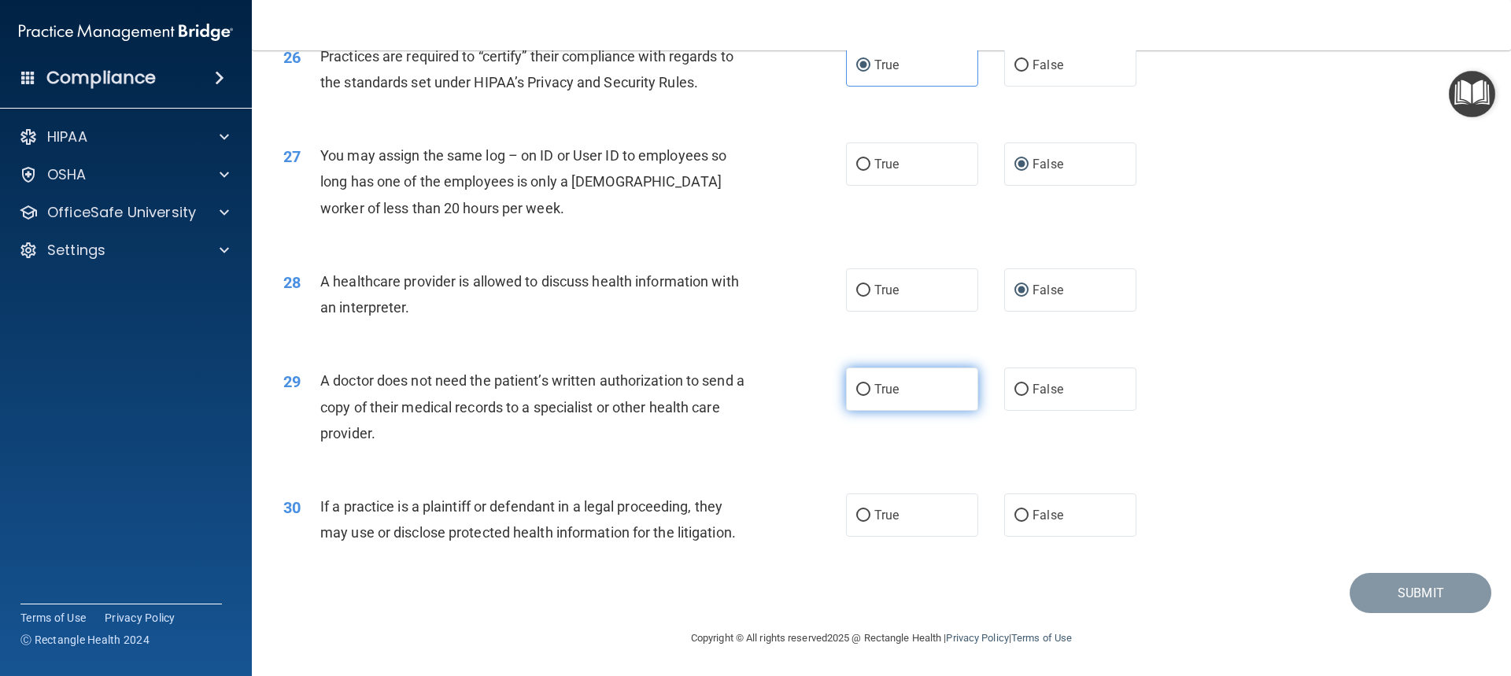
click at [861, 392] on input "True" at bounding box center [863, 390] width 14 height 12
radio input "true"
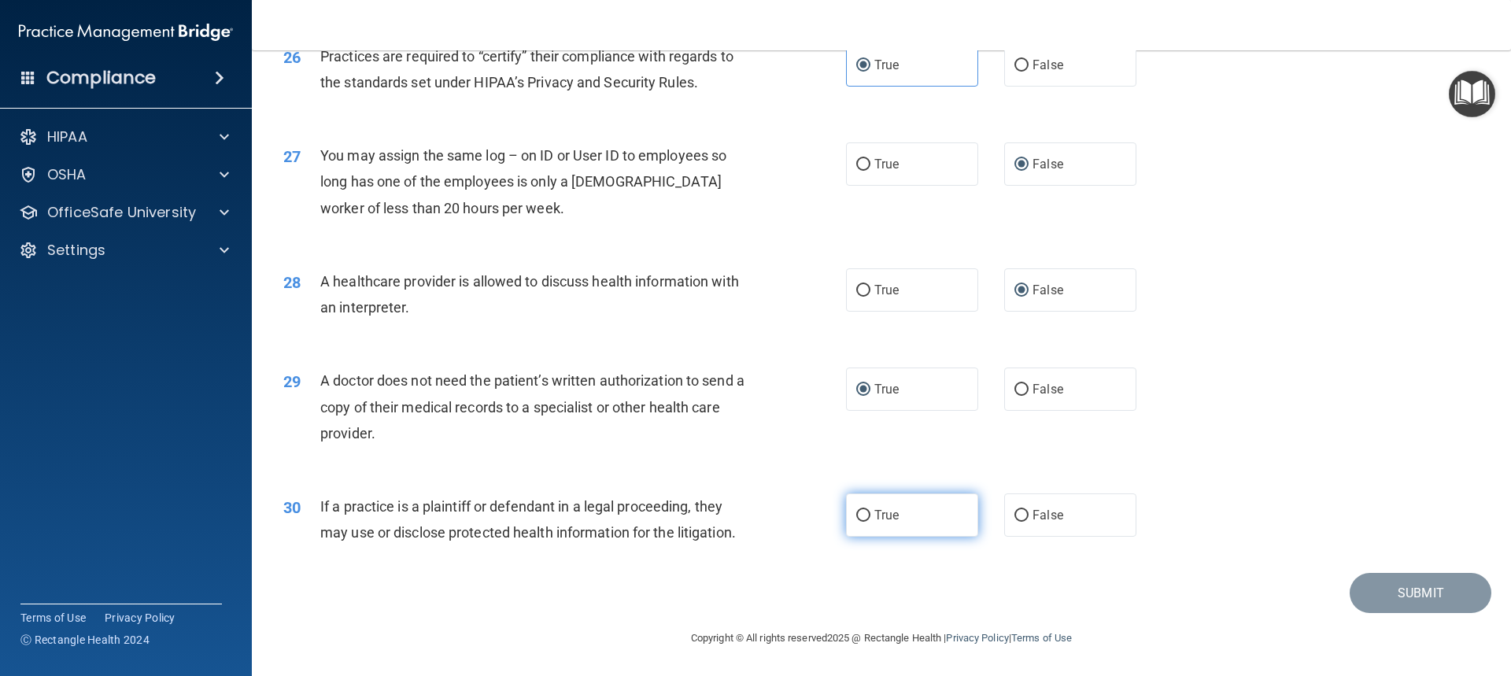
click at [857, 522] on input "True" at bounding box center [863, 516] width 14 height 12
radio input "true"
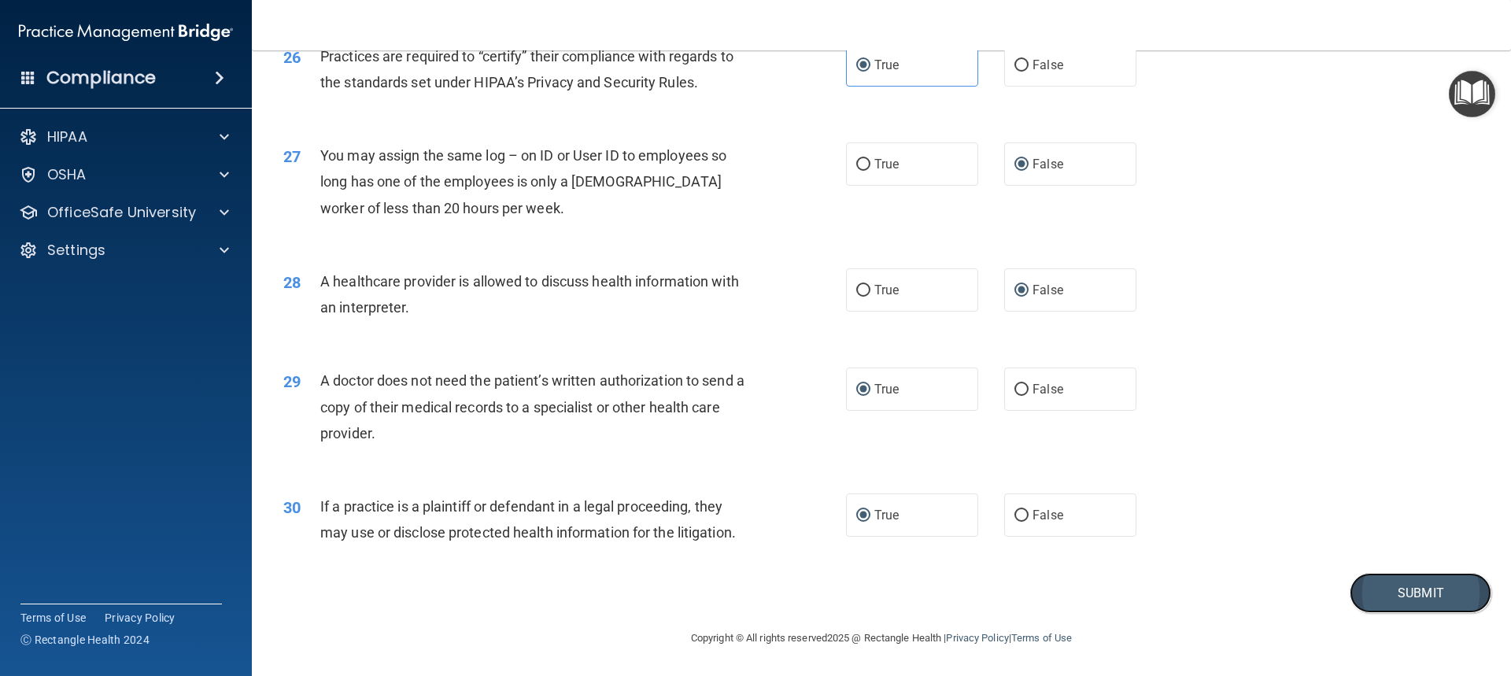
click at [1398, 596] on button "Submit" at bounding box center [1420, 593] width 142 height 40
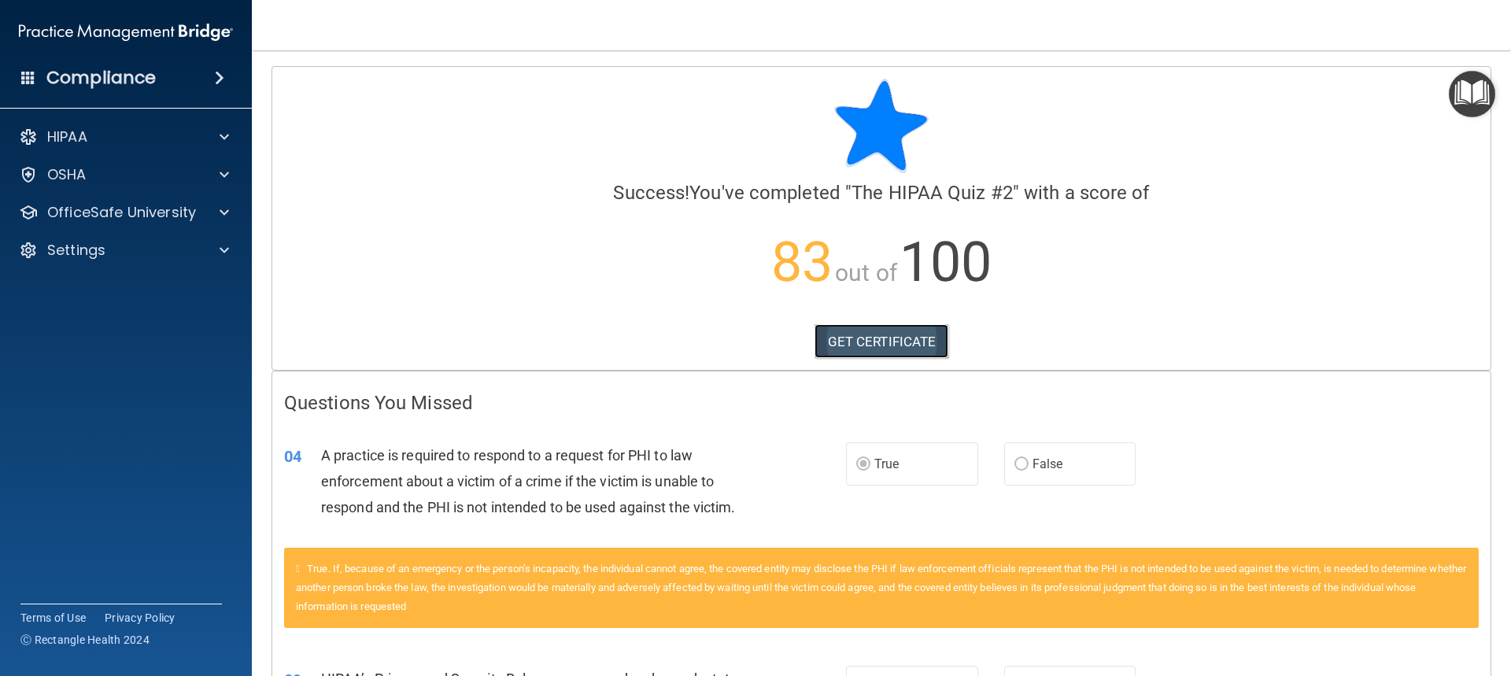
click at [833, 334] on link "GET CERTIFICATE" at bounding box center [881, 341] width 135 height 35
click at [86, 216] on p "OfficeSafe University" at bounding box center [121, 212] width 149 height 19
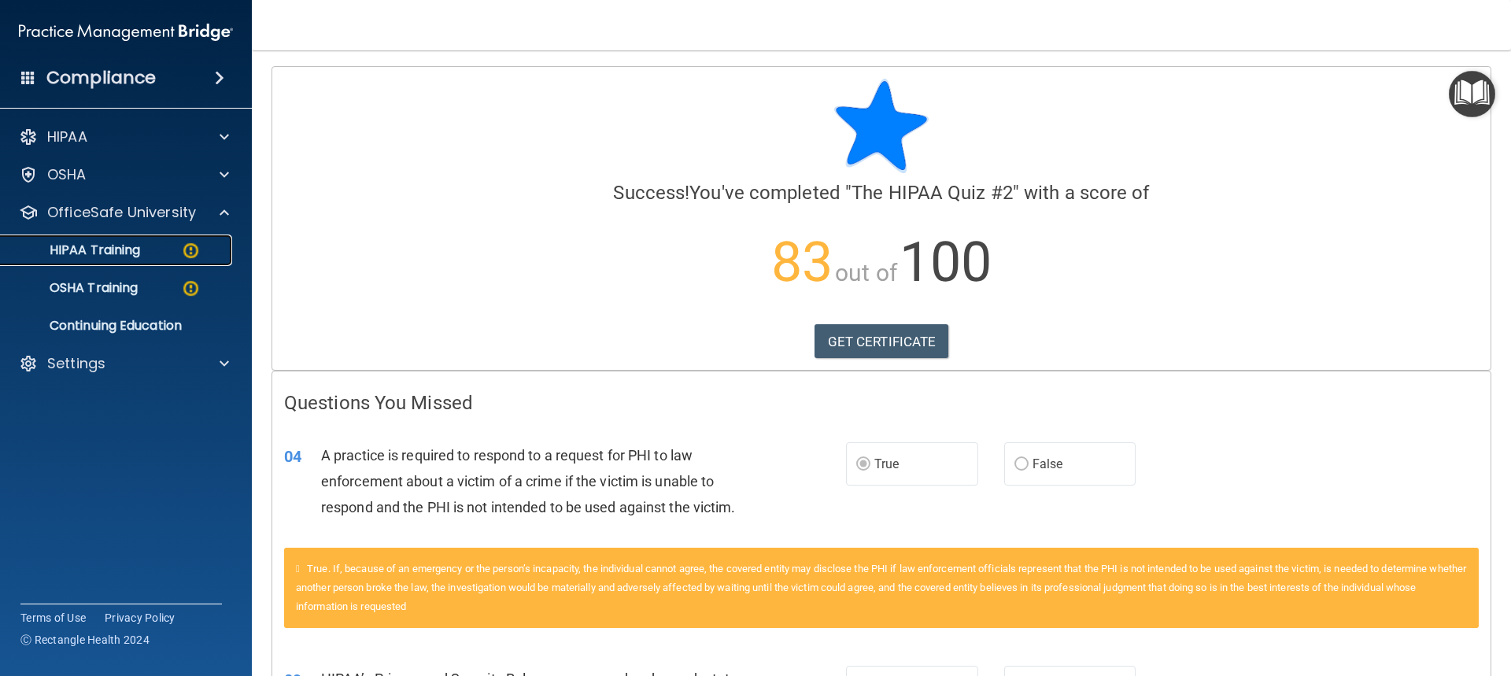
click at [98, 255] on p "HIPAA Training" at bounding box center [75, 250] width 130 height 16
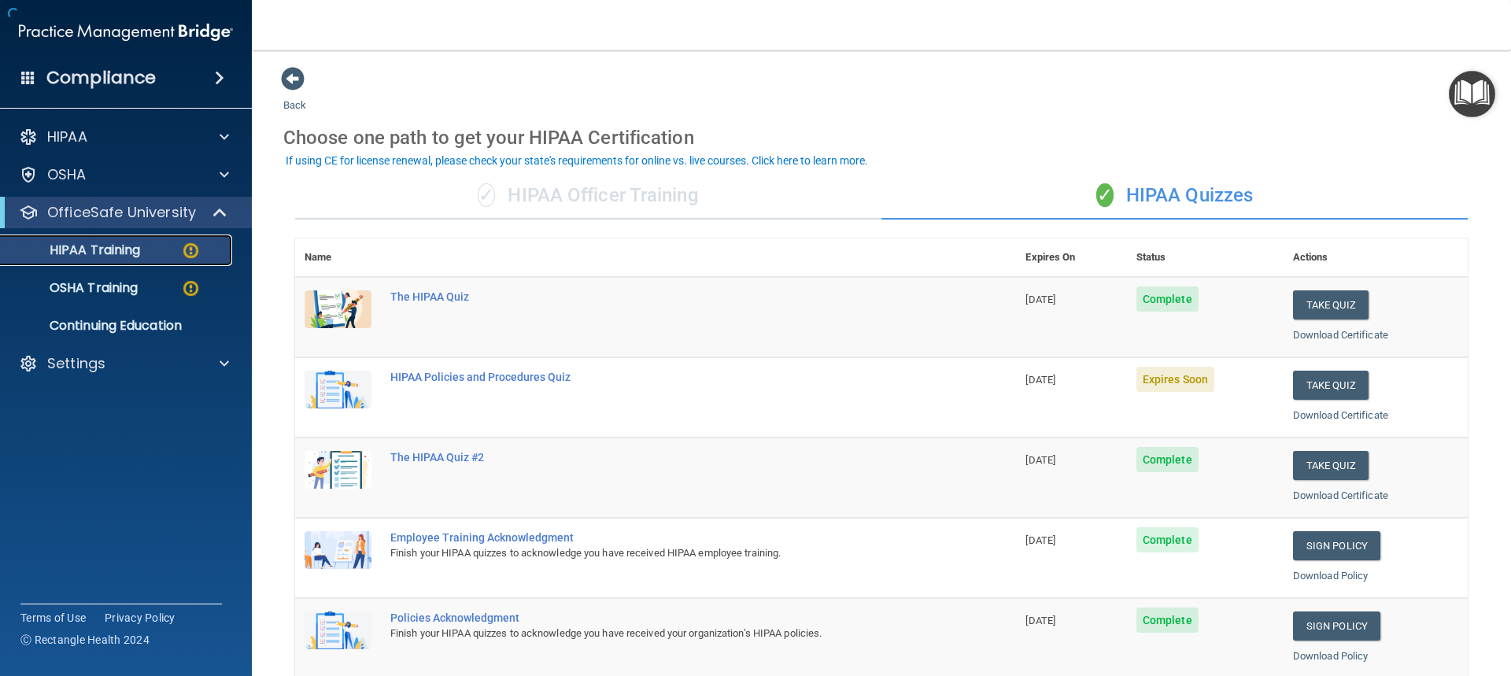
click at [132, 242] on p "HIPAA Training" at bounding box center [75, 250] width 130 height 16
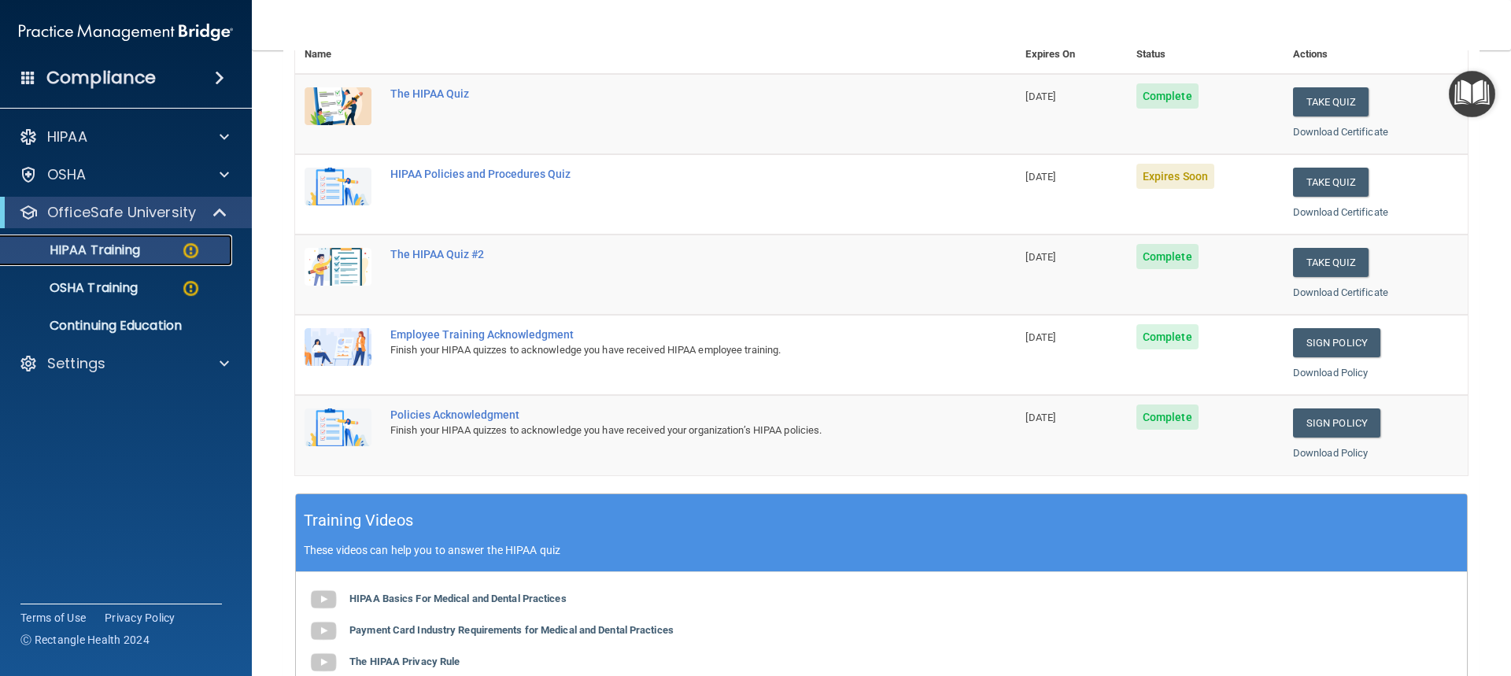
scroll to position [157, 0]
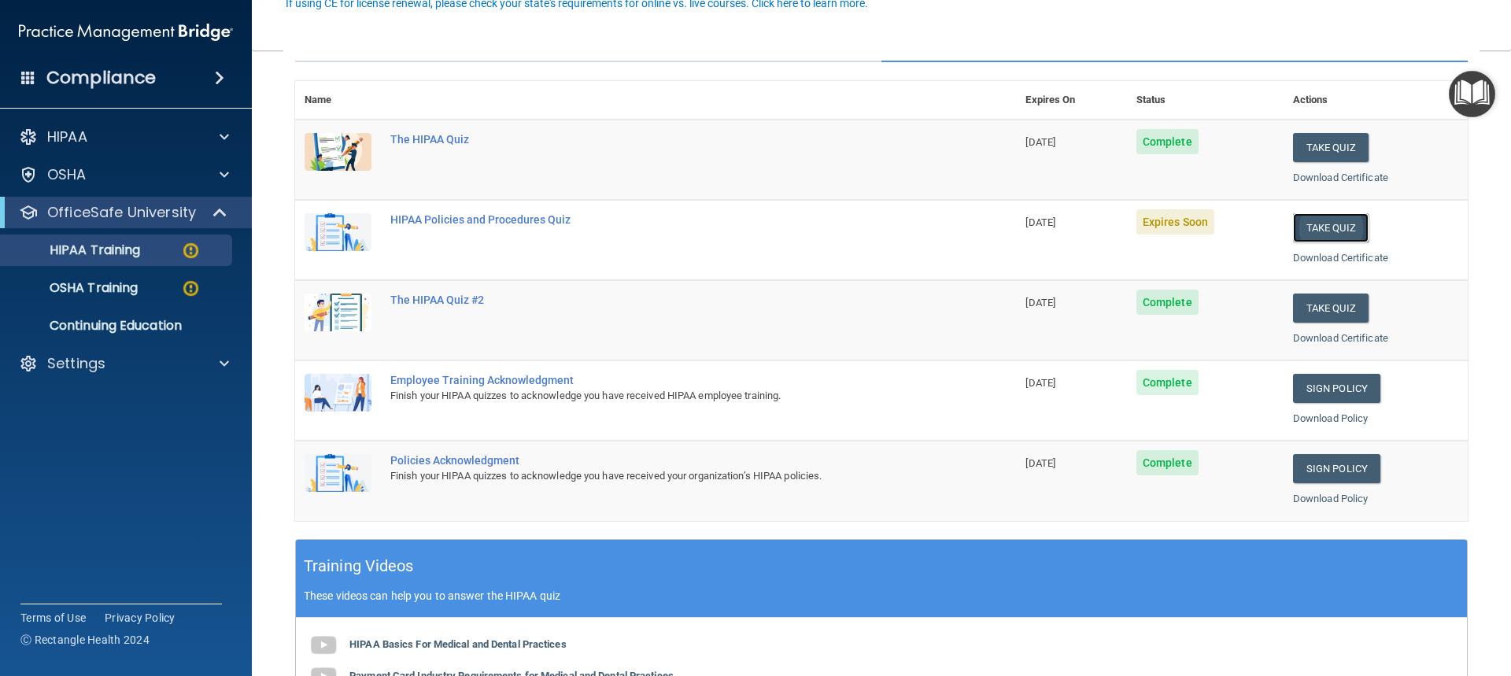
click at [1322, 227] on button "Take Quiz" at bounding box center [1331, 227] width 76 height 29
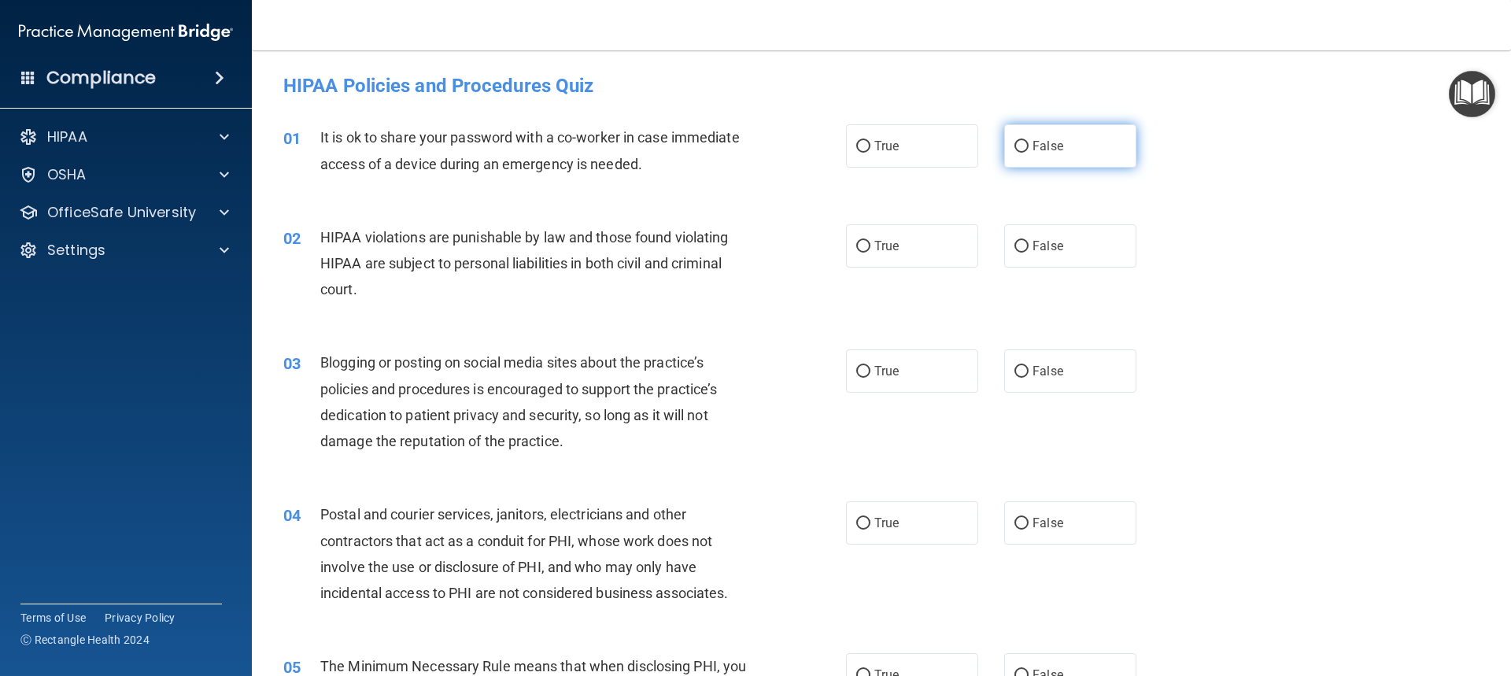
click at [1014, 147] on input "False" at bounding box center [1021, 147] width 14 height 12
radio input "true"
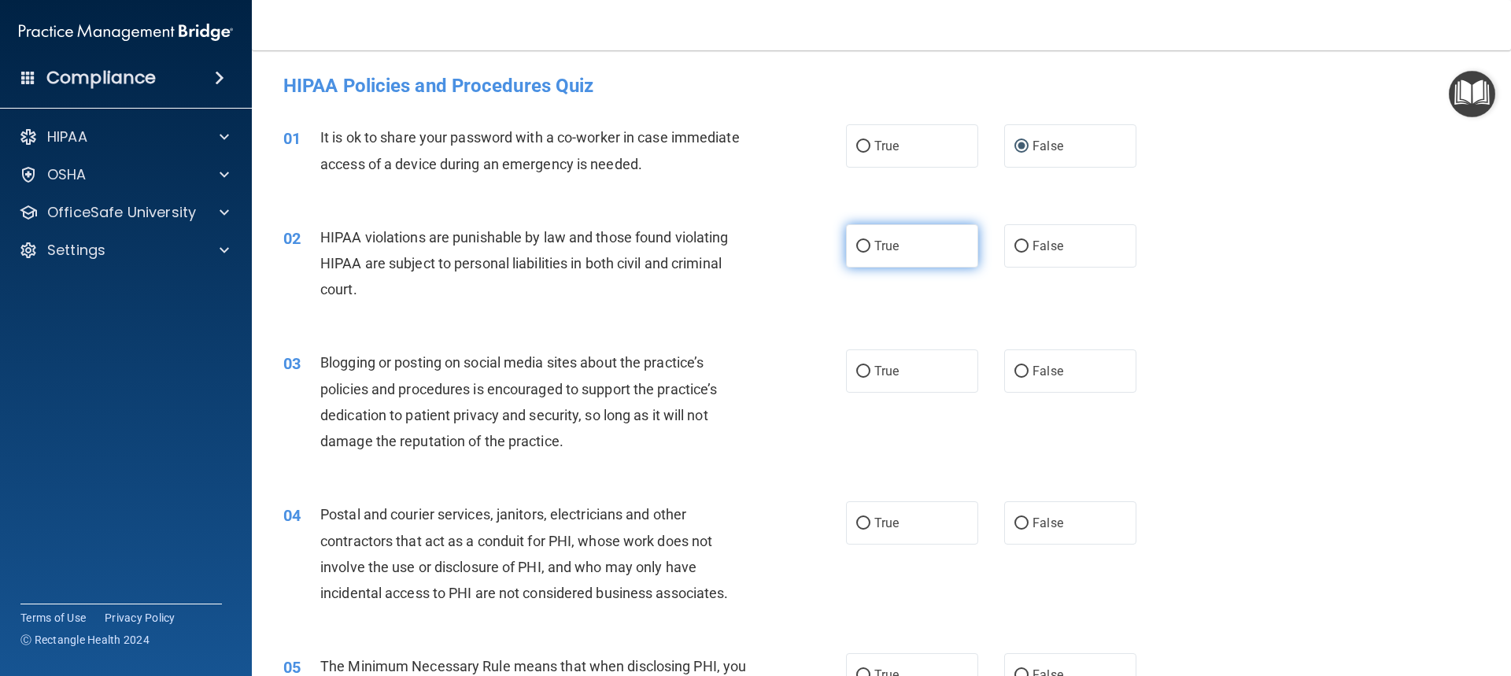
click at [858, 244] on input "True" at bounding box center [863, 247] width 14 height 12
radio input "true"
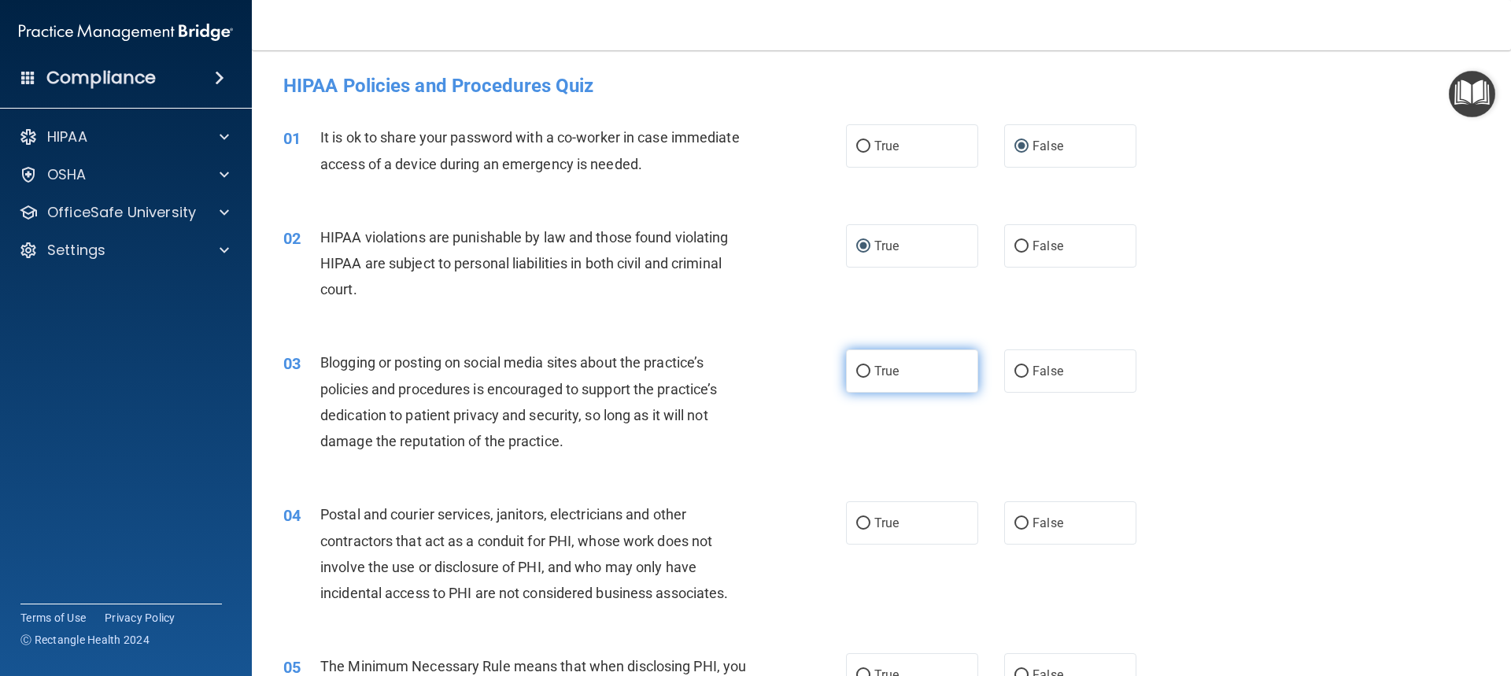
click at [856, 368] on input "True" at bounding box center [863, 372] width 14 height 12
radio input "true"
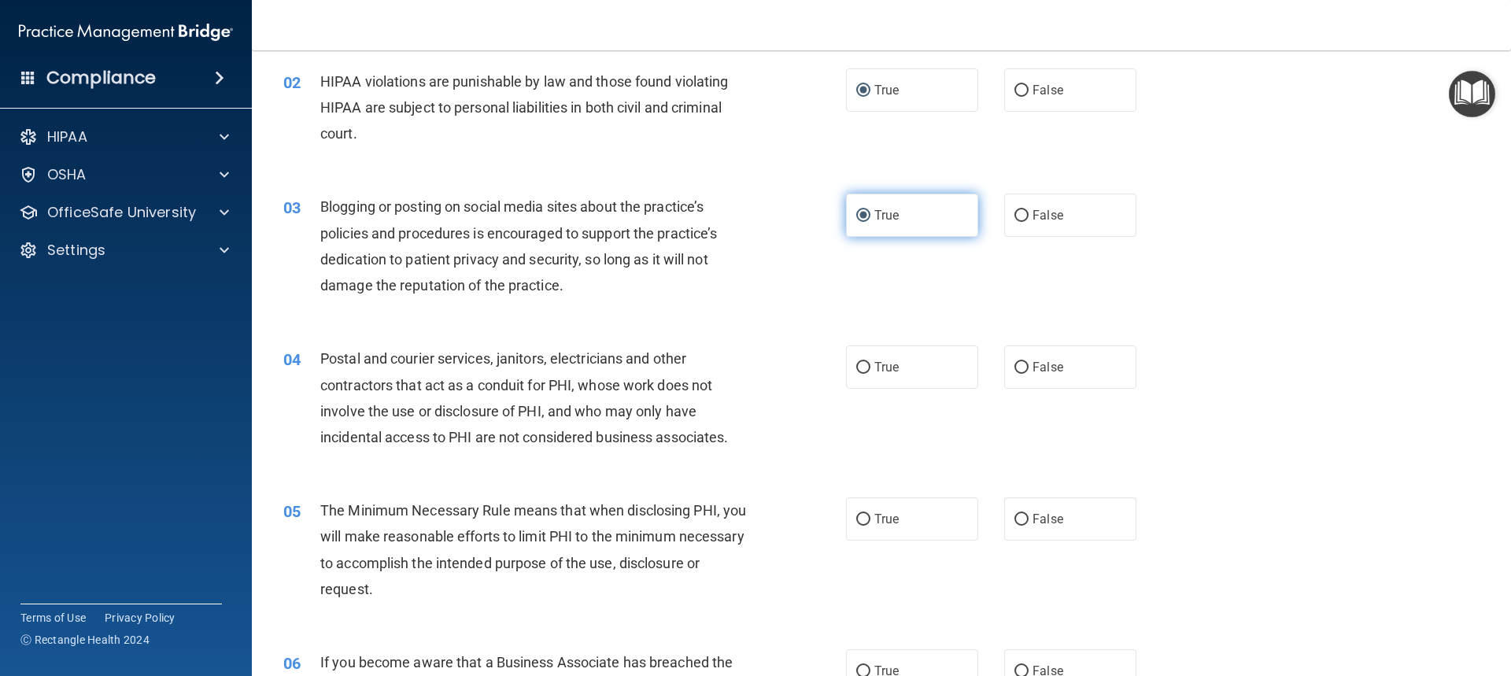
scroll to position [236, 0]
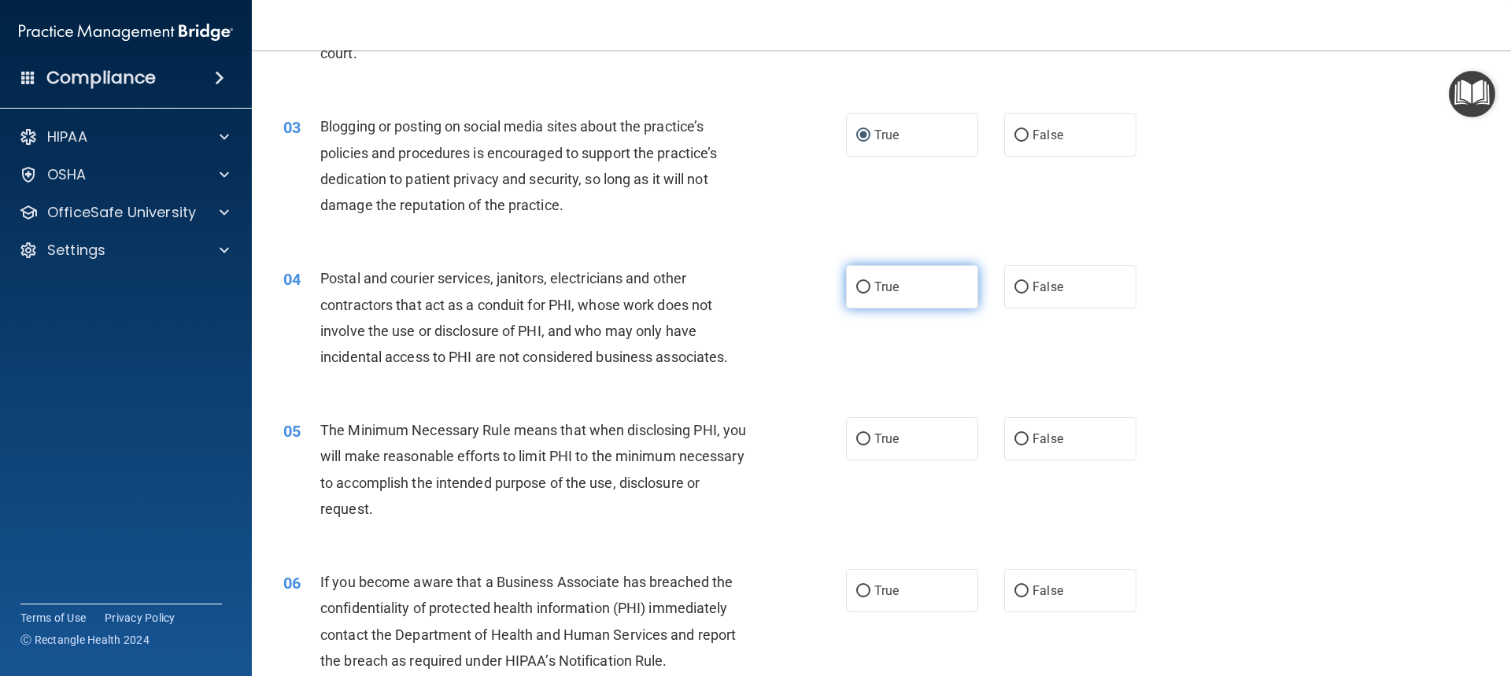
click at [858, 285] on input "True" at bounding box center [863, 288] width 14 height 12
radio input "true"
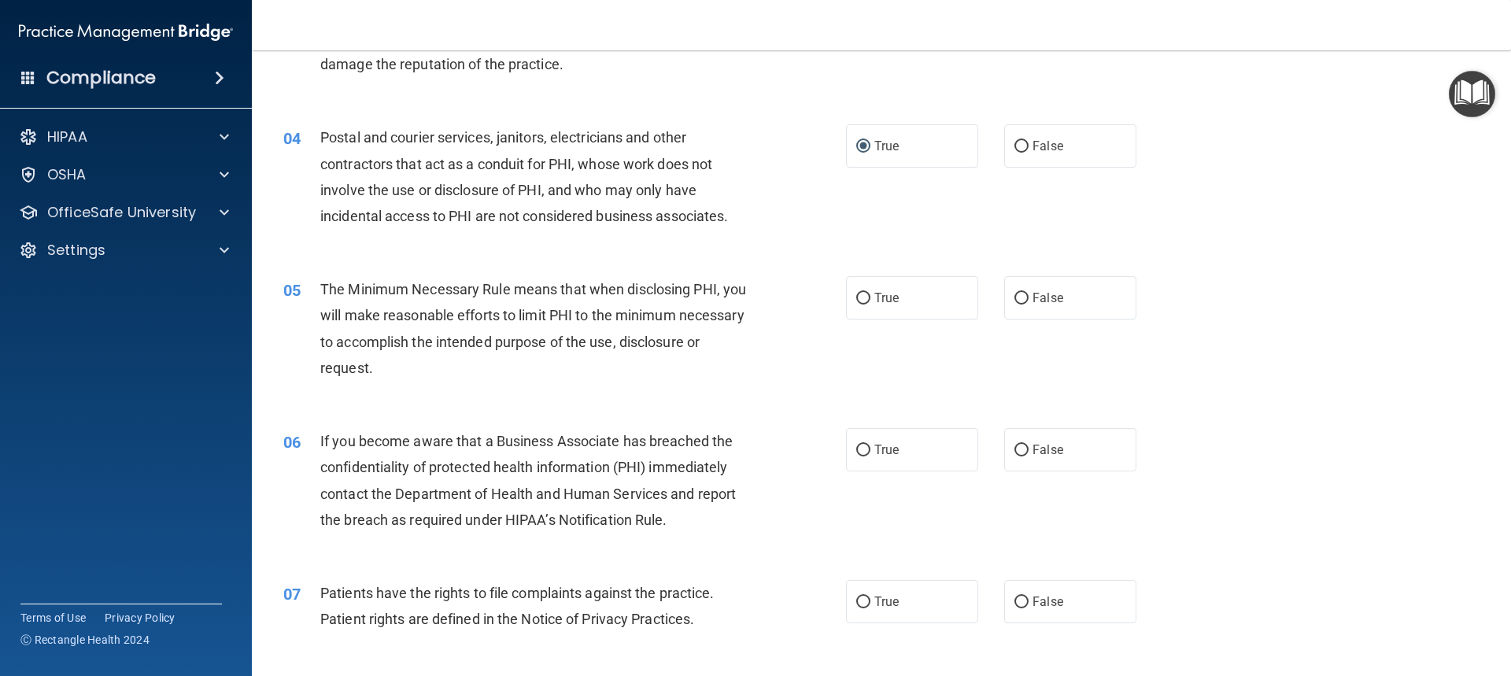
scroll to position [472, 0]
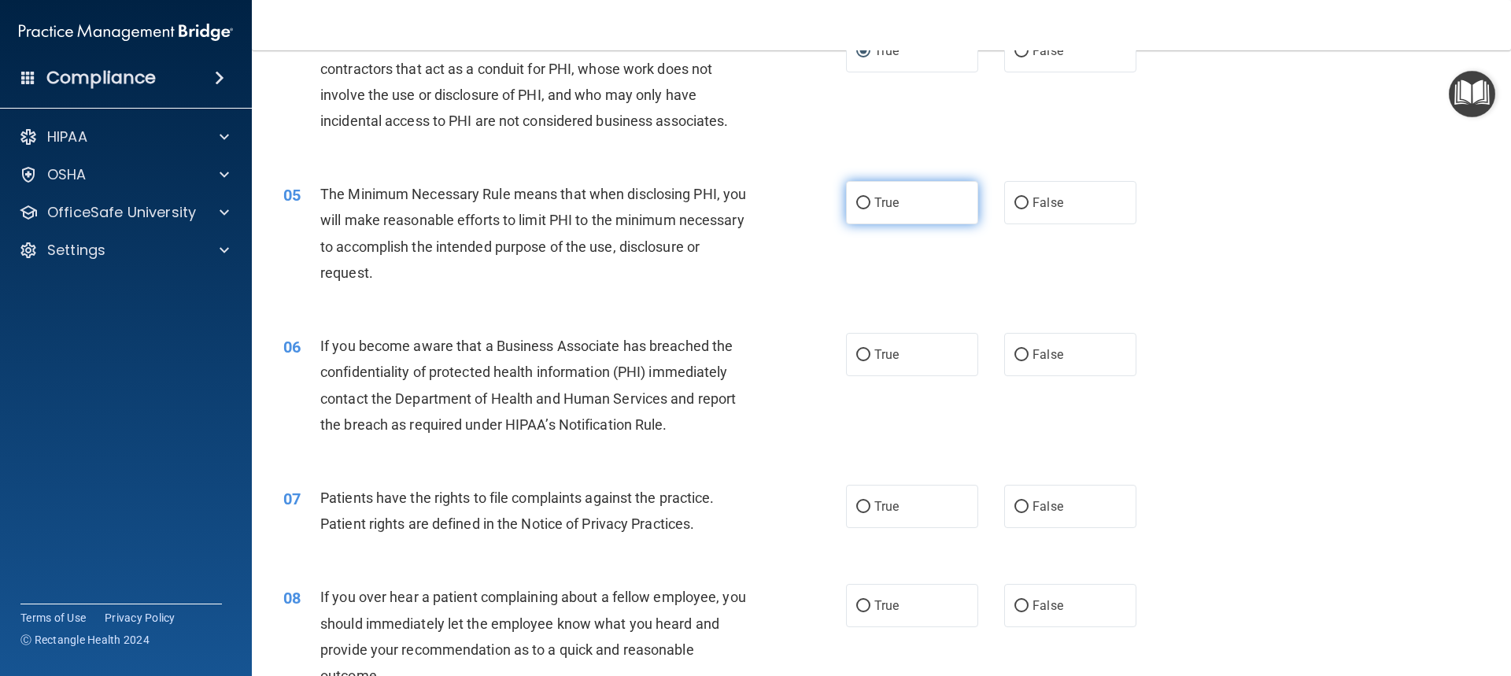
click at [856, 205] on input "True" at bounding box center [863, 203] width 14 height 12
radio input "true"
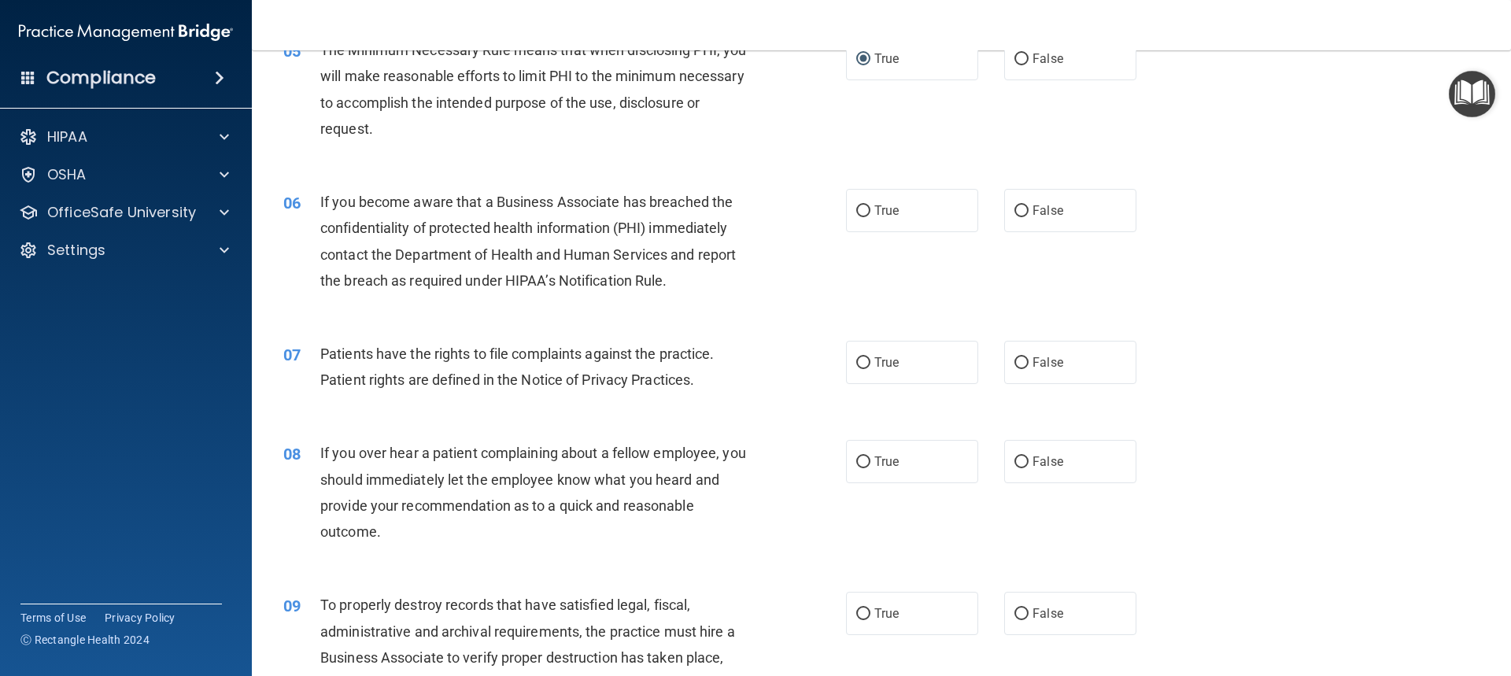
scroll to position [629, 0]
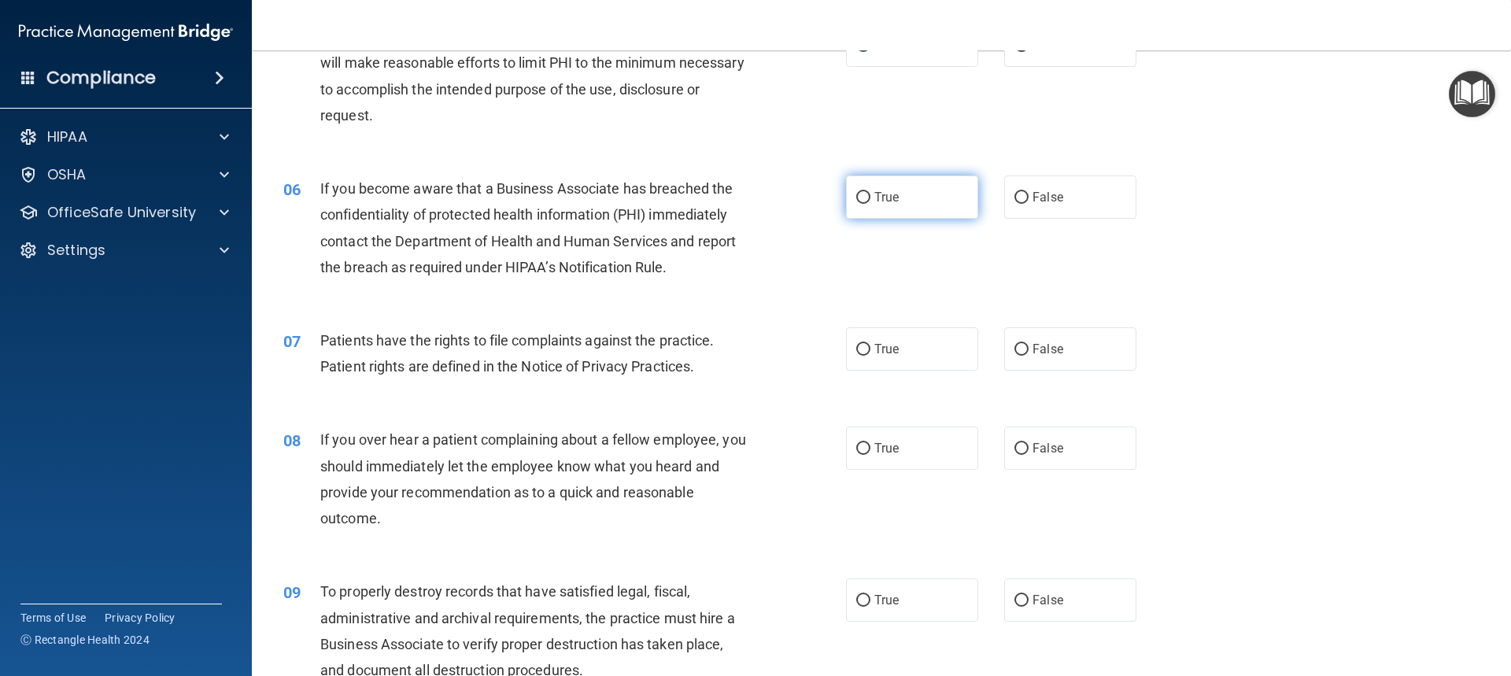
click at [865, 199] on label "True" at bounding box center [912, 196] width 132 height 43
click at [865, 199] on input "True" at bounding box center [863, 198] width 14 height 12
radio input "true"
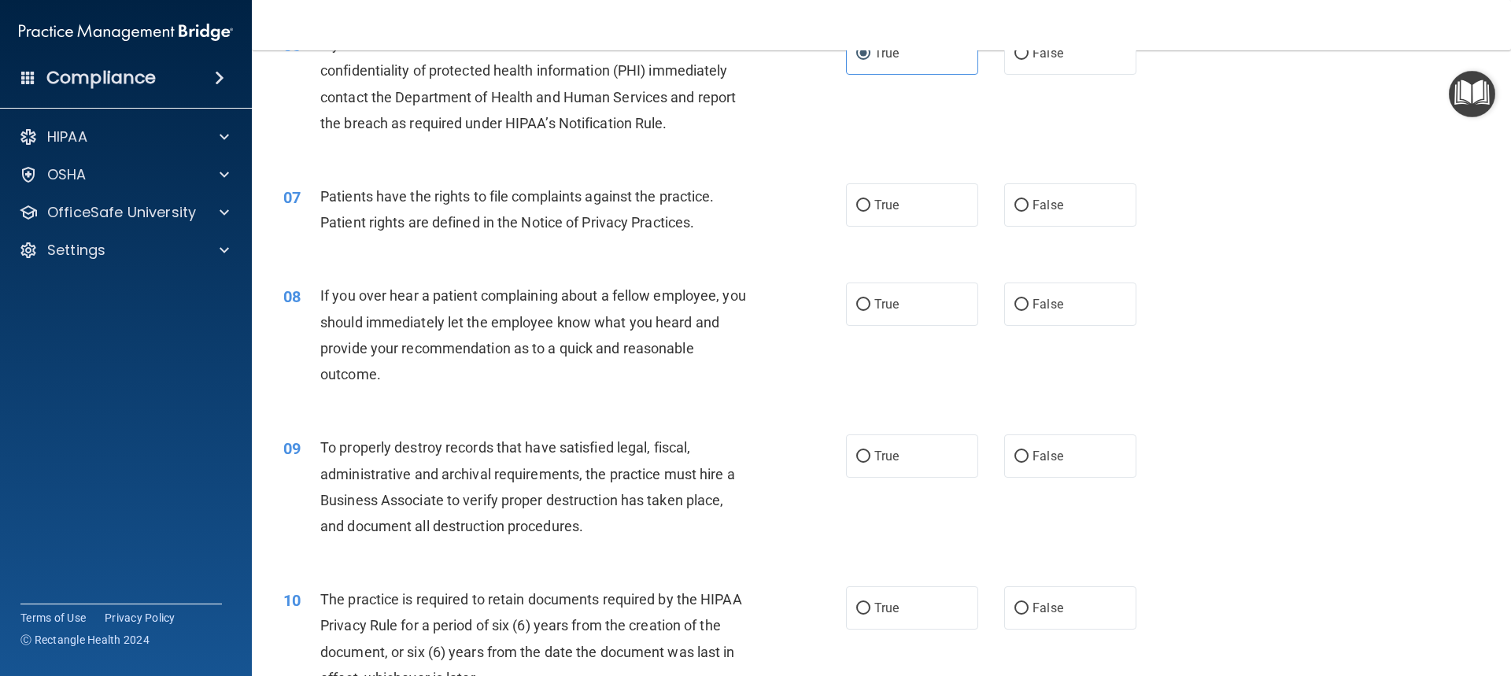
scroll to position [787, 0]
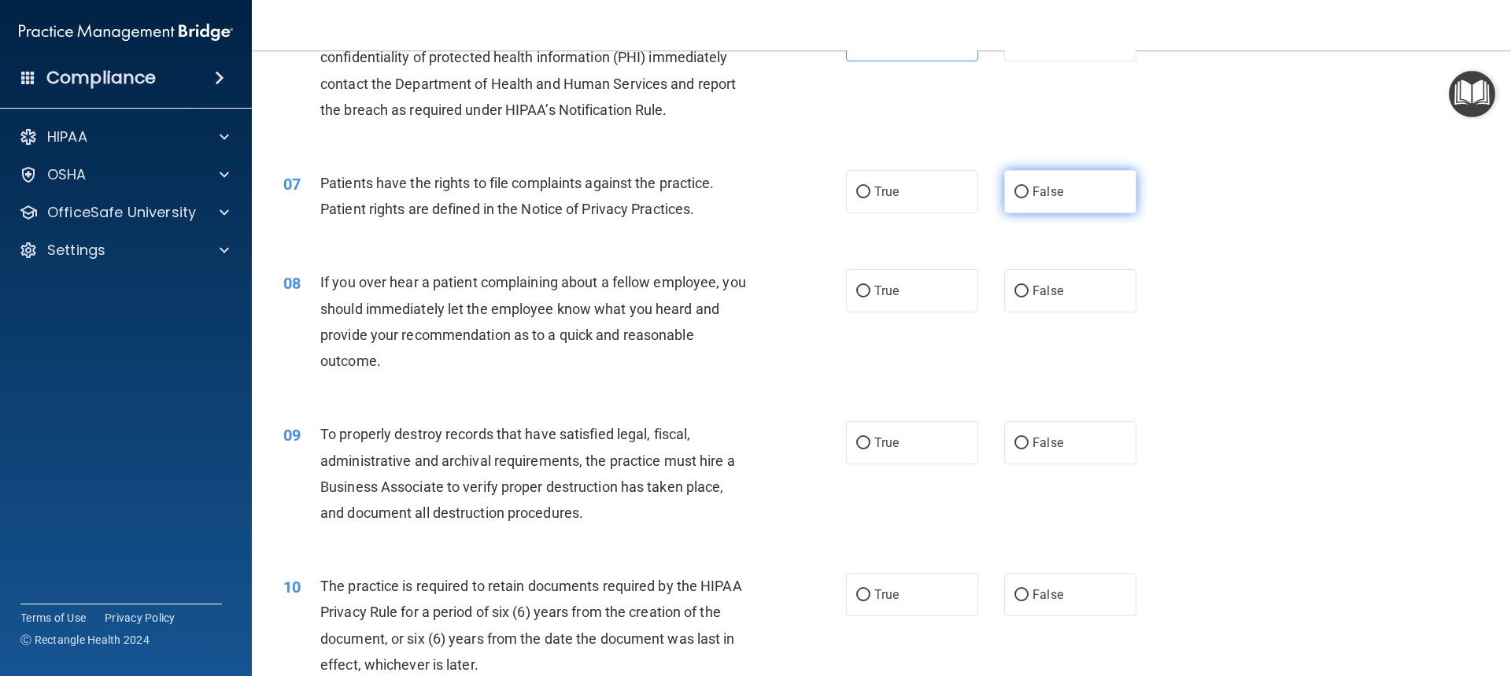
click at [1014, 192] on input "False" at bounding box center [1021, 192] width 14 height 12
radio input "true"
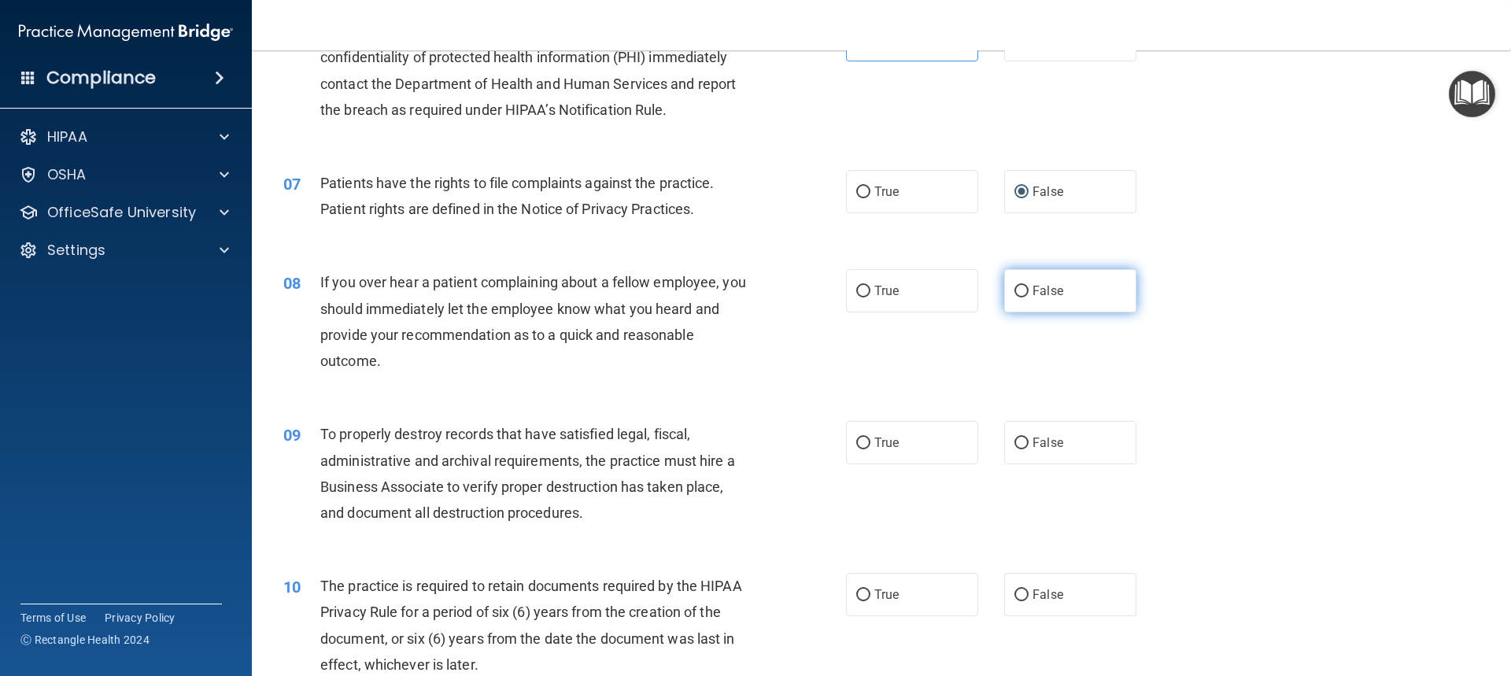
click at [1014, 291] on input "False" at bounding box center [1021, 292] width 14 height 12
radio input "true"
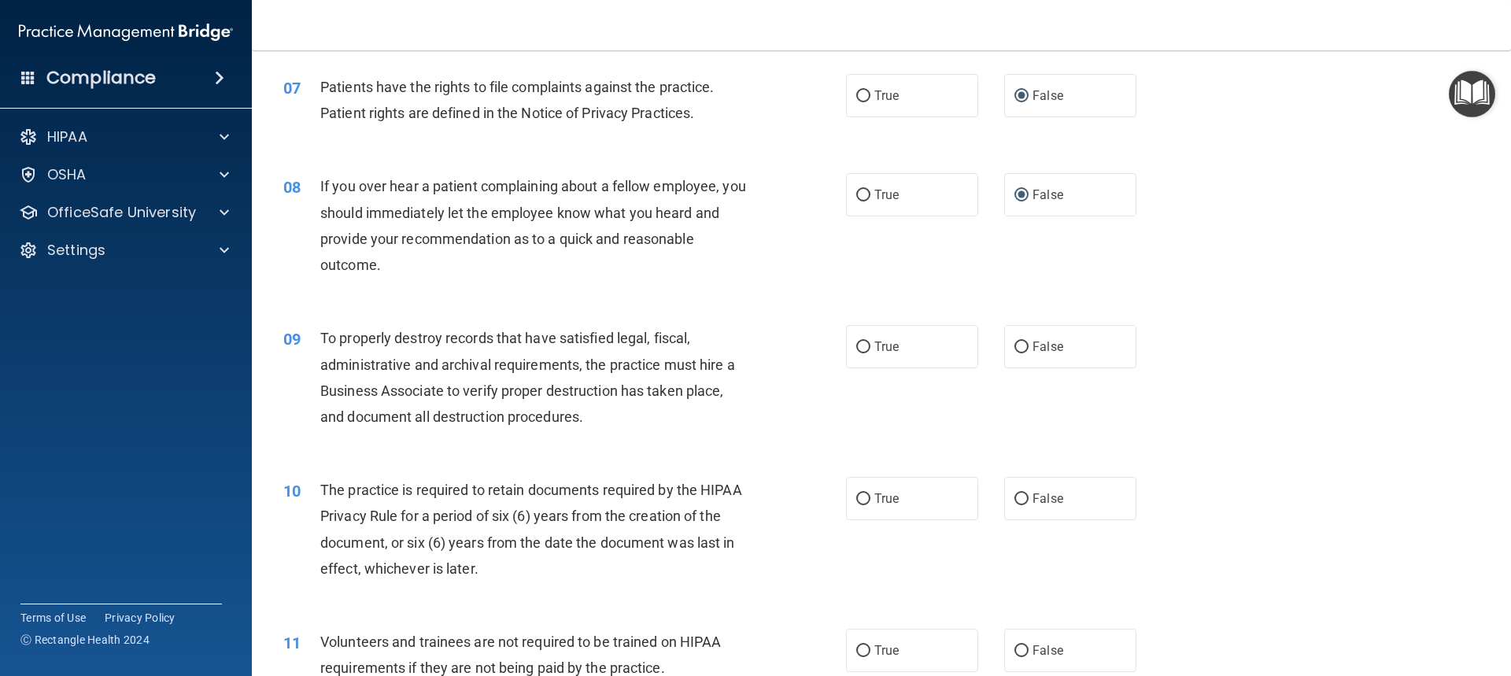
scroll to position [1023, 0]
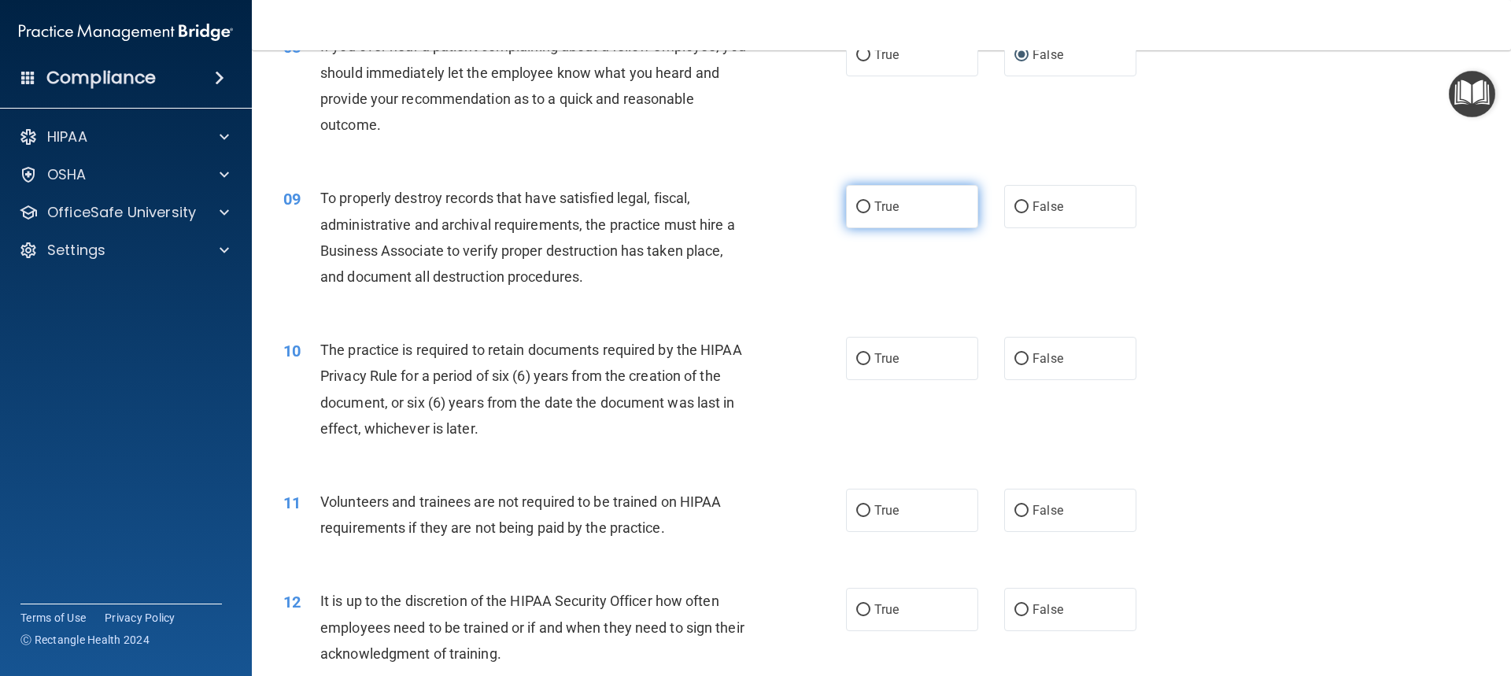
click at [858, 202] on input "True" at bounding box center [863, 207] width 14 height 12
radio input "true"
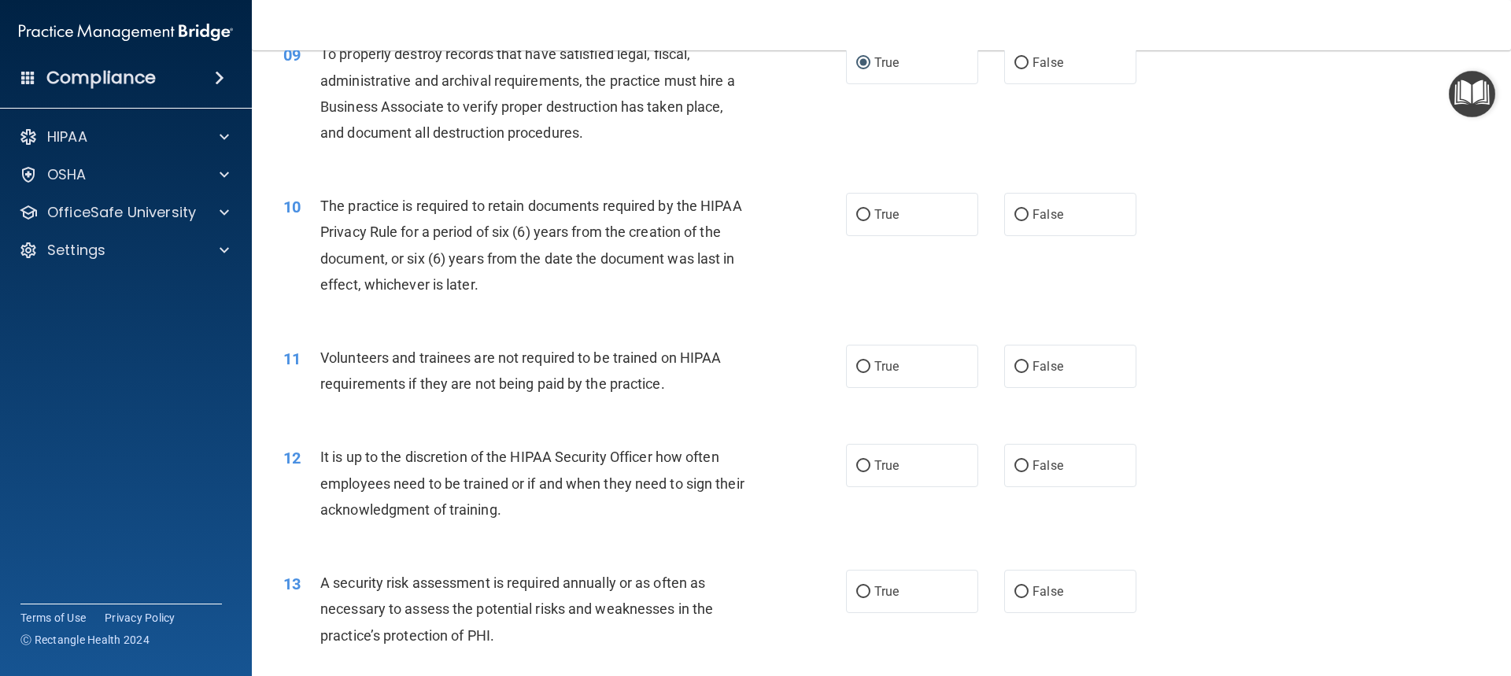
scroll to position [1180, 0]
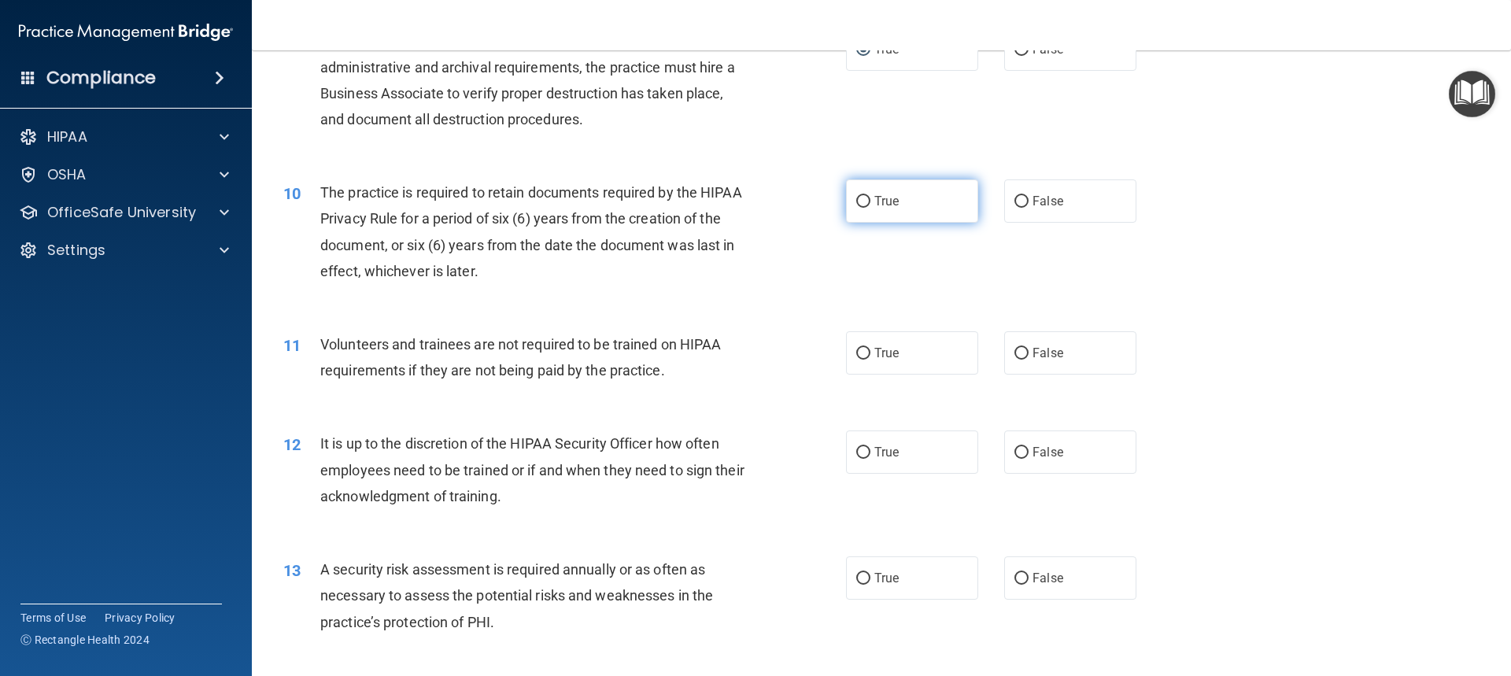
click at [856, 202] on input "True" at bounding box center [863, 202] width 14 height 12
radio input "true"
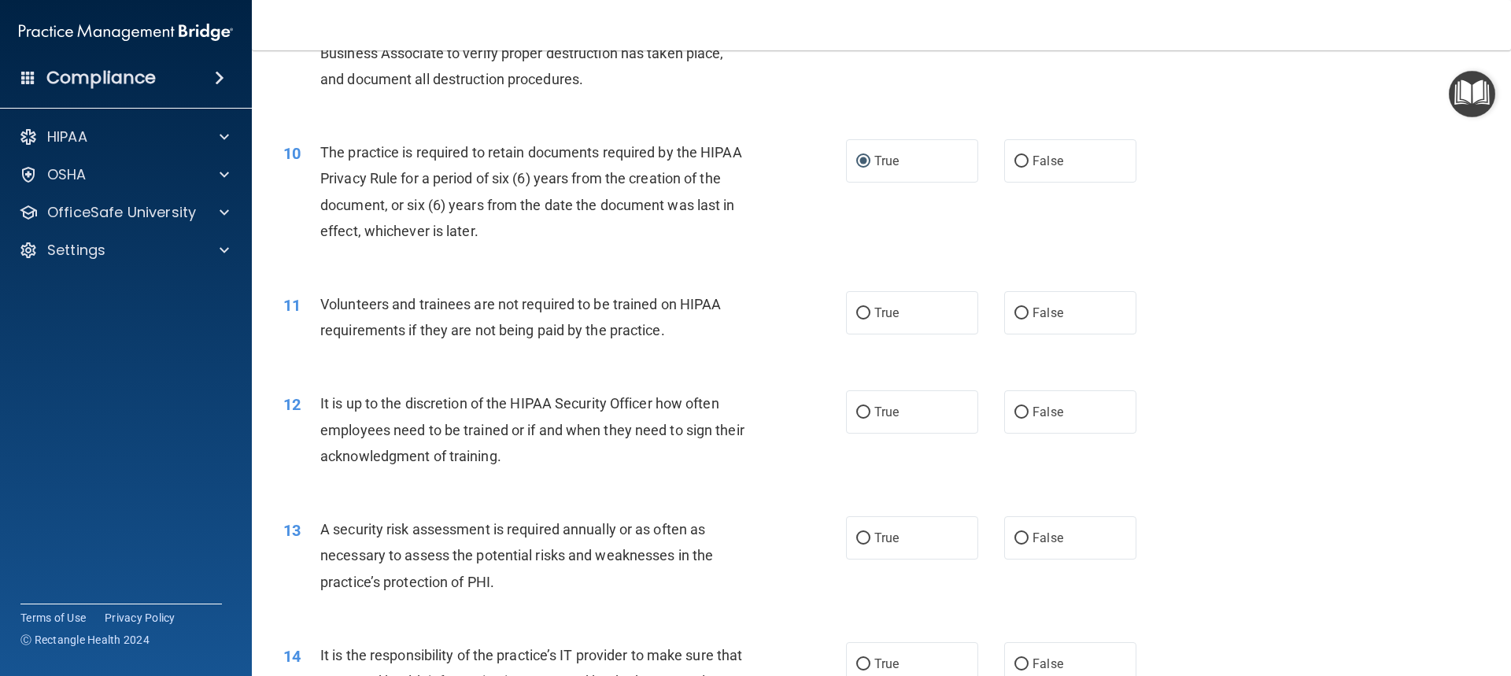
scroll to position [1337, 0]
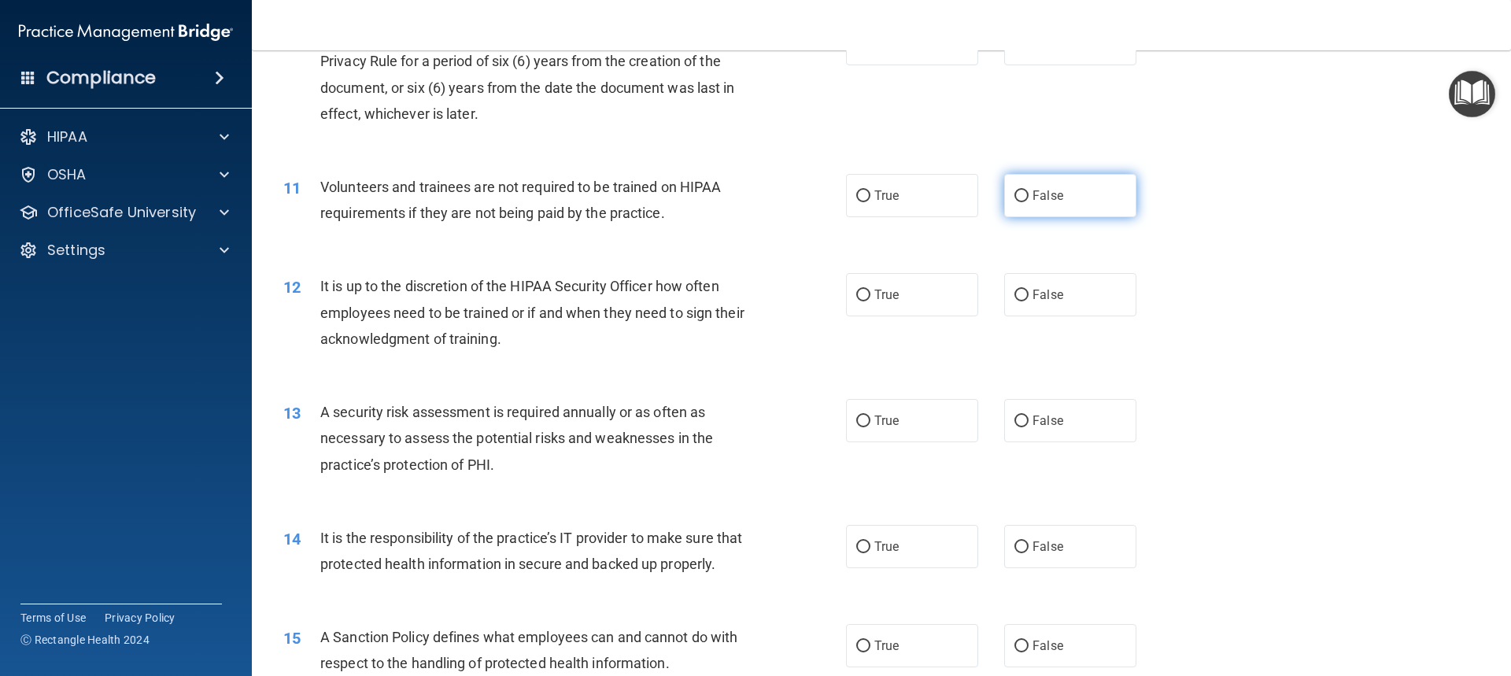
click at [1014, 197] on input "False" at bounding box center [1021, 196] width 14 height 12
radio input "true"
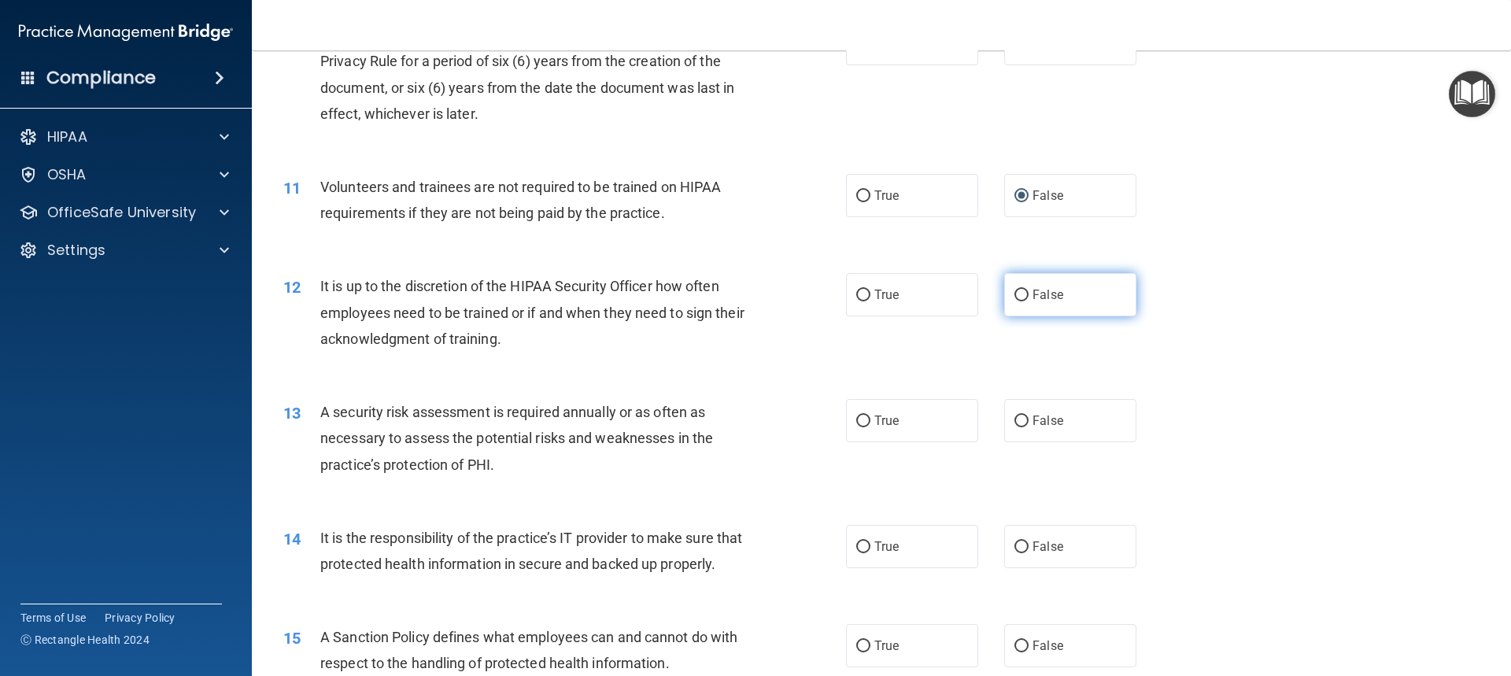
click at [1014, 290] on input "False" at bounding box center [1021, 296] width 14 height 12
radio input "true"
click at [846, 416] on label "True" at bounding box center [912, 420] width 132 height 43
click at [856, 416] on input "True" at bounding box center [863, 421] width 14 height 12
radio input "true"
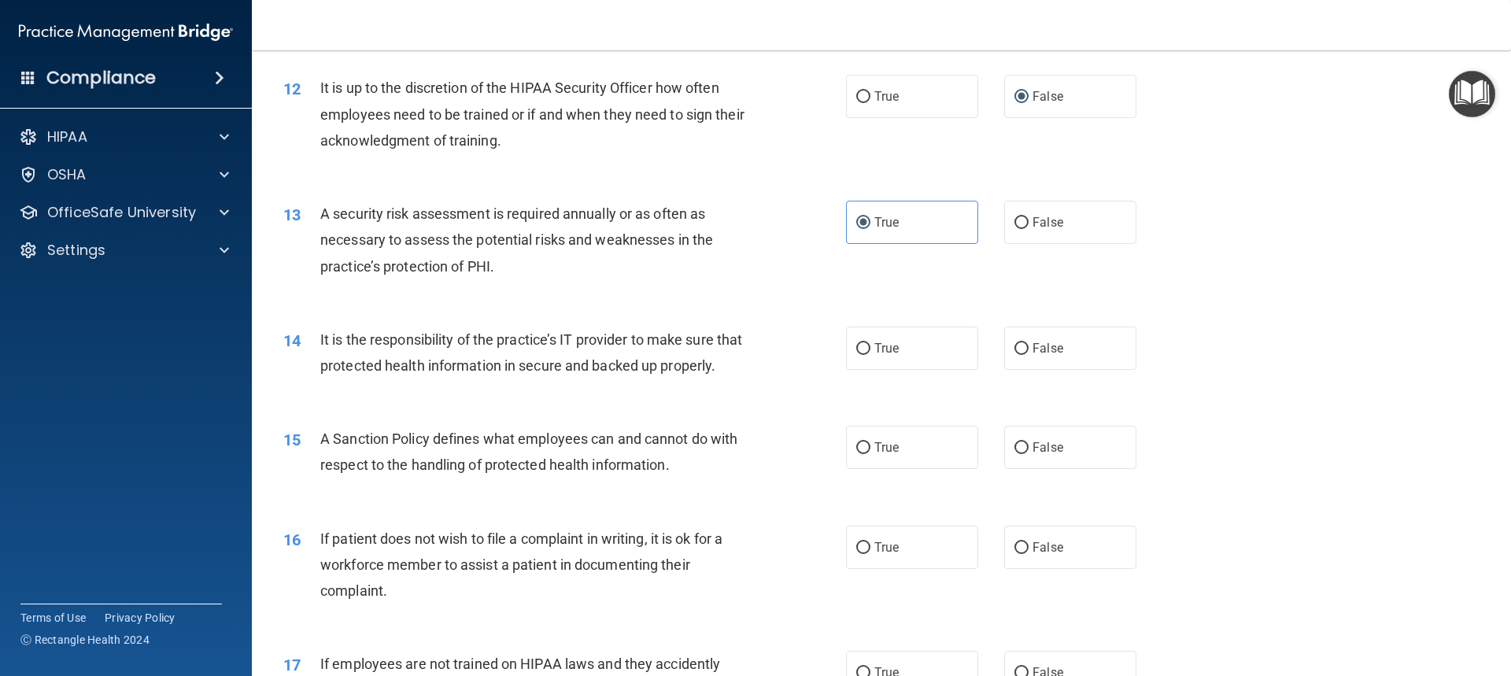
scroll to position [1573, 0]
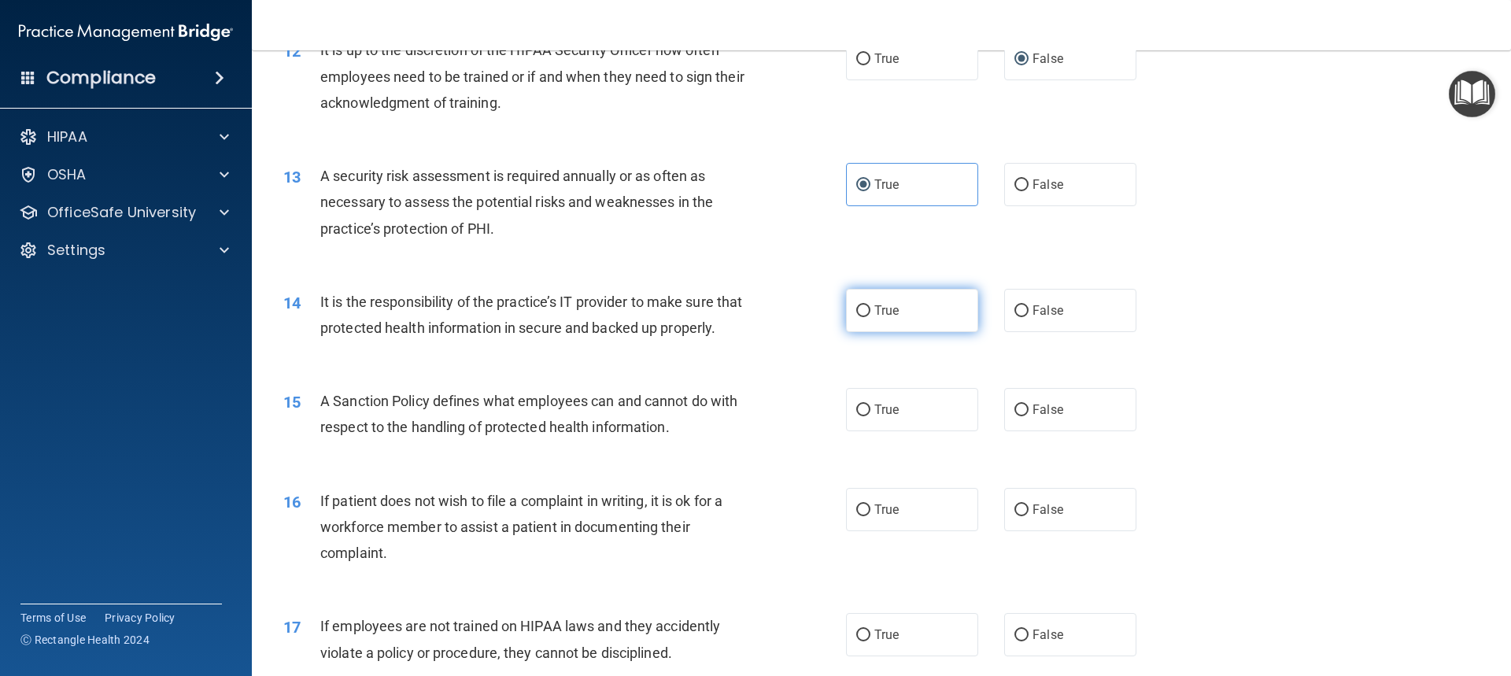
click at [859, 308] on input "True" at bounding box center [863, 311] width 14 height 12
radio input "true"
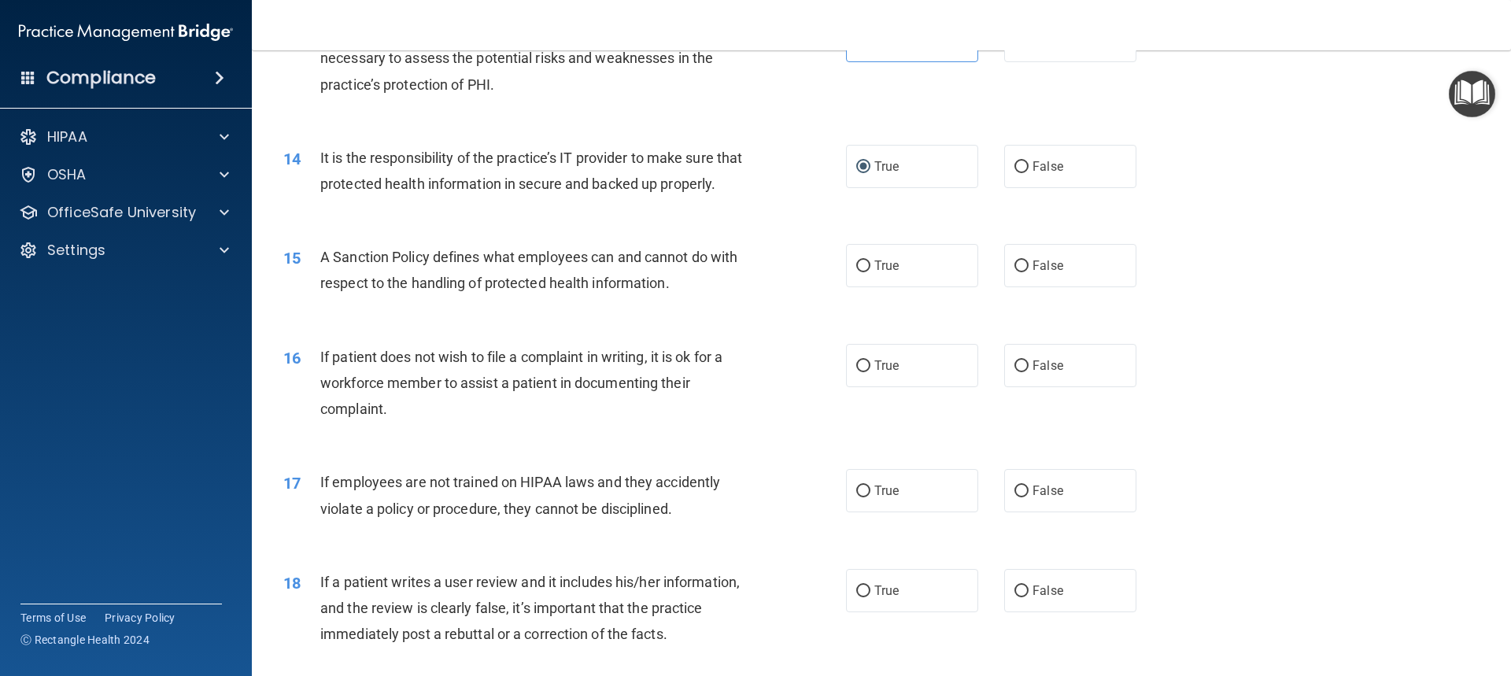
scroll to position [1731, 0]
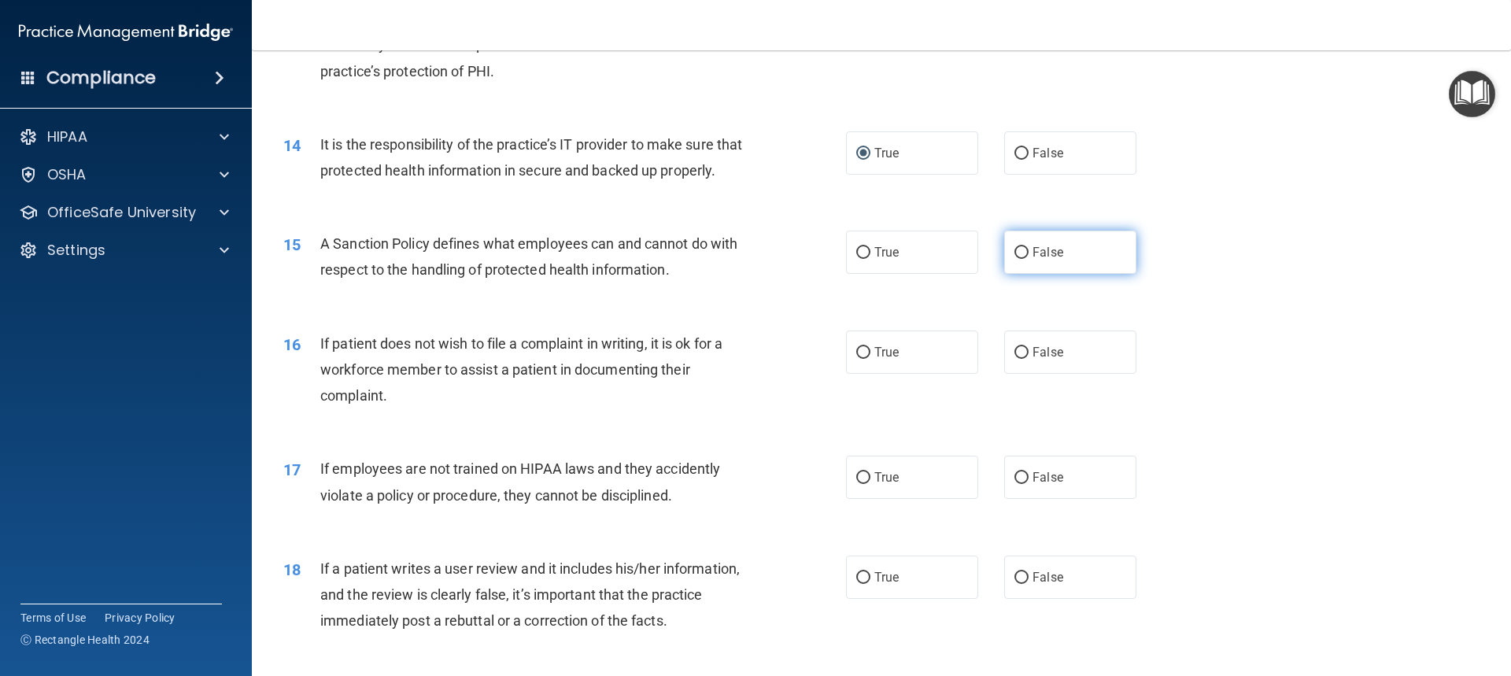
click at [1014, 259] on input "False" at bounding box center [1021, 253] width 14 height 12
radio input "true"
click at [1014, 359] on input "False" at bounding box center [1021, 353] width 14 height 12
radio input "true"
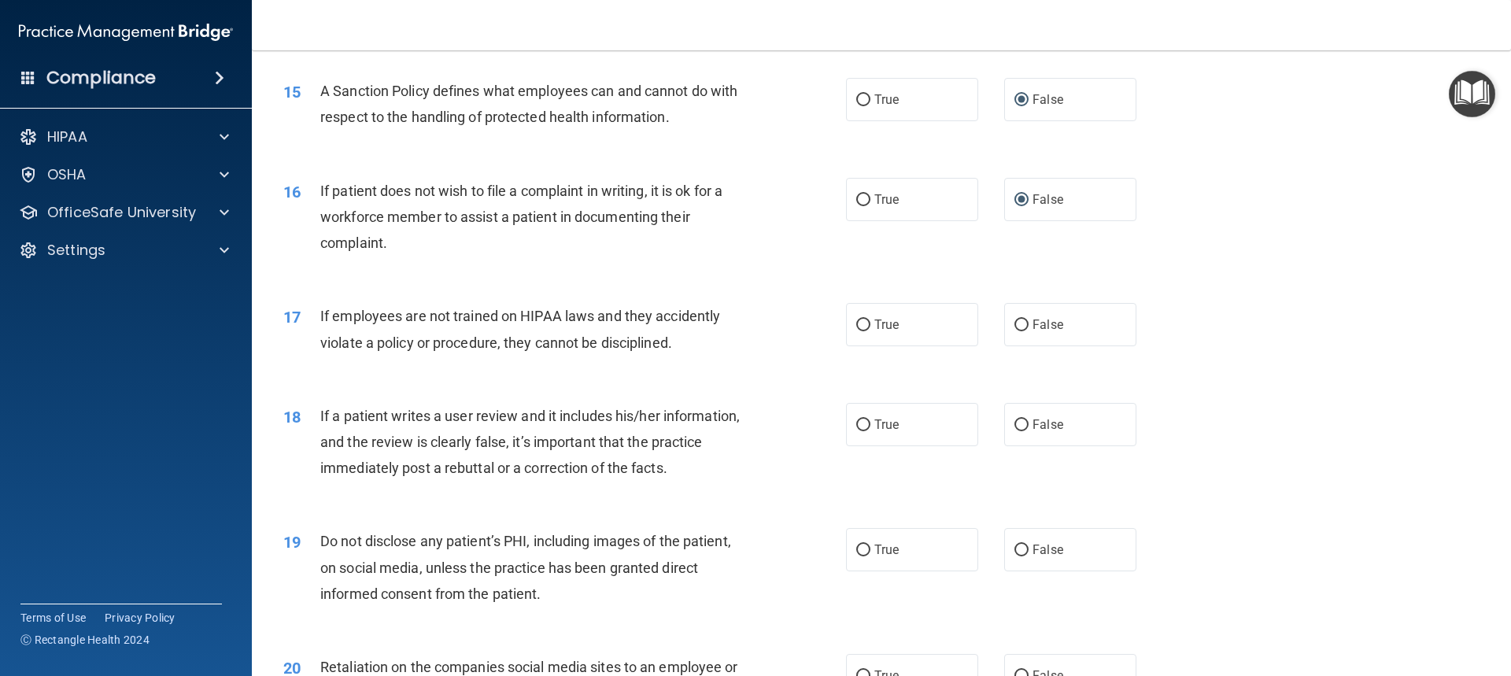
scroll to position [1888, 0]
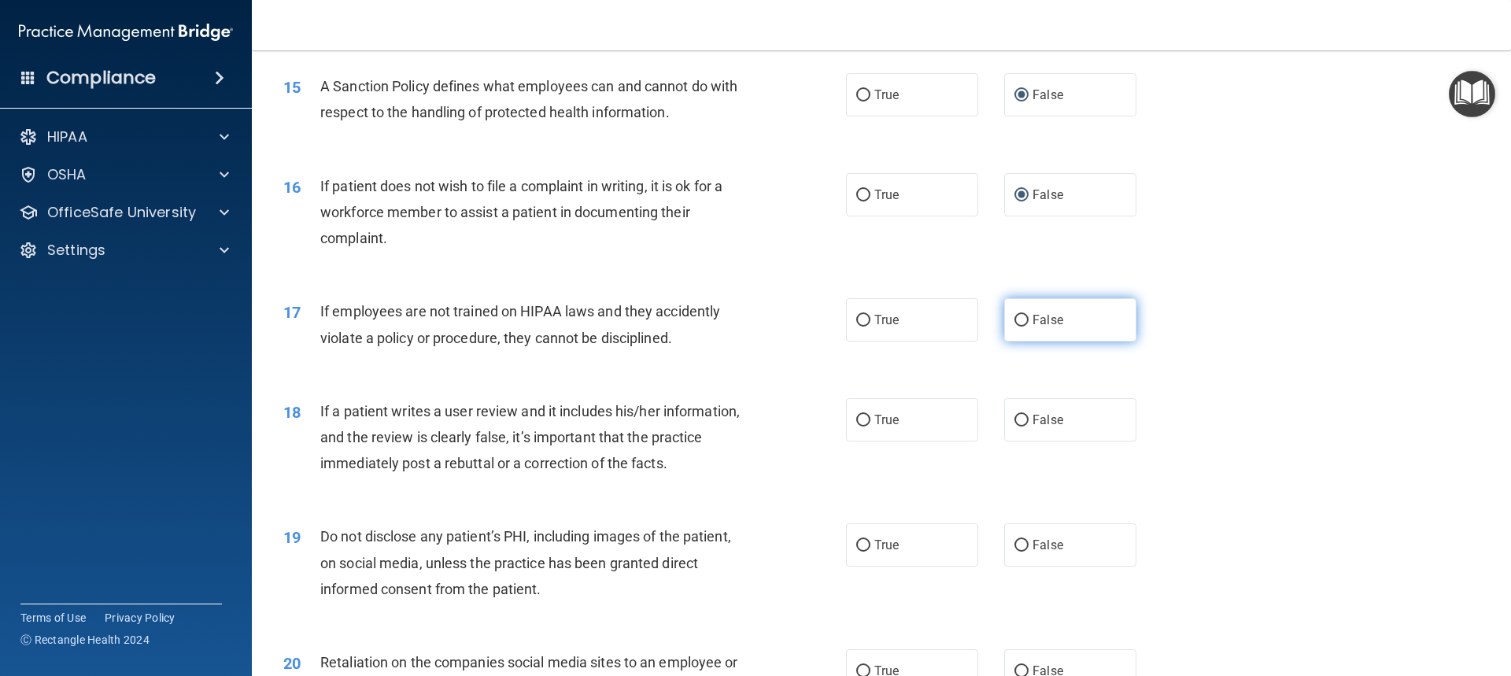
click at [1015, 326] on input "False" at bounding box center [1021, 321] width 14 height 12
radio input "true"
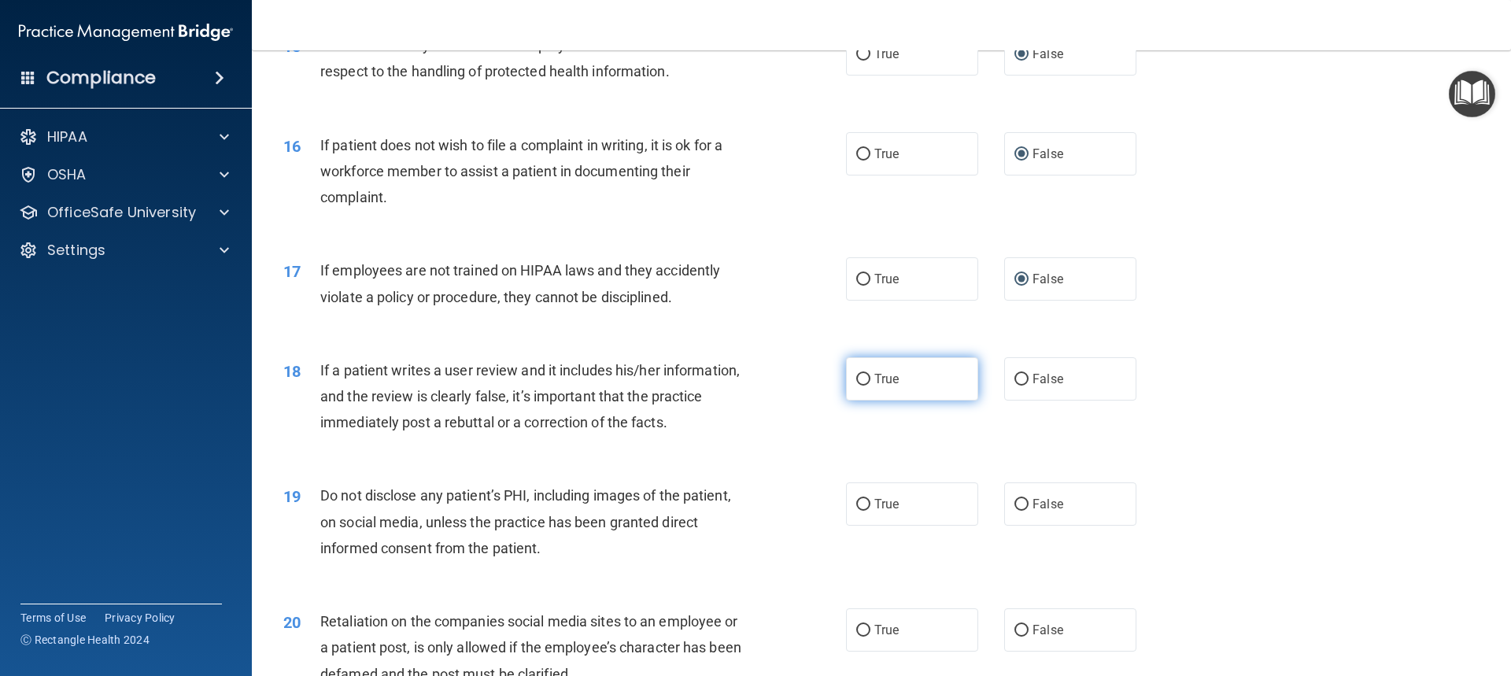
scroll to position [2046, 0]
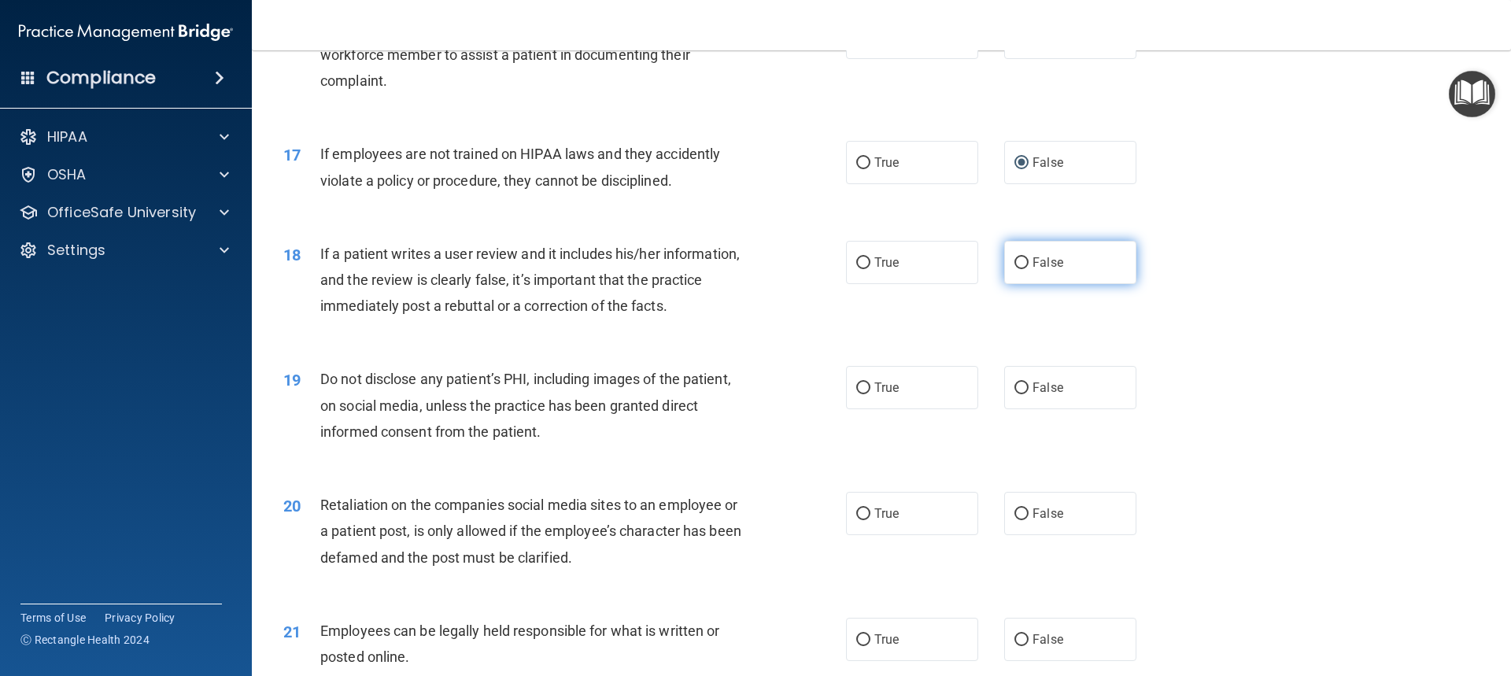
click at [1014, 269] on input "False" at bounding box center [1021, 263] width 14 height 12
radio input "true"
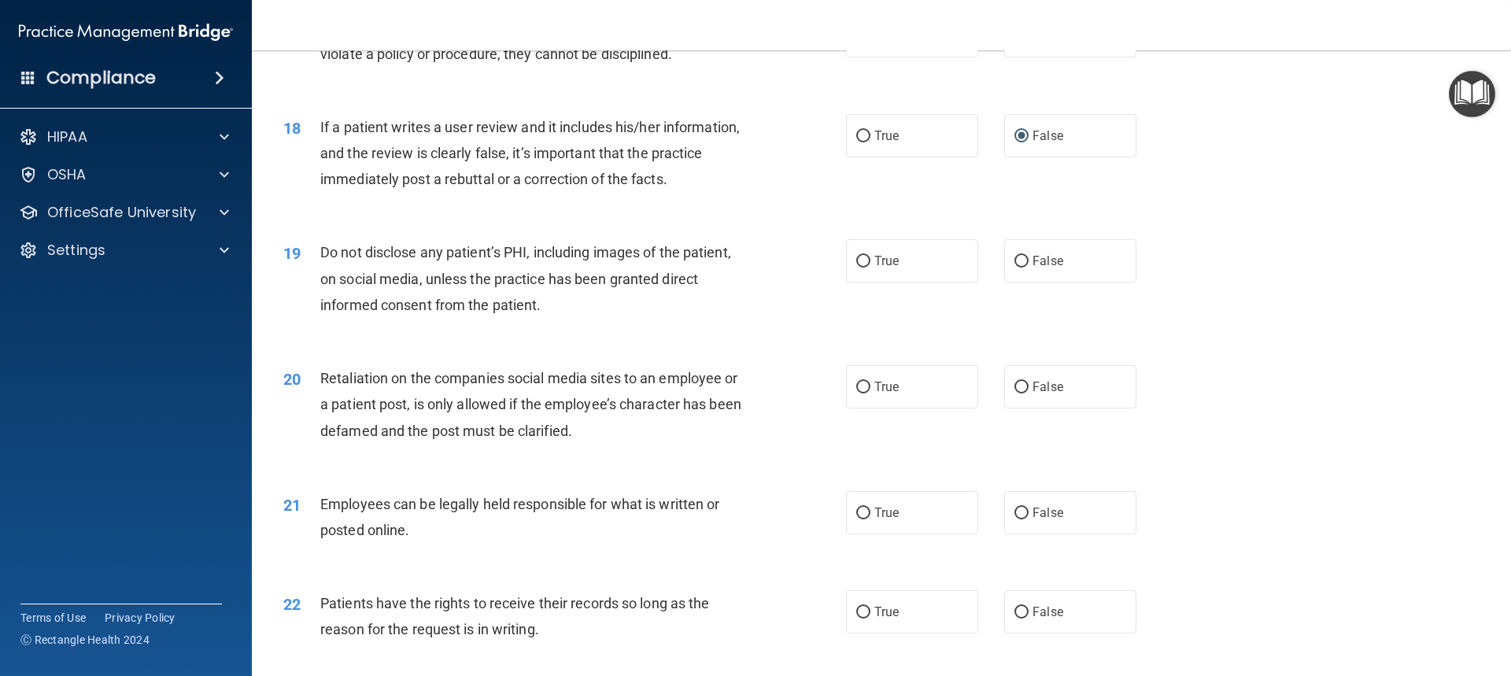
scroll to position [2203, 0]
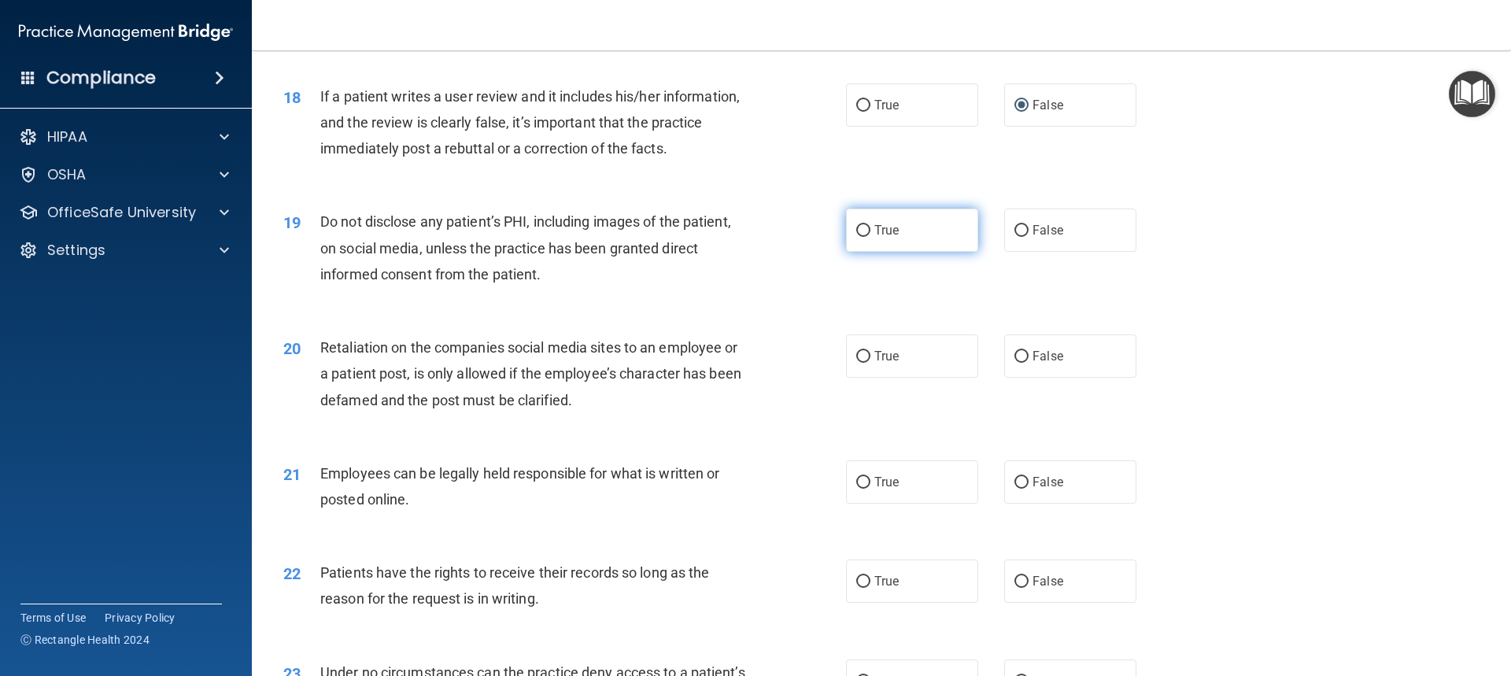
click at [857, 237] on input "True" at bounding box center [863, 231] width 14 height 12
radio input "true"
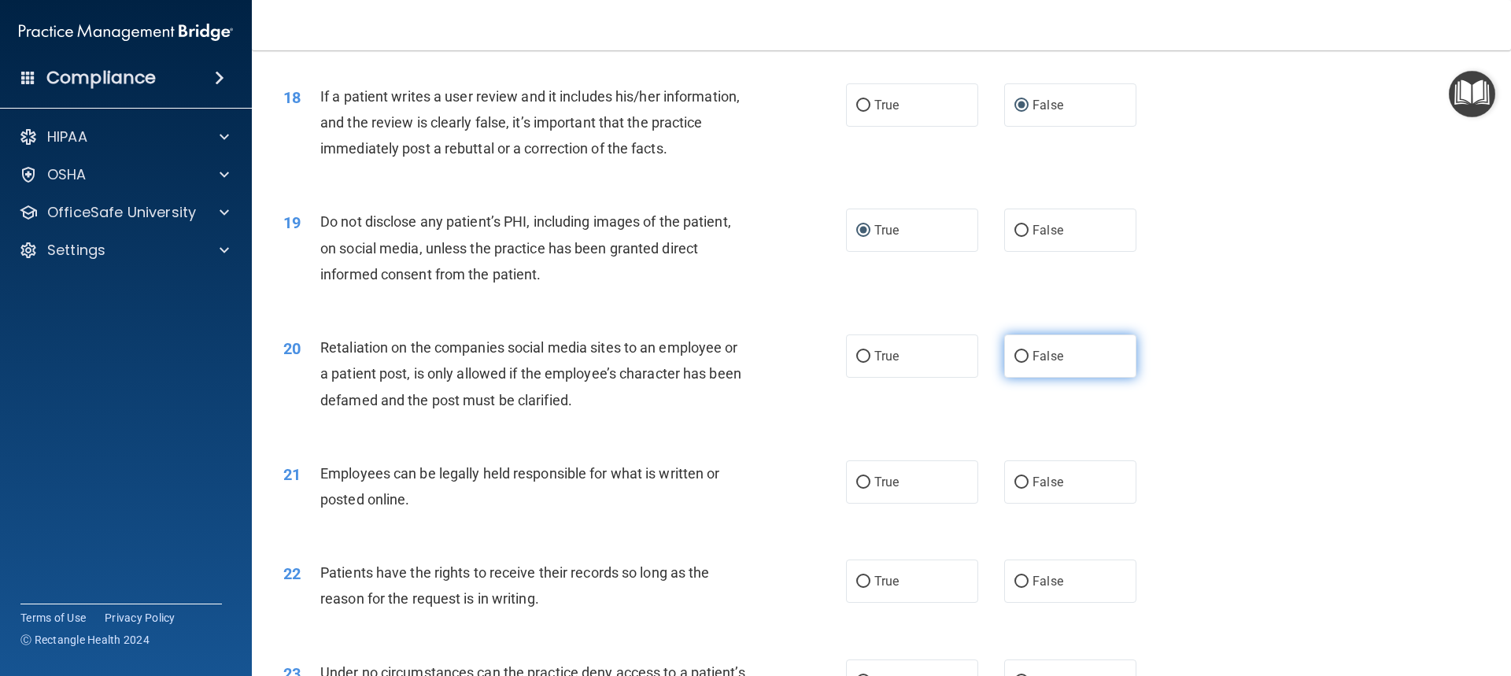
click at [1016, 363] on input "False" at bounding box center [1021, 357] width 14 height 12
radio input "true"
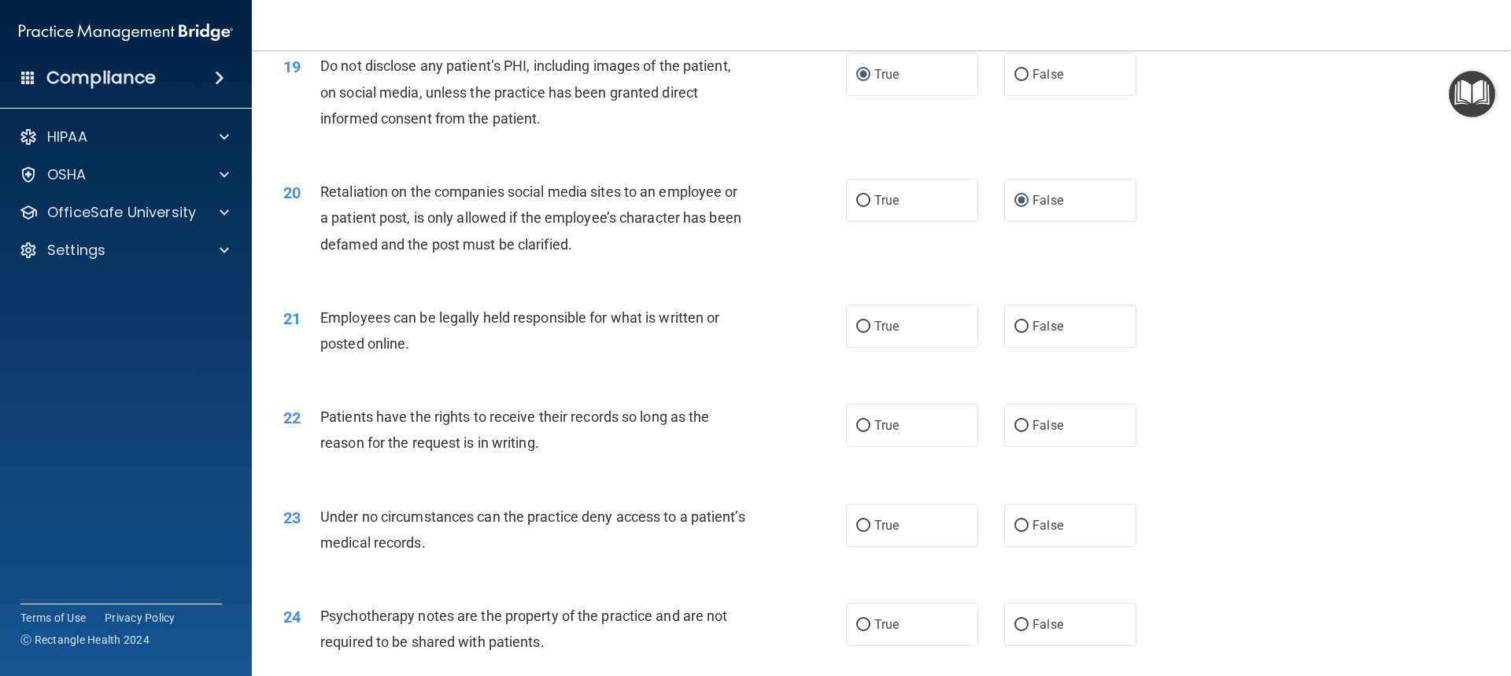
scroll to position [2360, 0]
click at [856, 331] on input "True" at bounding box center [863, 325] width 14 height 12
radio input "true"
click at [1014, 430] on input "False" at bounding box center [1021, 425] width 14 height 12
radio input "true"
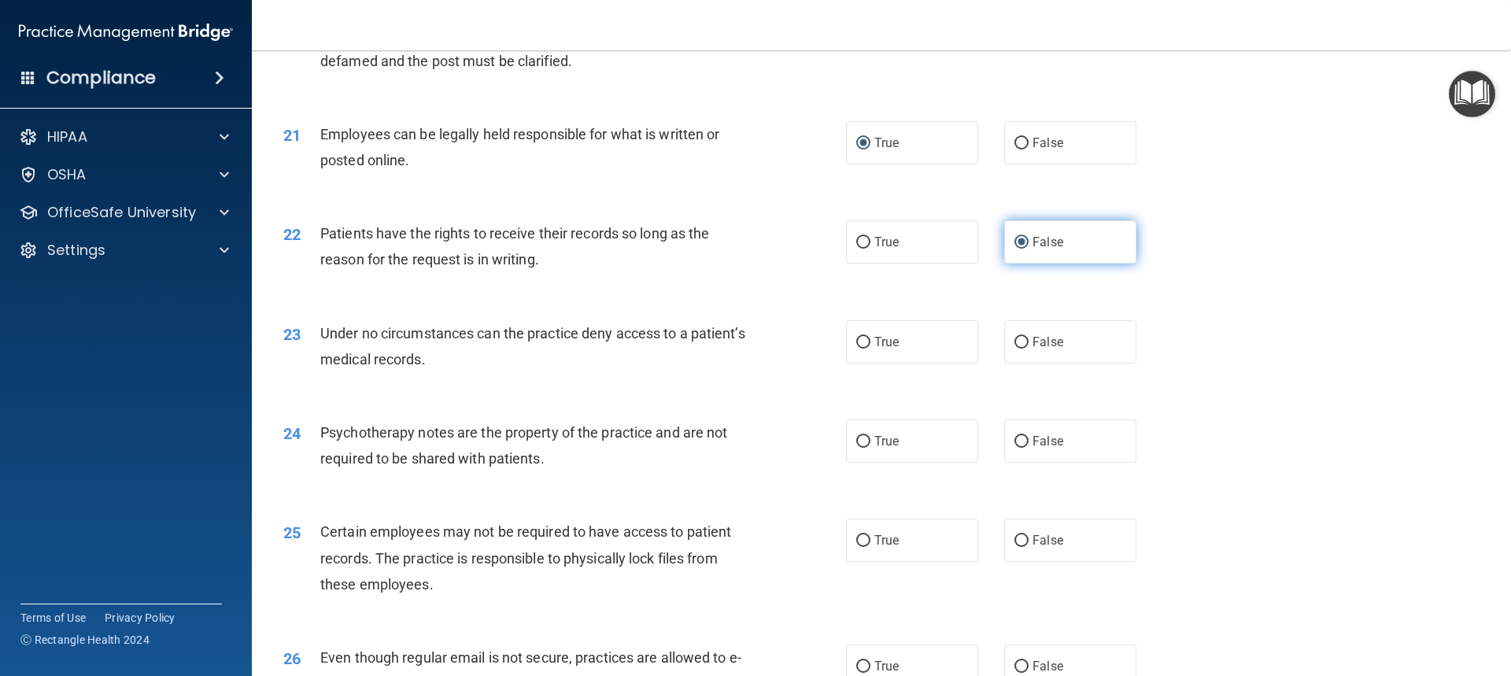
scroll to position [2596, 0]
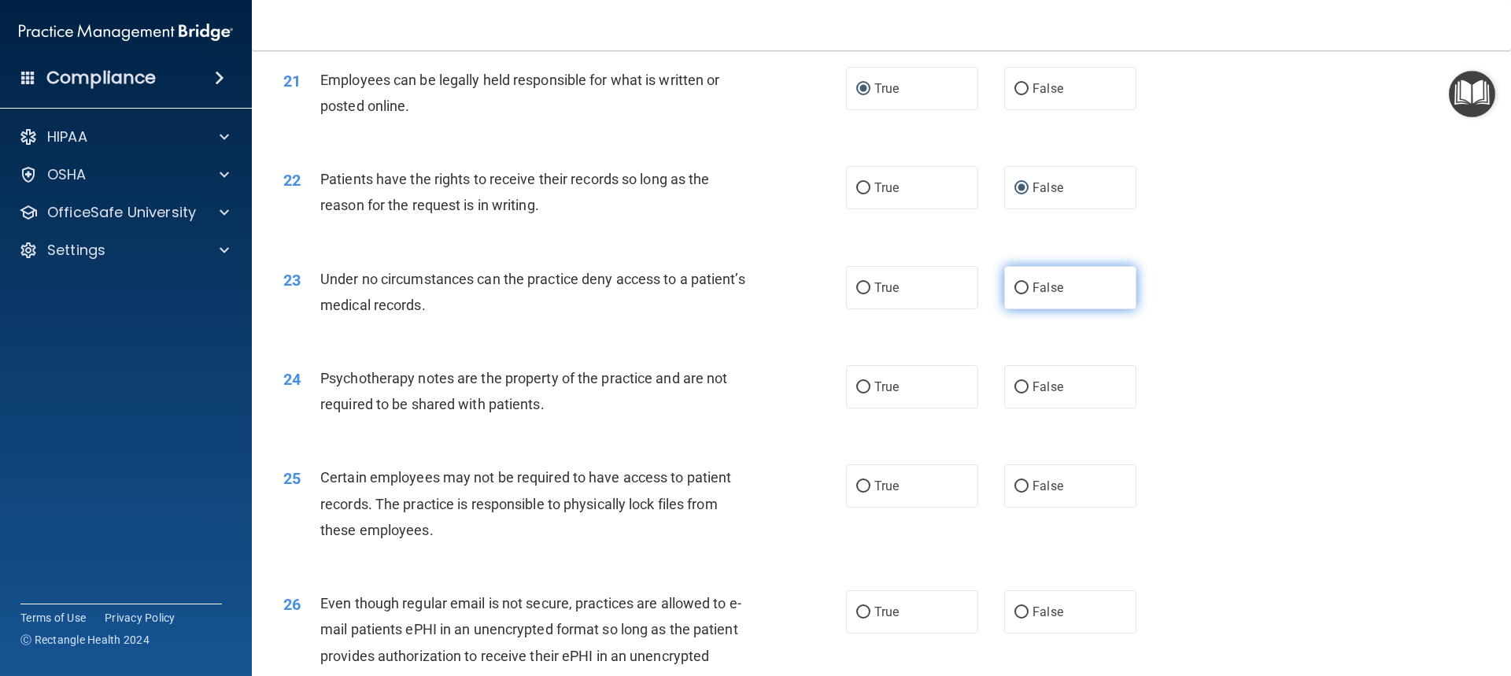
click at [1016, 294] on input "False" at bounding box center [1021, 288] width 14 height 12
radio input "true"
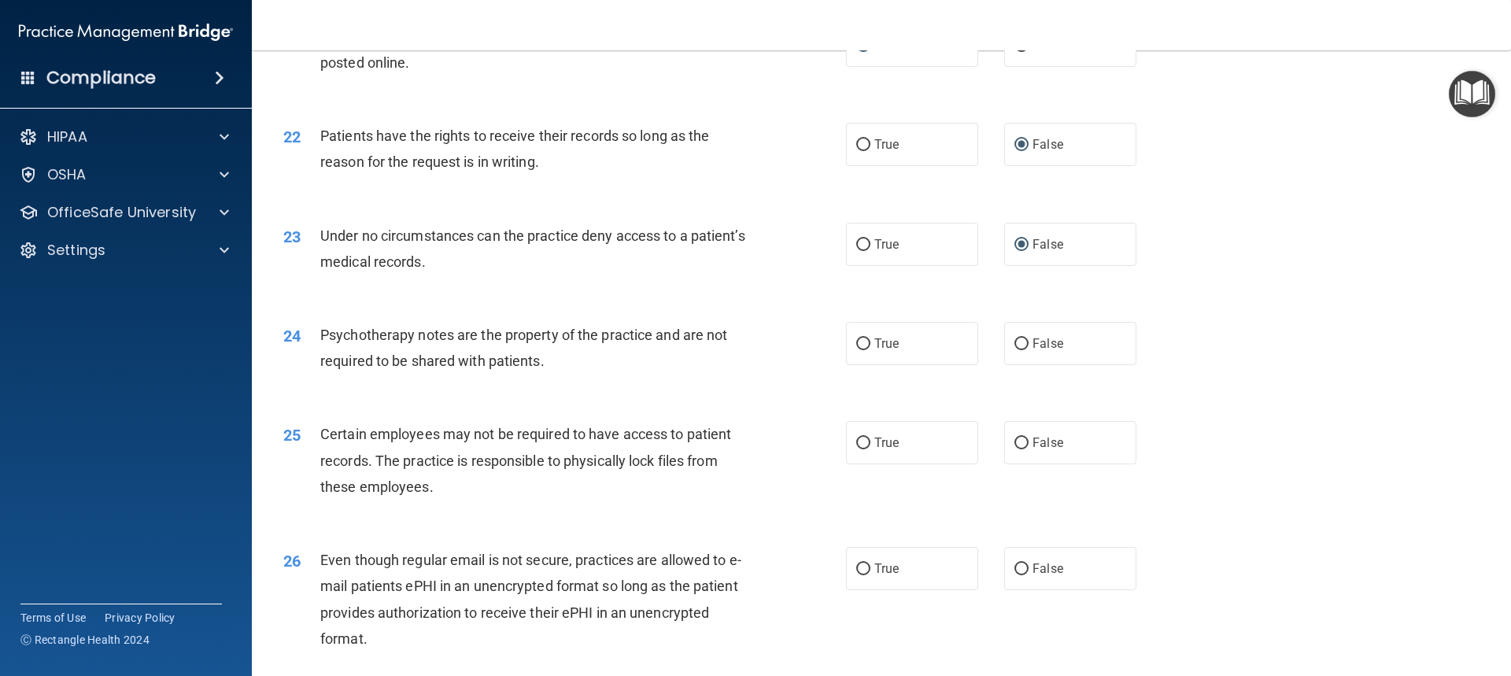
scroll to position [2675, 0]
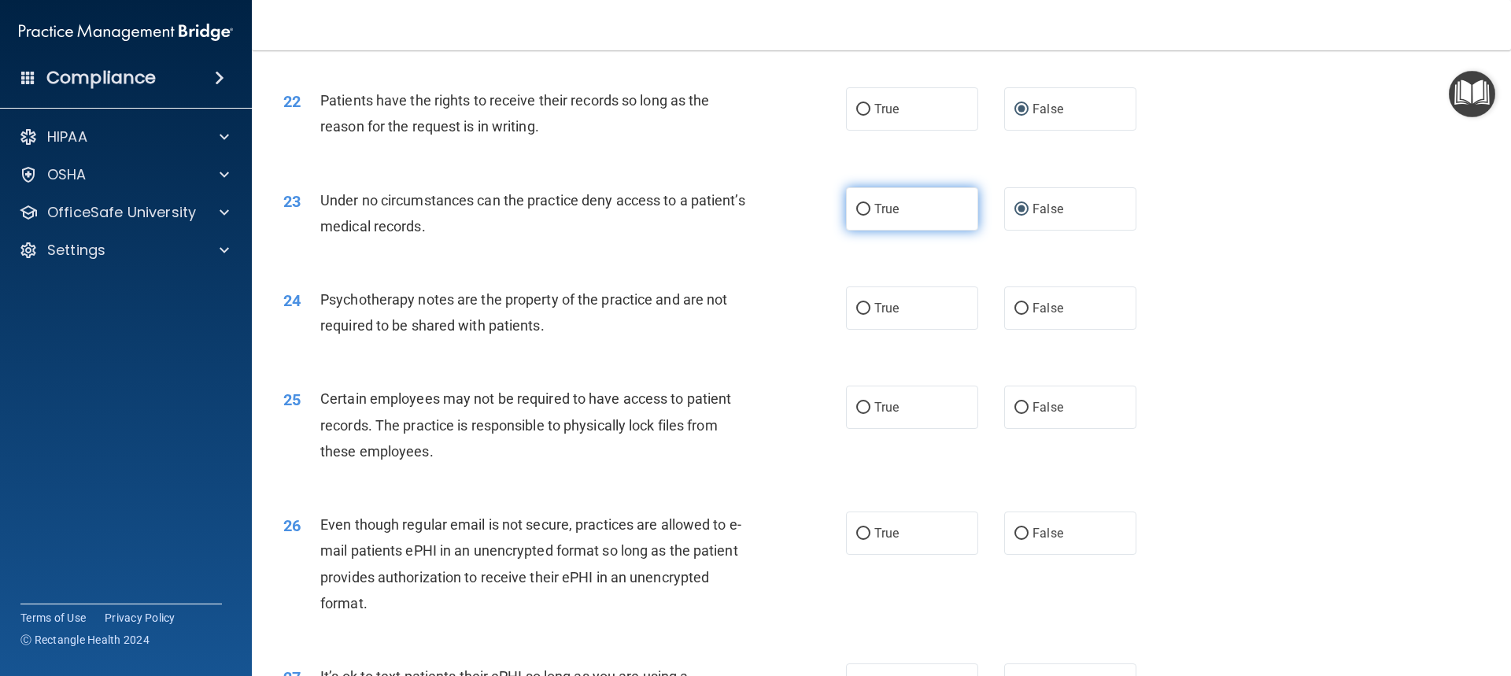
click at [860, 216] on input "True" at bounding box center [863, 210] width 14 height 12
radio input "true"
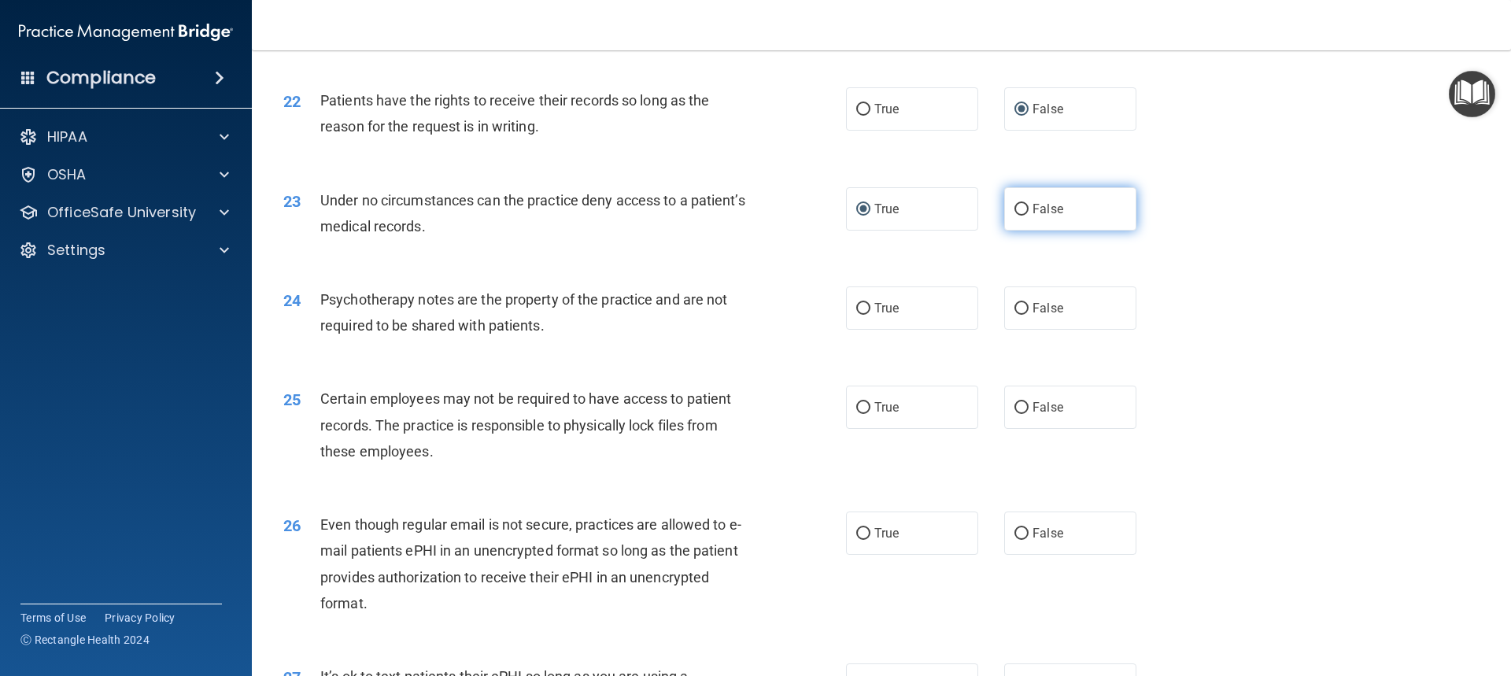
click at [1014, 216] on input "False" at bounding box center [1021, 210] width 14 height 12
radio input "true"
radio input "false"
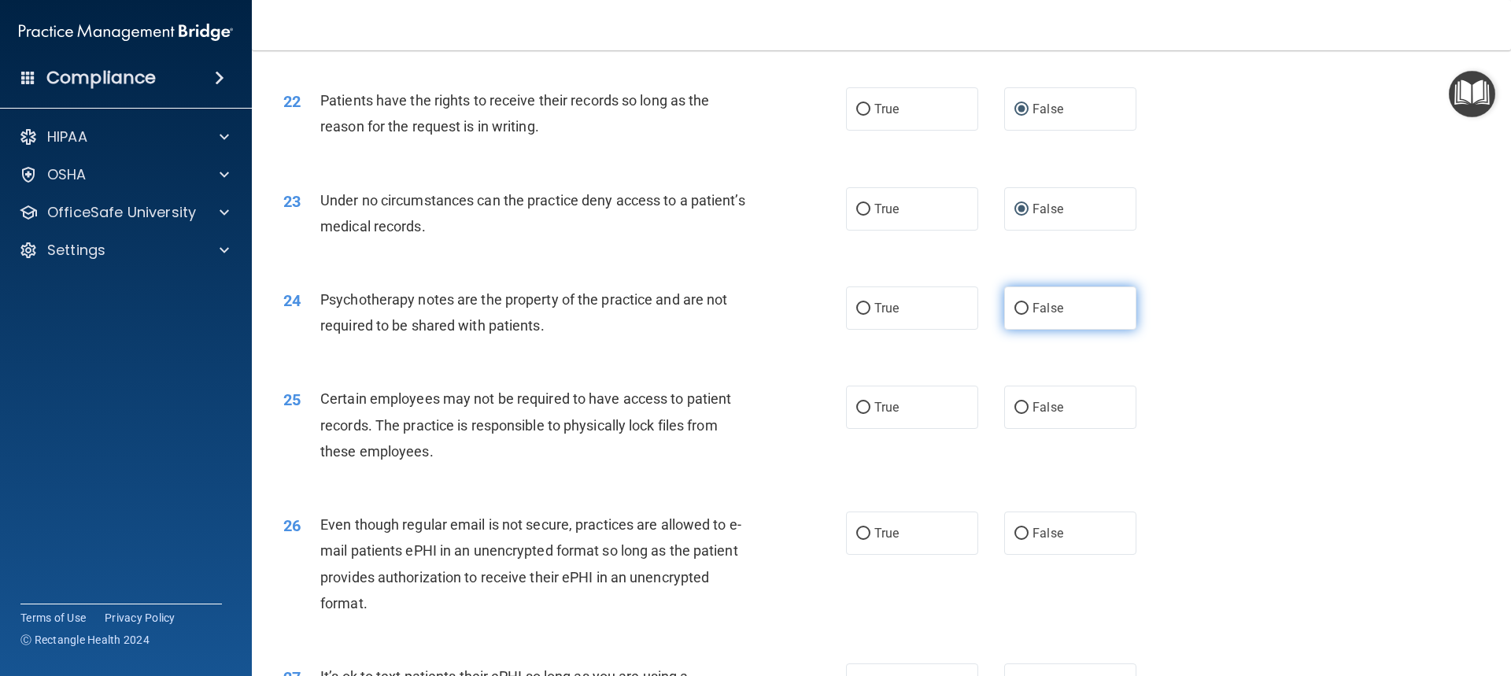
click at [1014, 315] on input "False" at bounding box center [1021, 309] width 14 height 12
radio input "true"
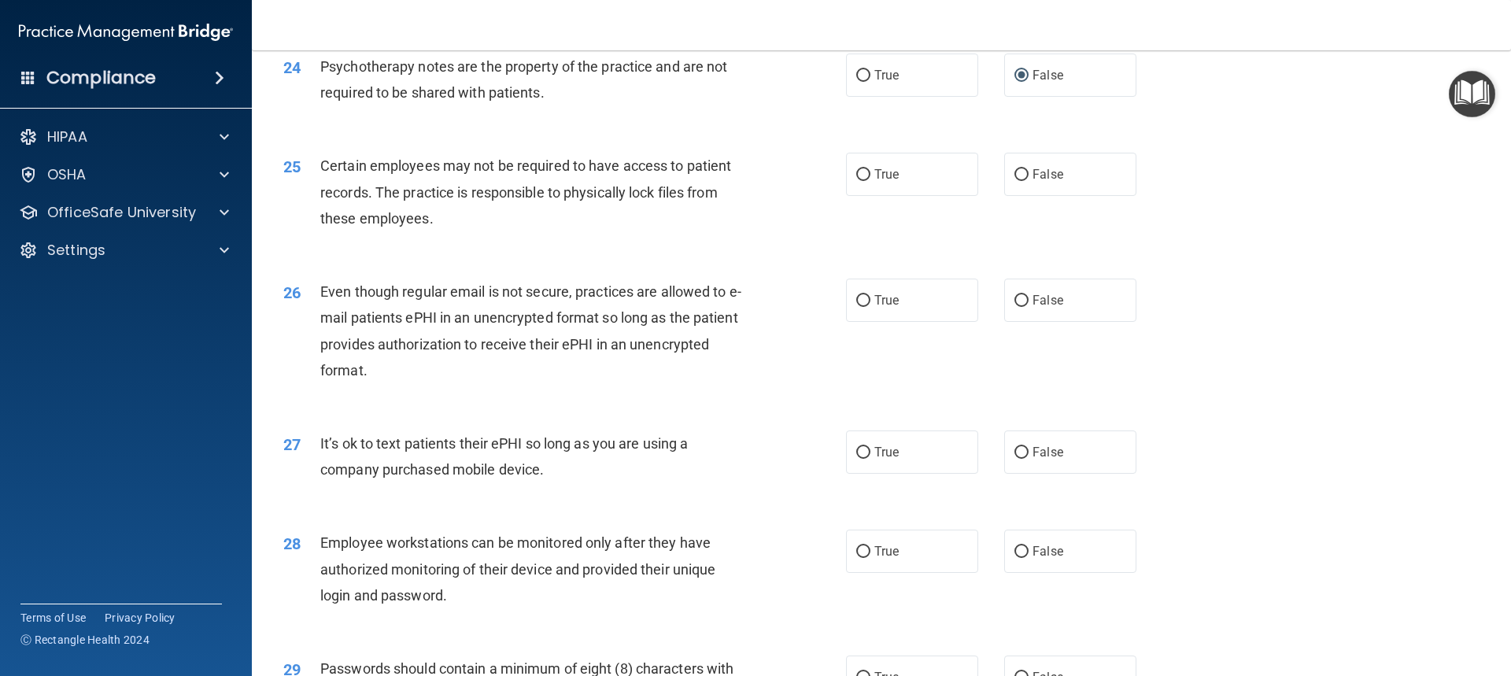
scroll to position [2911, 0]
click at [857, 178] on input "True" at bounding box center [863, 172] width 14 height 12
radio input "true"
click at [856, 304] on input "True" at bounding box center [863, 298] width 14 height 12
radio input "true"
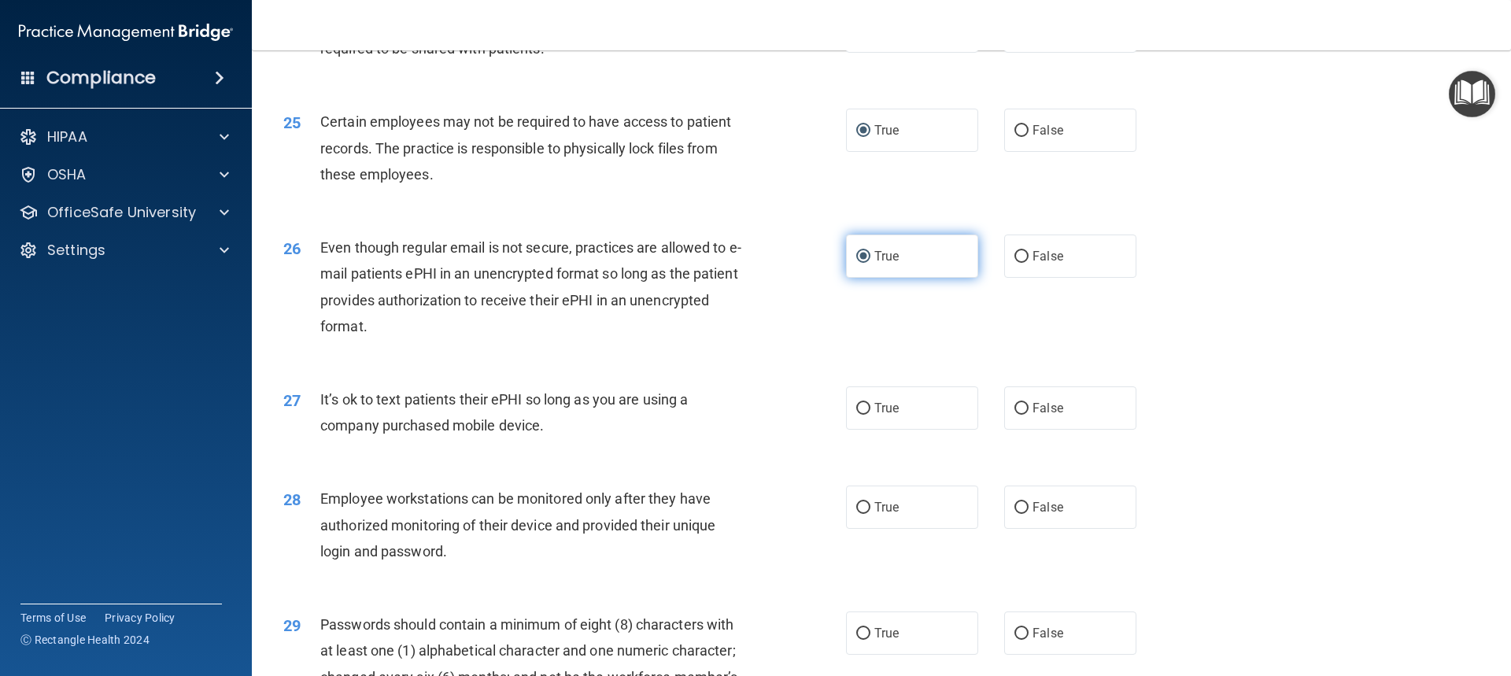
scroll to position [3068, 0]
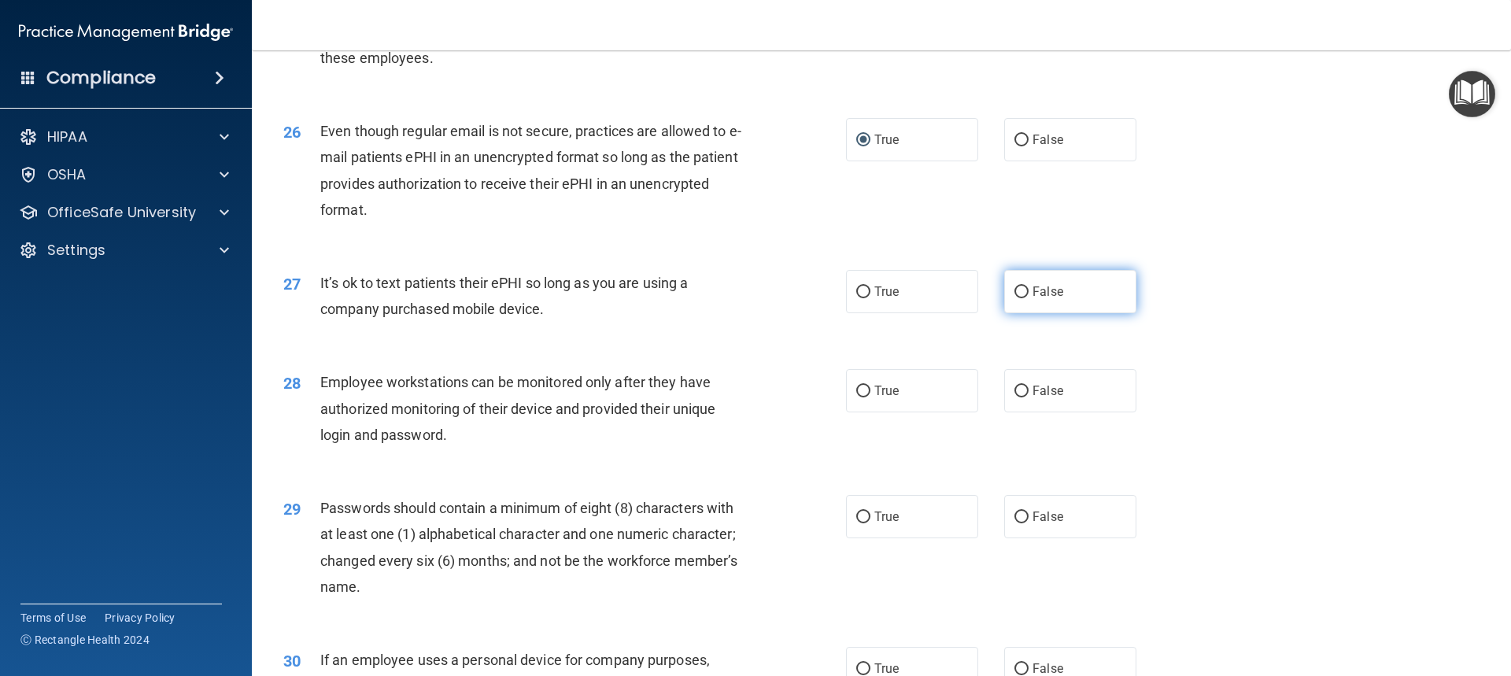
click at [1019, 298] on input "False" at bounding box center [1021, 292] width 14 height 12
radio input "true"
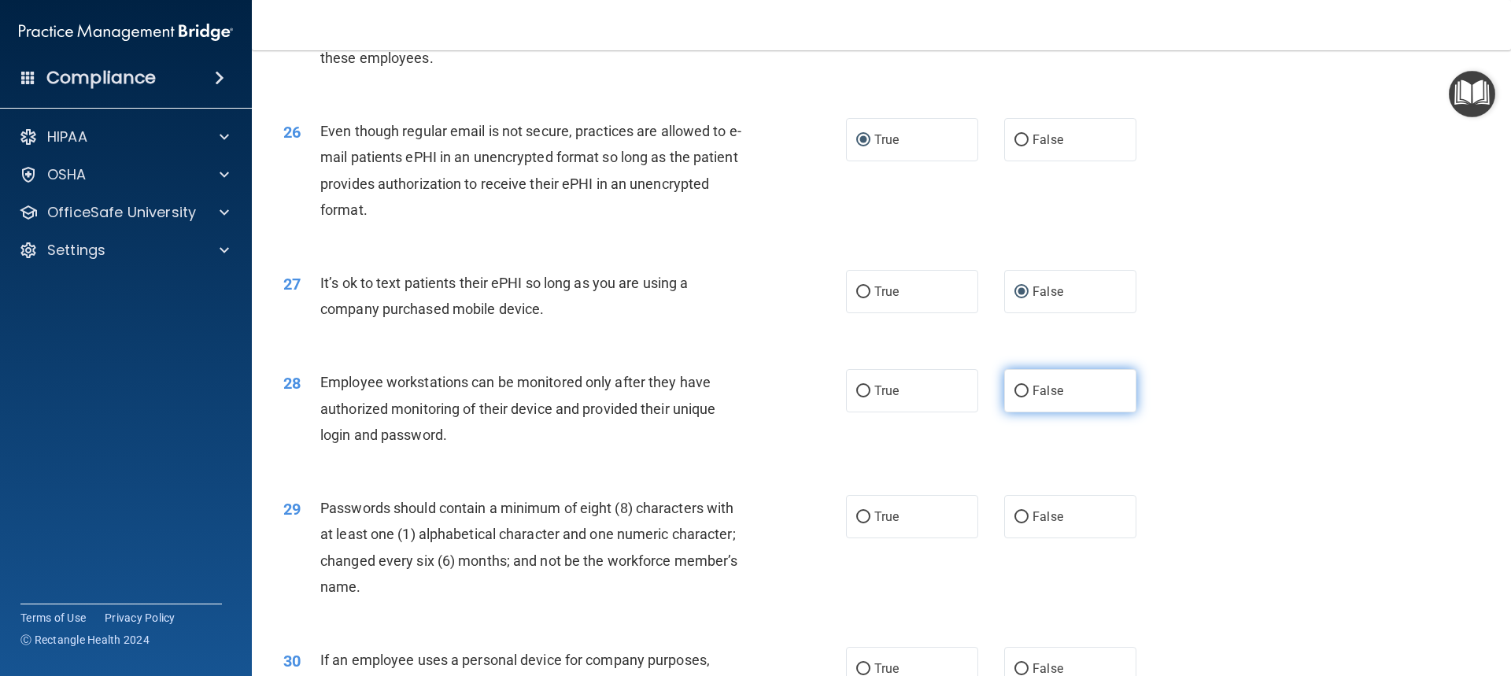
click at [1016, 397] on input "False" at bounding box center [1021, 391] width 14 height 12
radio input "true"
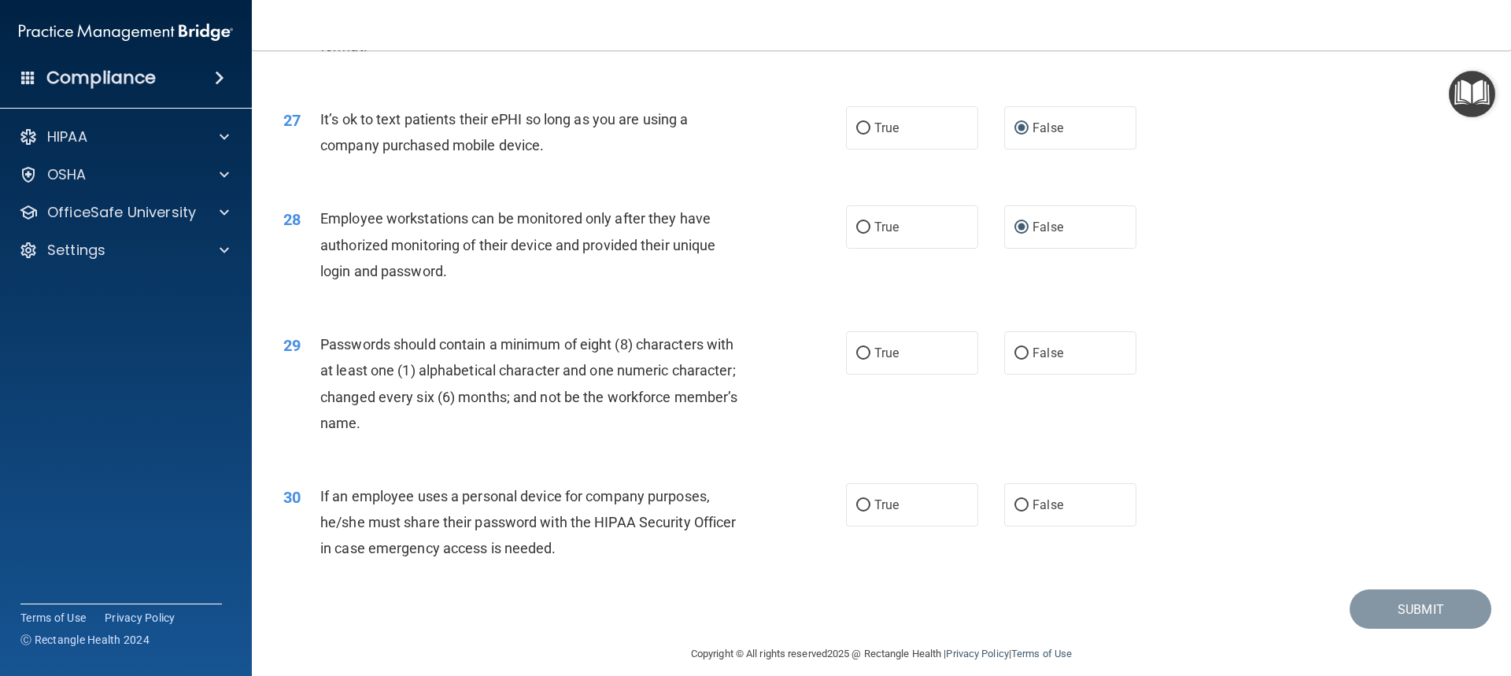
scroll to position [3274, 0]
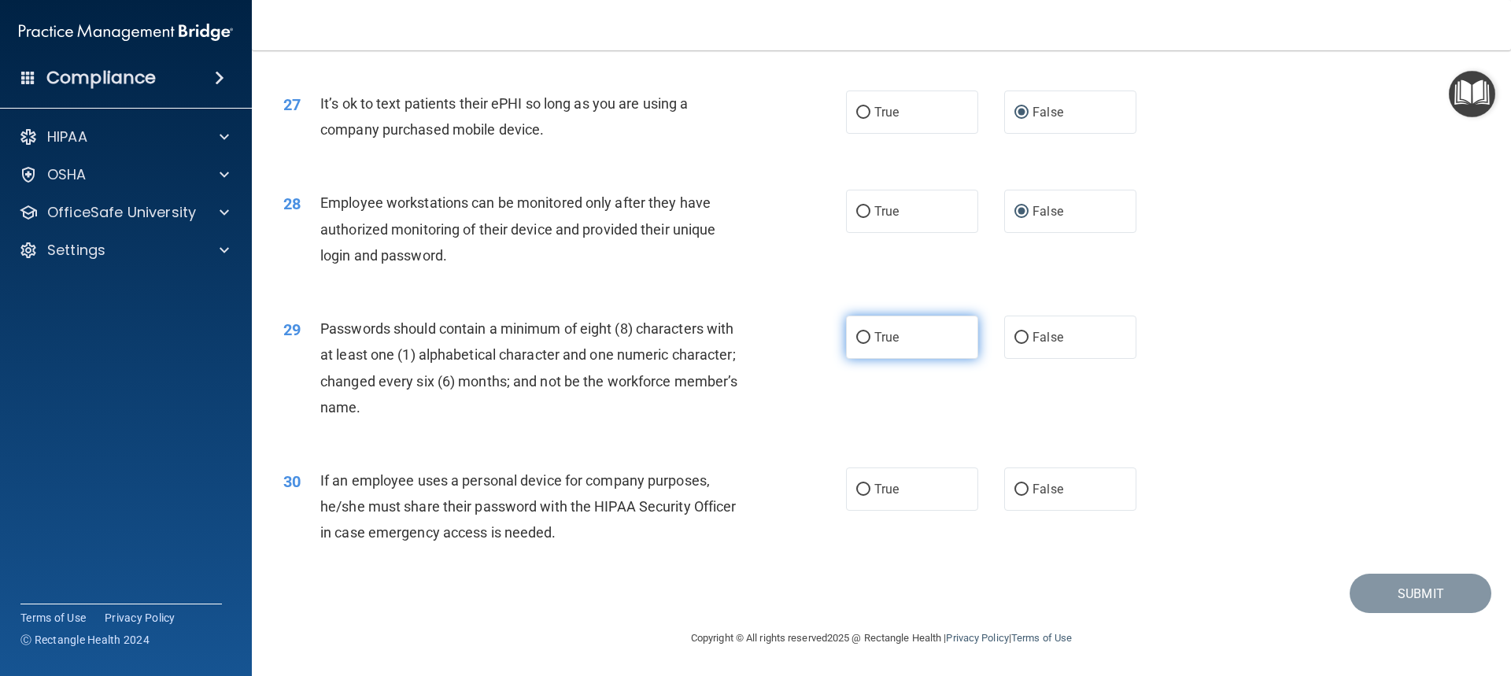
click at [857, 336] on input "True" at bounding box center [863, 338] width 14 height 12
radio input "true"
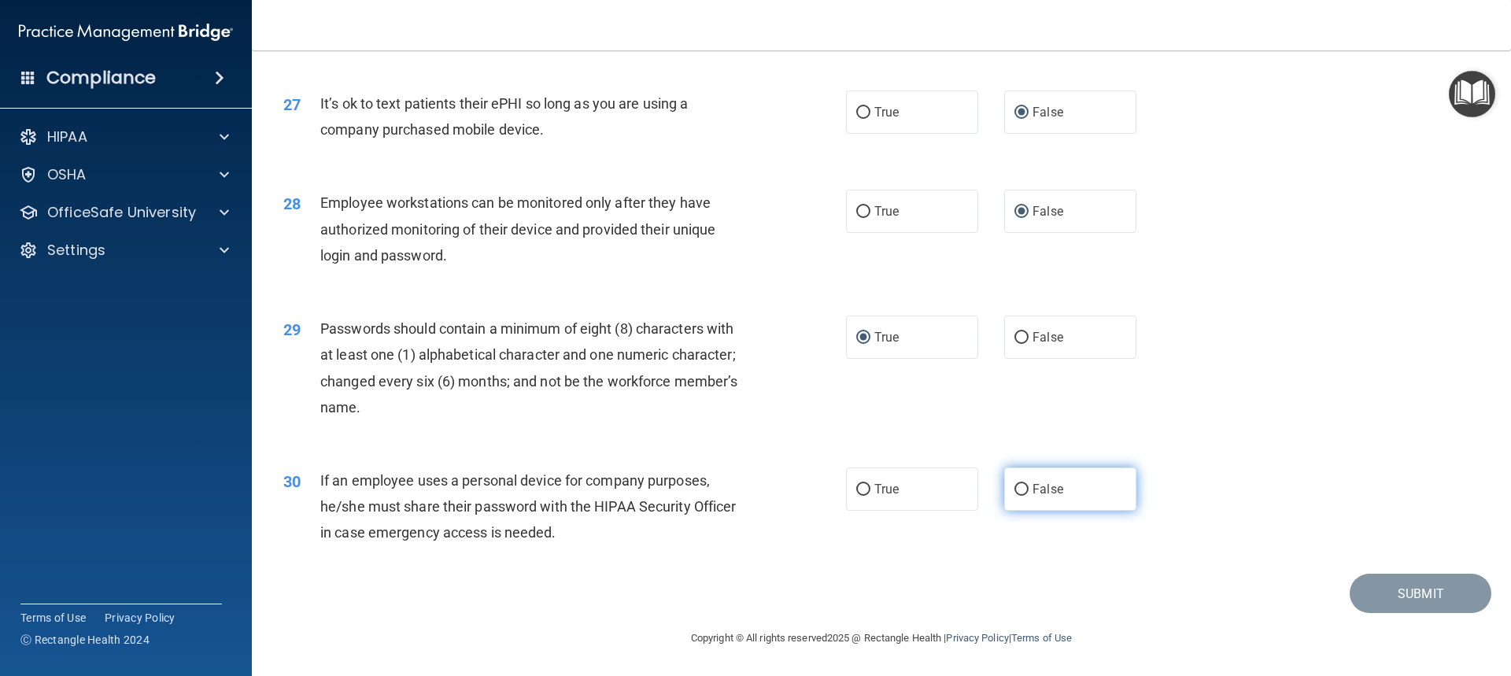
click at [1016, 484] on input "False" at bounding box center [1021, 490] width 14 height 12
radio input "true"
click at [1397, 591] on button "Submit" at bounding box center [1420, 594] width 142 height 40
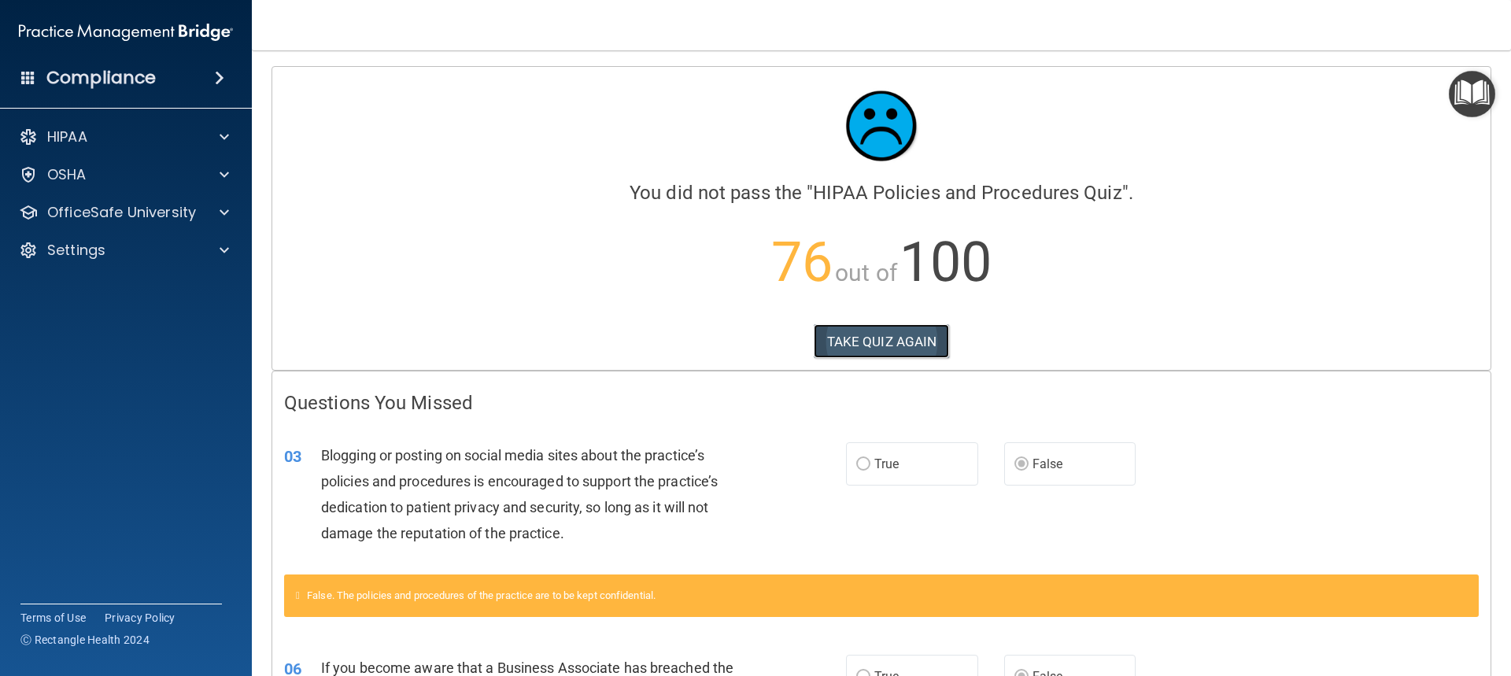
click at [852, 348] on button "TAKE QUIZ AGAIN" at bounding box center [881, 341] width 136 height 35
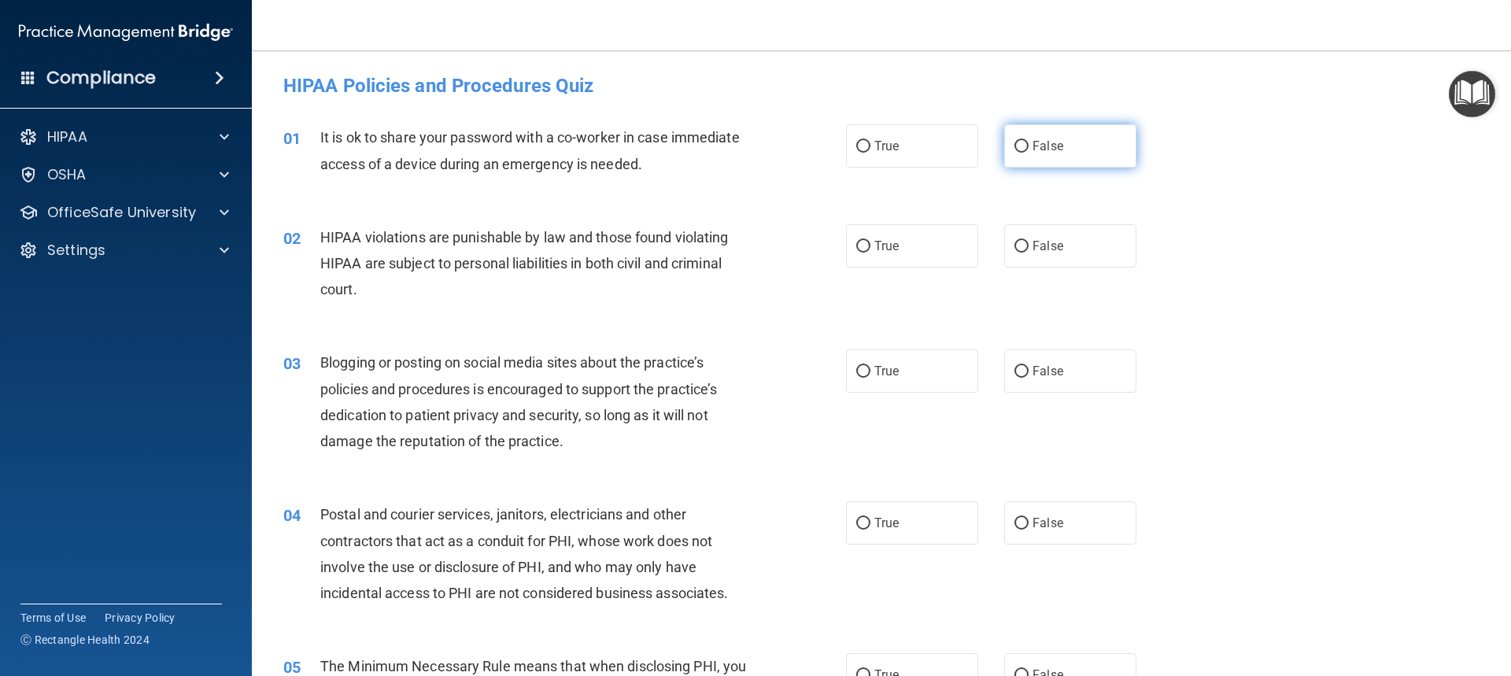
click at [1014, 147] on input "False" at bounding box center [1021, 147] width 14 height 12
radio input "true"
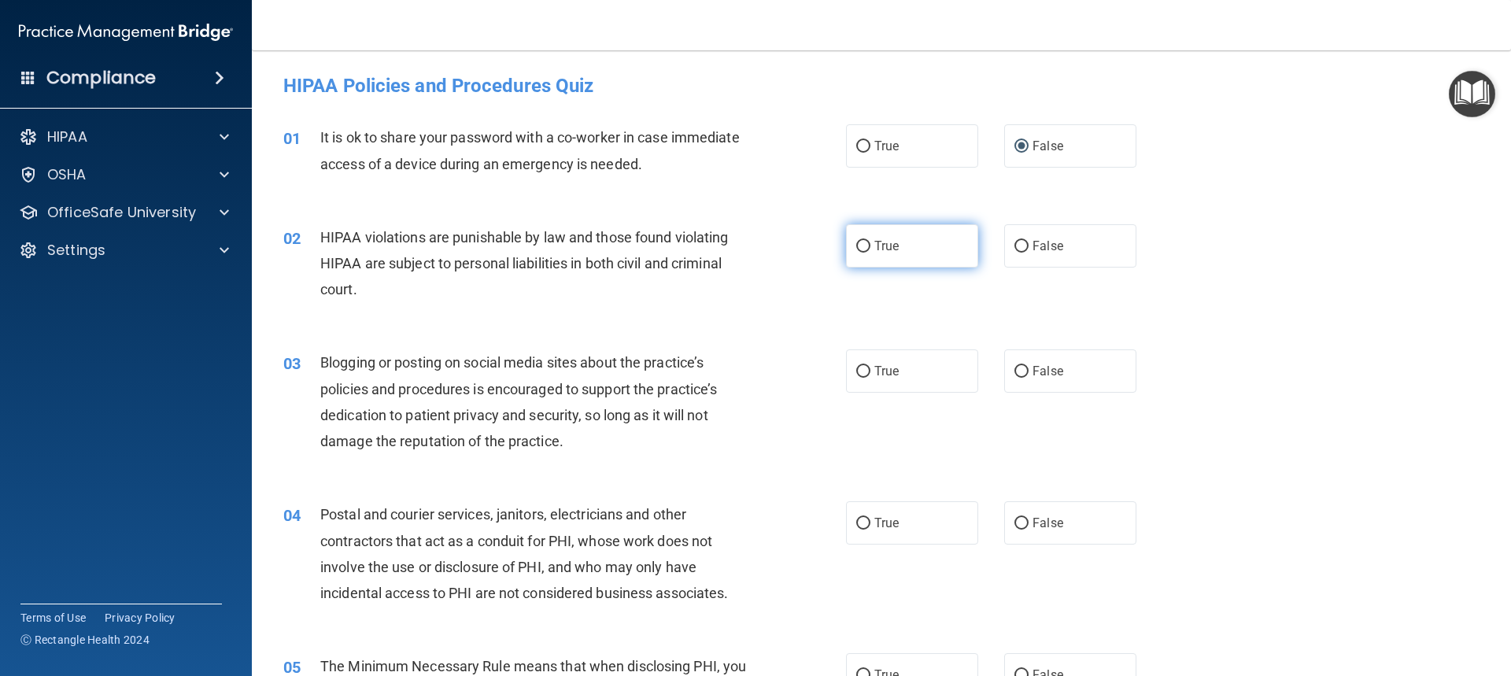
click at [861, 247] on input "True" at bounding box center [863, 247] width 14 height 12
radio input "true"
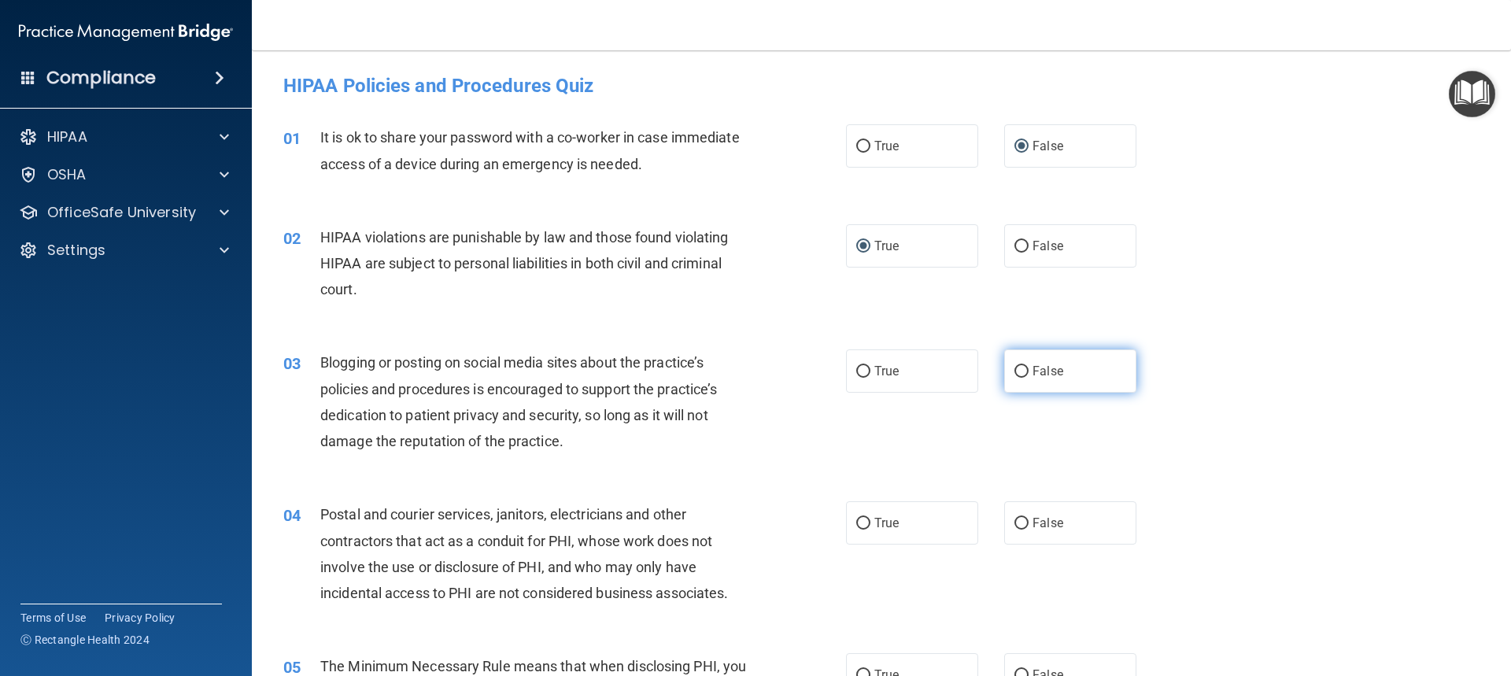
click at [1022, 370] on label "False" at bounding box center [1070, 370] width 132 height 43
click at [1022, 370] on input "False" at bounding box center [1021, 372] width 14 height 12
radio input "true"
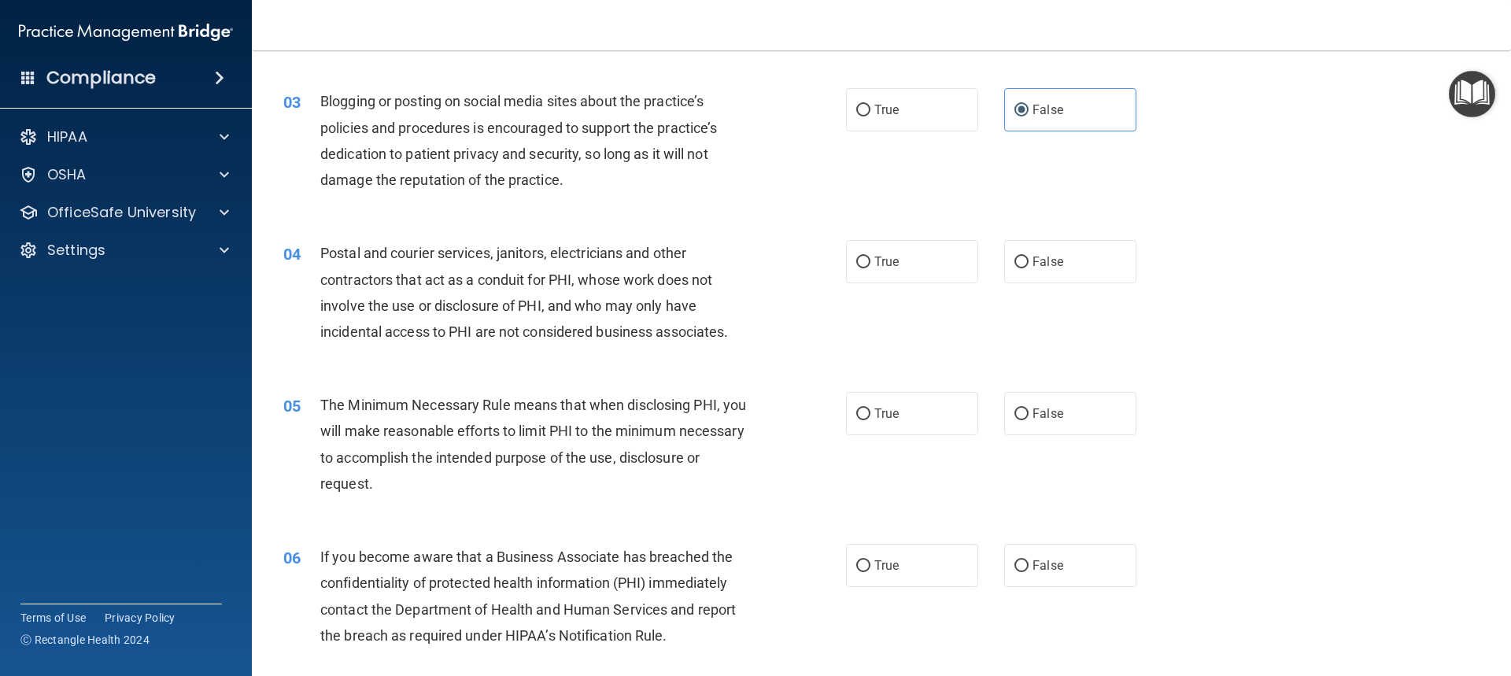
scroll to position [315, 0]
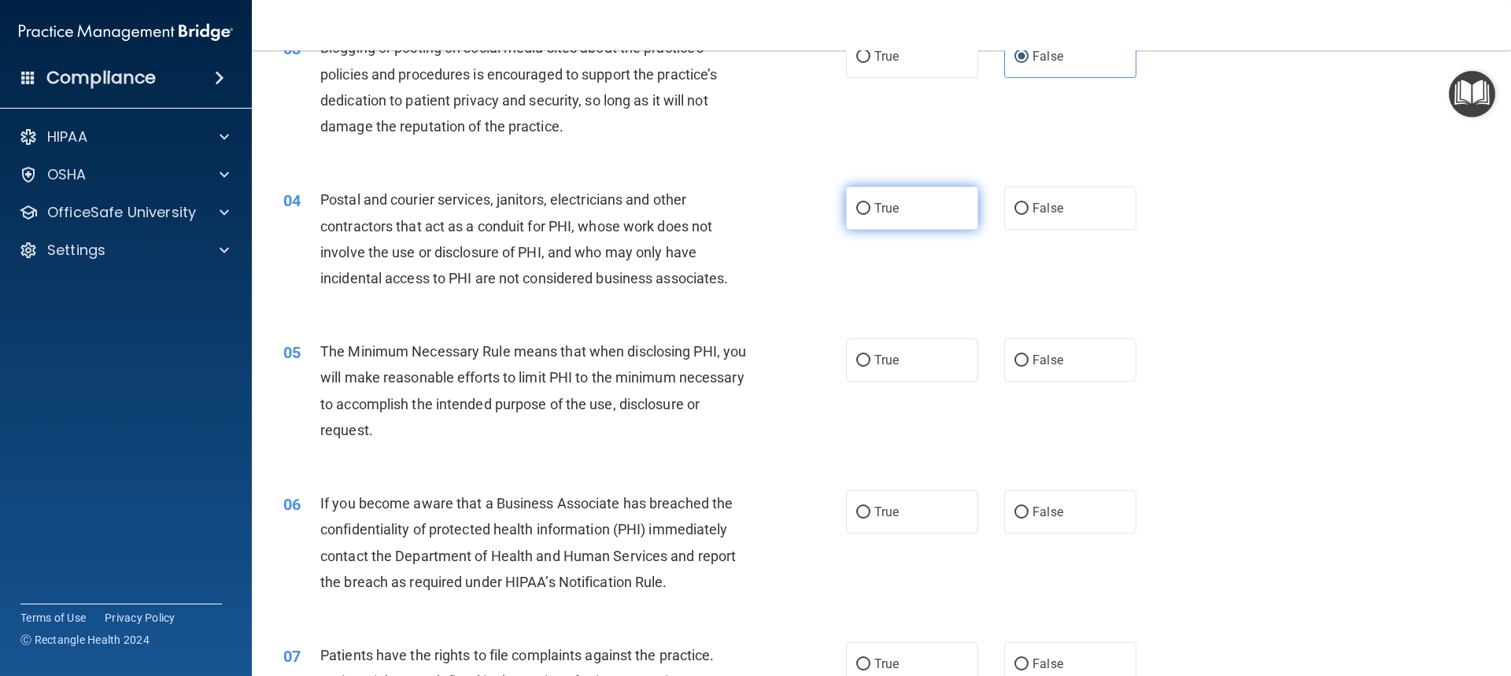
click at [856, 206] on input "True" at bounding box center [863, 209] width 14 height 12
radio input "true"
click at [858, 360] on input "True" at bounding box center [863, 361] width 14 height 12
radio input "true"
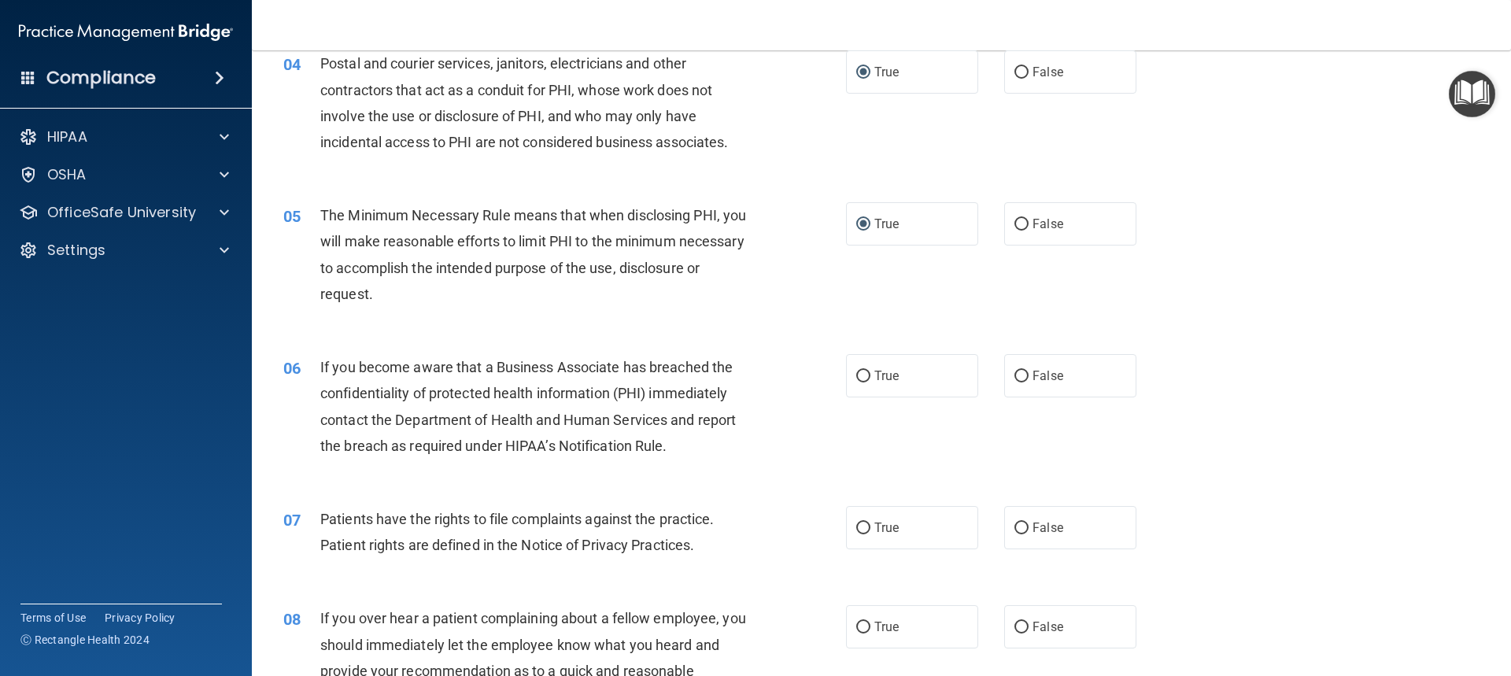
scroll to position [551, 0]
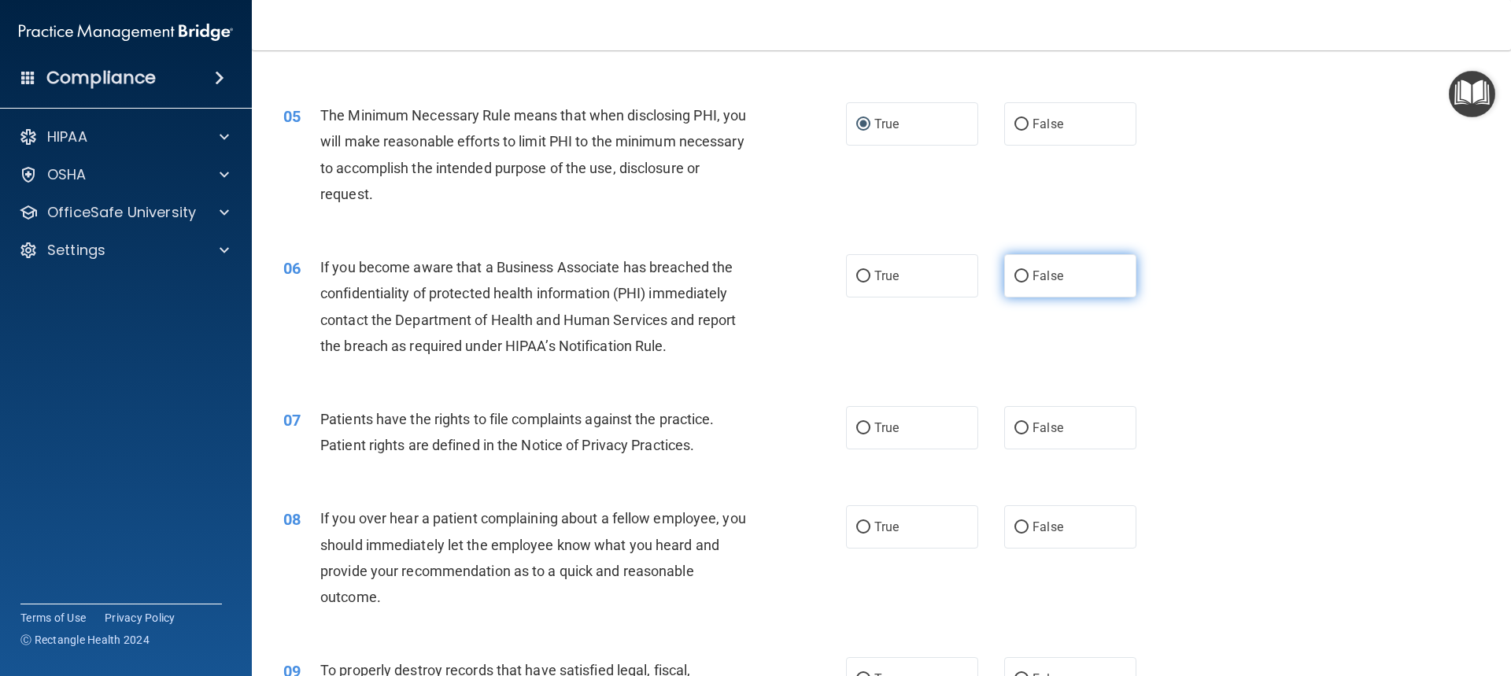
click at [1016, 275] on input "False" at bounding box center [1021, 277] width 14 height 12
radio input "true"
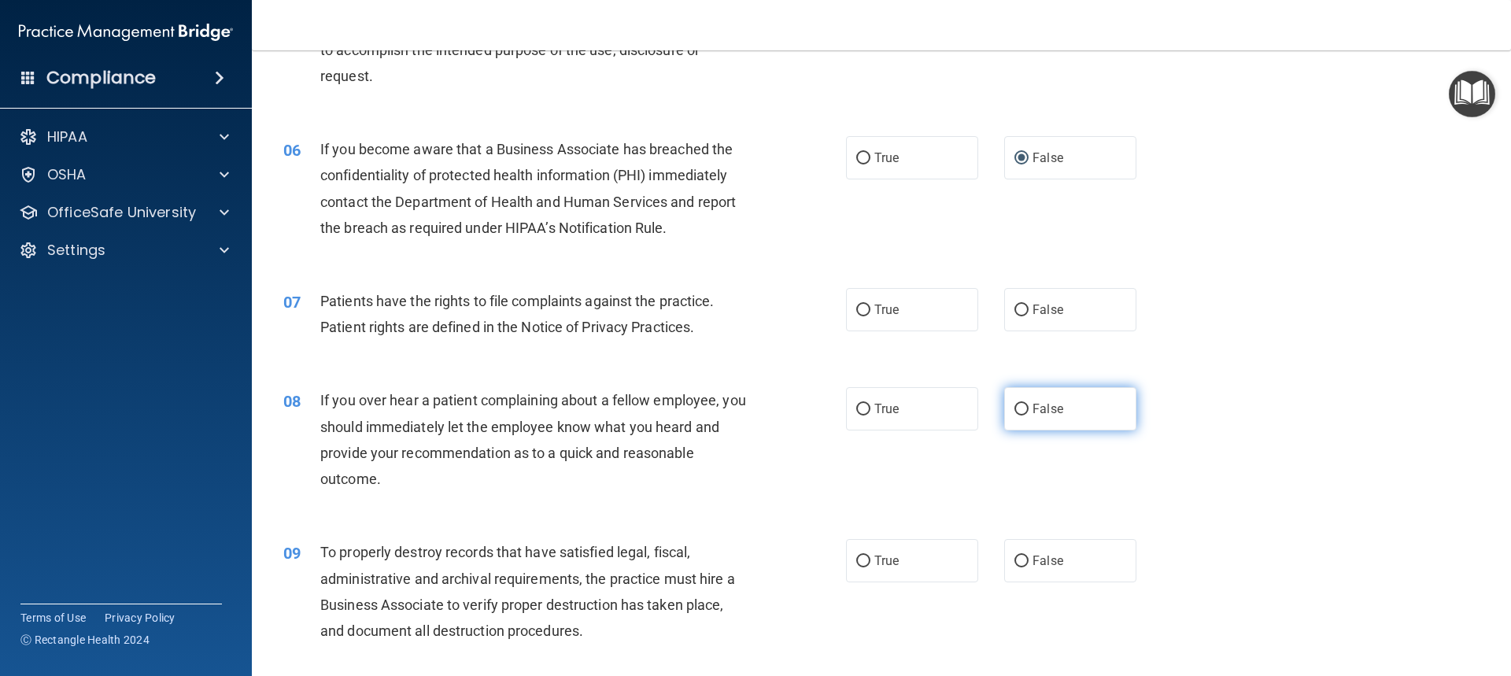
scroll to position [708, 0]
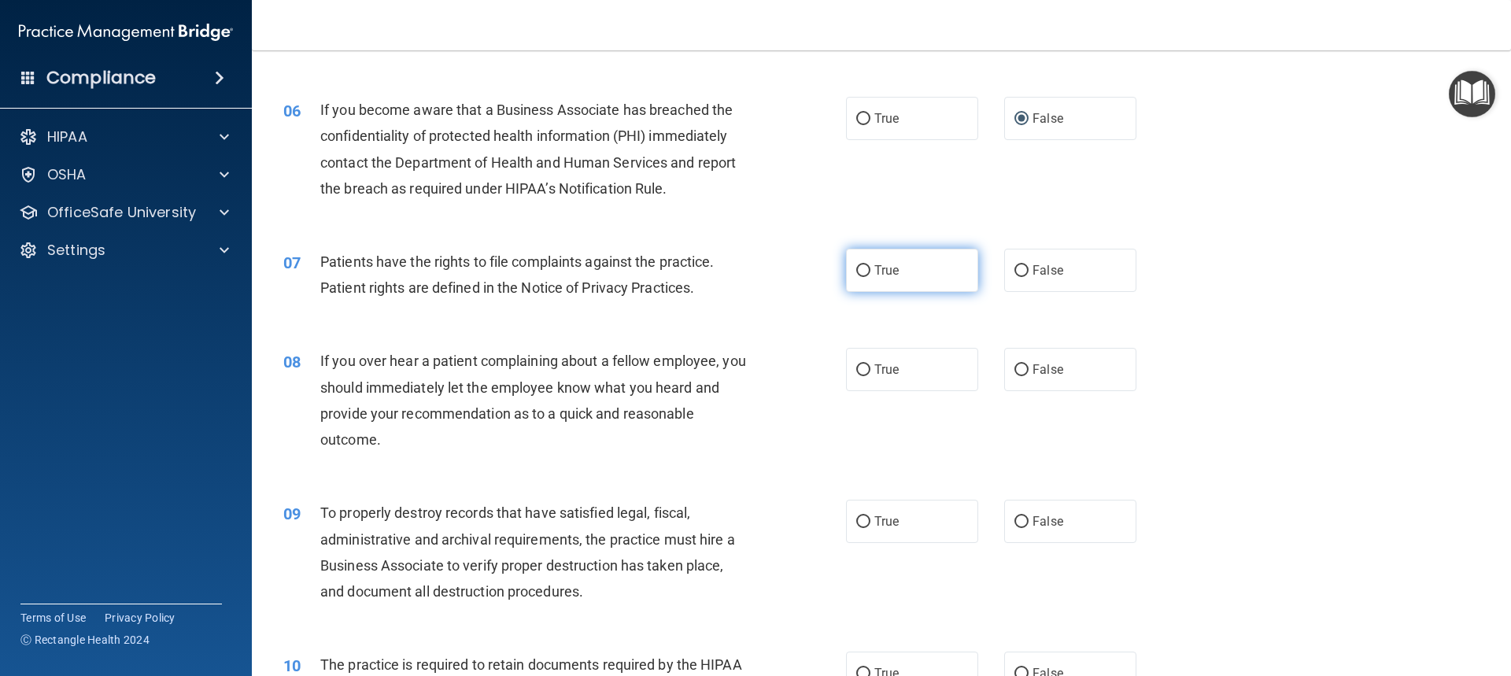
click at [860, 270] on input "True" at bounding box center [863, 271] width 14 height 12
radio input "true"
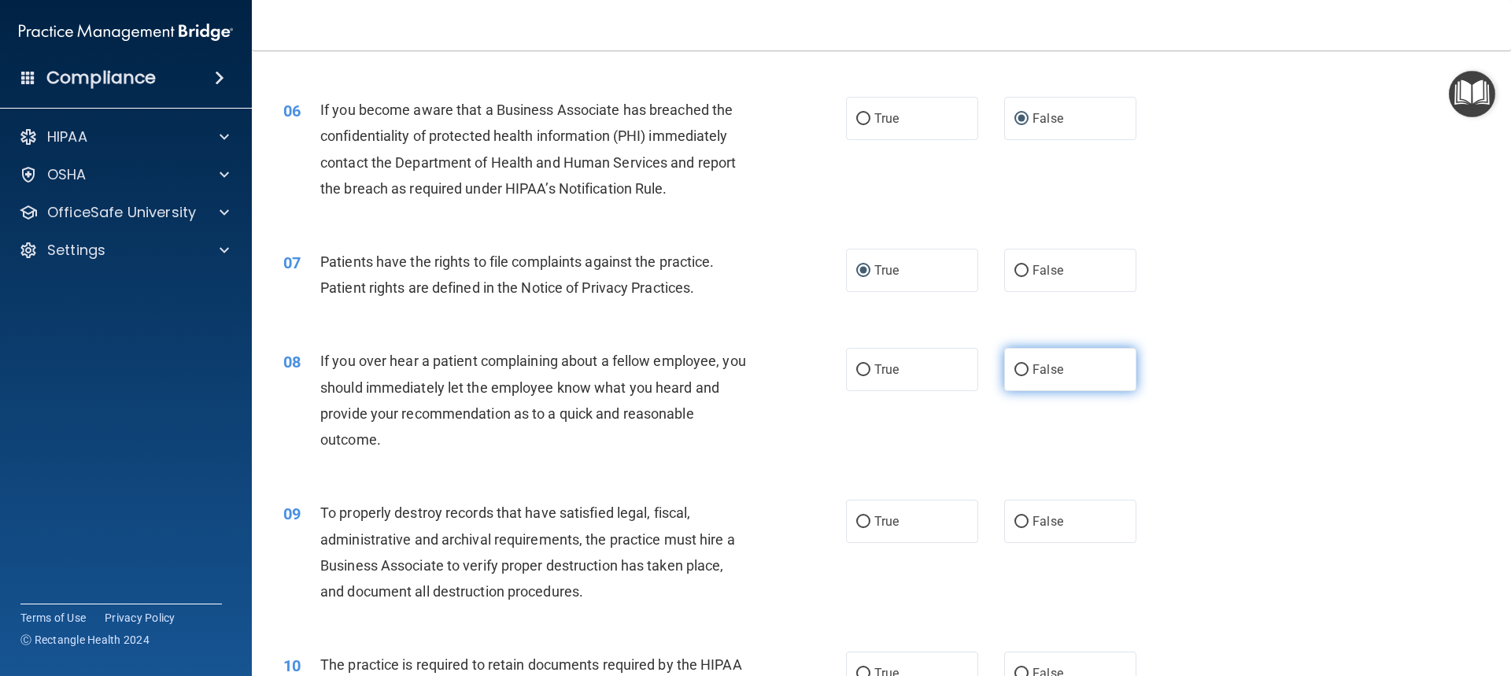
click at [1014, 370] on input "False" at bounding box center [1021, 370] width 14 height 12
radio input "true"
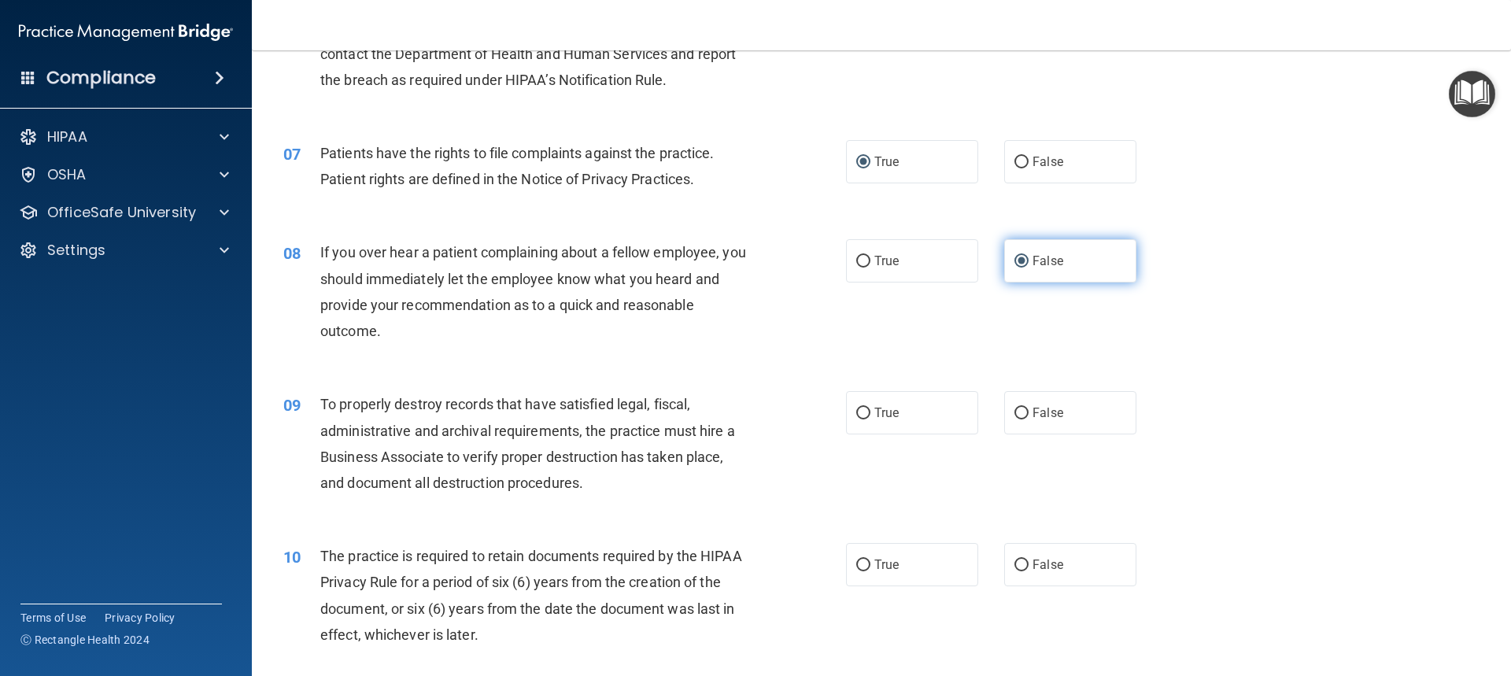
scroll to position [865, 0]
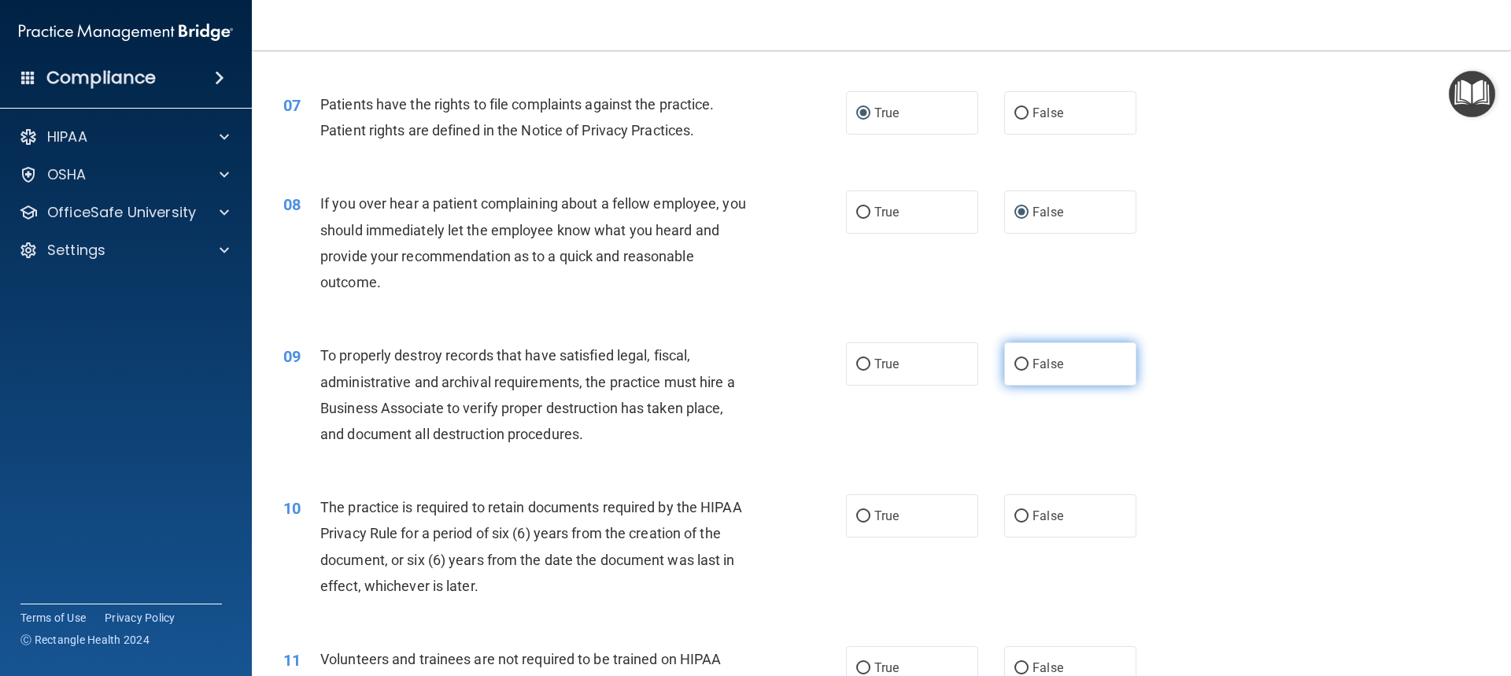
click at [1014, 369] on input "False" at bounding box center [1021, 365] width 14 height 12
radio input "true"
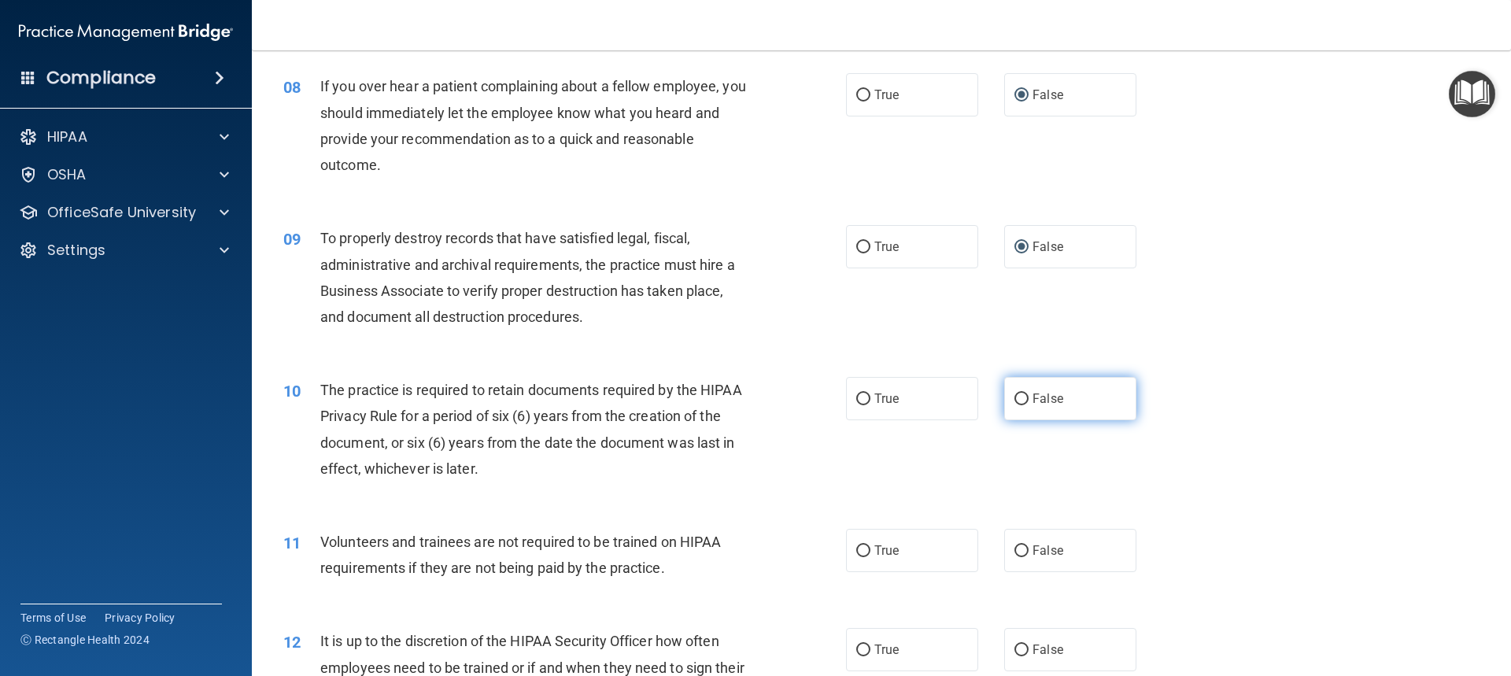
scroll to position [1023, 0]
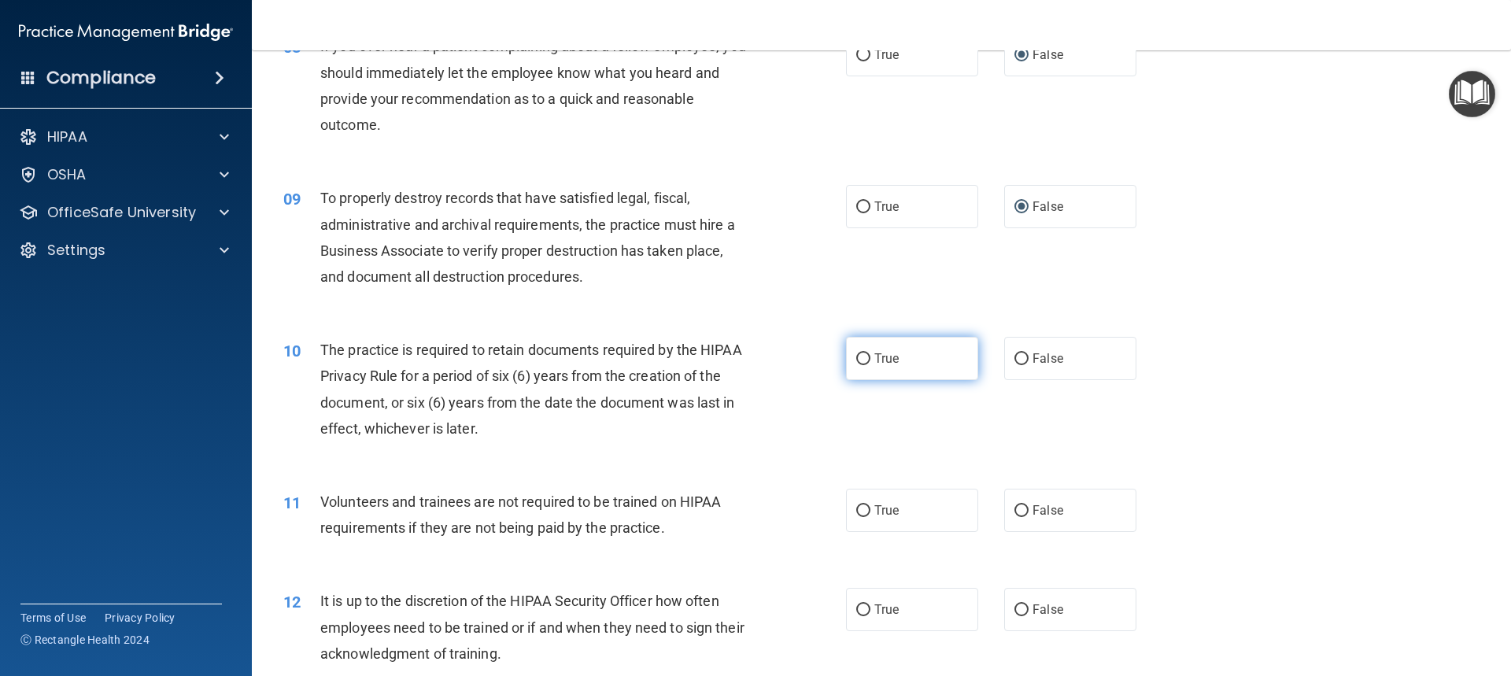
click at [853, 351] on label "True" at bounding box center [912, 358] width 132 height 43
click at [856, 353] on input "True" at bounding box center [863, 359] width 14 height 12
radio input "true"
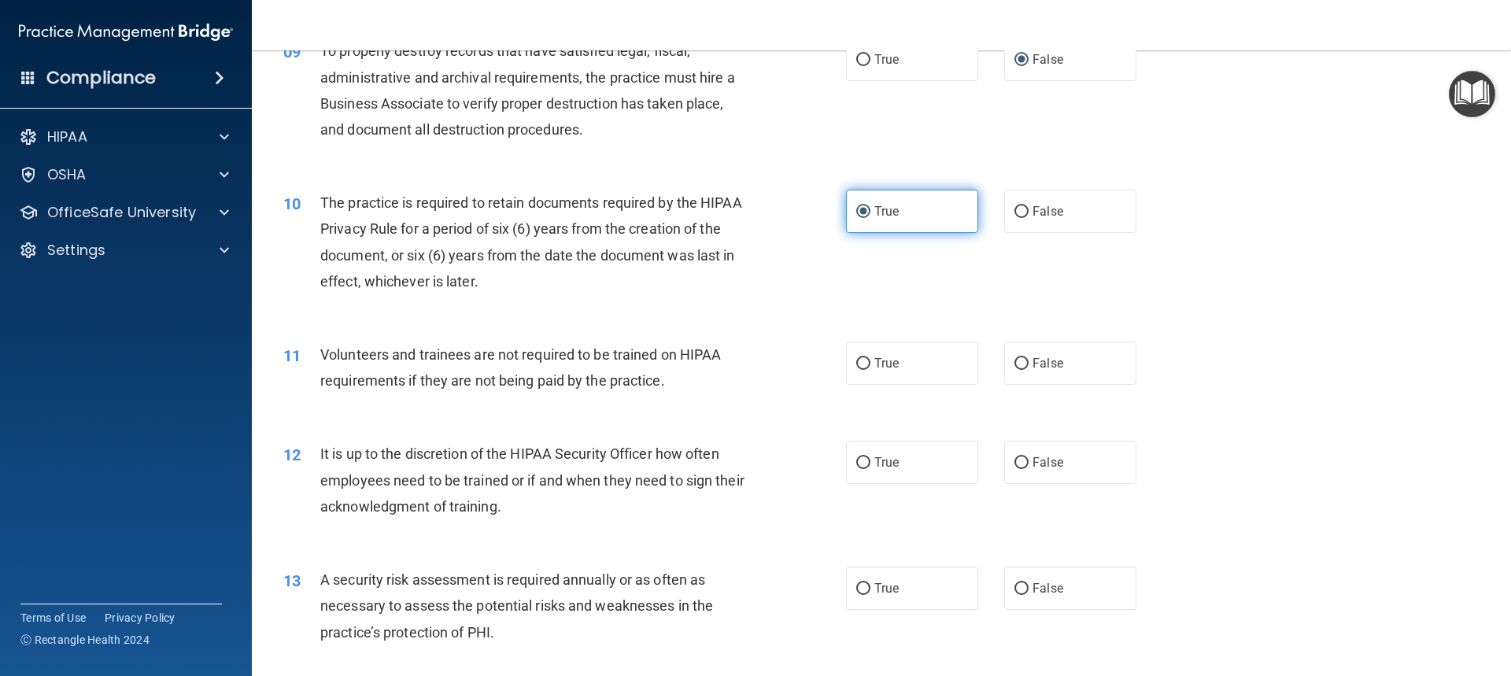
scroll to position [1180, 0]
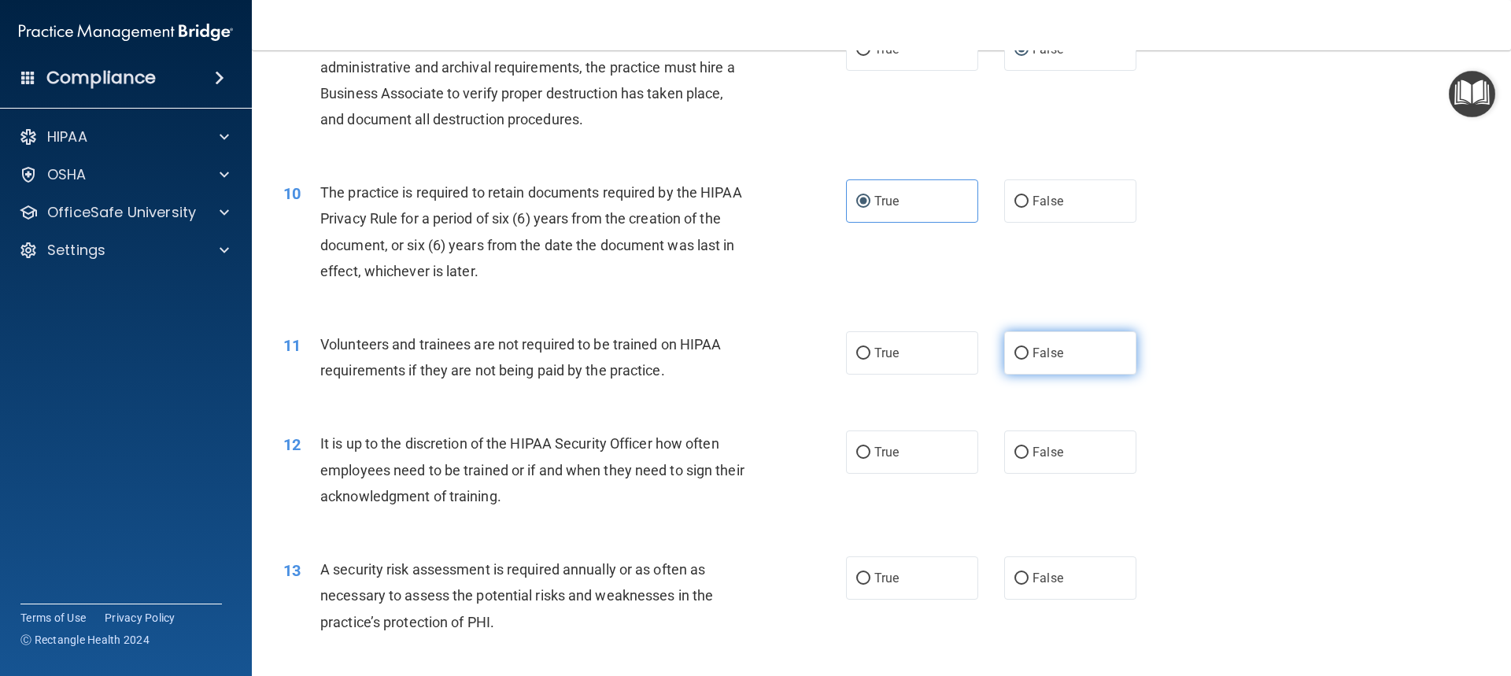
click at [1014, 352] on input "False" at bounding box center [1021, 354] width 14 height 12
radio input "true"
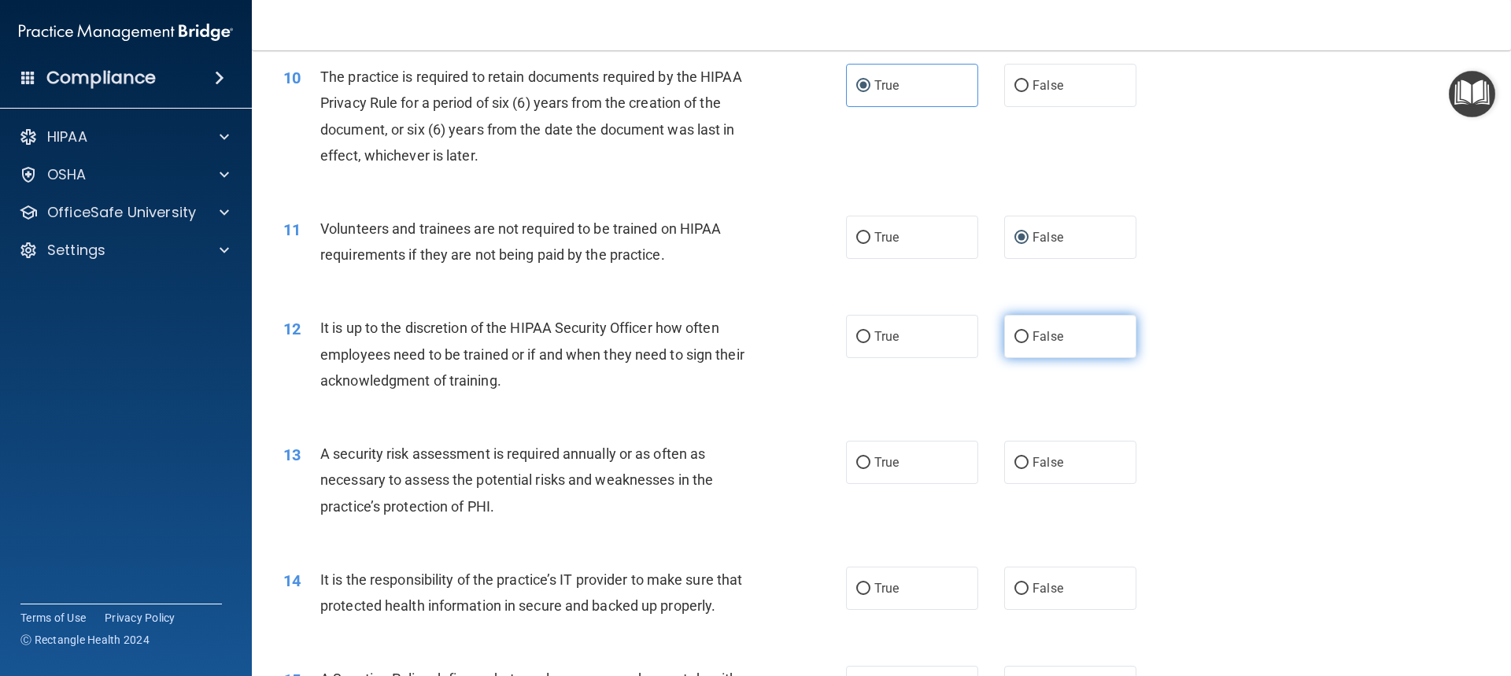
scroll to position [1337, 0]
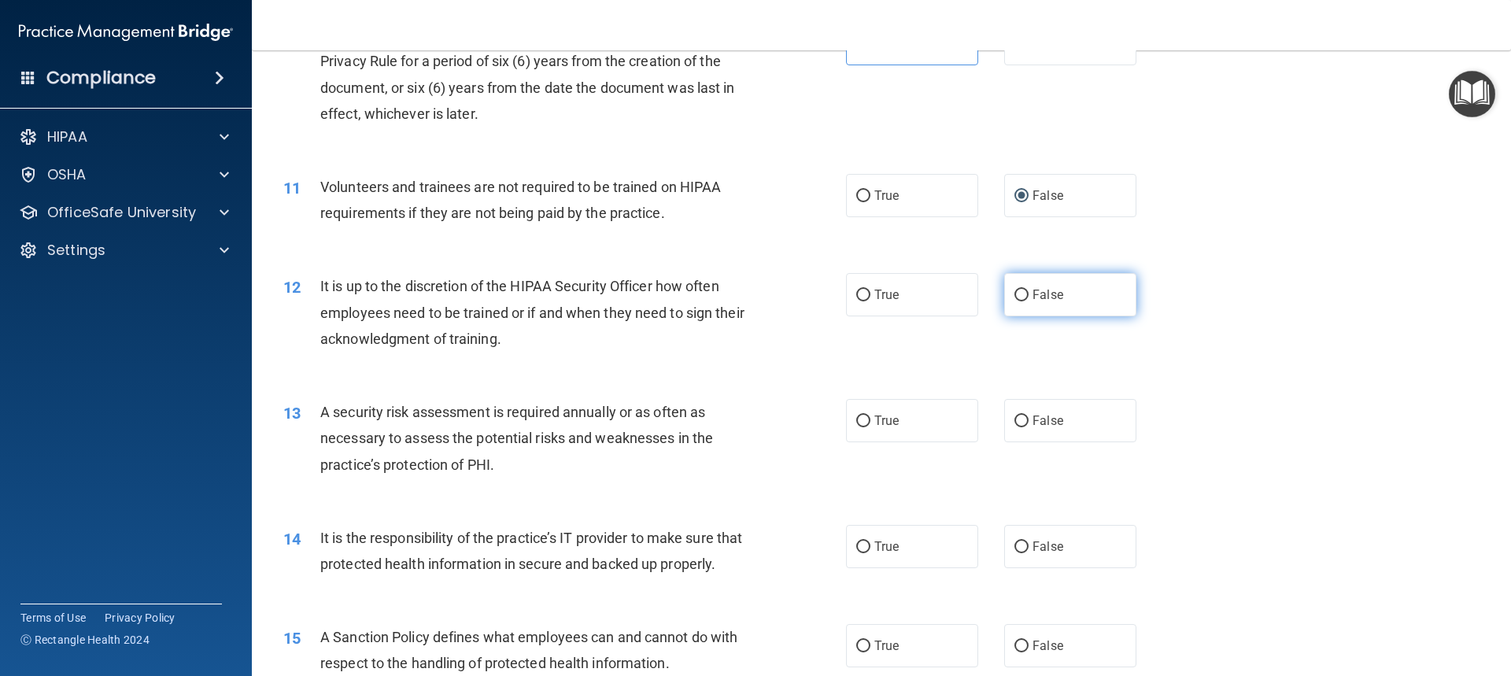
click at [1017, 291] on input "False" at bounding box center [1021, 296] width 14 height 12
radio input "true"
click at [856, 415] on input "True" at bounding box center [863, 421] width 14 height 12
radio input "true"
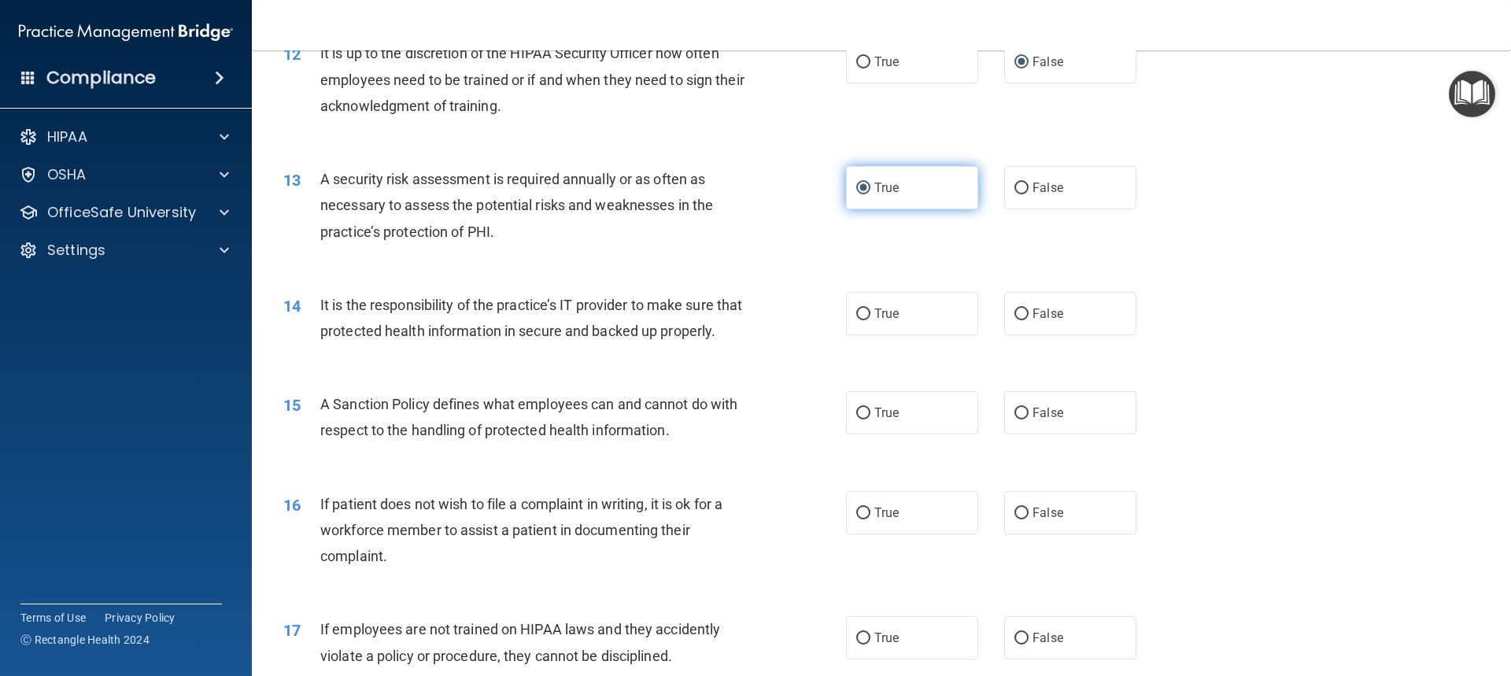
scroll to position [1573, 0]
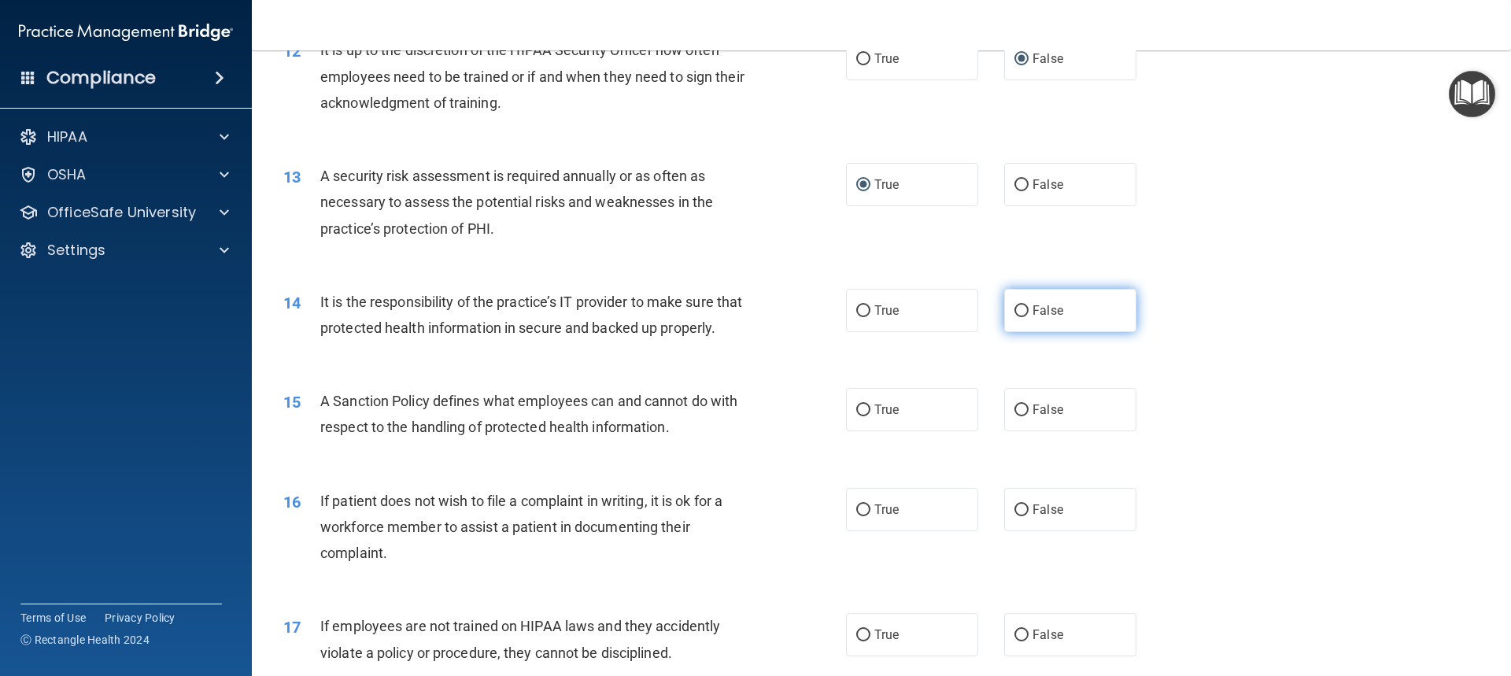
click at [1017, 309] on input "False" at bounding box center [1021, 311] width 14 height 12
radio input "true"
click at [1014, 416] on input "False" at bounding box center [1021, 410] width 14 height 12
radio input "true"
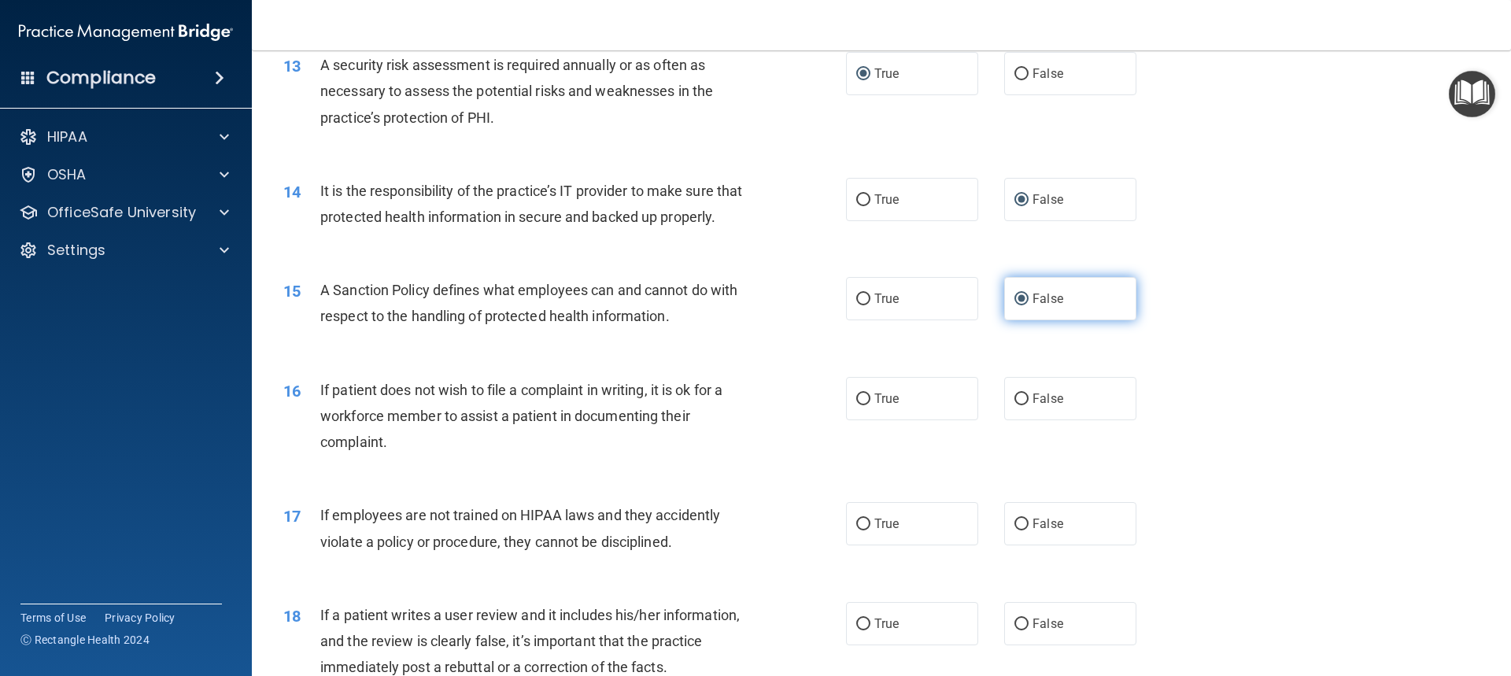
scroll to position [1731, 0]
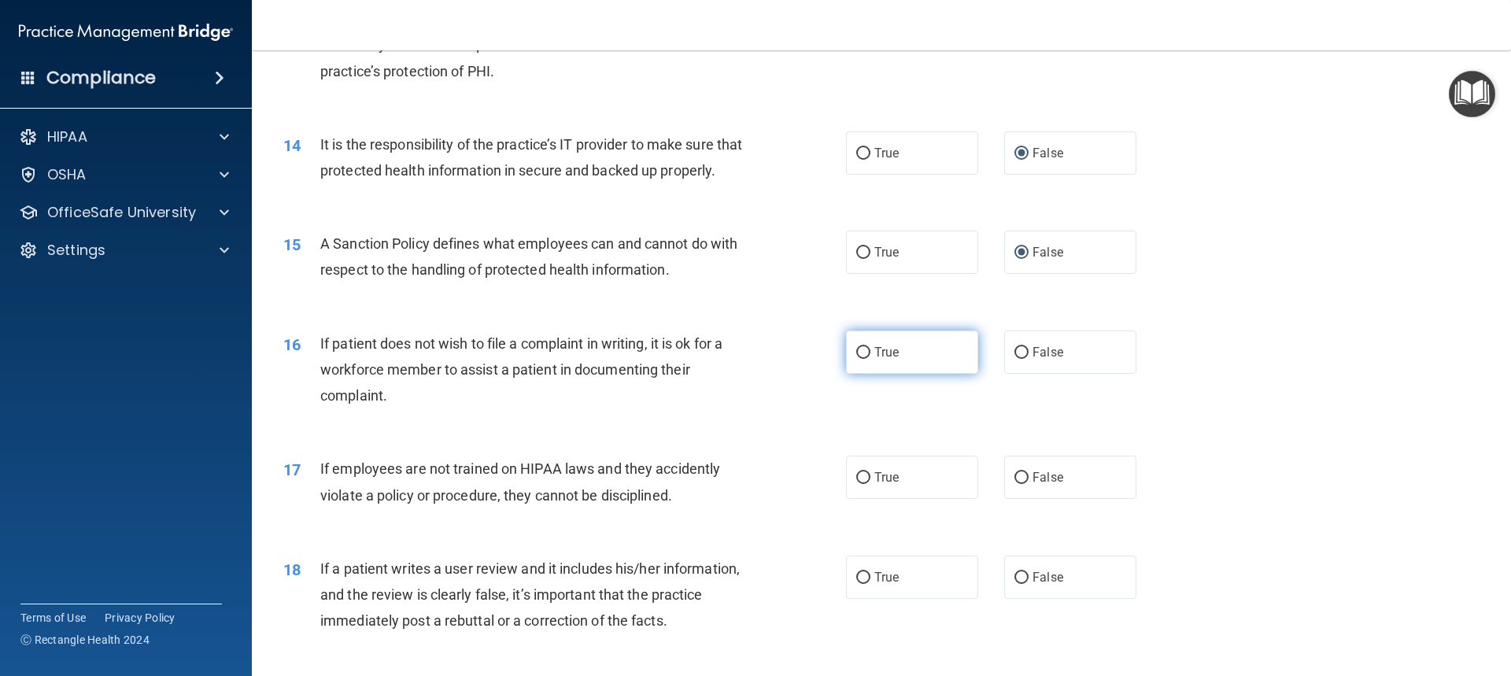
click at [856, 359] on input "True" at bounding box center [863, 353] width 14 height 12
radio input "true"
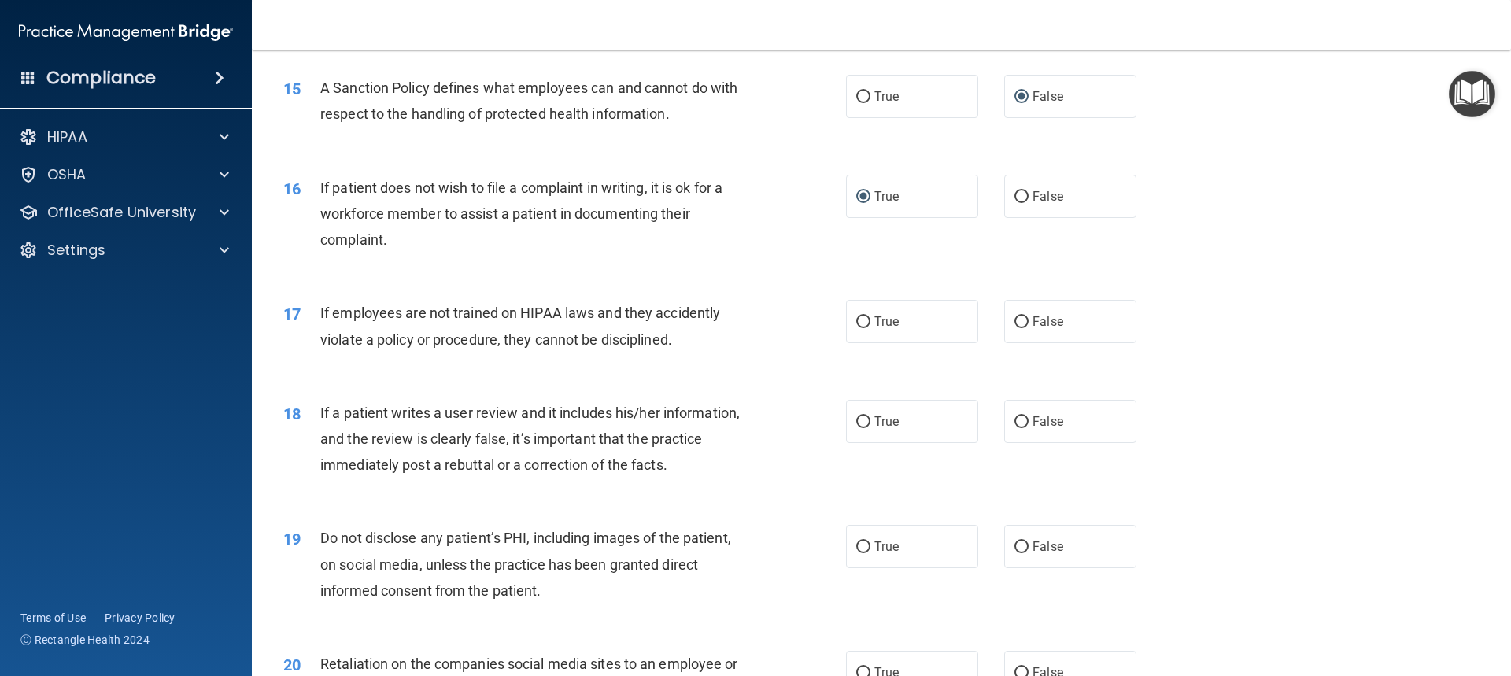
scroll to position [1888, 0]
click at [1014, 326] on input "False" at bounding box center [1021, 321] width 14 height 12
radio input "true"
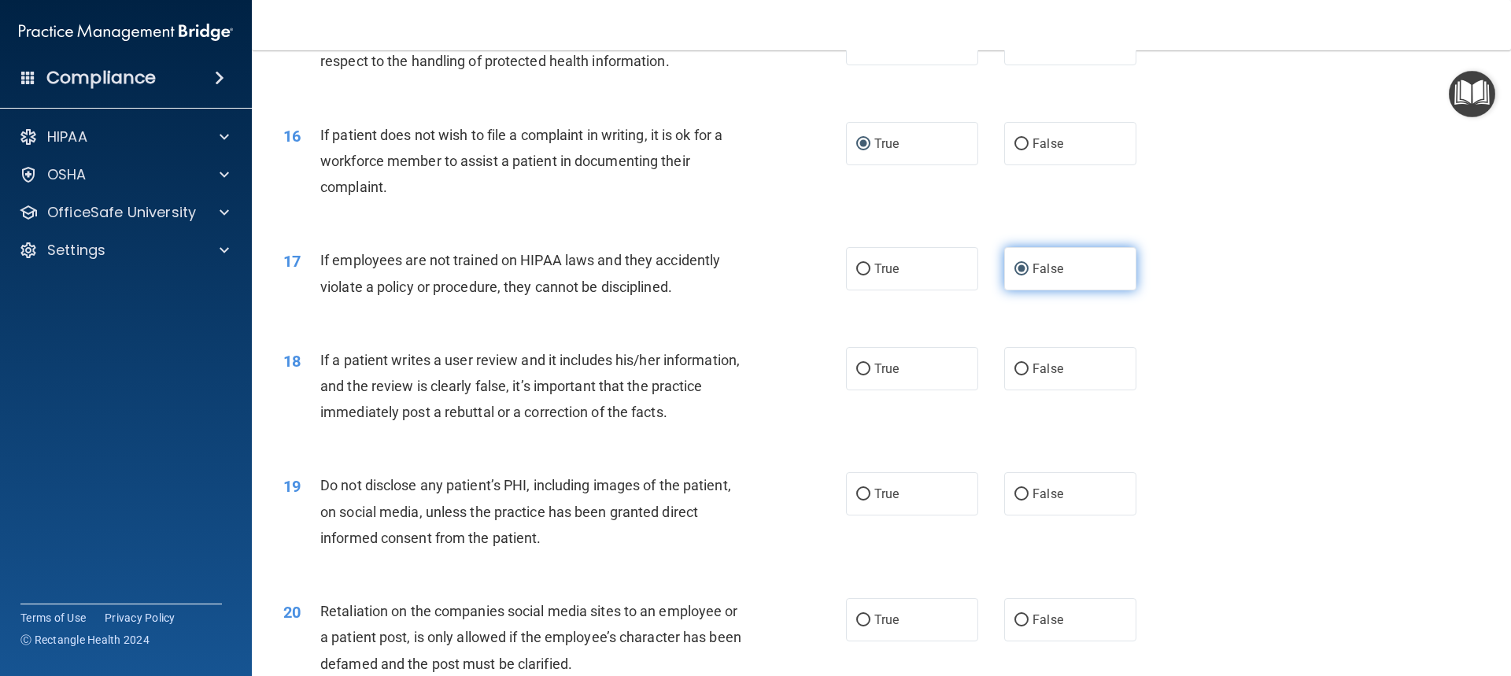
scroll to position [1967, 0]
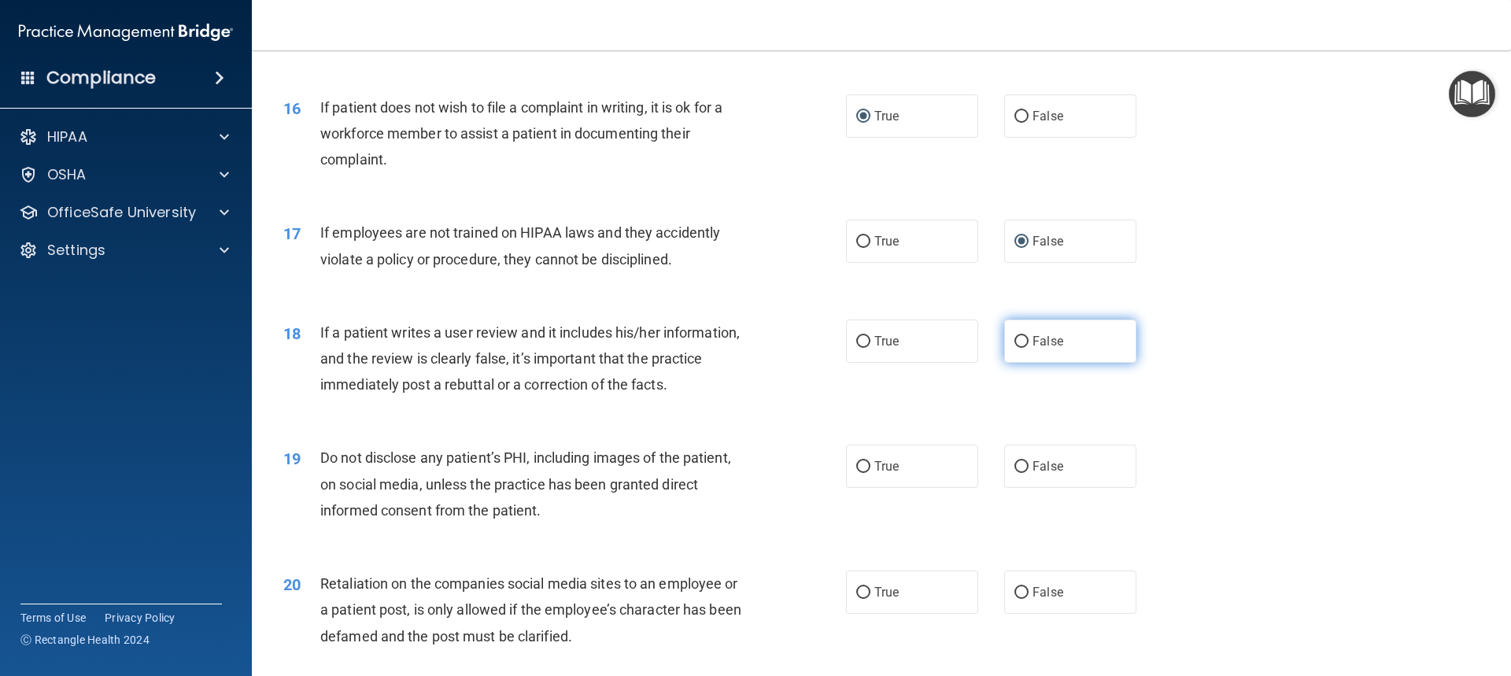
click at [1020, 348] on input "False" at bounding box center [1021, 342] width 14 height 12
radio input "true"
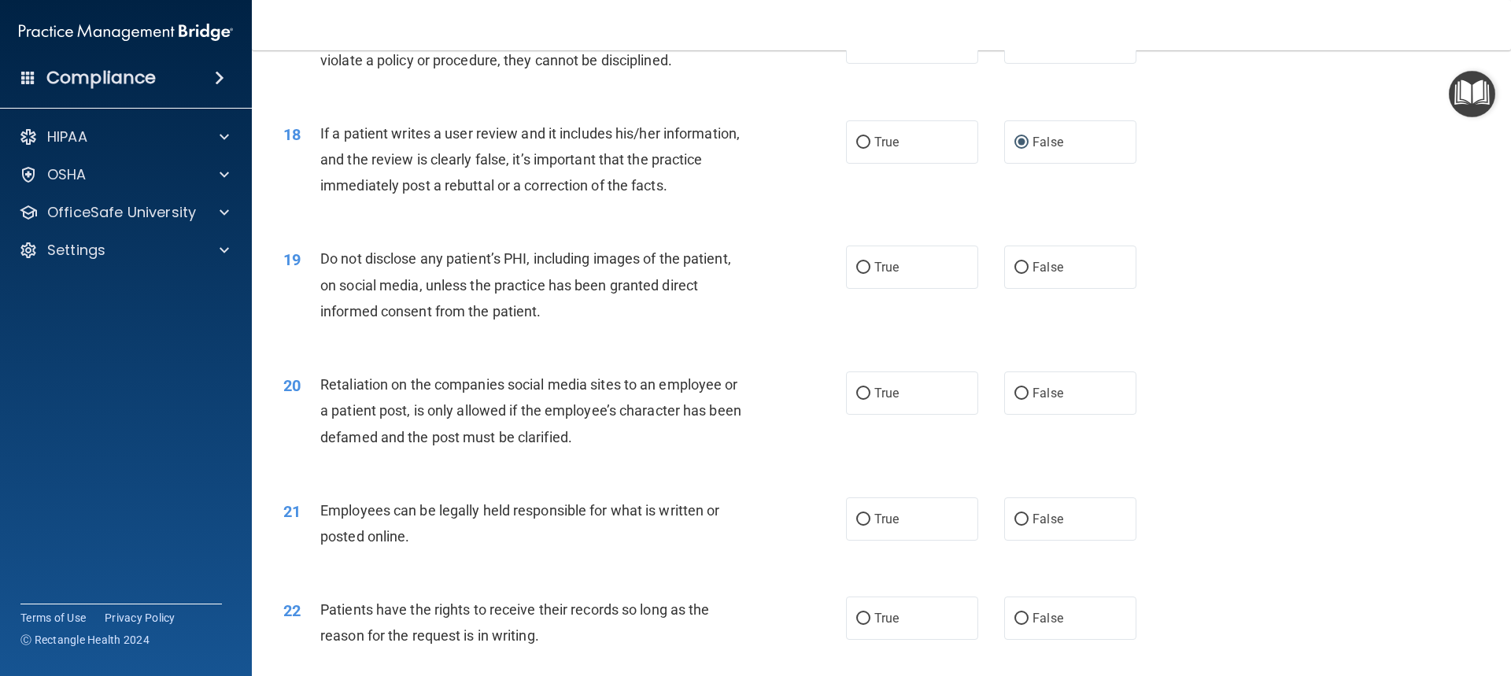
scroll to position [2203, 0]
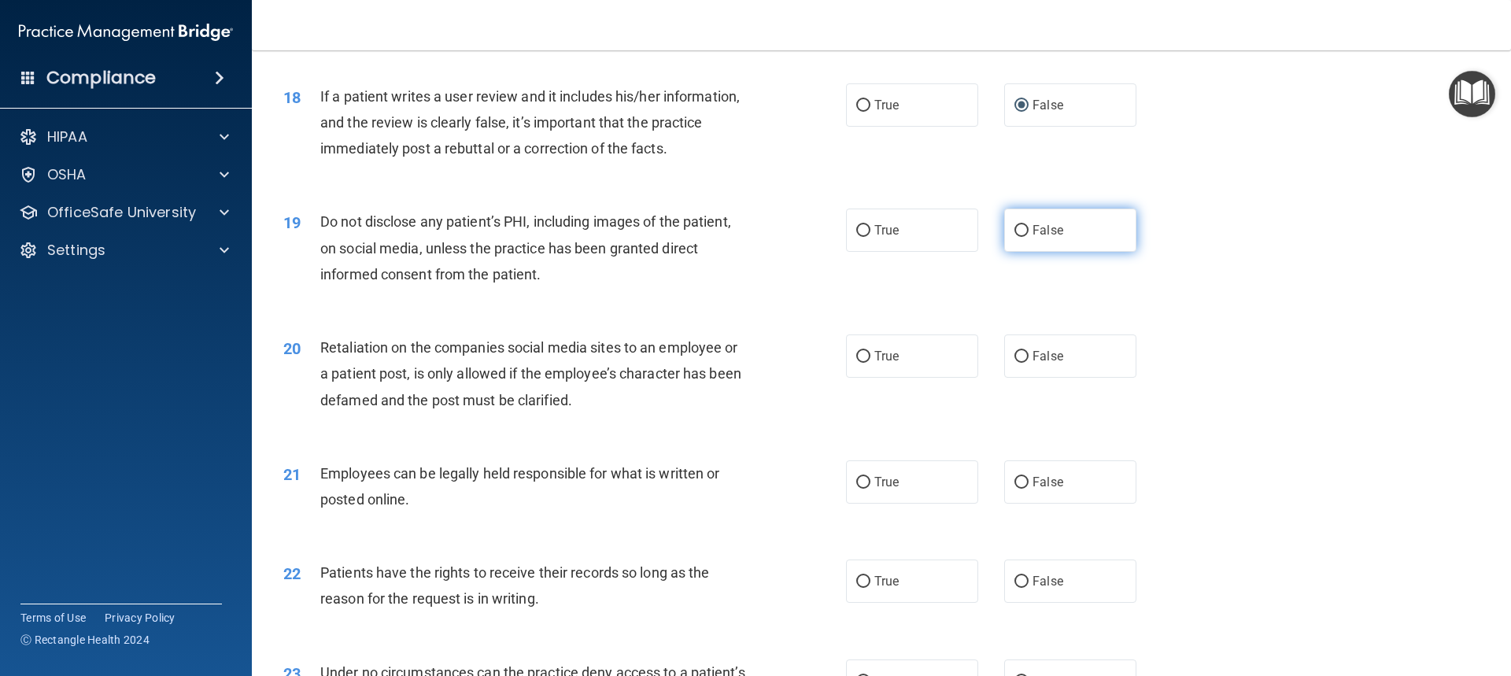
click at [1014, 237] on input "False" at bounding box center [1021, 231] width 14 height 12
radio input "true"
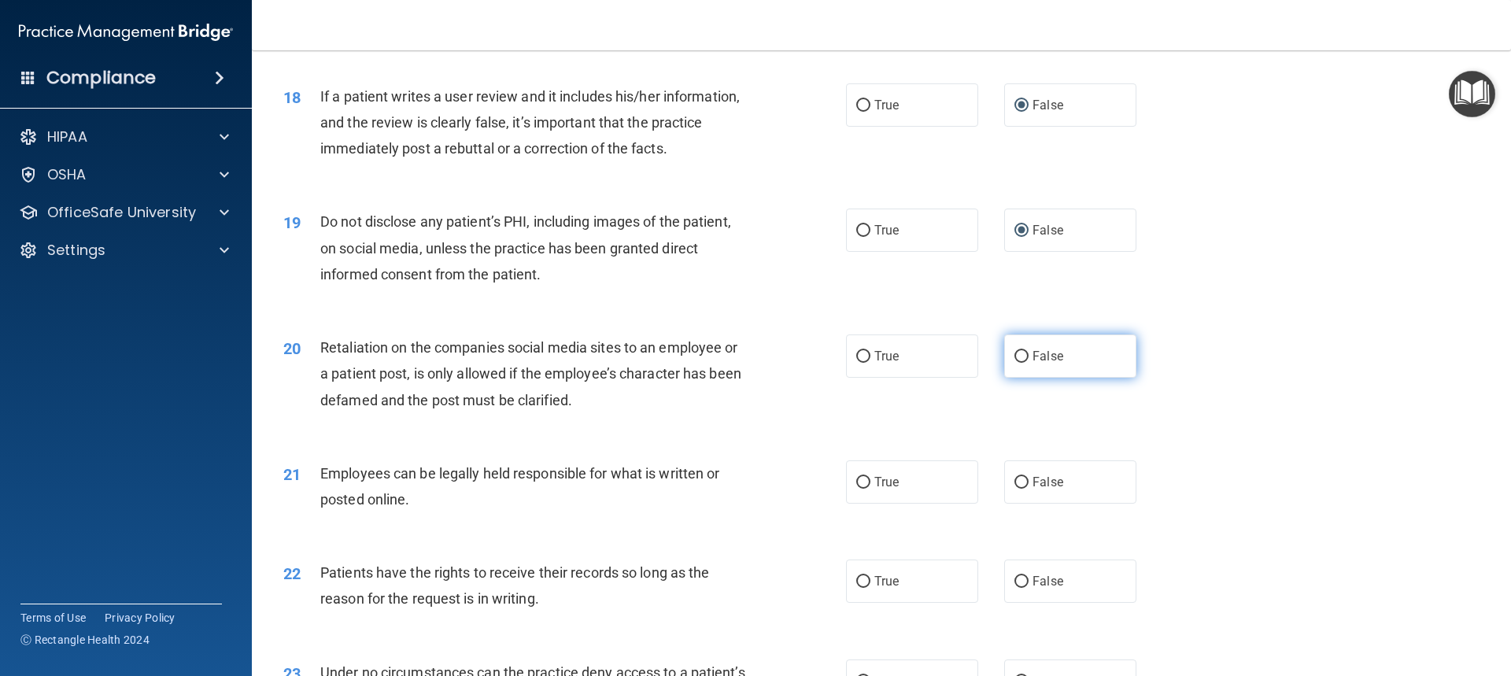
click at [1017, 363] on input "False" at bounding box center [1021, 357] width 14 height 12
radio input "true"
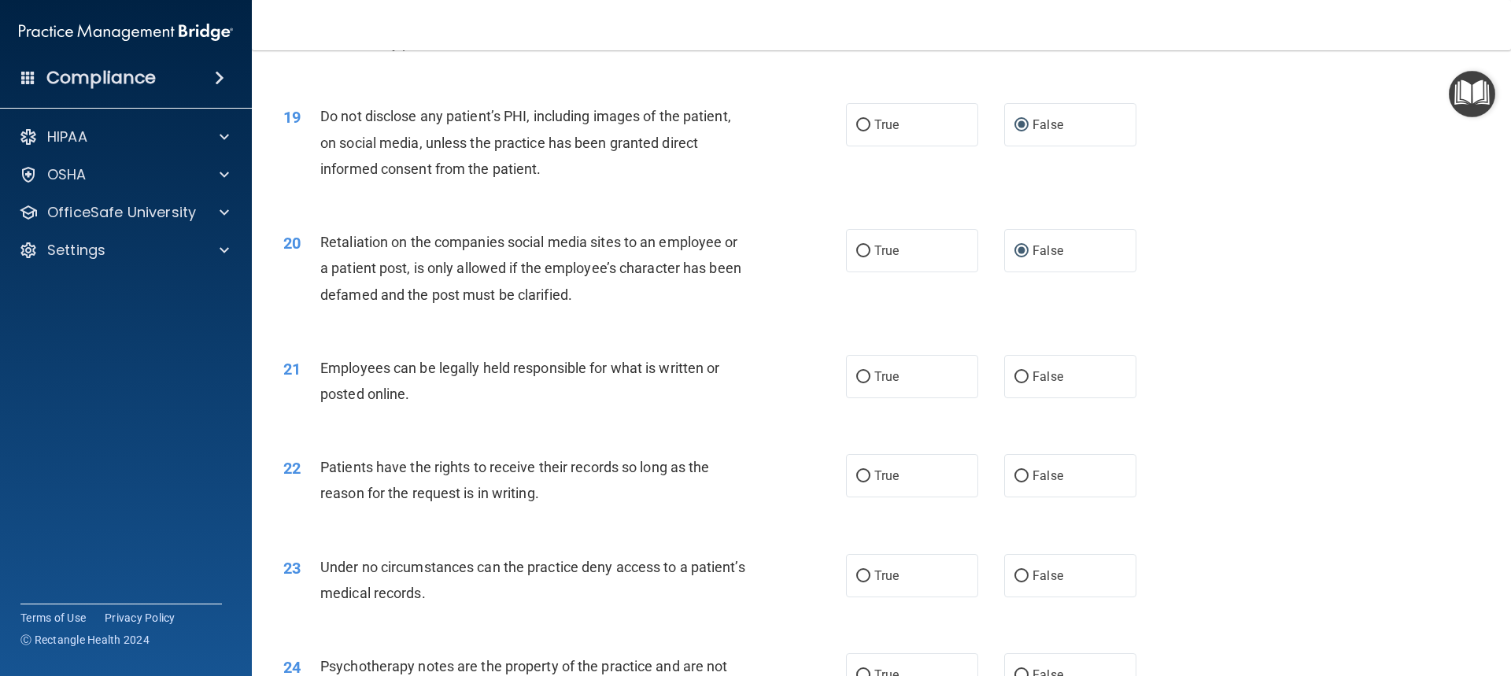
scroll to position [2360, 0]
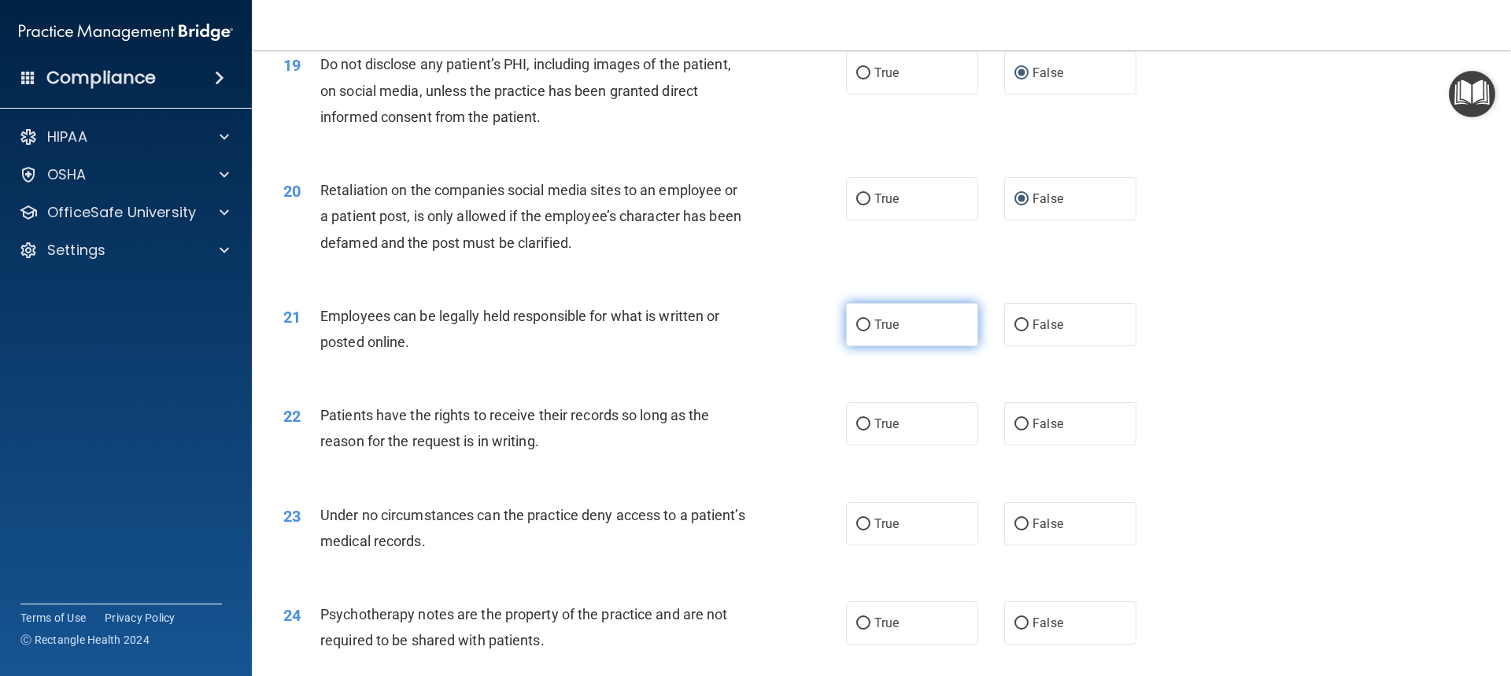
click at [859, 331] on input "True" at bounding box center [863, 325] width 14 height 12
radio input "true"
click at [1014, 430] on input "False" at bounding box center [1021, 425] width 14 height 12
radio input "true"
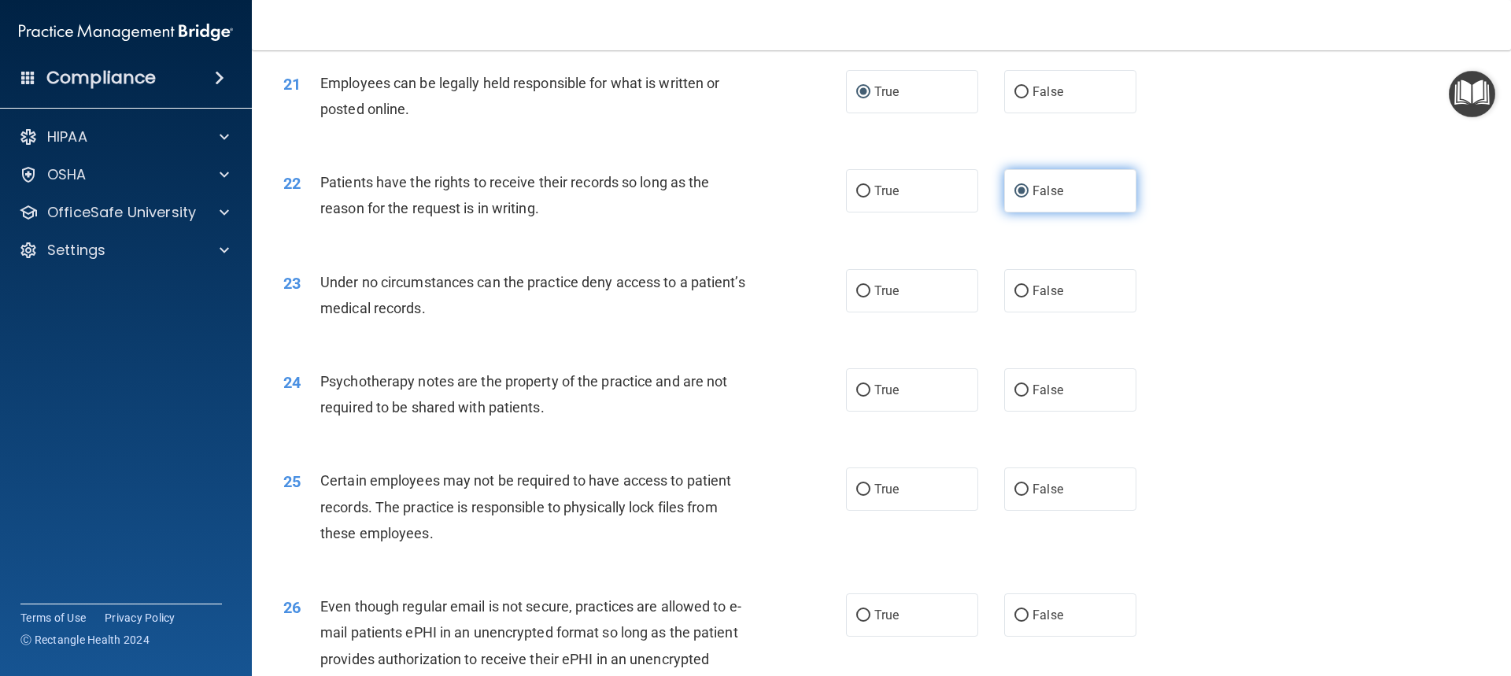
scroll to position [2596, 0]
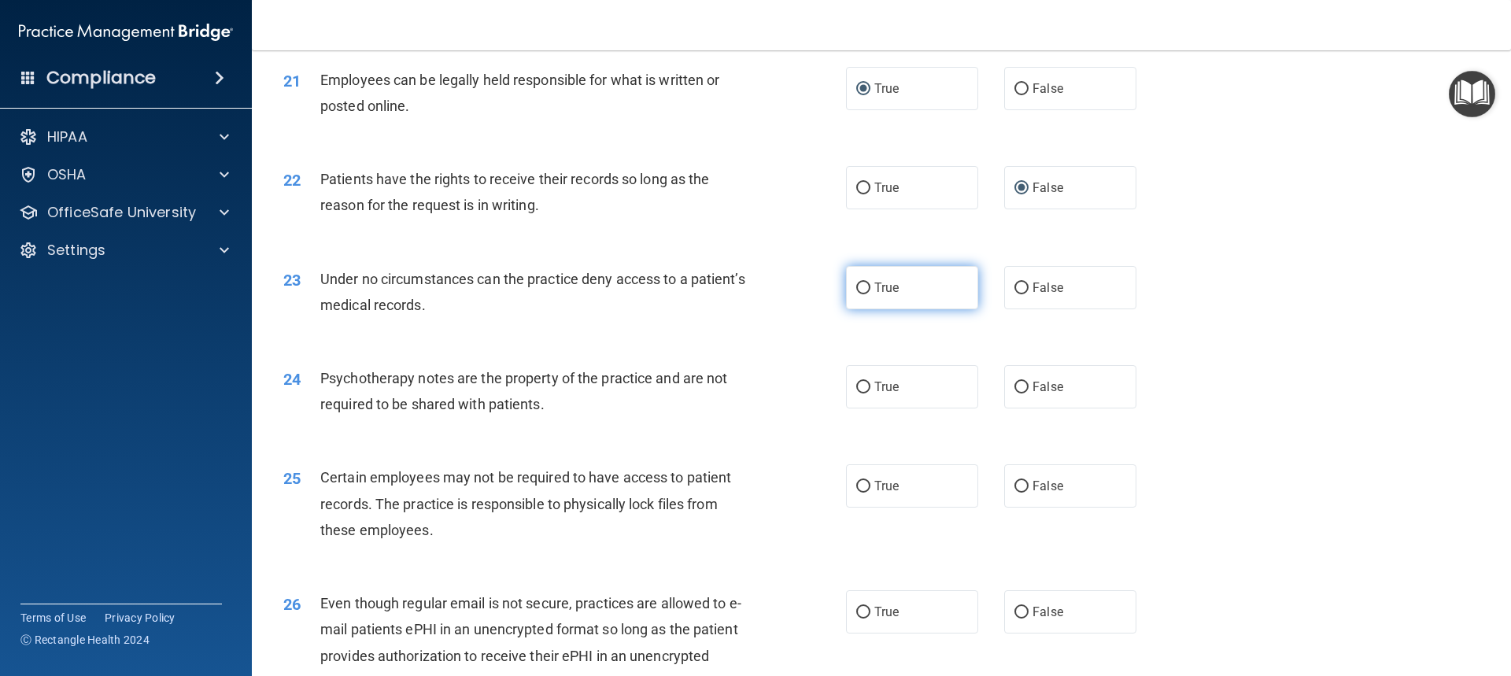
click at [855, 304] on label "True" at bounding box center [912, 287] width 132 height 43
click at [856, 294] on input "True" at bounding box center [863, 288] width 14 height 12
radio input "true"
click at [867, 309] on label "True" at bounding box center [912, 287] width 132 height 43
click at [867, 294] on input "True" at bounding box center [863, 288] width 14 height 12
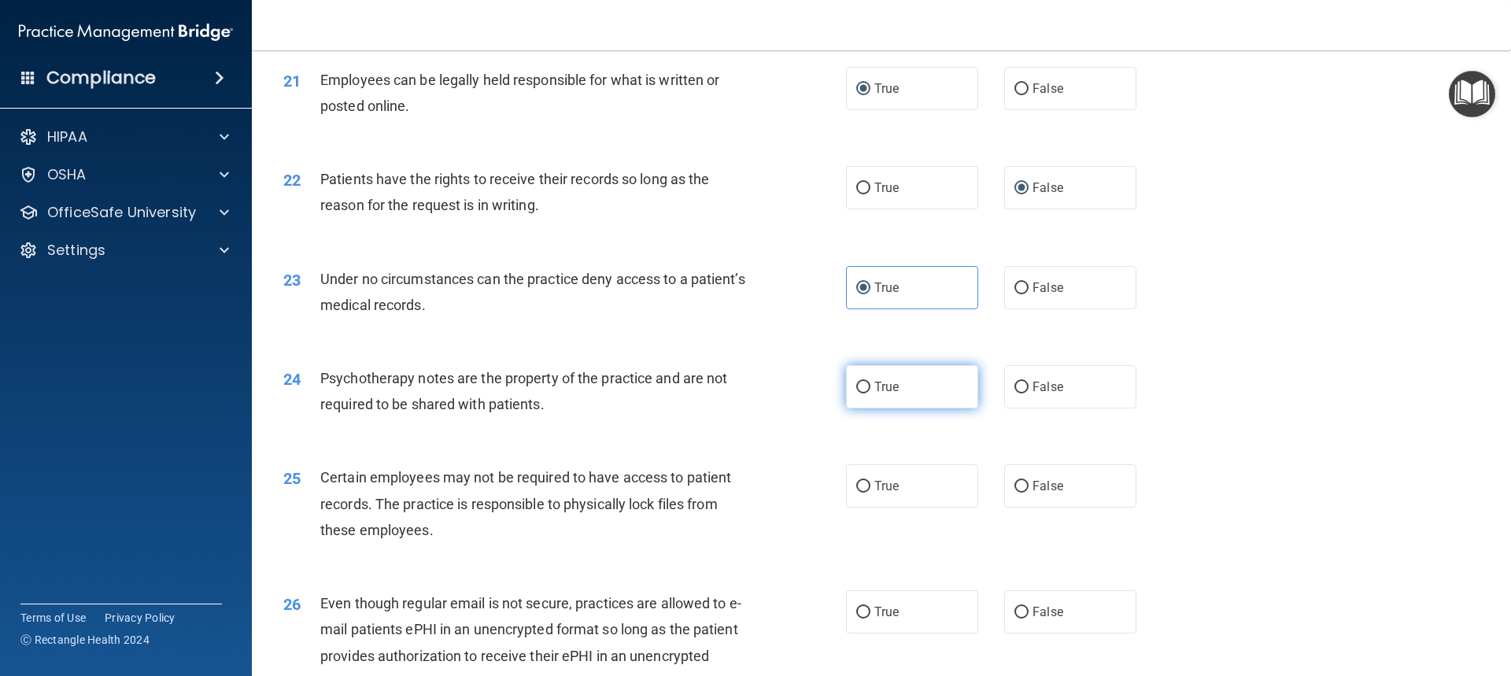
click at [857, 393] on input "True" at bounding box center [863, 388] width 14 height 12
radio input "true"
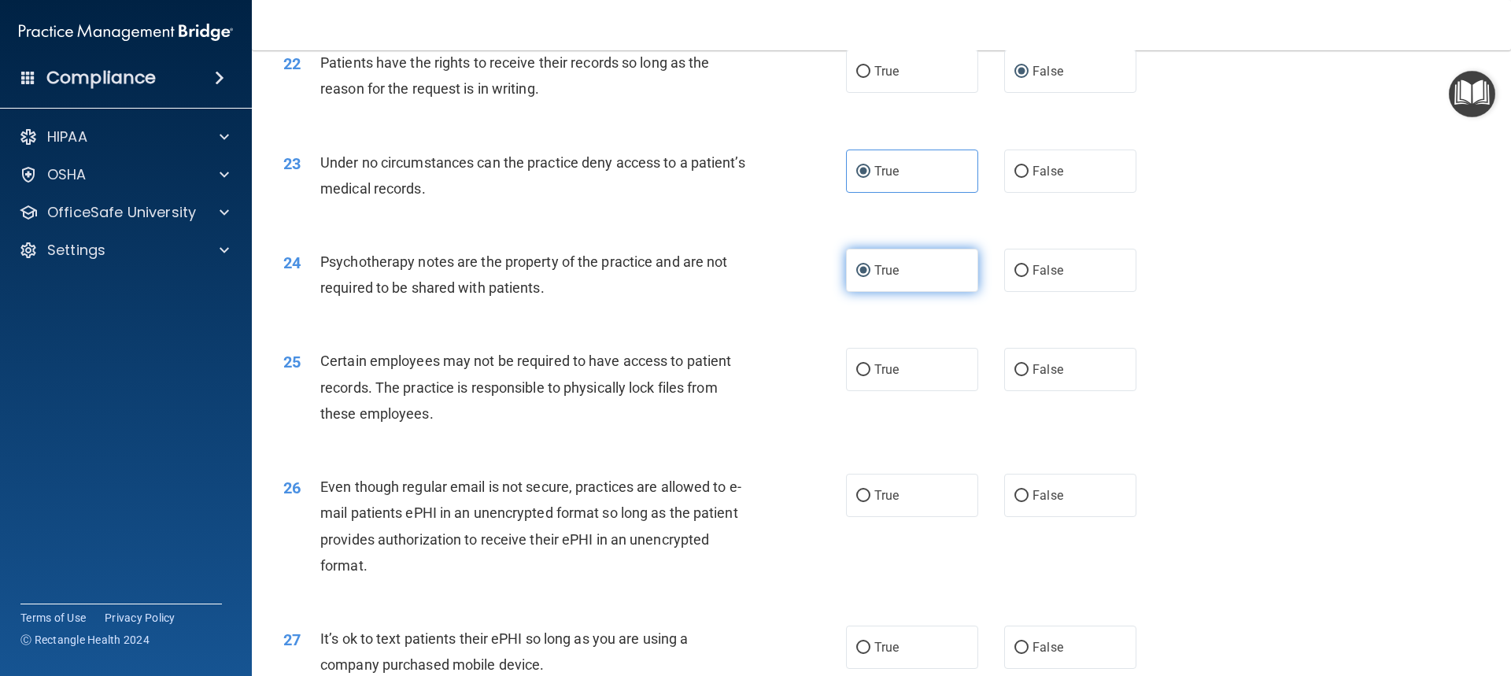
scroll to position [2754, 0]
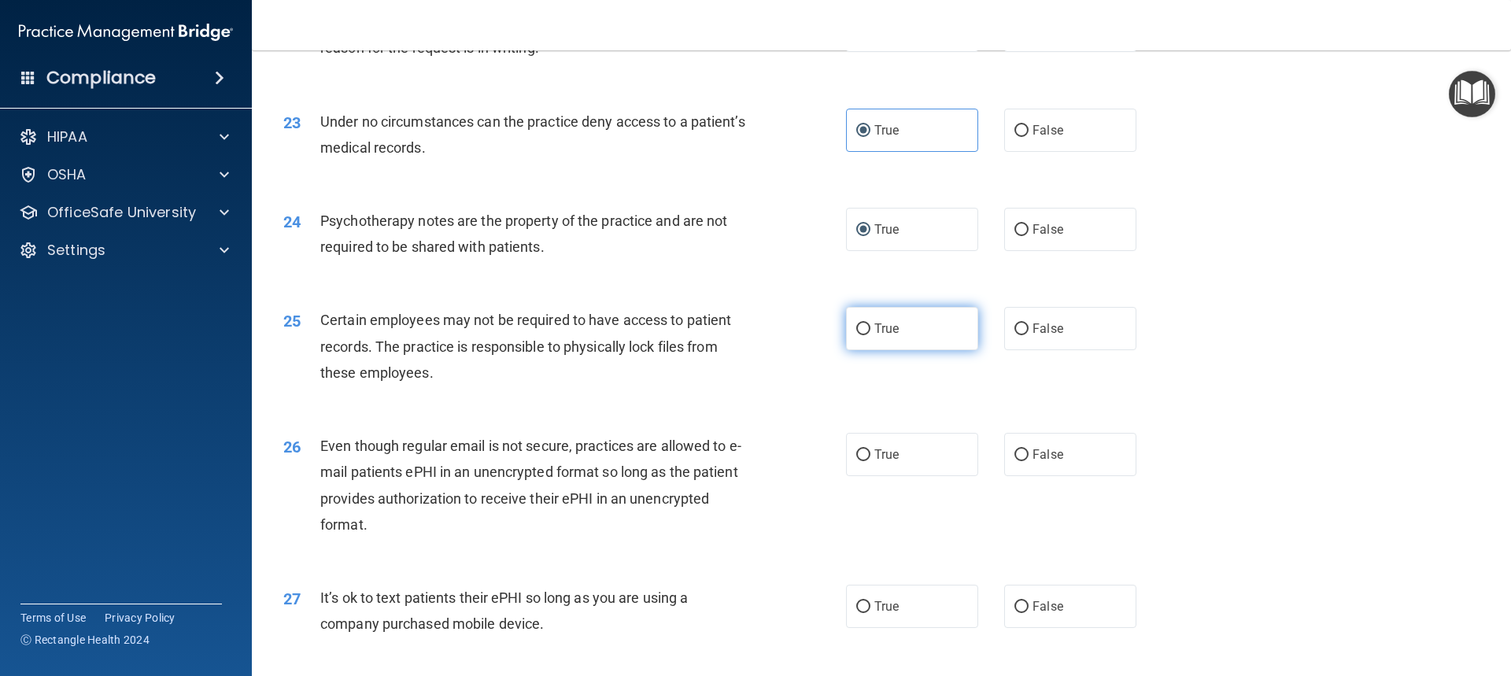
click at [856, 335] on input "True" at bounding box center [863, 329] width 14 height 12
radio input "true"
click at [857, 461] on input "True" at bounding box center [863, 455] width 14 height 12
radio input "true"
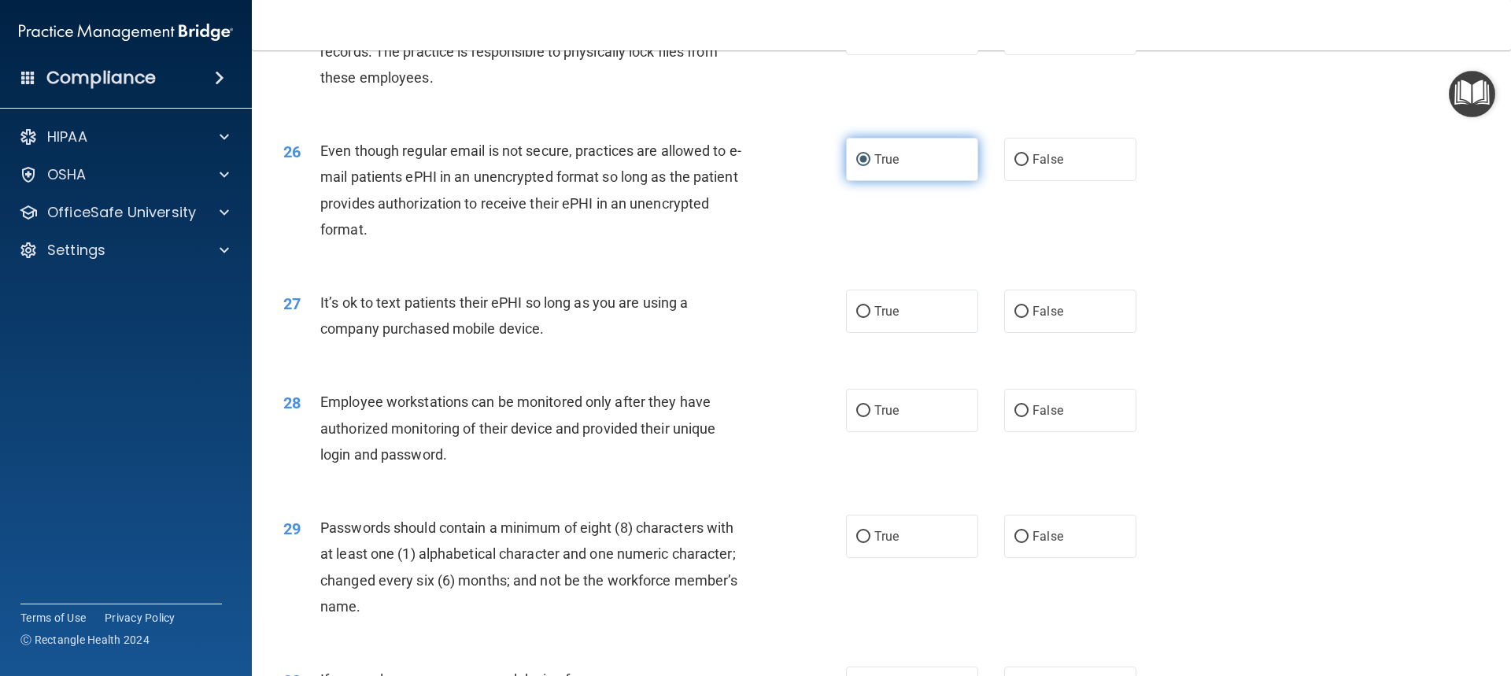
scroll to position [3068, 0]
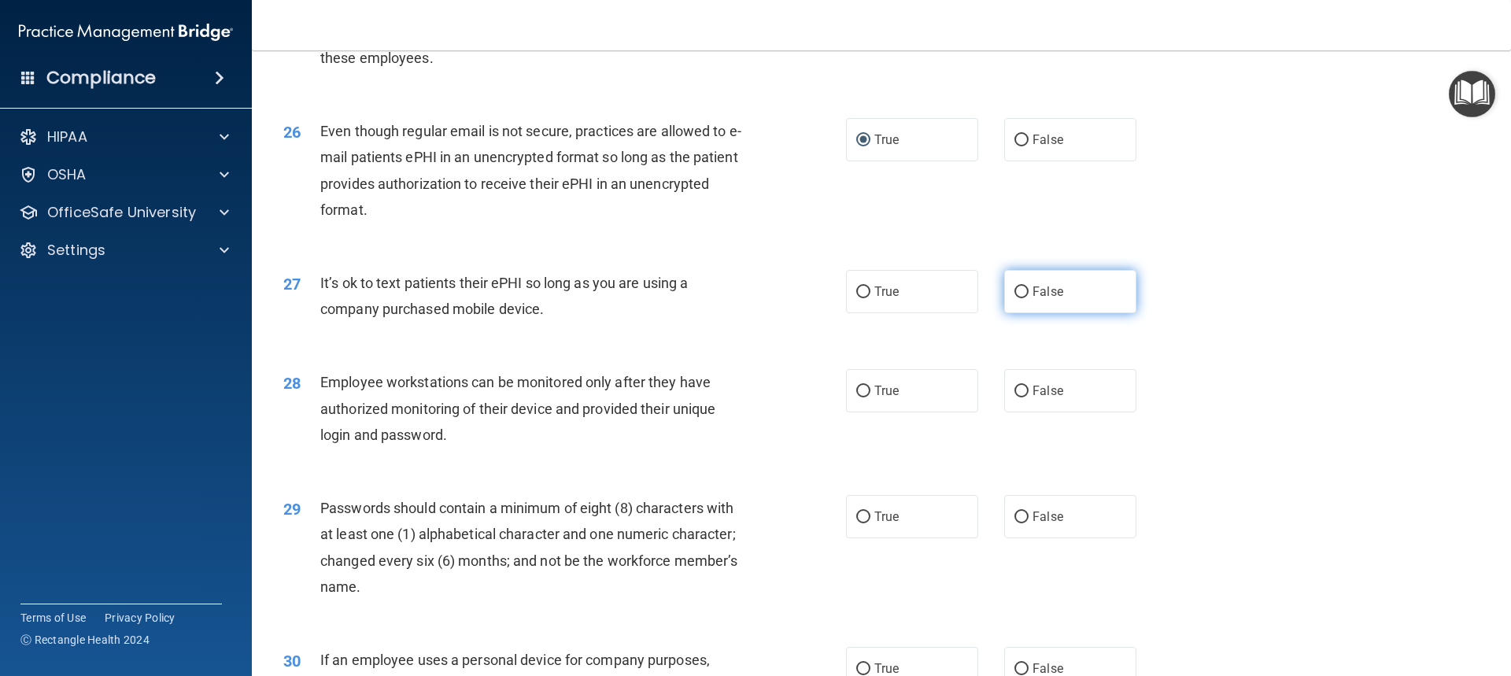
click at [1014, 298] on input "False" at bounding box center [1021, 292] width 14 height 12
radio input "true"
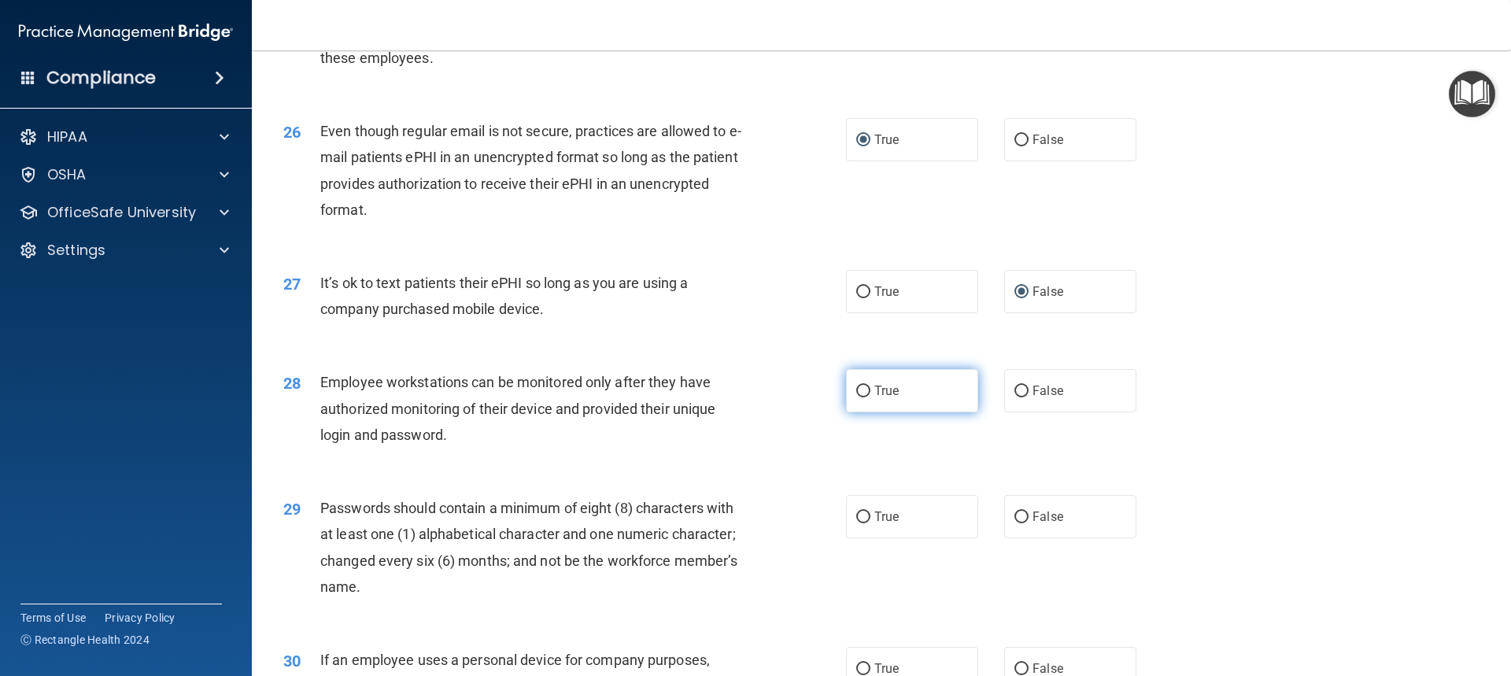
scroll to position [3147, 0]
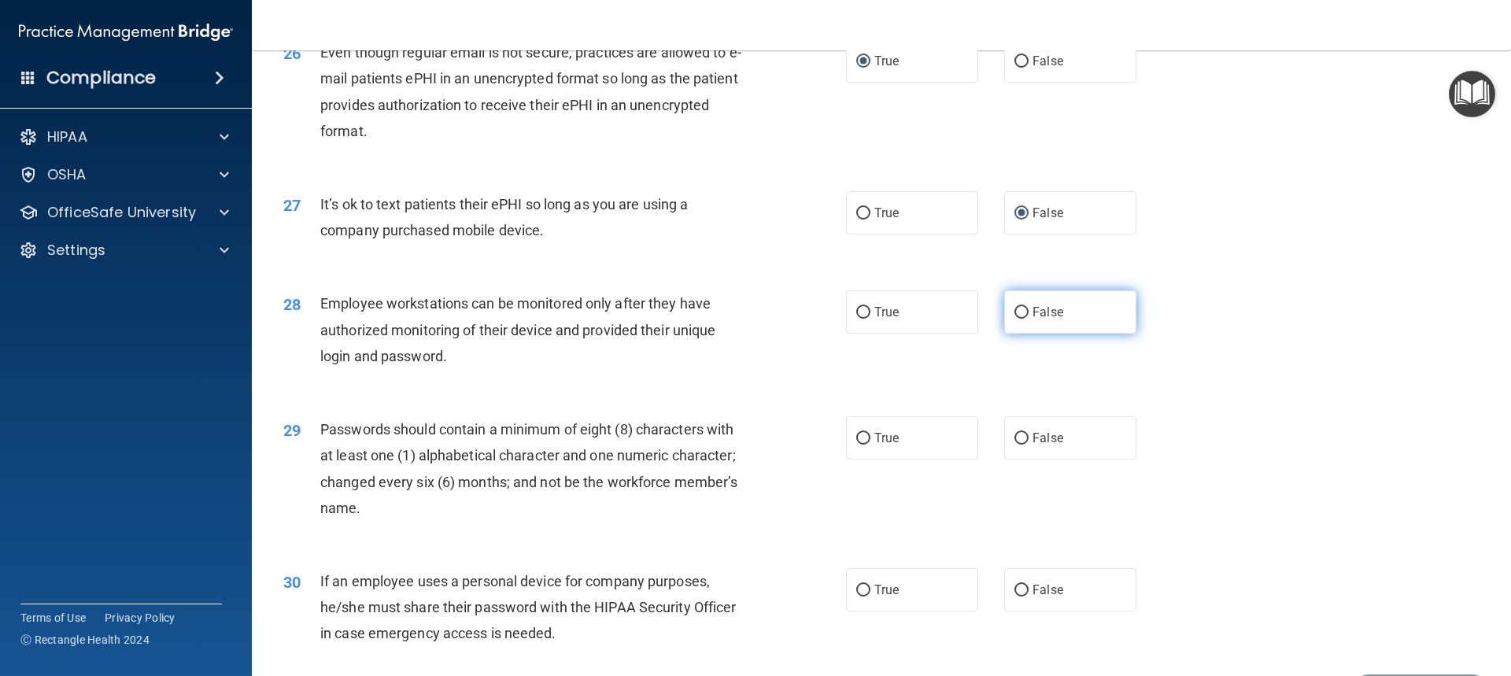
click at [1020, 319] on input "False" at bounding box center [1021, 313] width 14 height 12
radio input "true"
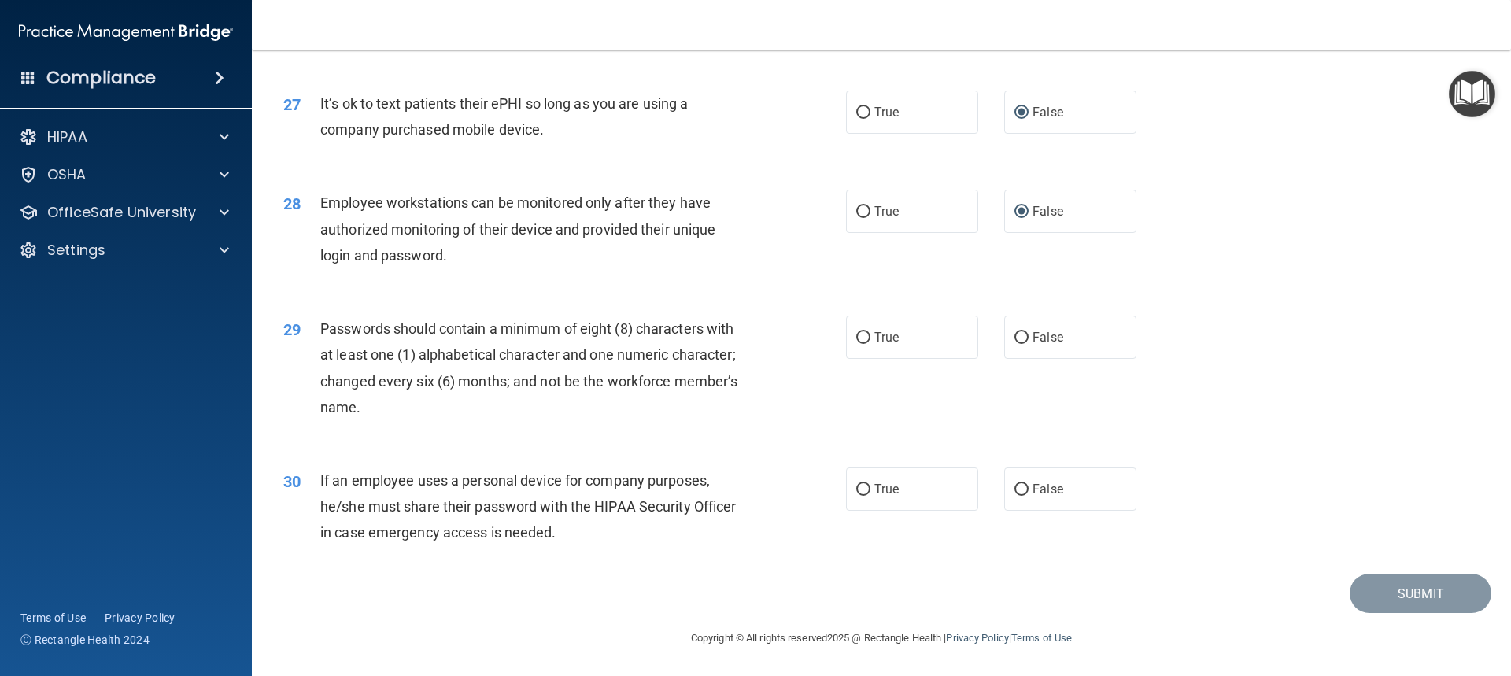
scroll to position [3274, 0]
click at [861, 337] on input "True" at bounding box center [863, 338] width 14 height 12
radio input "true"
click at [1016, 487] on input "False" at bounding box center [1021, 490] width 14 height 12
radio input "true"
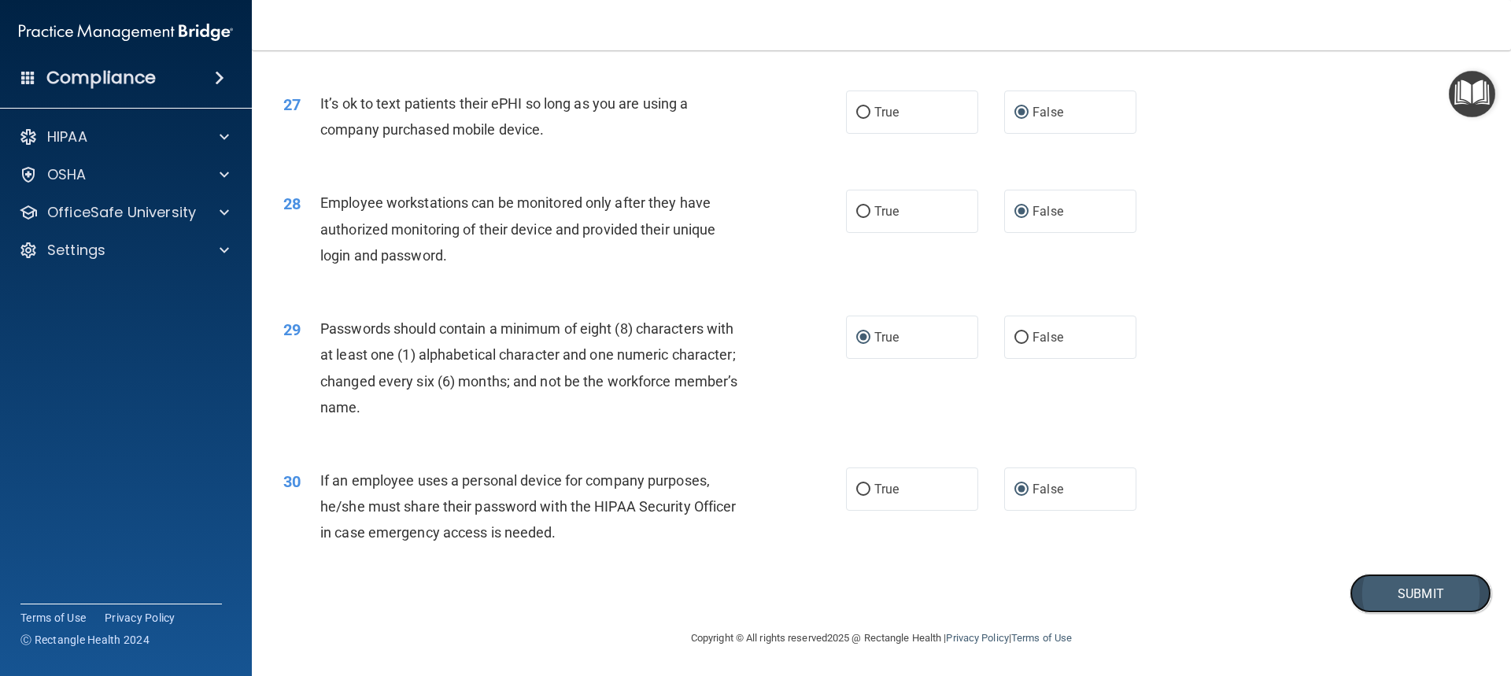
click at [1411, 592] on button "Submit" at bounding box center [1420, 594] width 142 height 40
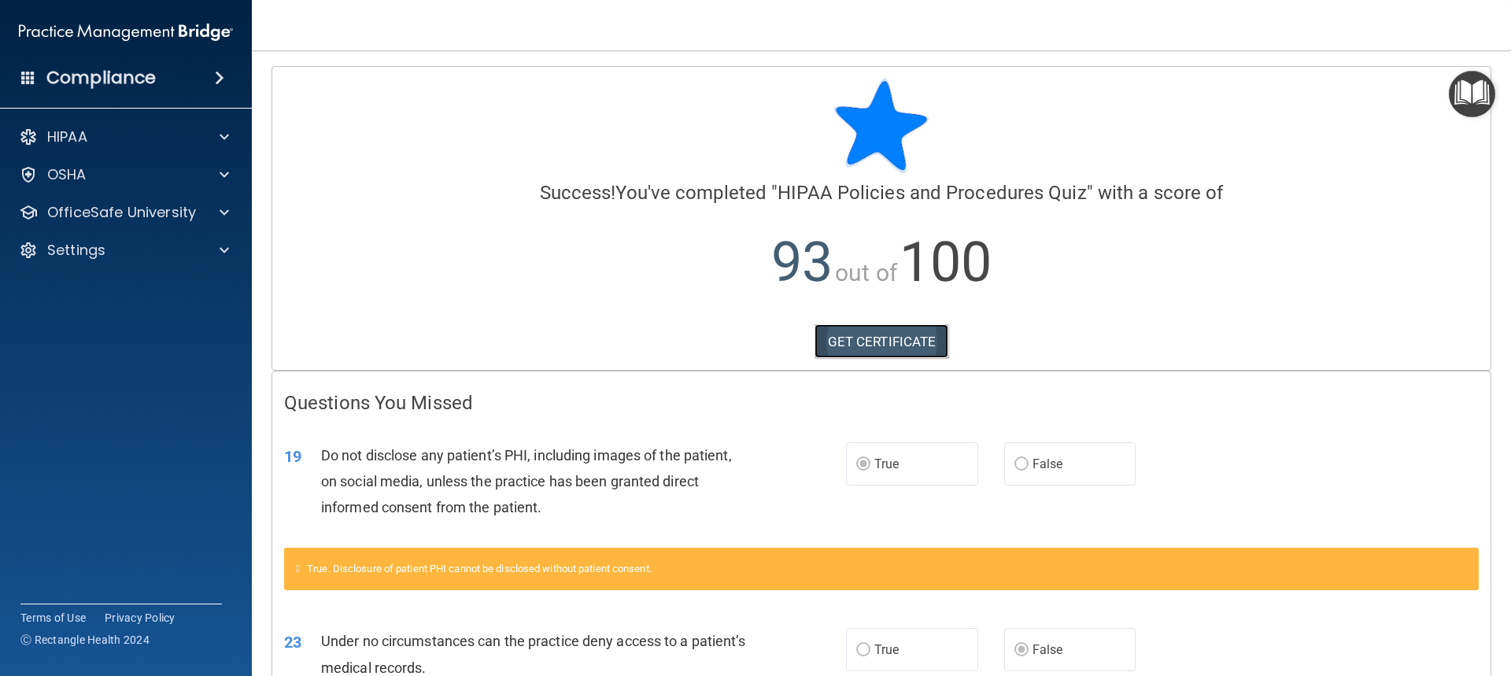
click at [880, 338] on link "GET CERTIFICATE" at bounding box center [881, 341] width 135 height 35
click at [79, 212] on p "OfficeSafe University" at bounding box center [121, 212] width 149 height 19
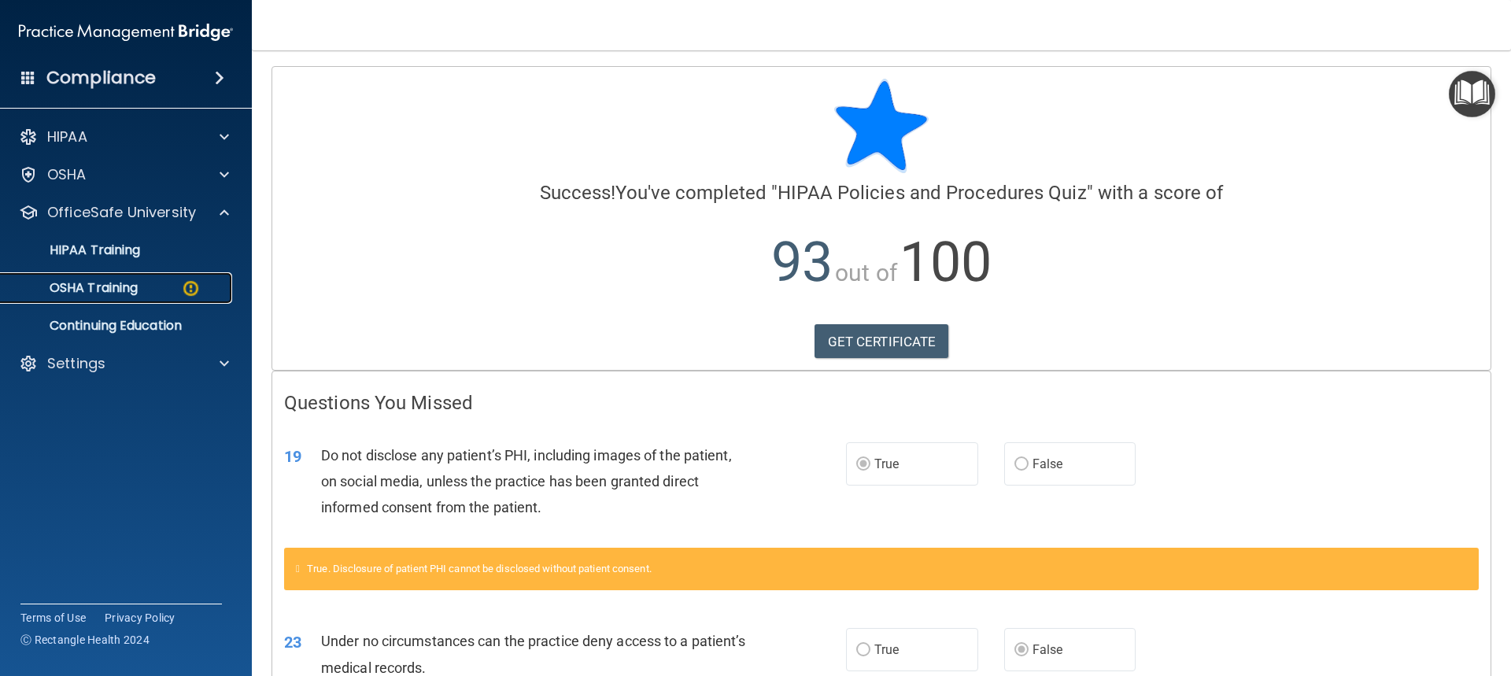
click at [85, 287] on p "OSHA Training" at bounding box center [73, 288] width 127 height 16
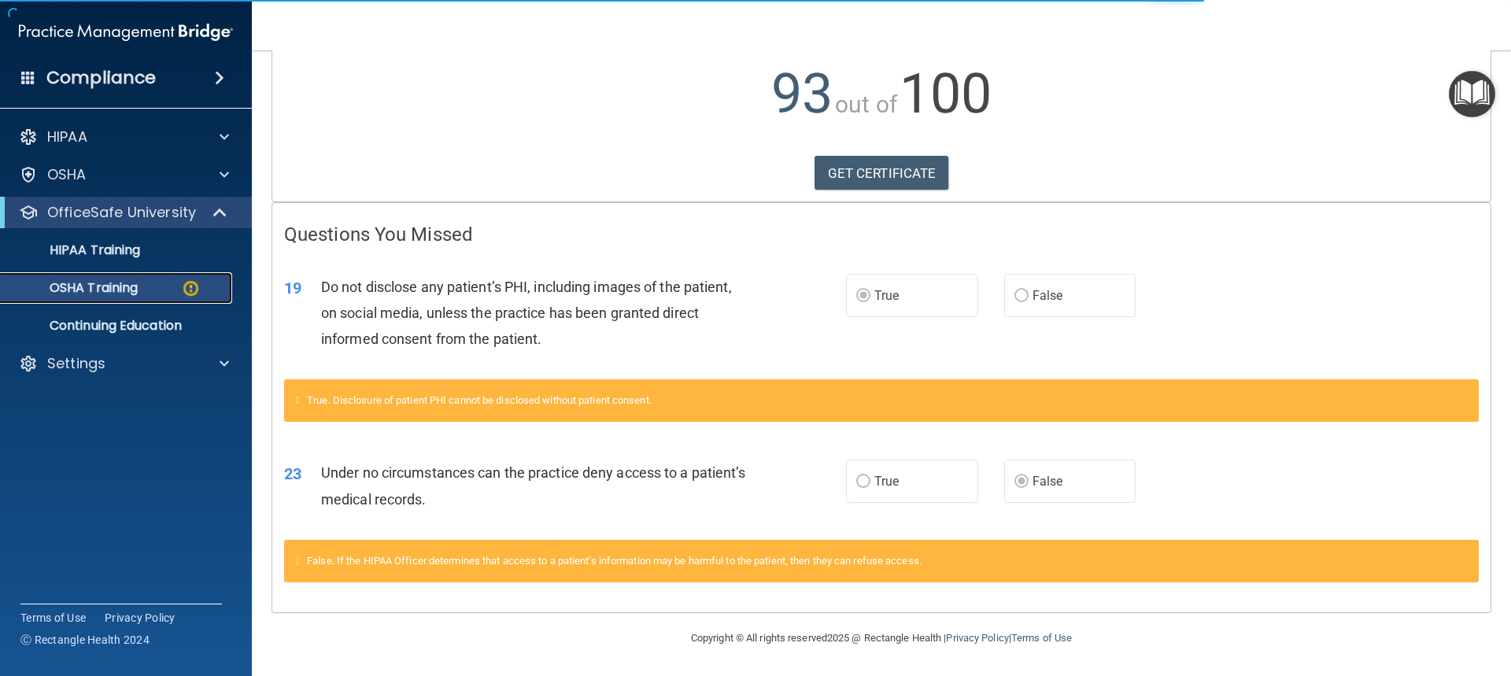
scroll to position [67, 0]
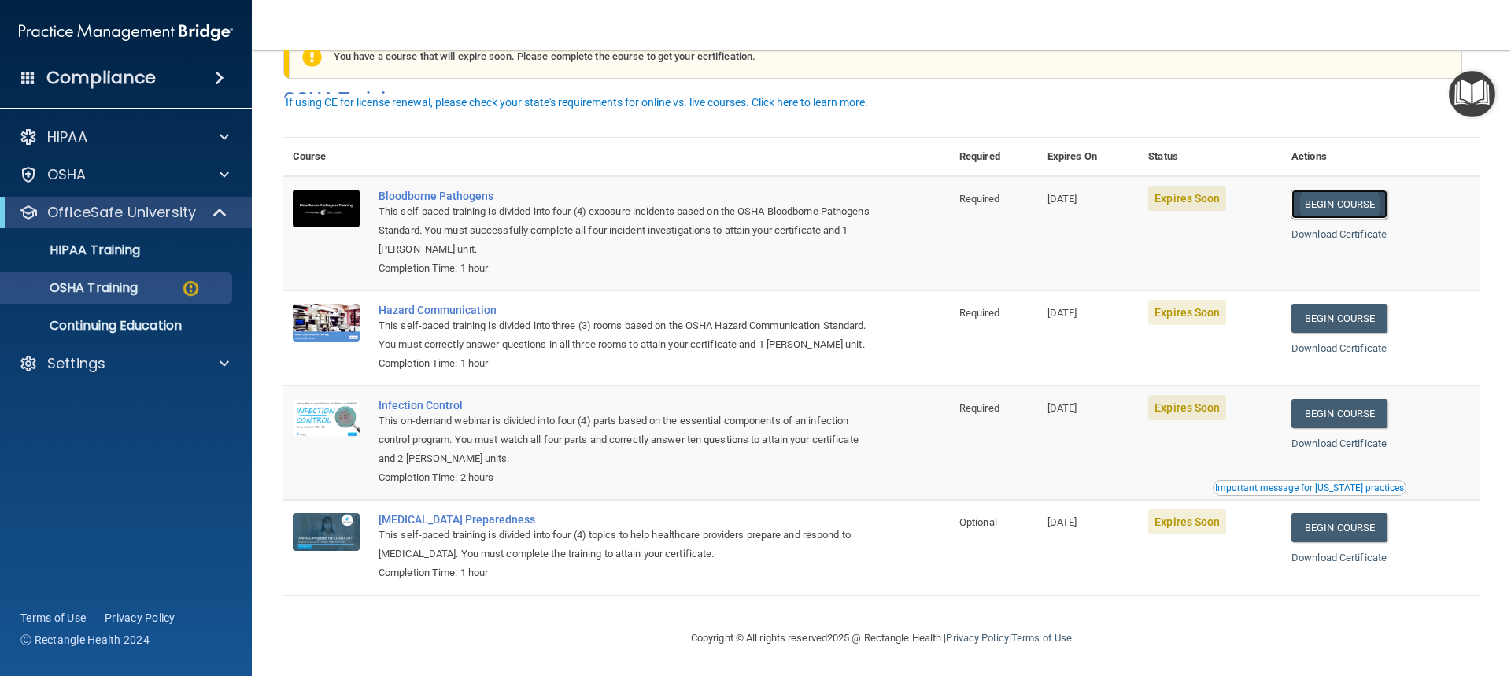
click at [1340, 190] on link "Begin Course" at bounding box center [1339, 204] width 96 height 29
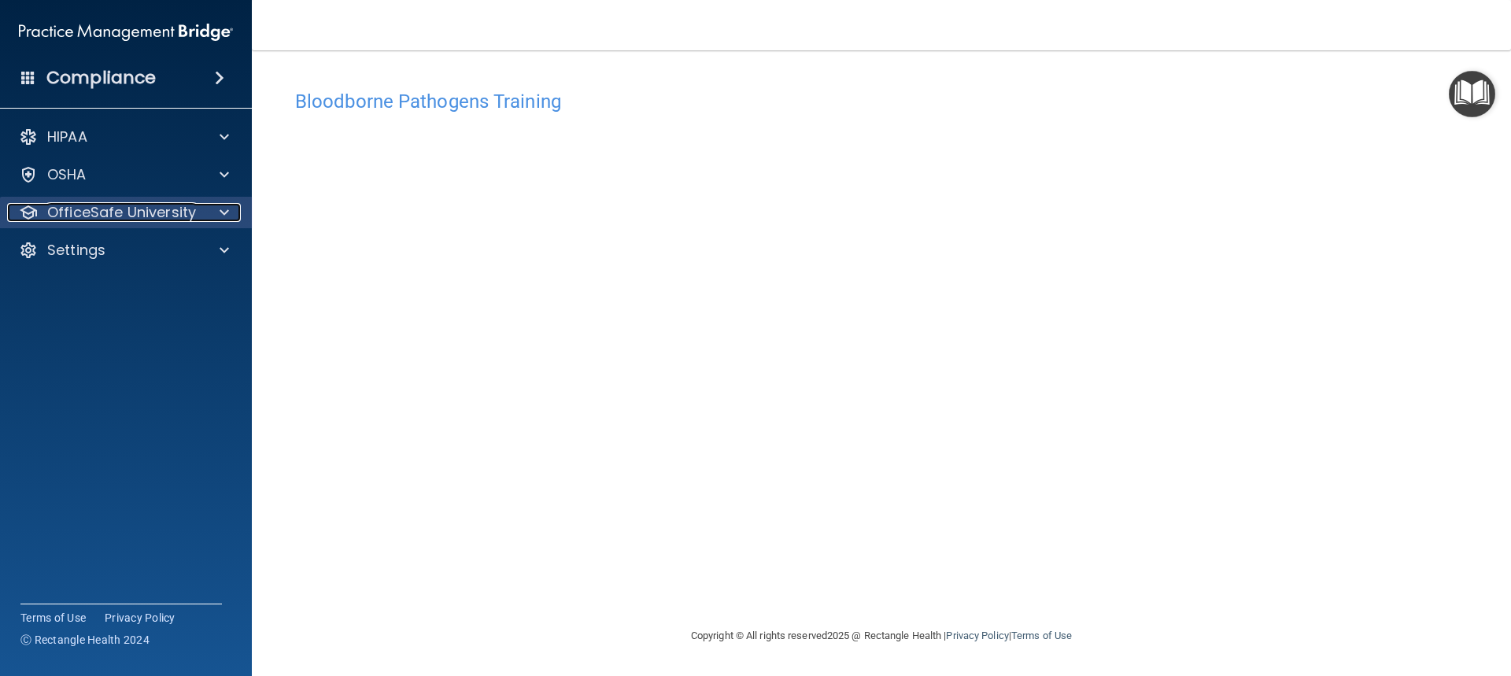
click at [110, 208] on p "OfficeSafe University" at bounding box center [121, 212] width 149 height 19
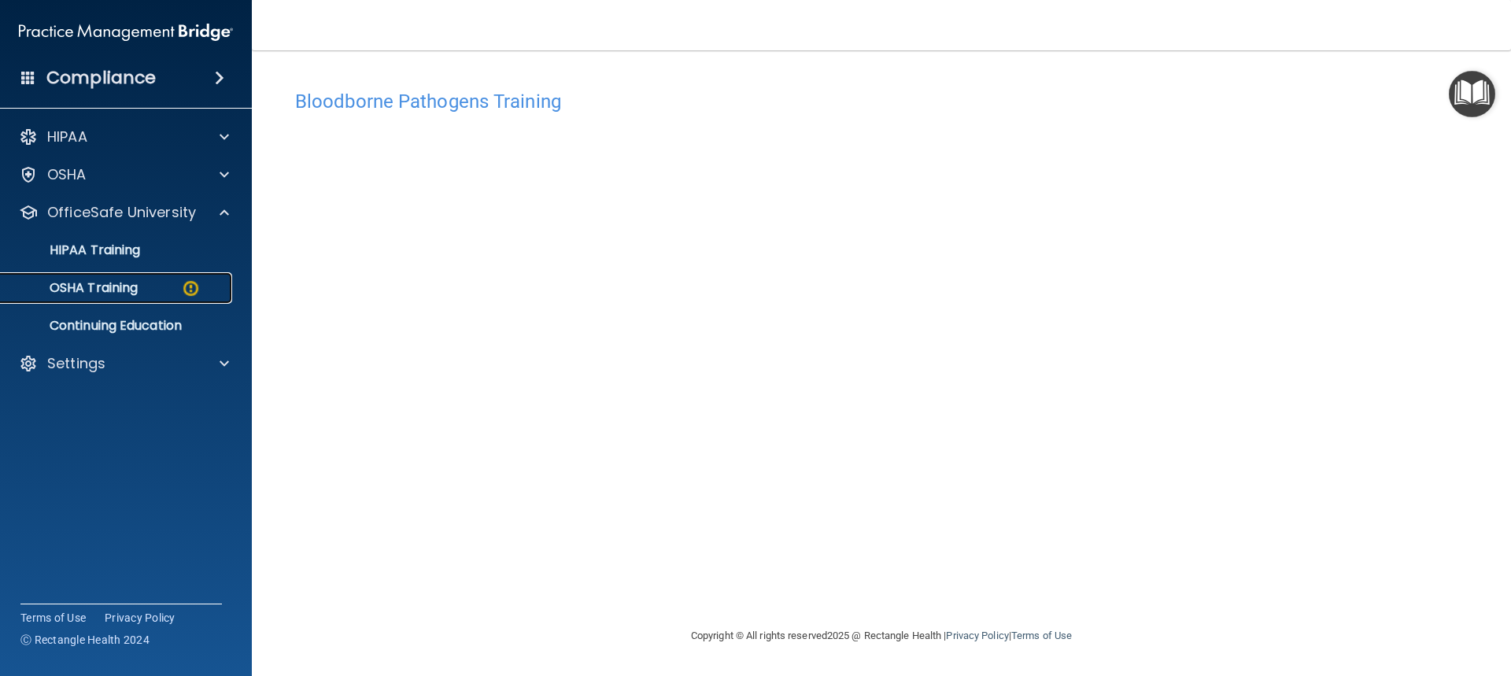
click at [110, 284] on p "OSHA Training" at bounding box center [73, 288] width 127 height 16
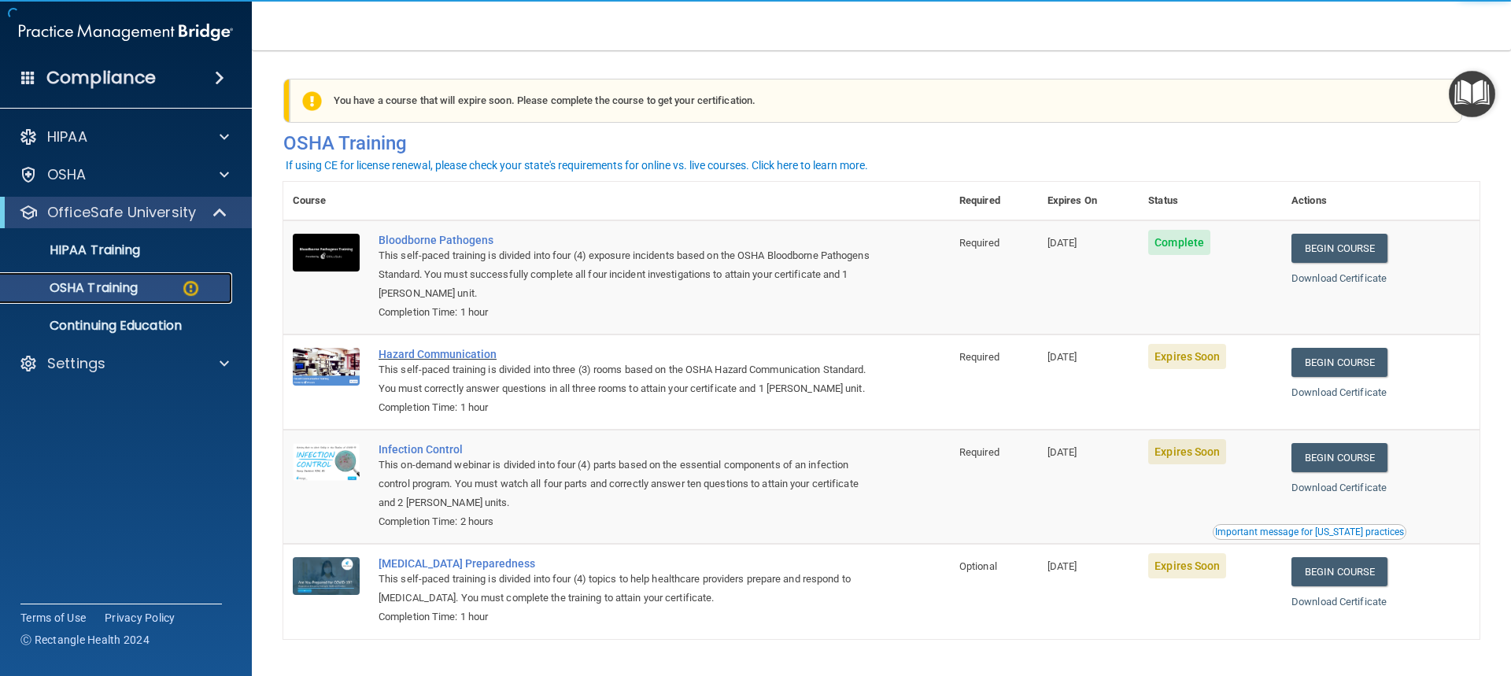
scroll to position [67, 0]
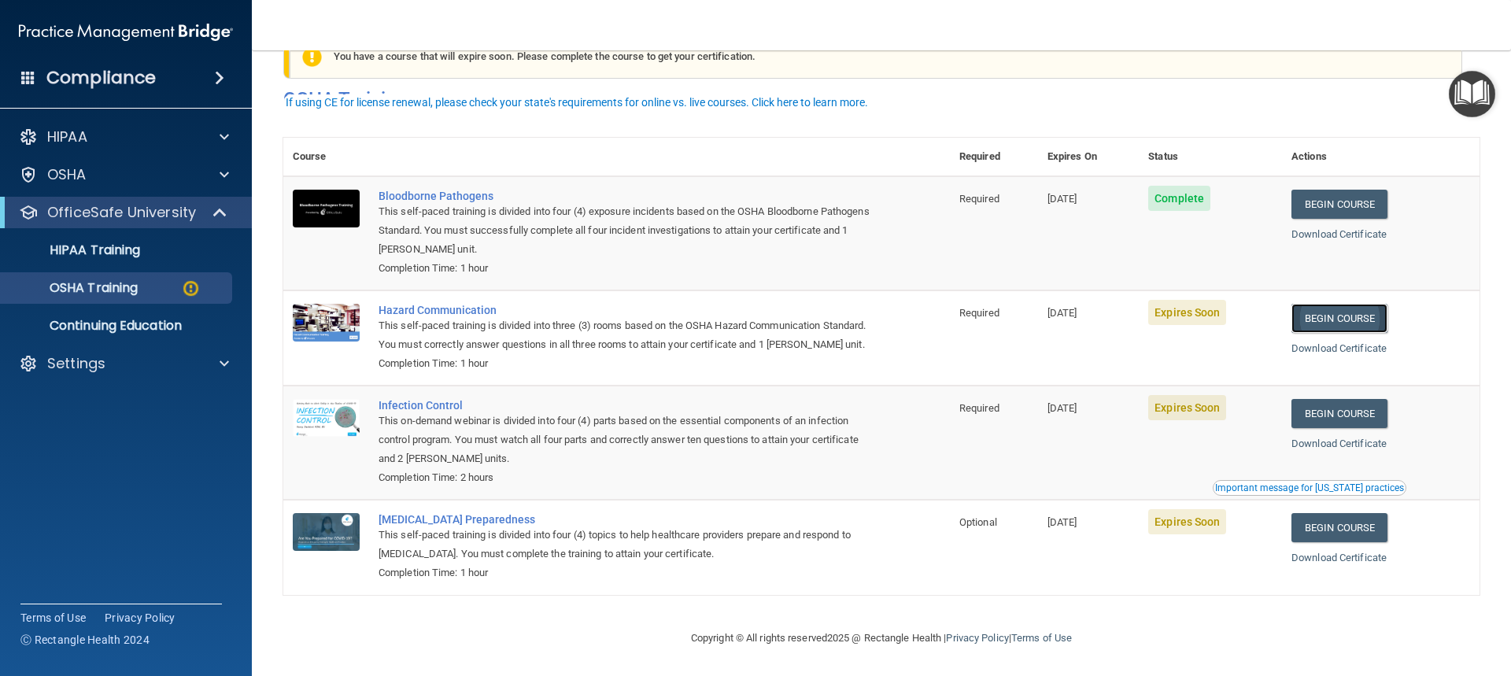
click at [1323, 304] on link "Begin Course" at bounding box center [1339, 318] width 96 height 29
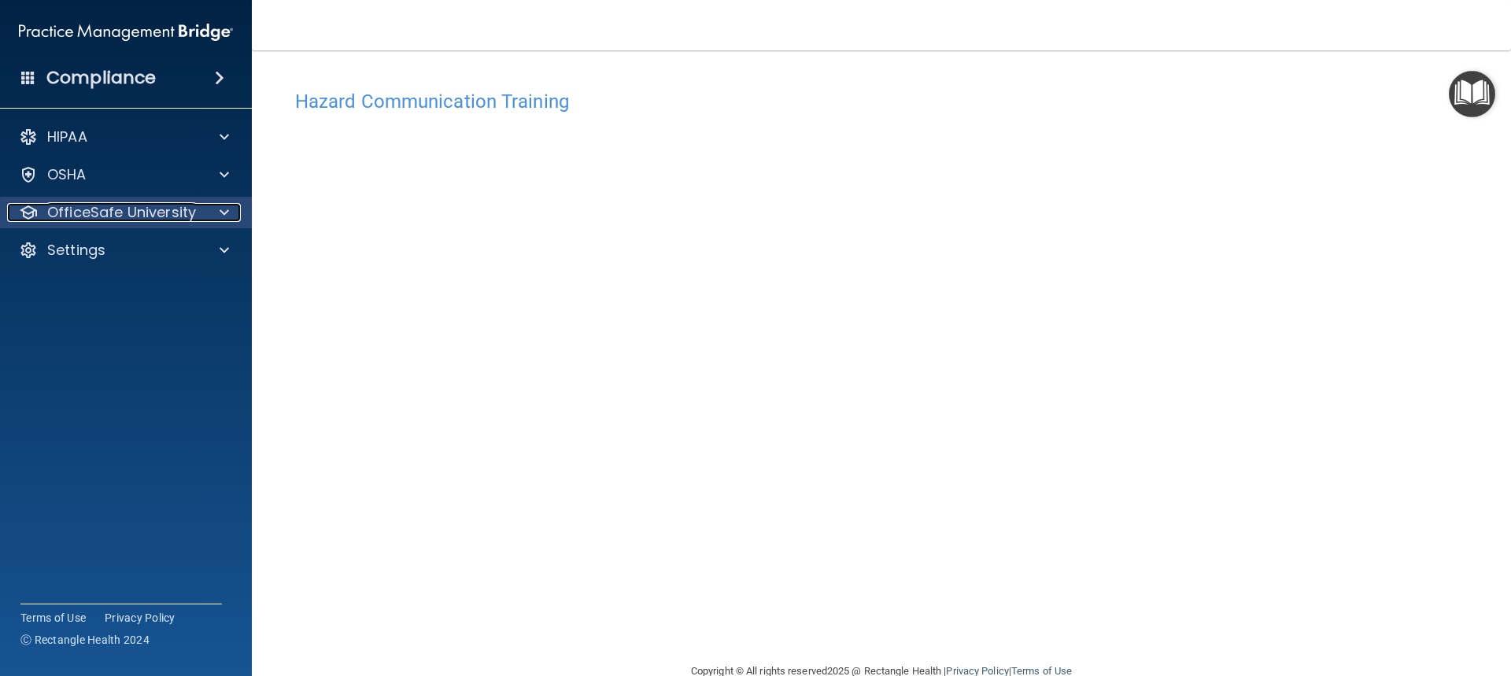
click at [149, 214] on p "OfficeSafe University" at bounding box center [121, 212] width 149 height 19
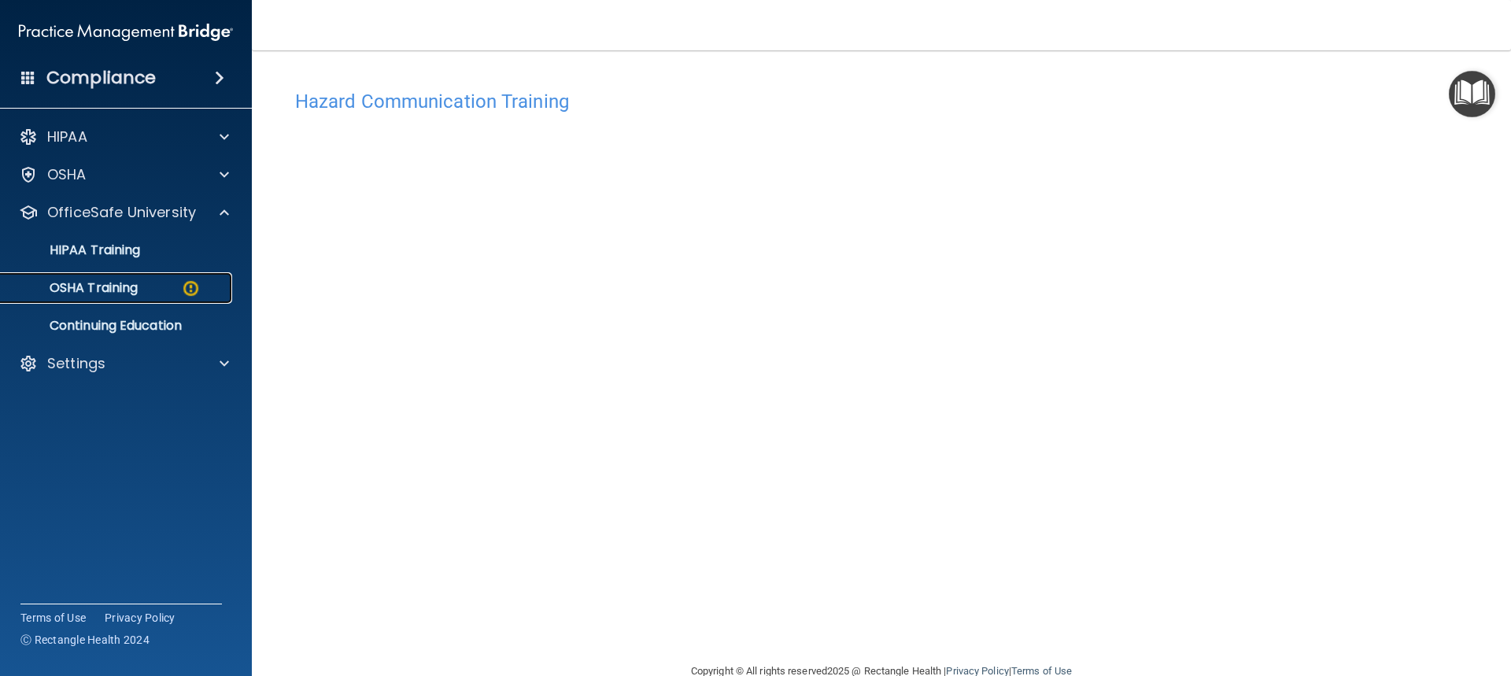
click at [125, 286] on p "OSHA Training" at bounding box center [73, 288] width 127 height 16
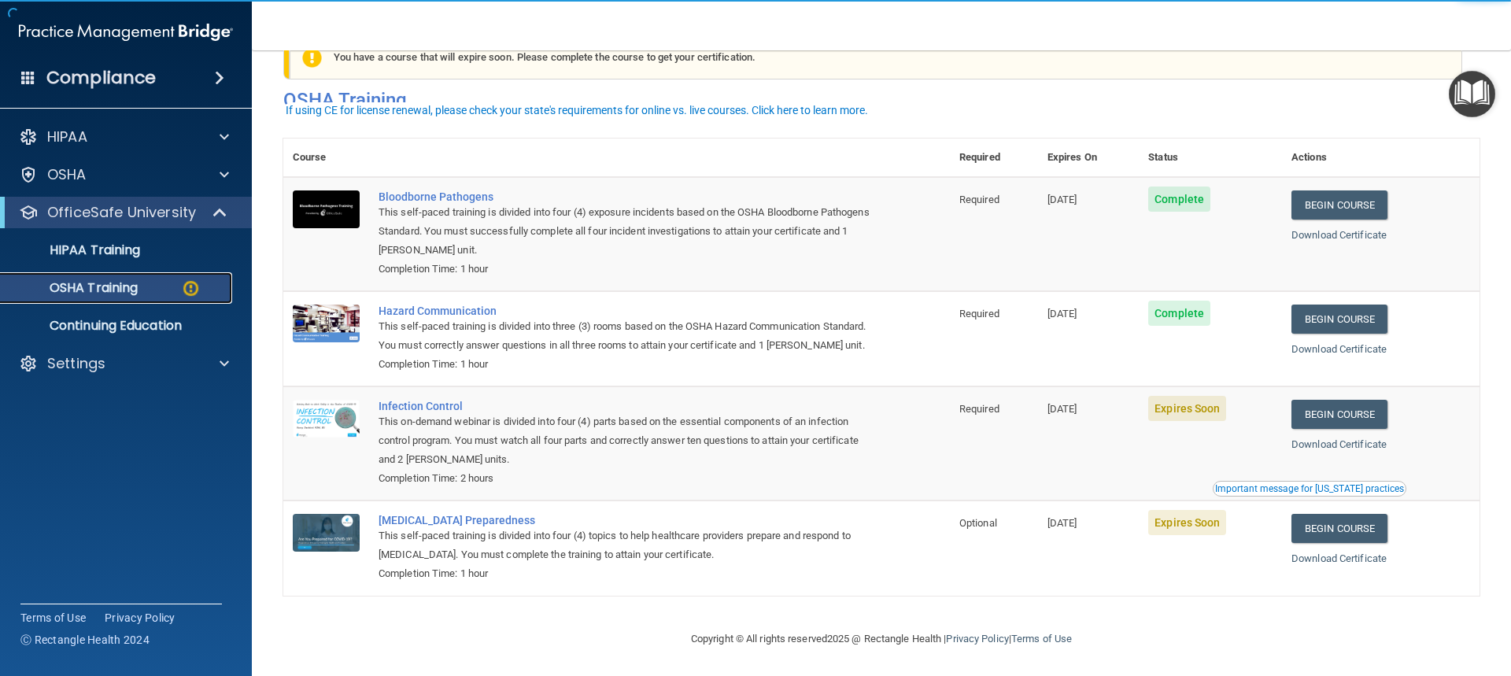
scroll to position [67, 0]
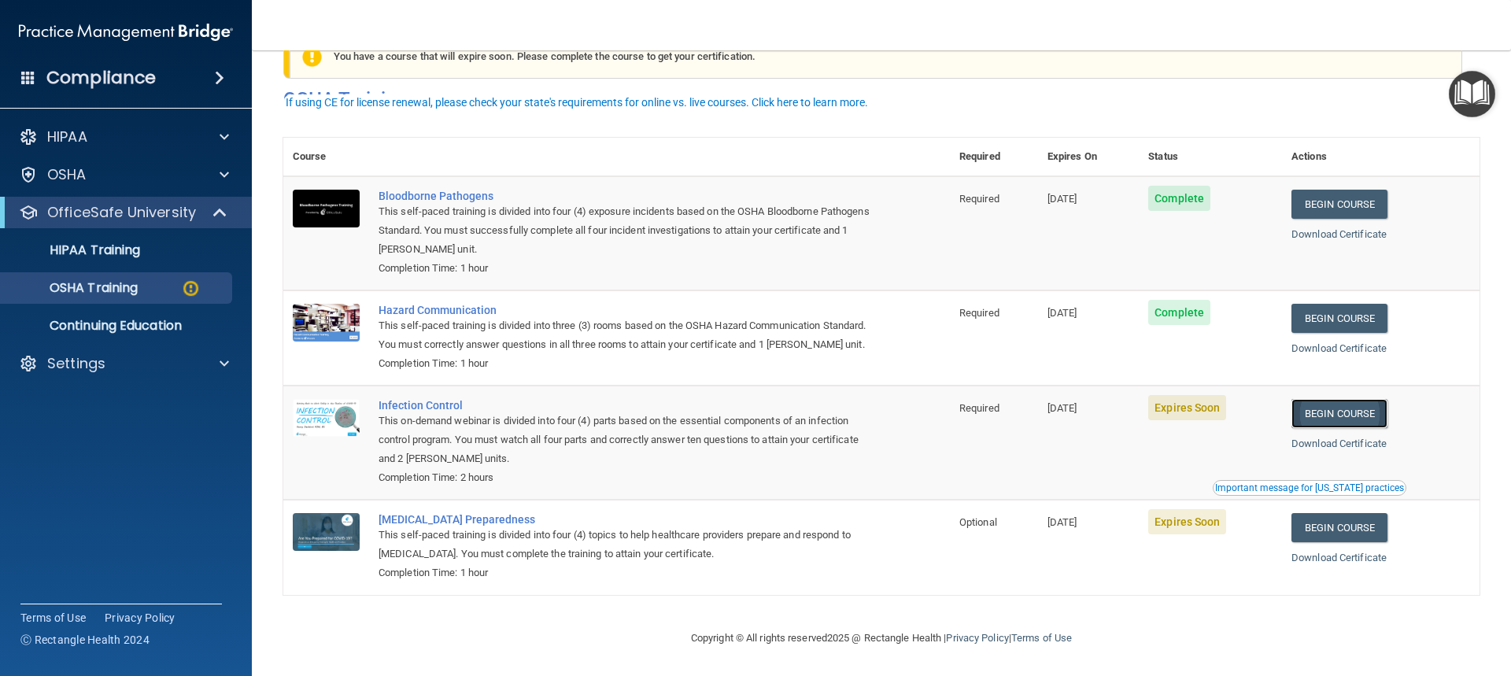
click at [1332, 414] on link "Begin Course" at bounding box center [1339, 413] width 96 height 29
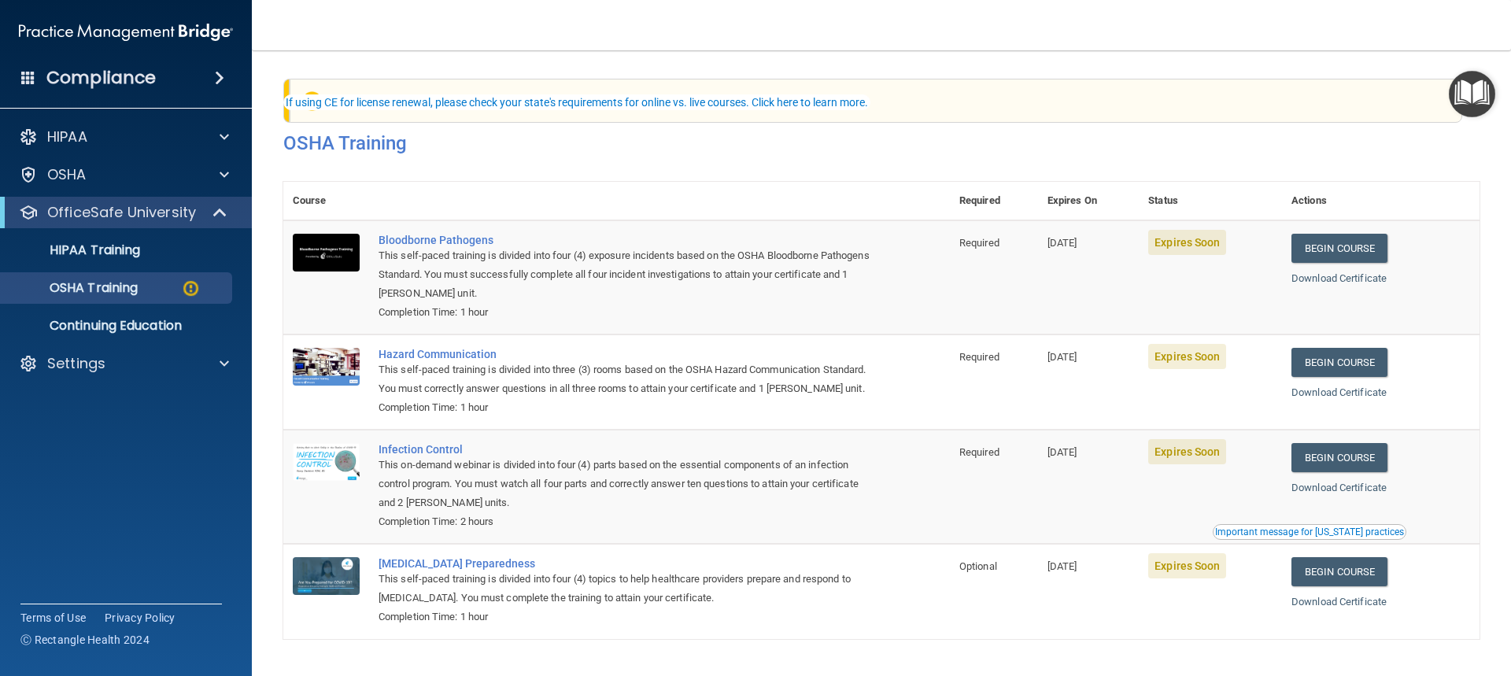
scroll to position [67, 0]
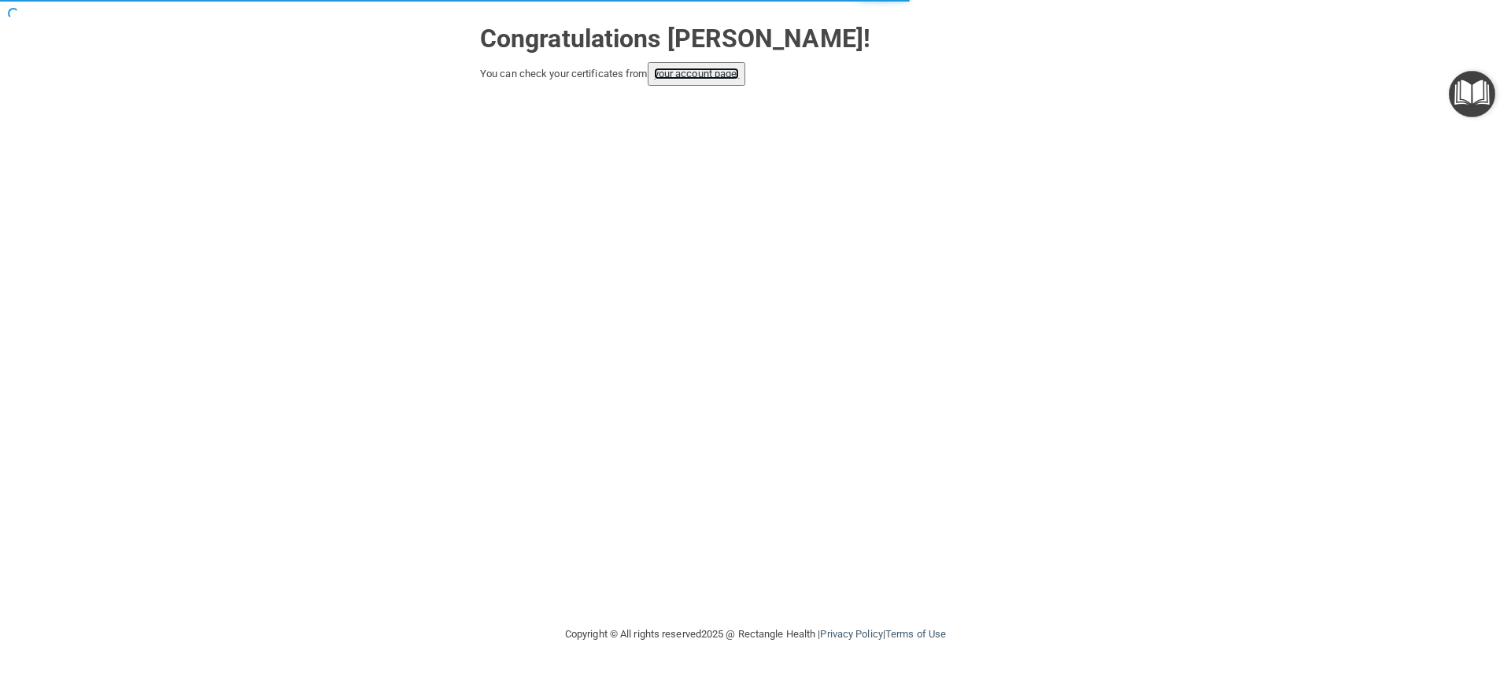
click at [713, 72] on link "your account page!" at bounding box center [697, 74] width 86 height 12
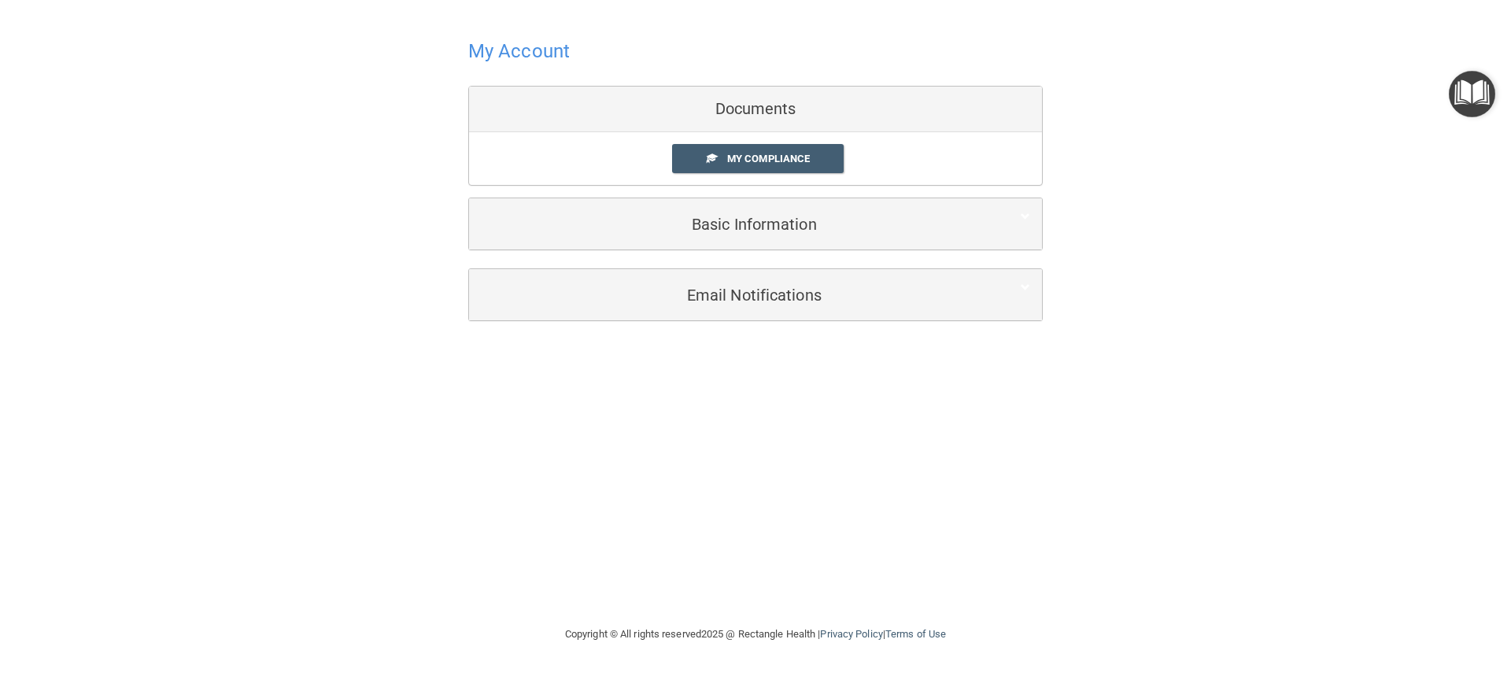
click at [528, 51] on h4 "My Account" at bounding box center [518, 51] width 101 height 20
click at [747, 109] on div "Documents" at bounding box center [755, 110] width 573 height 46
click at [756, 157] on span "My Compliance" at bounding box center [768, 159] width 83 height 12
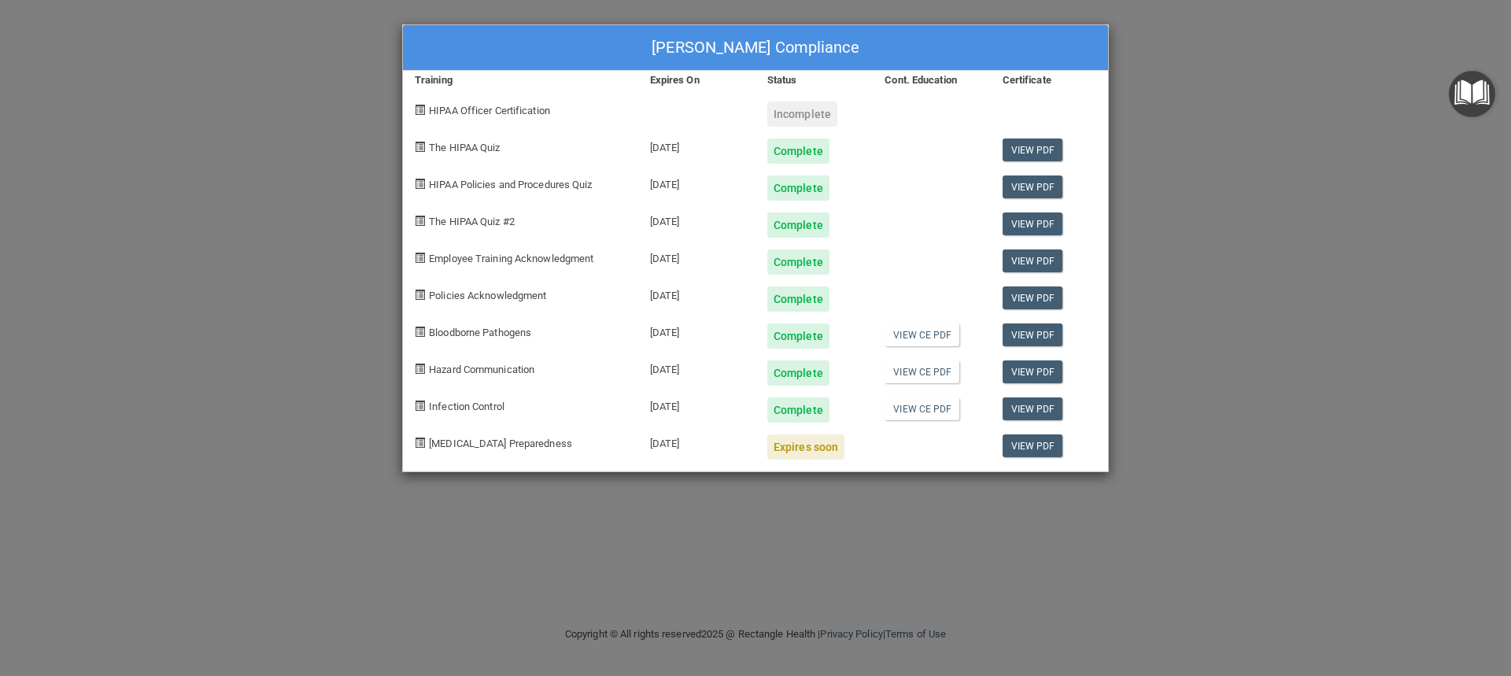
click at [485, 445] on span "[MEDICAL_DATA] Preparedness" at bounding box center [500, 443] width 143 height 12
click at [219, 249] on div "[PERSON_NAME] Compliance Training Expires On Status Cont. Education Certificate…" at bounding box center [755, 338] width 1511 height 676
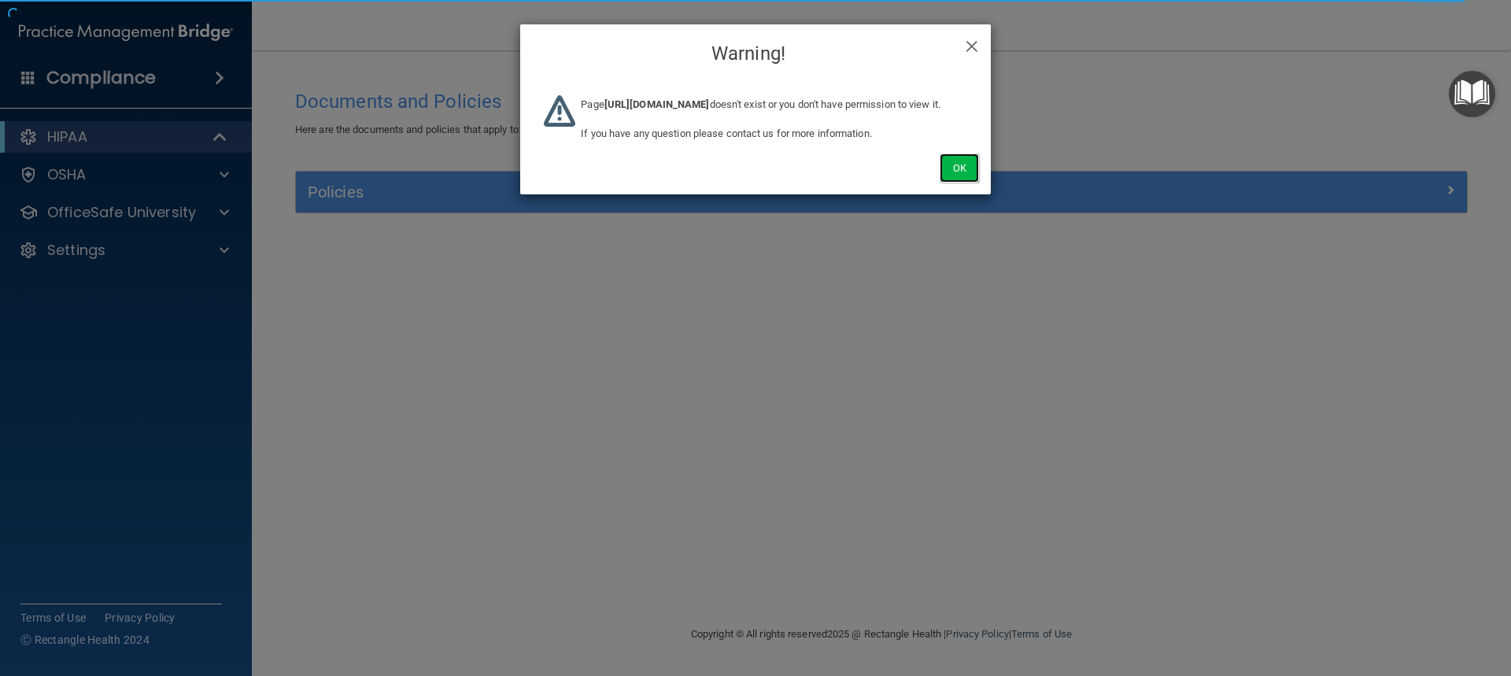
click at [961, 183] on button "Ok" at bounding box center [958, 167] width 39 height 29
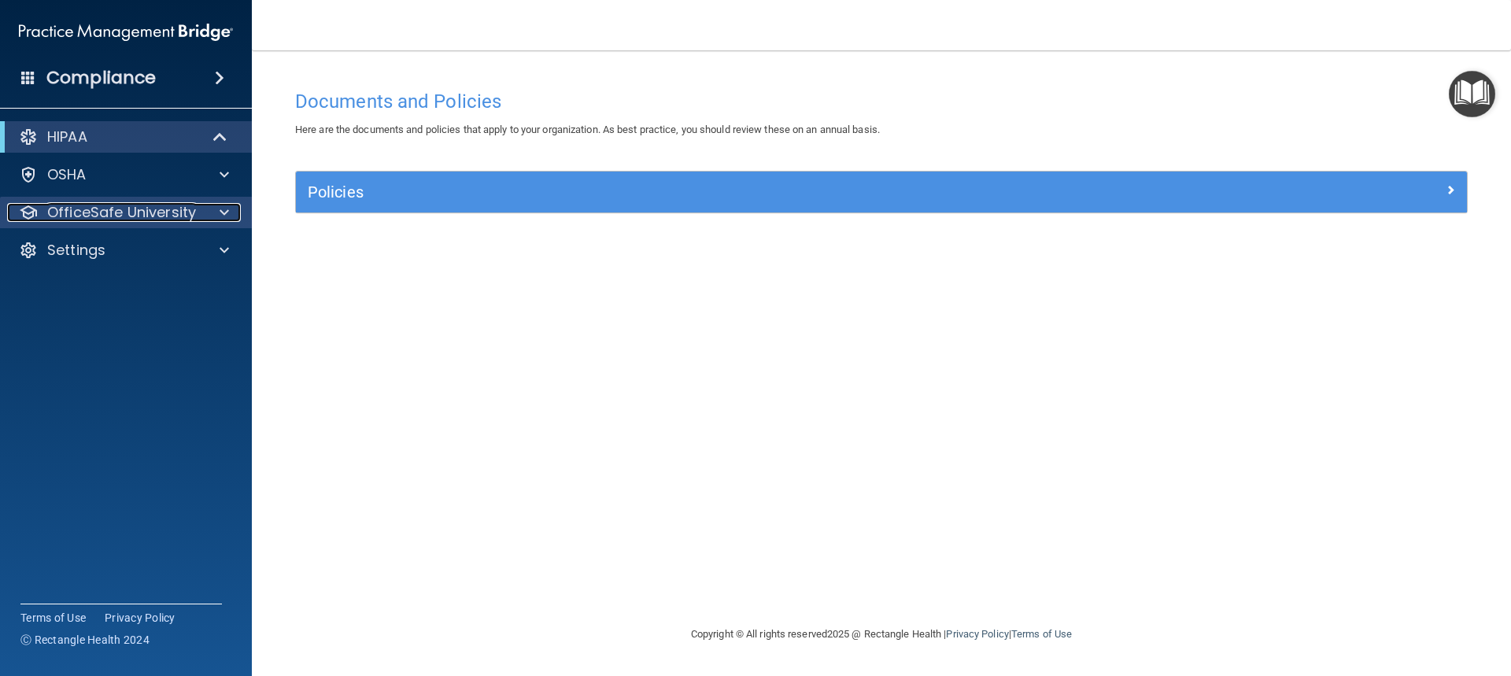
click at [108, 212] on p "OfficeSafe University" at bounding box center [121, 212] width 149 height 19
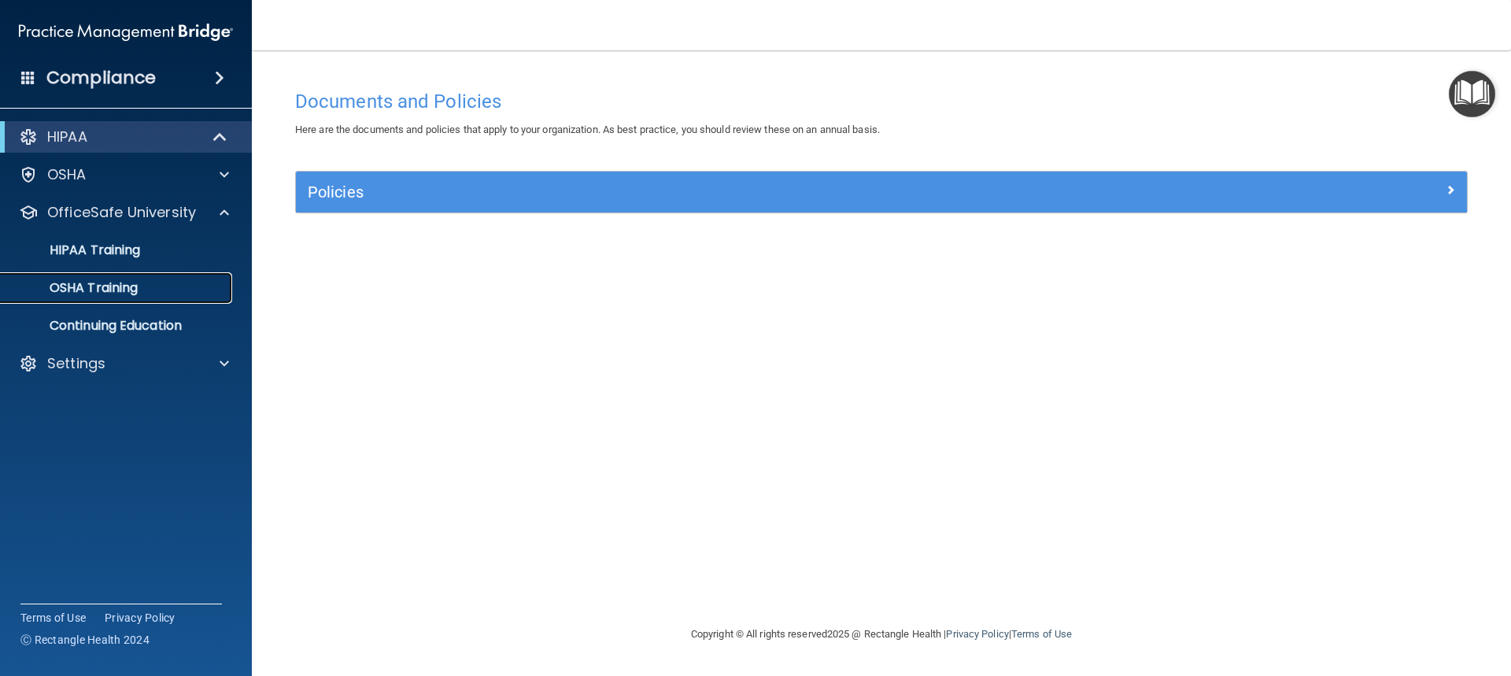
click at [107, 286] on p "OSHA Training" at bounding box center [73, 288] width 127 height 16
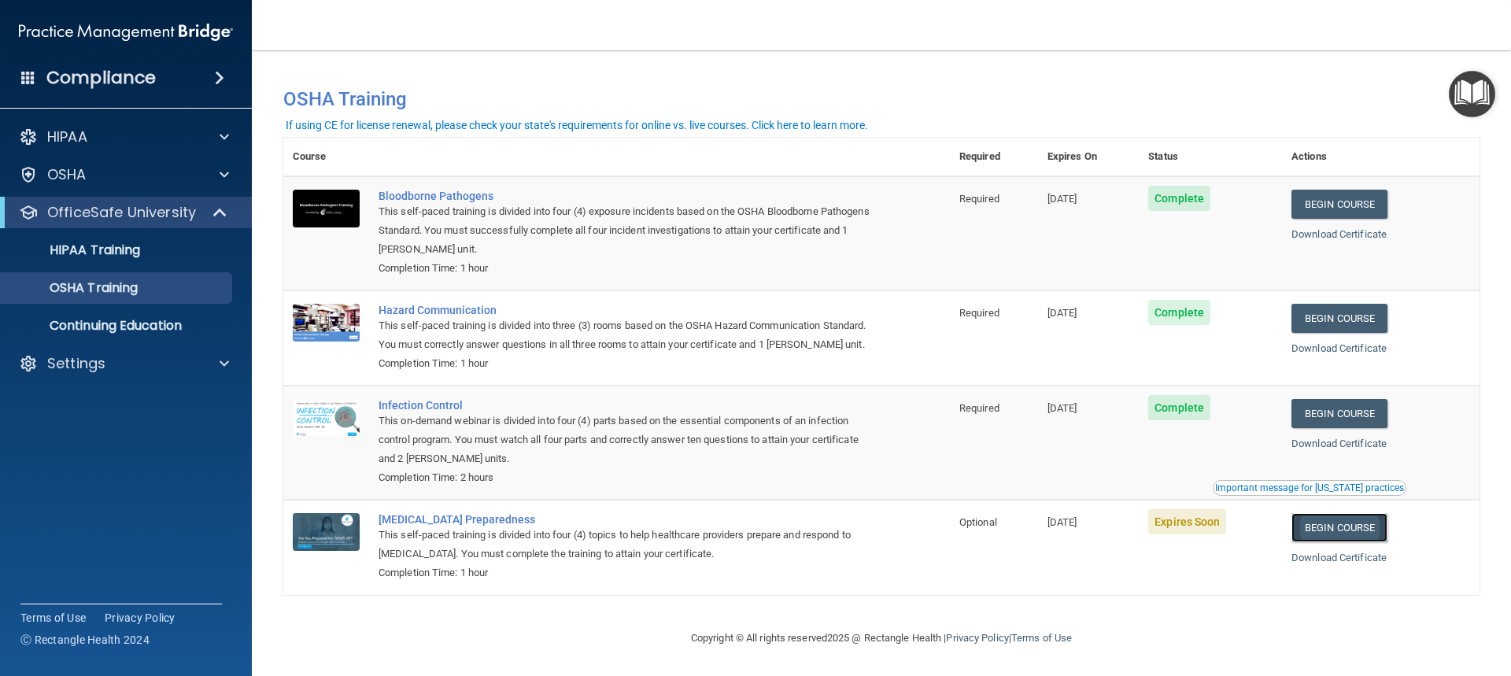
click at [1323, 542] on link "Begin Course" at bounding box center [1339, 527] width 96 height 29
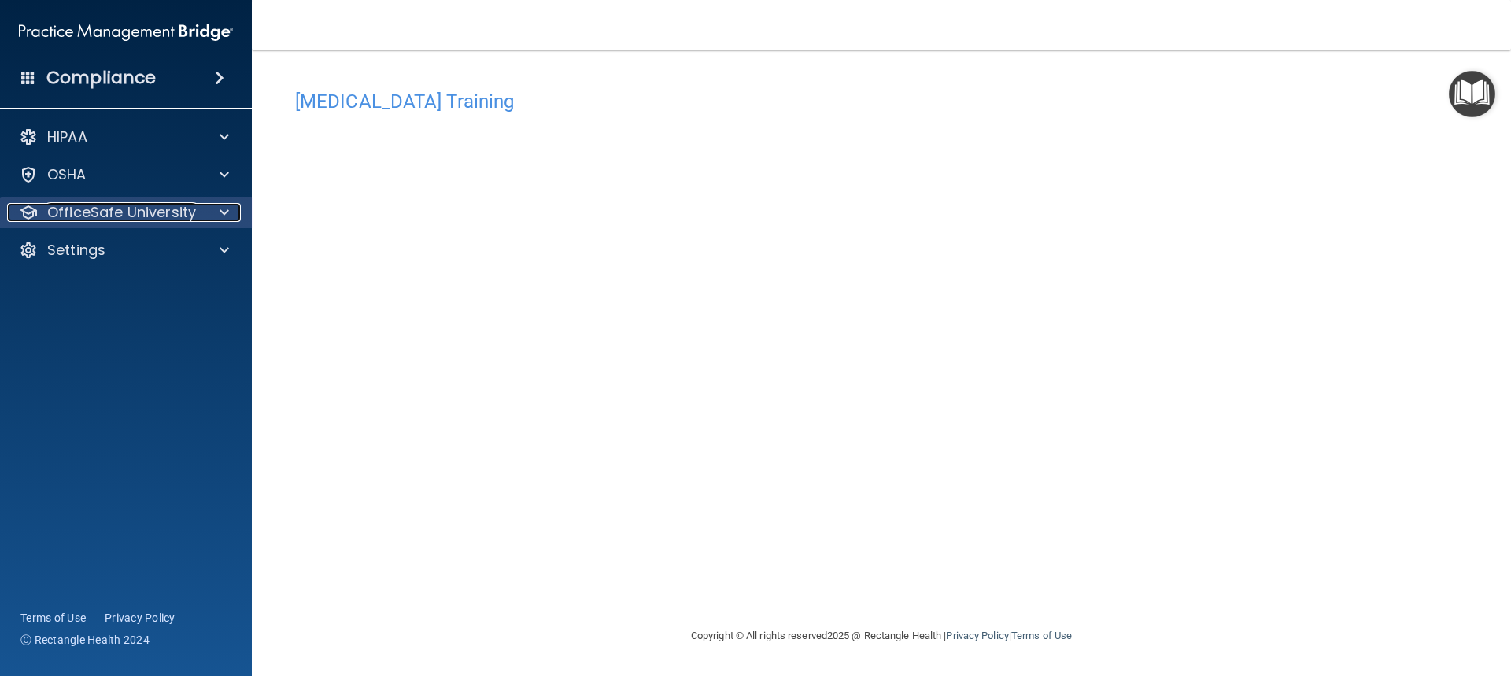
click at [156, 217] on p "OfficeSafe University" at bounding box center [121, 212] width 149 height 19
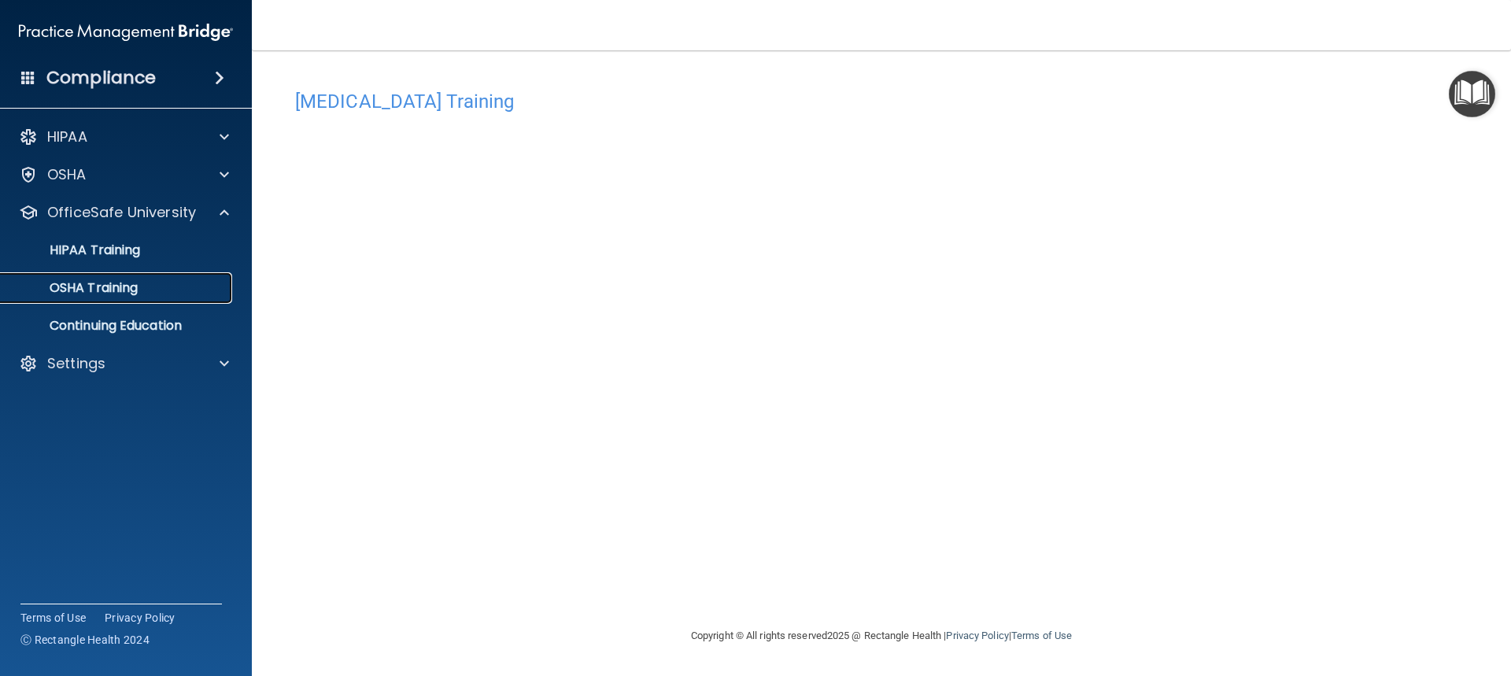
click at [129, 293] on p "OSHA Training" at bounding box center [73, 288] width 127 height 16
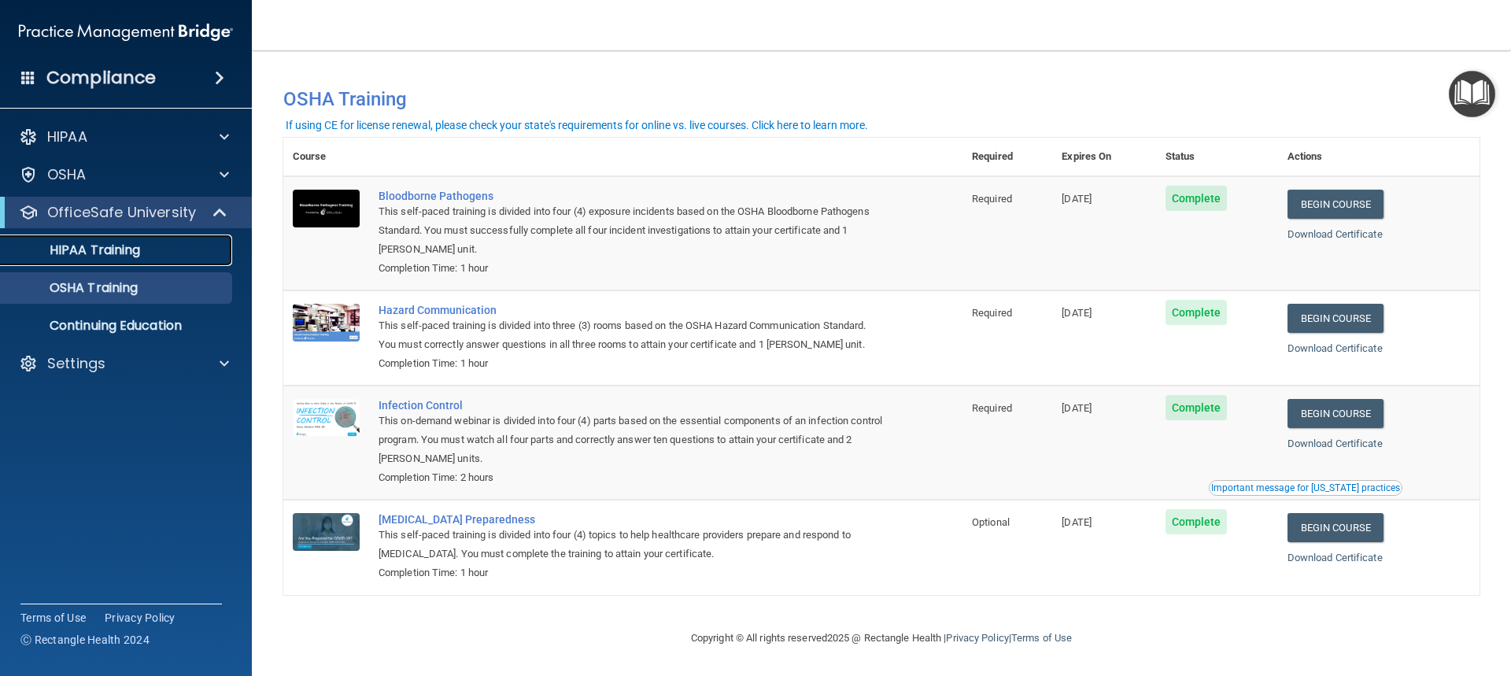
click at [97, 253] on p "HIPAA Training" at bounding box center [75, 250] width 130 height 16
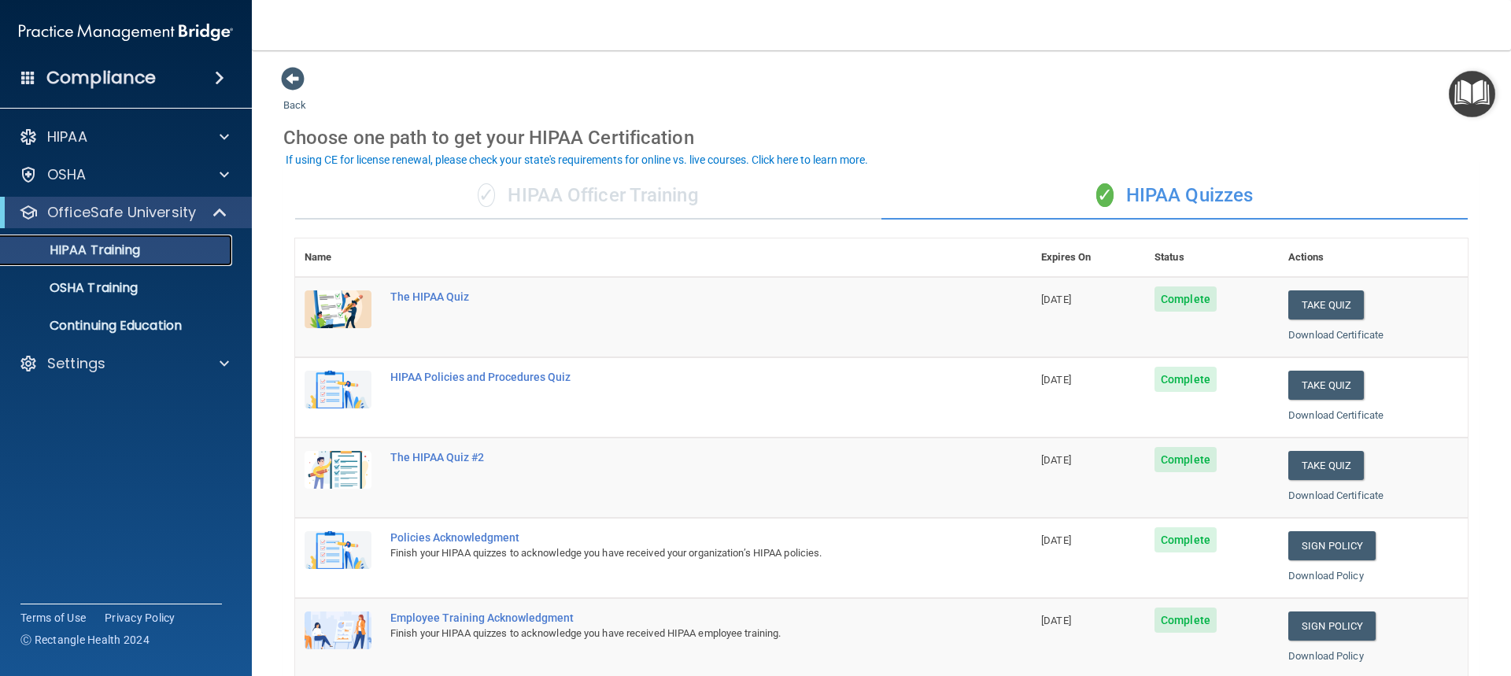
scroll to position [79, 0]
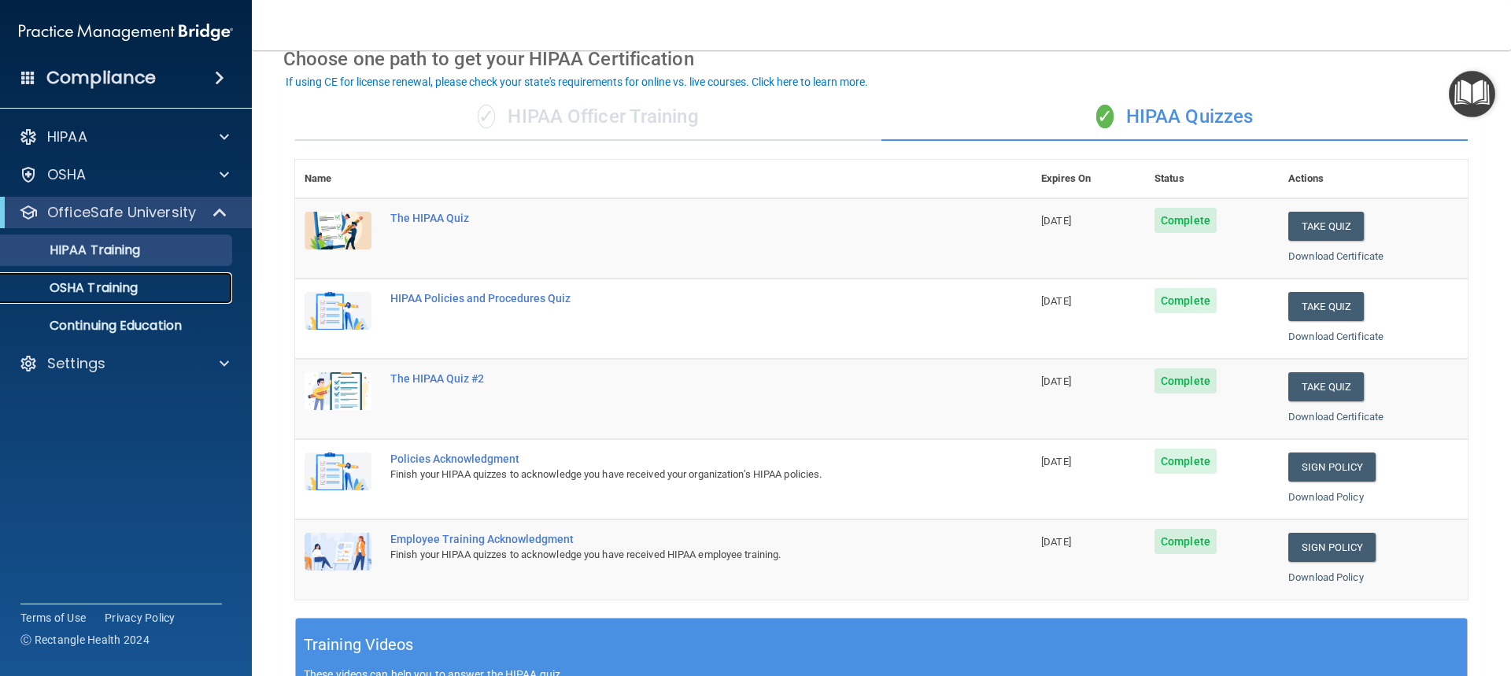
click at [114, 286] on p "OSHA Training" at bounding box center [73, 288] width 127 height 16
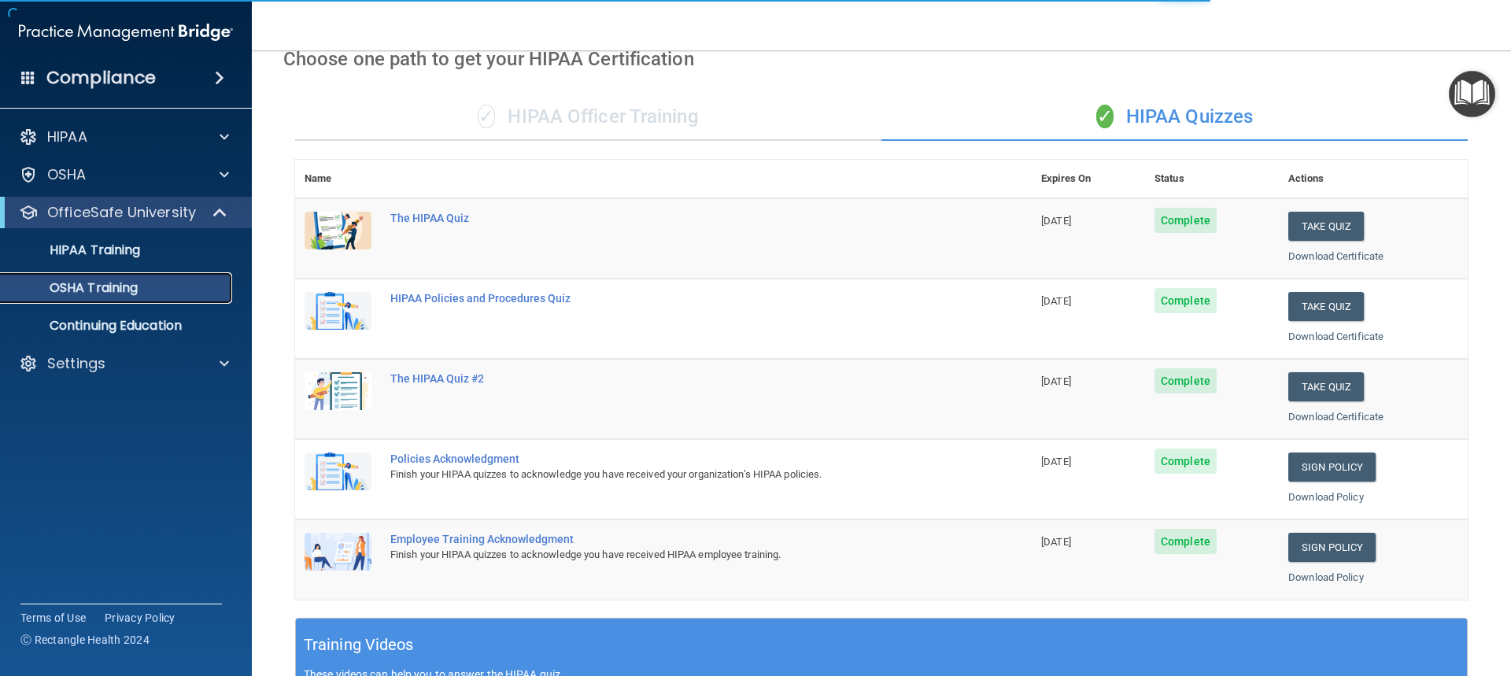
scroll to position [4, 0]
